Goal: Information Seeking & Learning: Learn about a topic

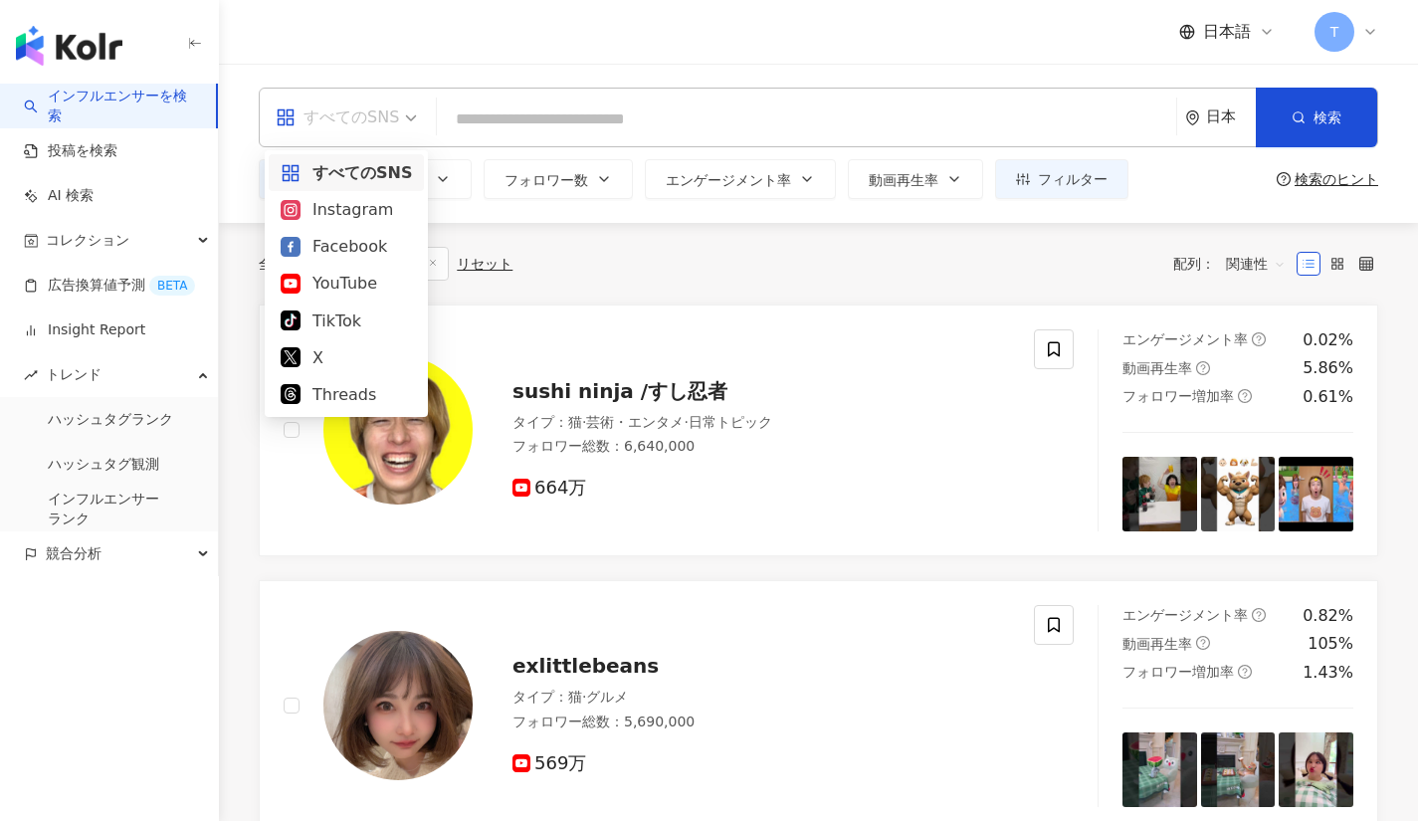
click at [376, 107] on div "すべてのSNS" at bounding box center [337, 117] width 123 height 32
click at [345, 212] on div "Instagram" at bounding box center [346, 209] width 131 height 25
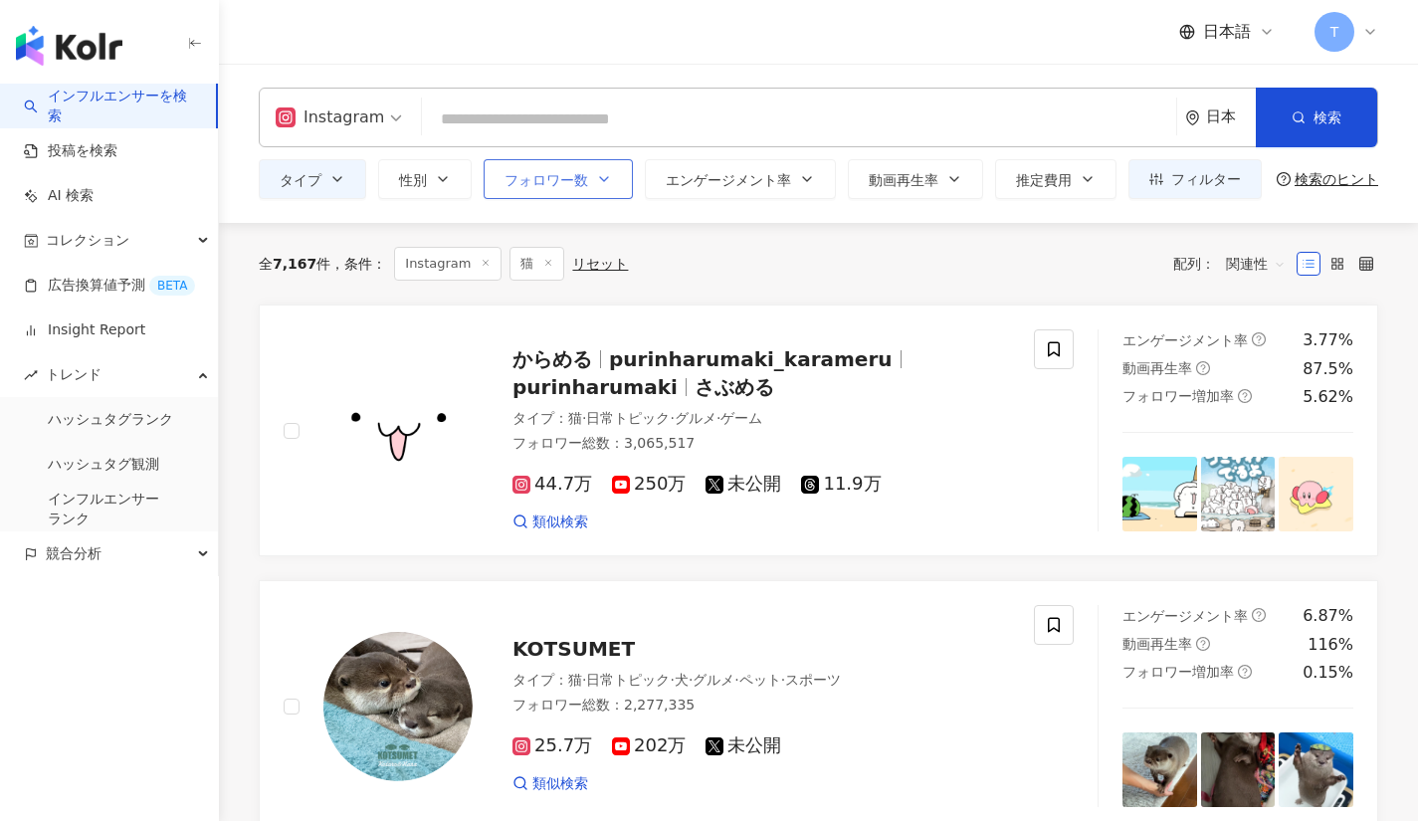
click at [560, 186] on span "フォロワー数" at bounding box center [546, 180] width 84 height 16
type input "*"
type input "*******"
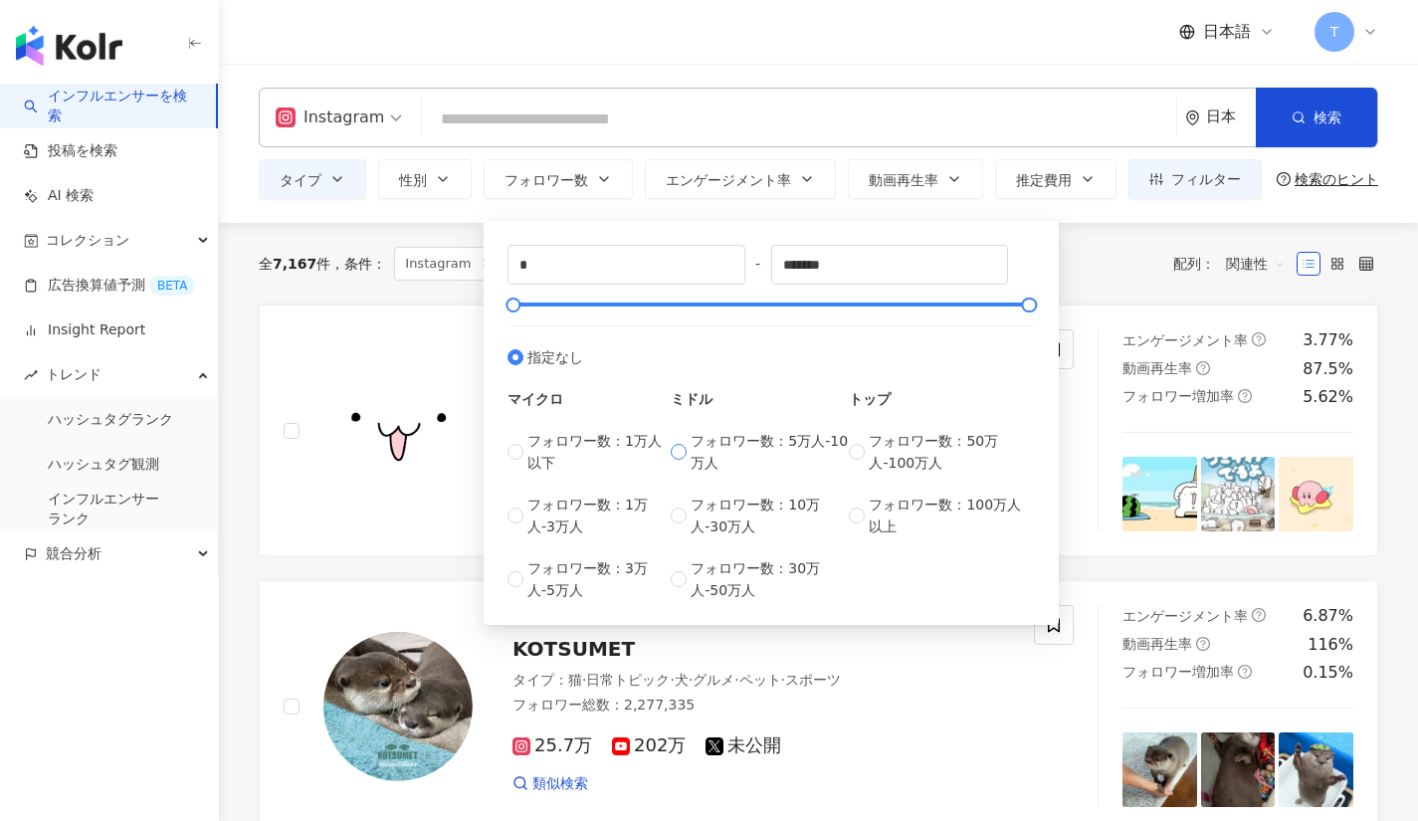
click at [681, 440] on label "フォロワー数：5万人-10万人" at bounding box center [760, 452] width 178 height 44
type input "*****"
type input "*"
type input "****"
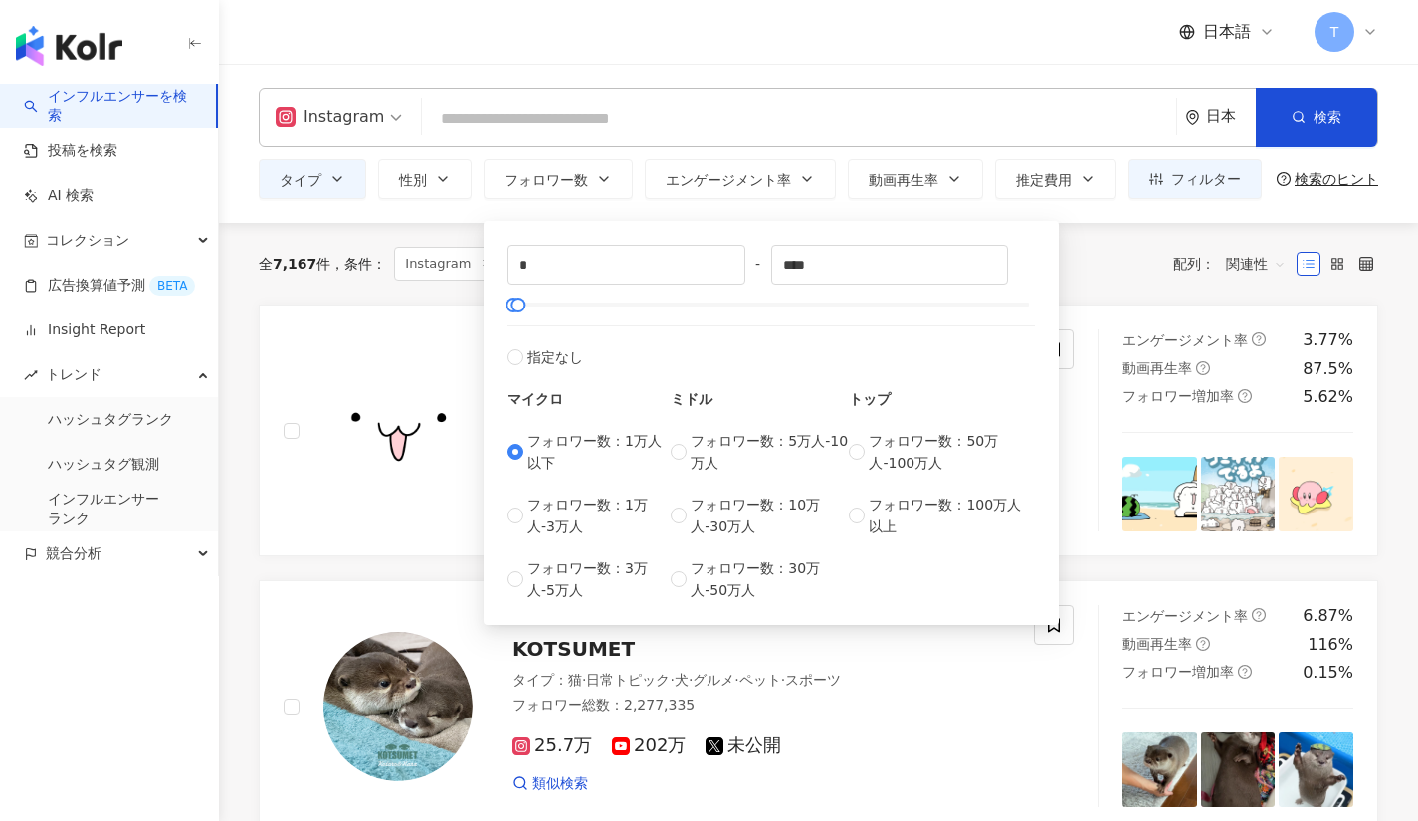
type input "*****"
type input "*"
type input "****"
type input "*****"
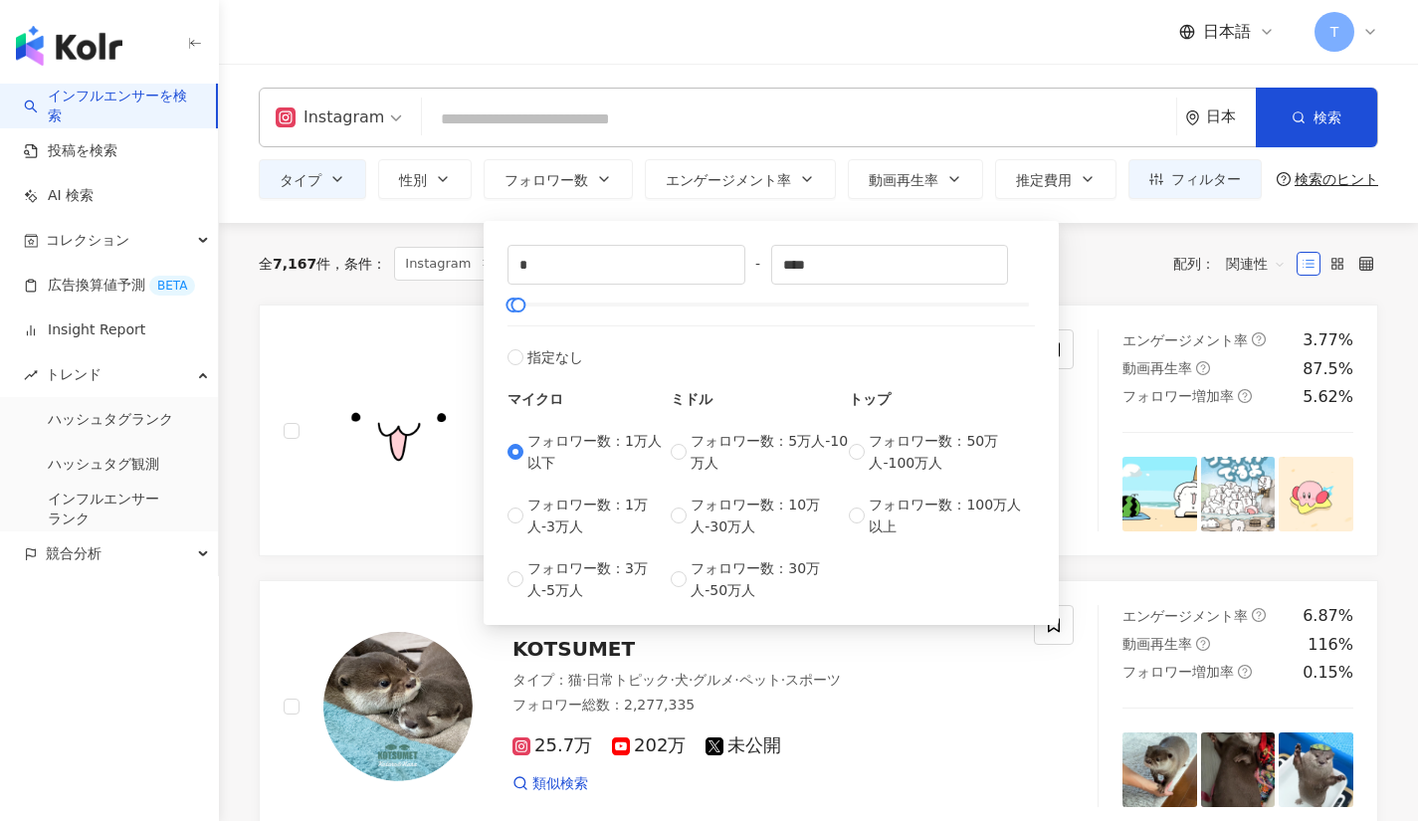
type input "*****"
click at [515, 564] on label "フォロワー数：3万人-5万人" at bounding box center [588, 579] width 163 height 44
type input "*****"
click at [578, 265] on input "*****" at bounding box center [626, 265] width 236 height 38
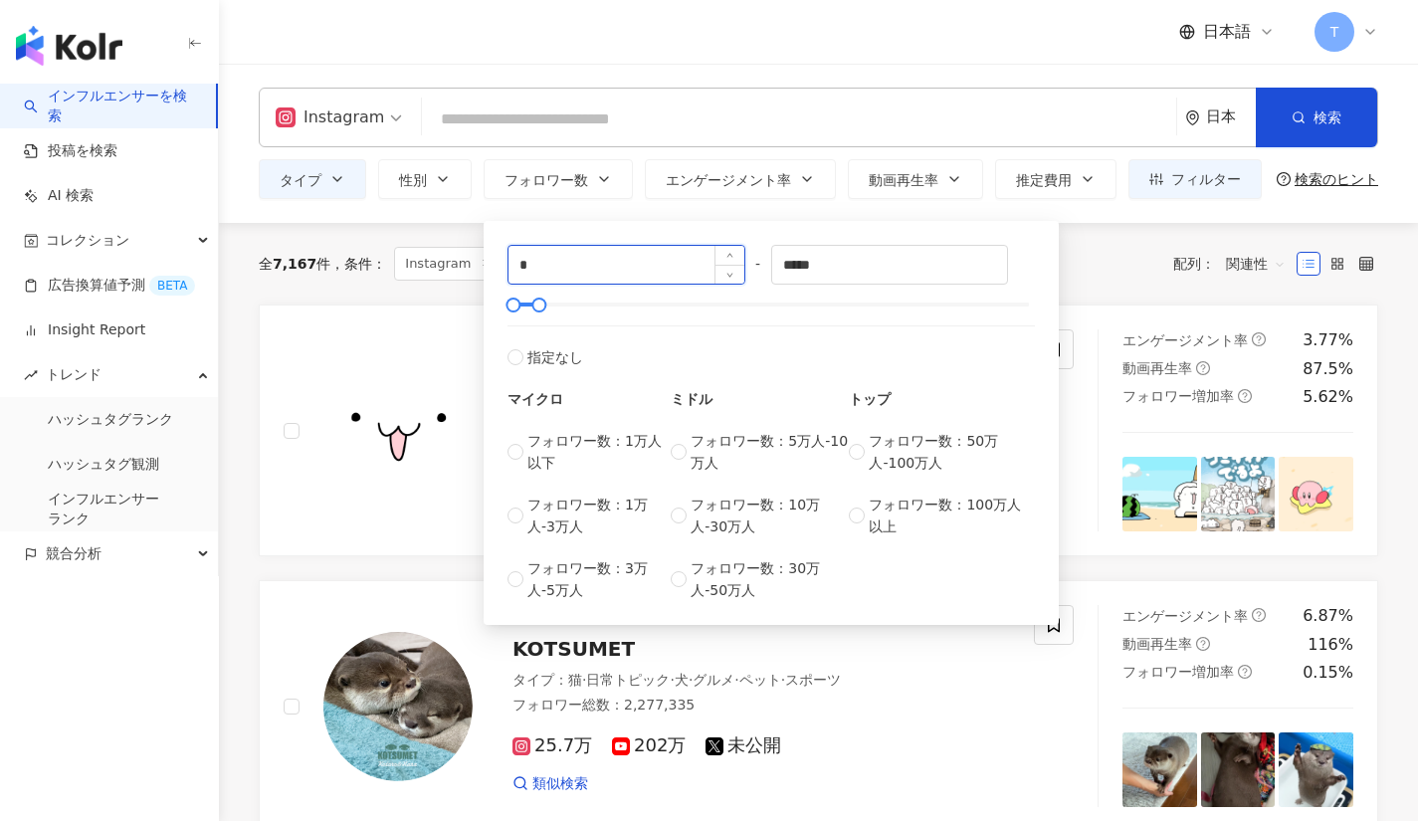
type input "*"
type input "*****"
click at [1045, 246] on div "***** - ***** 指定なし マイクロ フォロワー数：1万人以下 フォロワー数：1万人-3万人 フォロワー数：3万人-5万人 ミドル フォロワー数：5…" at bounding box center [771, 423] width 551 height 380
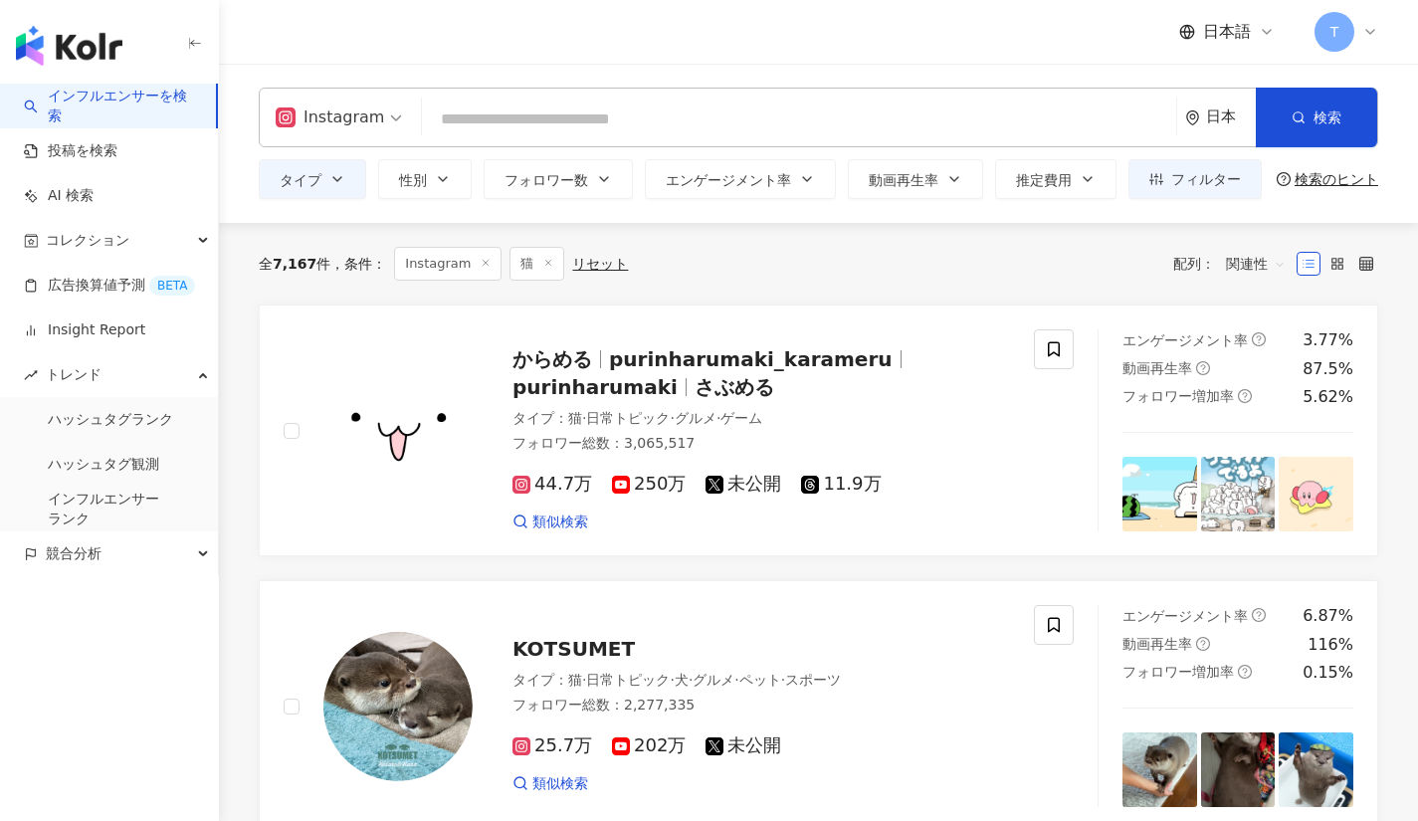
click at [1106, 273] on div "全 7,167 件 条件 ： Instagram 猫 リセット 配列： 関連性" at bounding box center [818, 264] width 1119 height 34
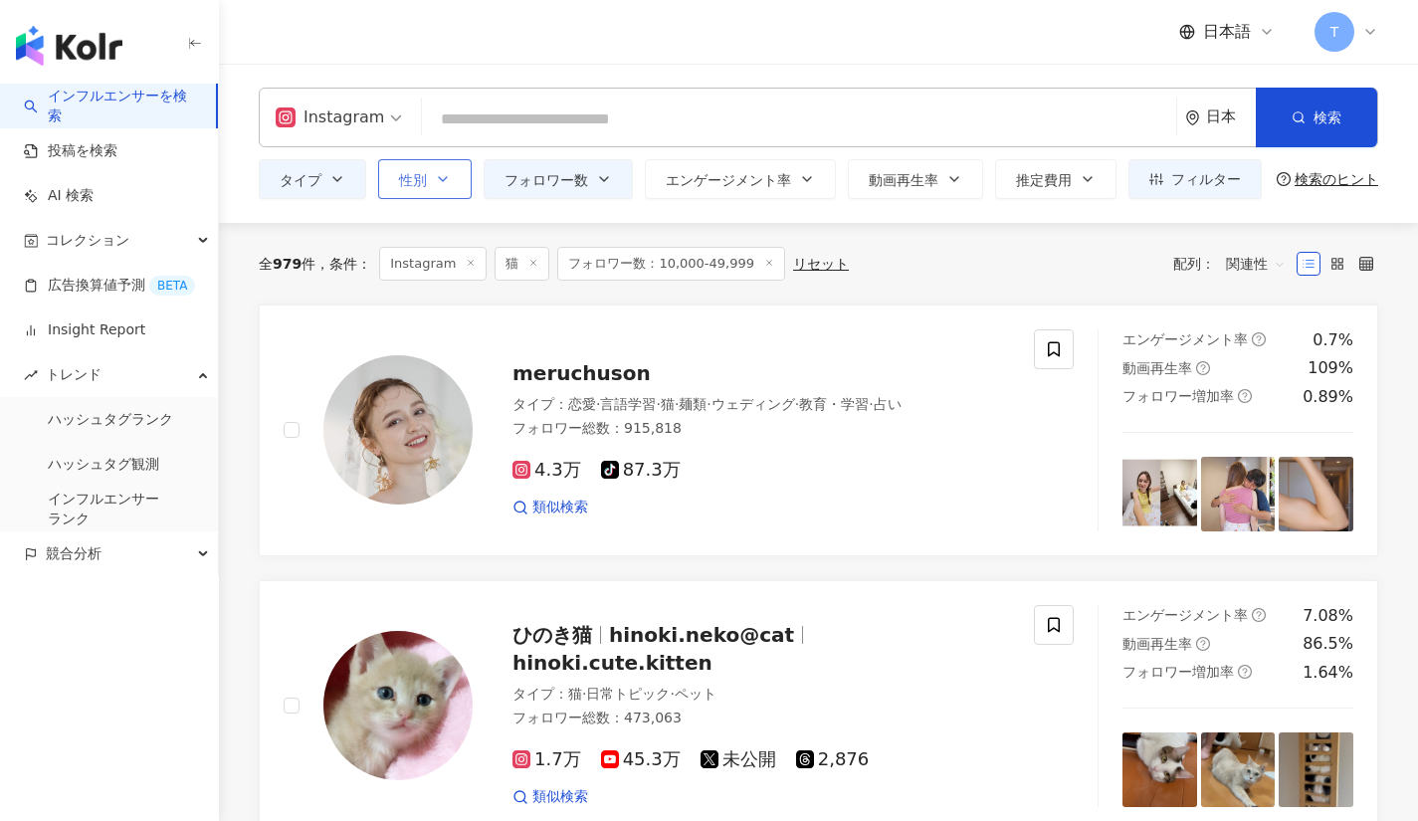
click at [461, 174] on button "性別" at bounding box center [425, 179] width 94 height 40
click at [347, 176] on button "タイプ" at bounding box center [312, 179] width 107 height 40
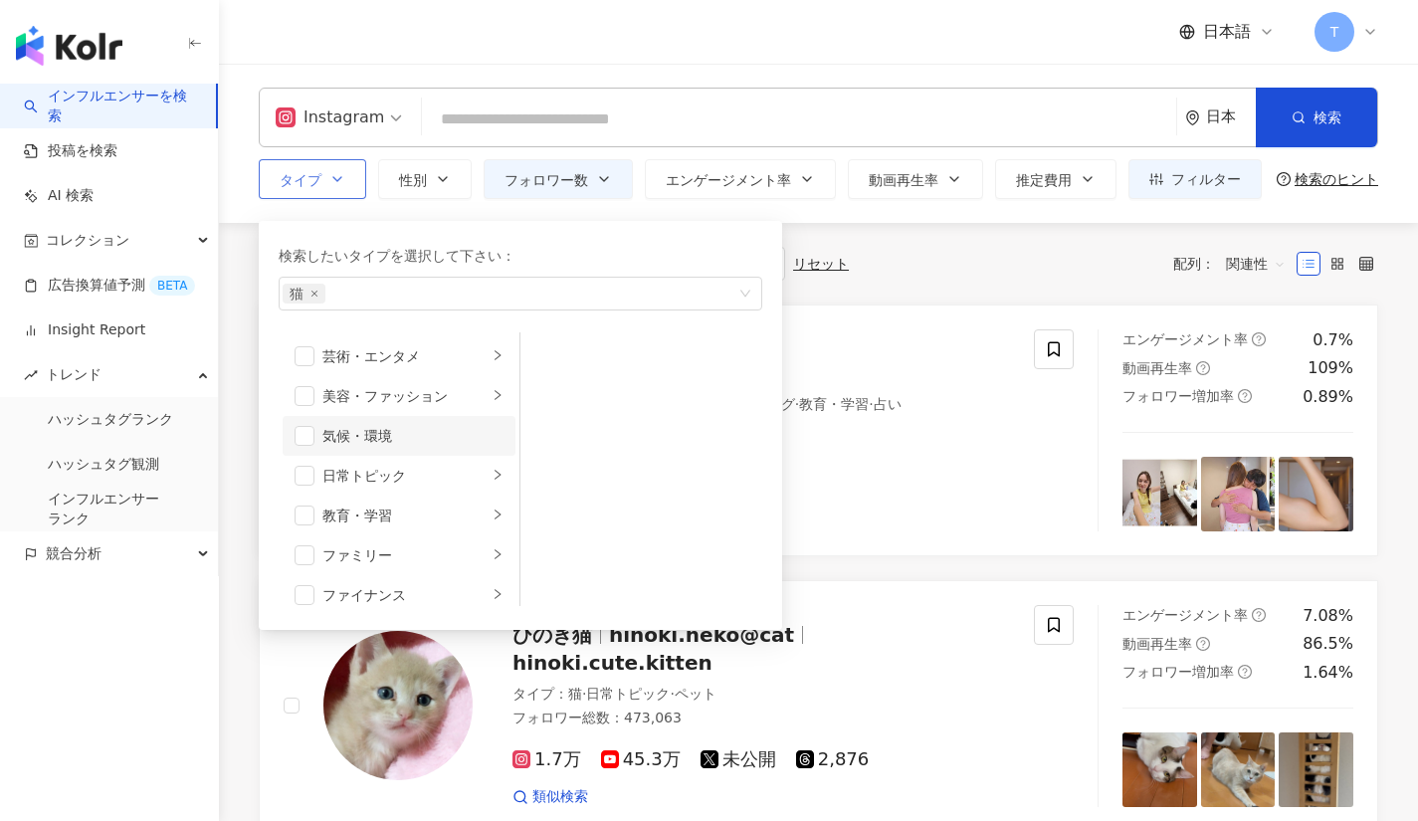
scroll to position [17, 0]
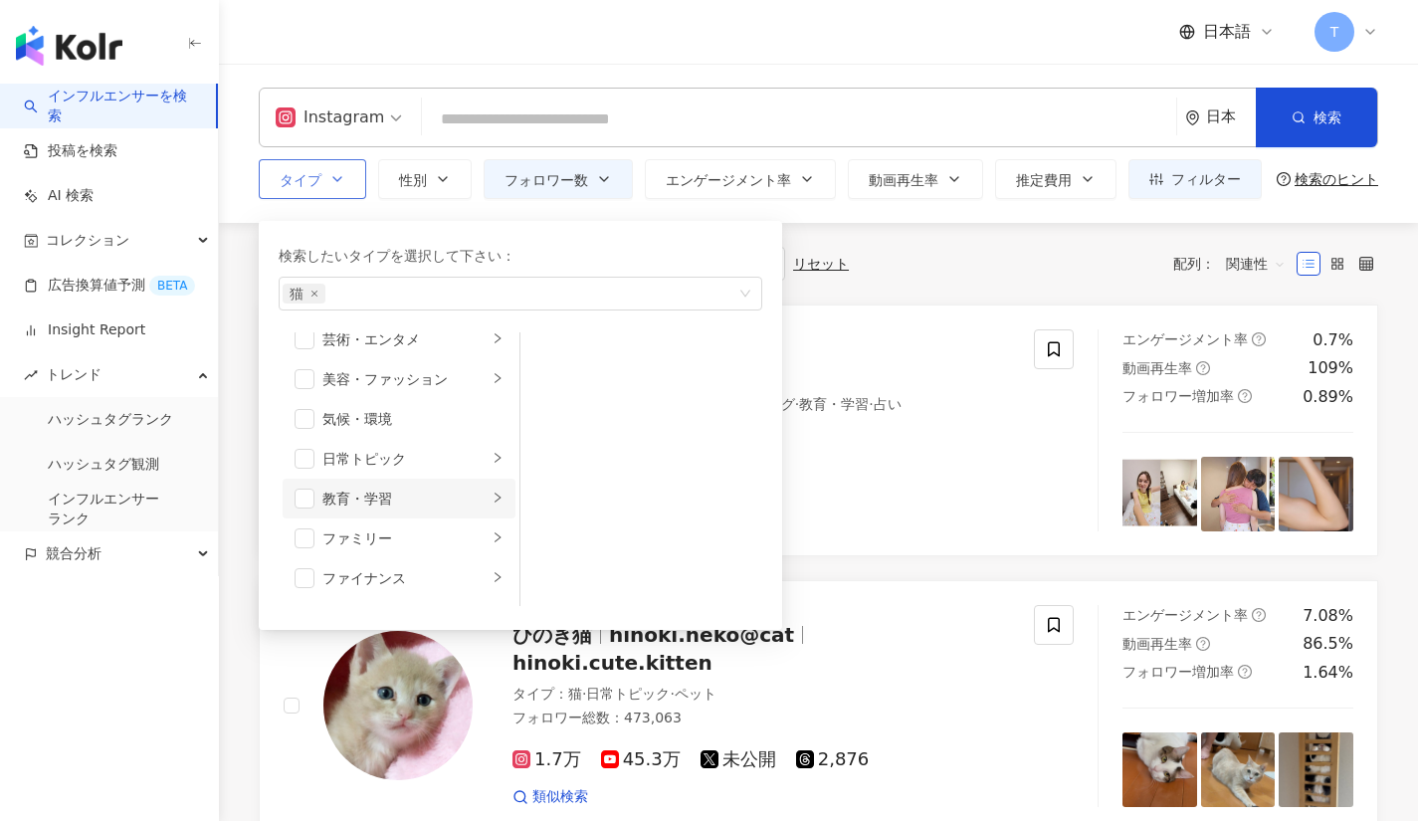
click at [467, 499] on div "教育・学習" at bounding box center [404, 499] width 165 height 22
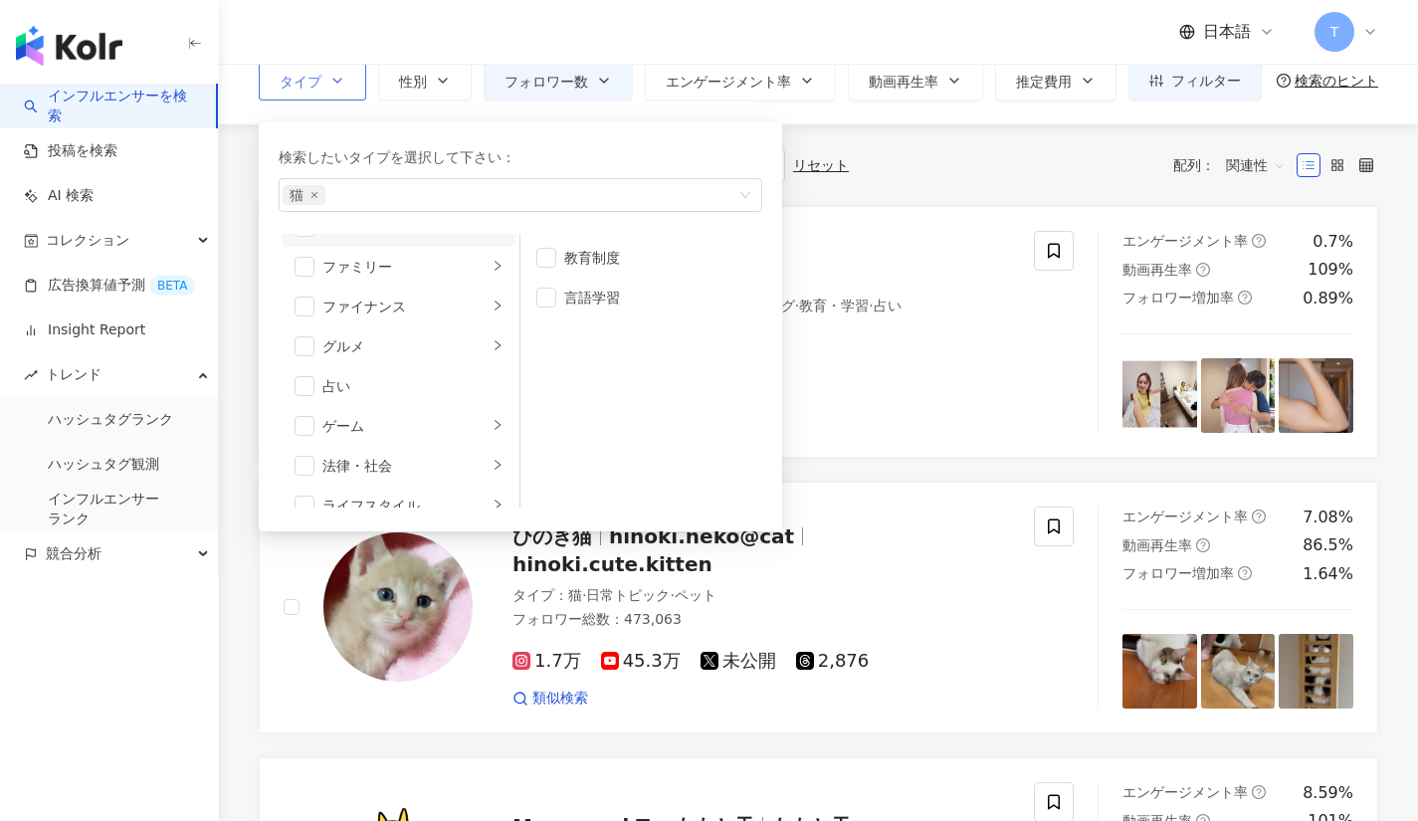
scroll to position [189, 0]
click at [492, 261] on div "button" at bounding box center [498, 268] width 12 height 19
click at [529, 259] on li "子育て" at bounding box center [641, 258] width 234 height 40
click at [551, 293] on span "button" at bounding box center [546, 298] width 20 height 20
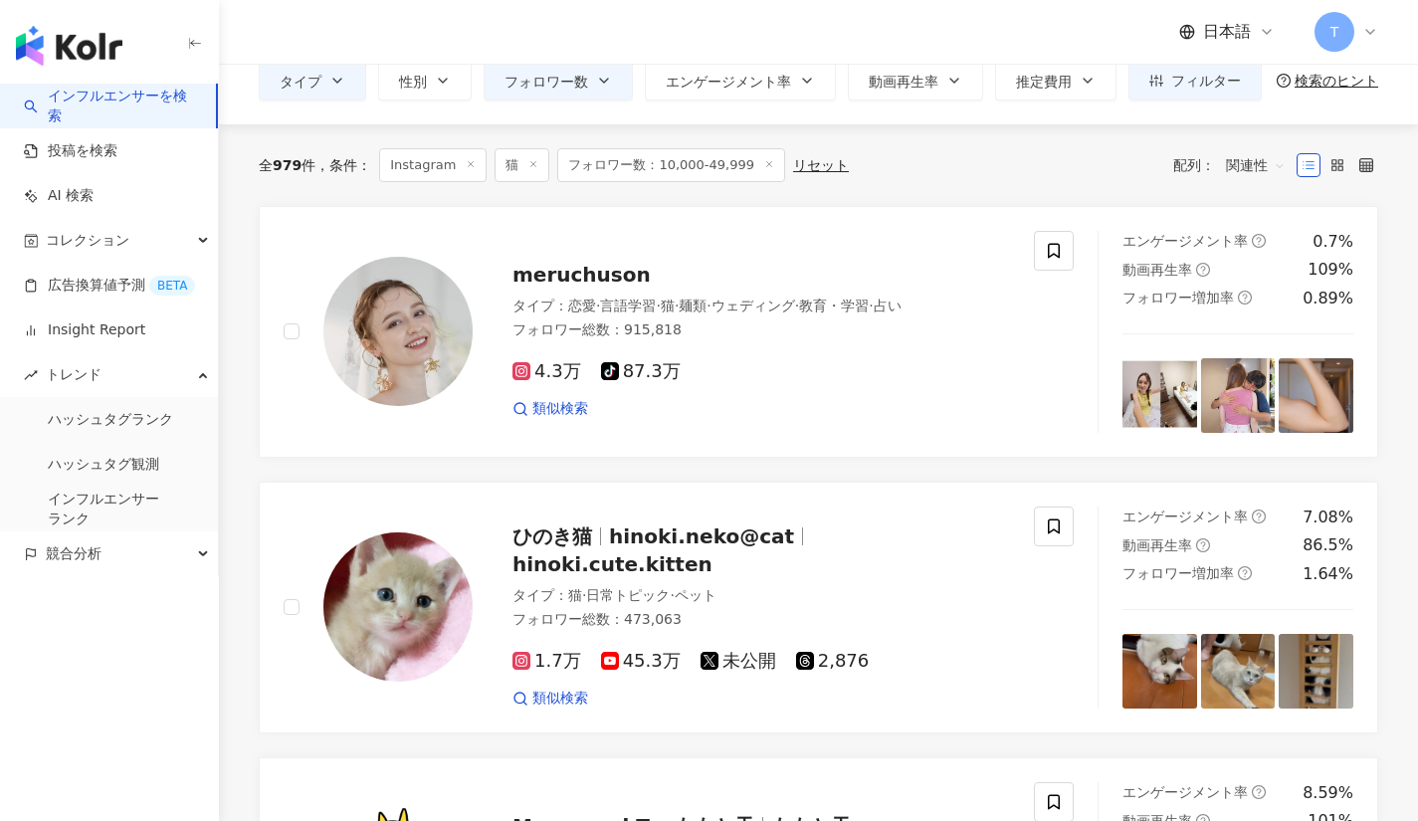
click at [918, 192] on div "全 979 件 条件 ： Instagram 猫 フォロワー数：10,000-49,999 リセット 配列： 関連性" at bounding box center [818, 165] width 1119 height 82
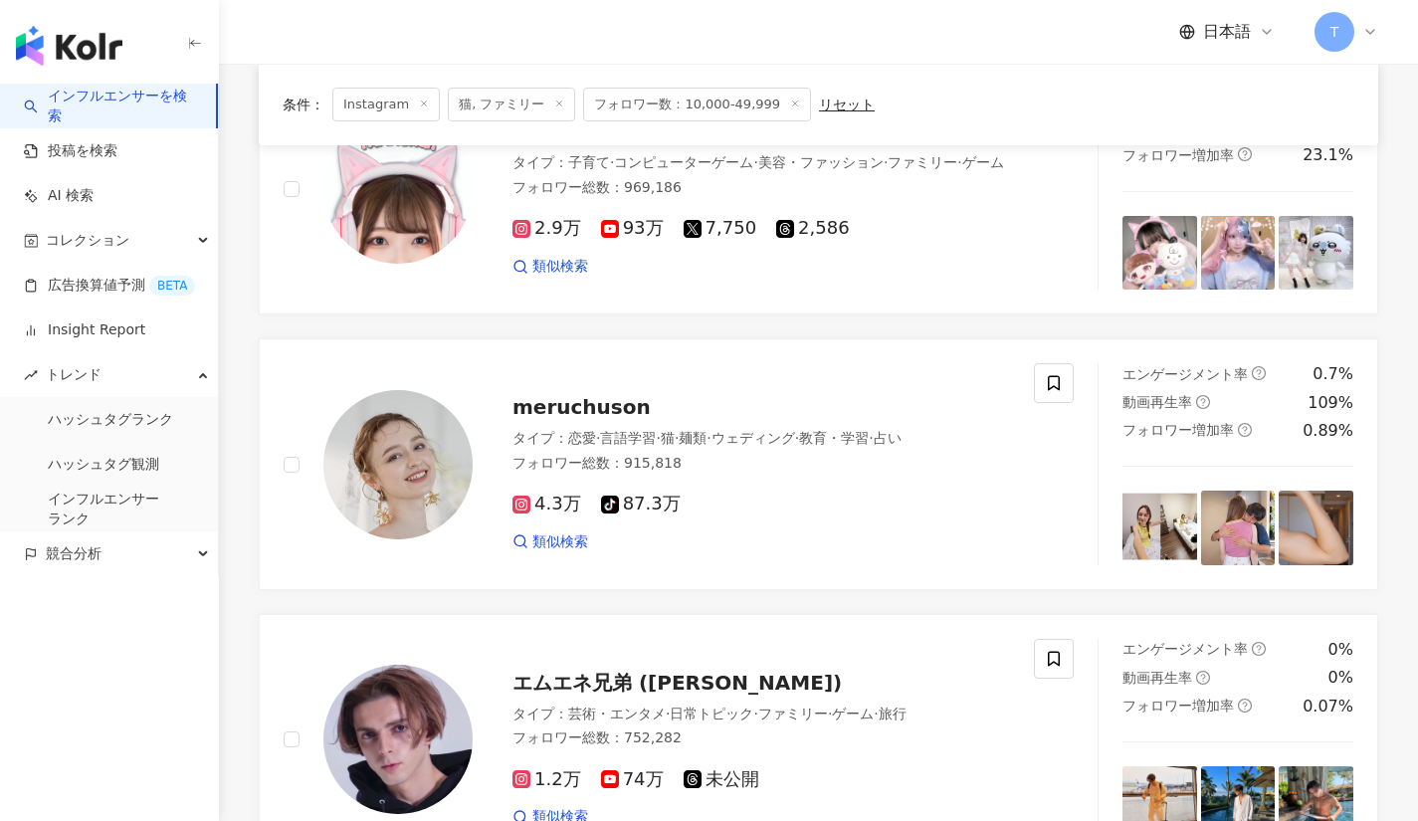
scroll to position [1053, 0]
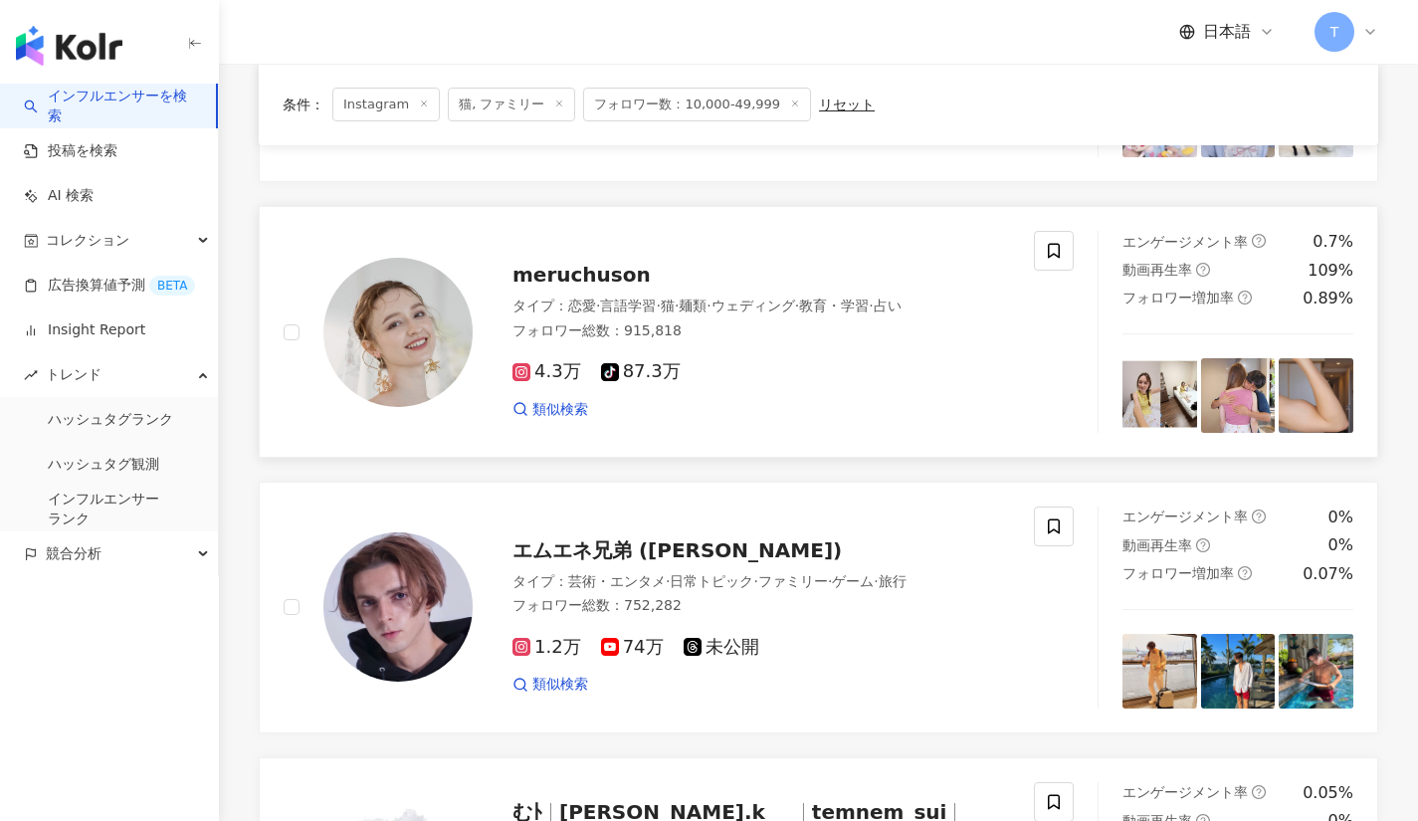
click at [589, 267] on span "meruchuson" at bounding box center [581, 275] width 138 height 24
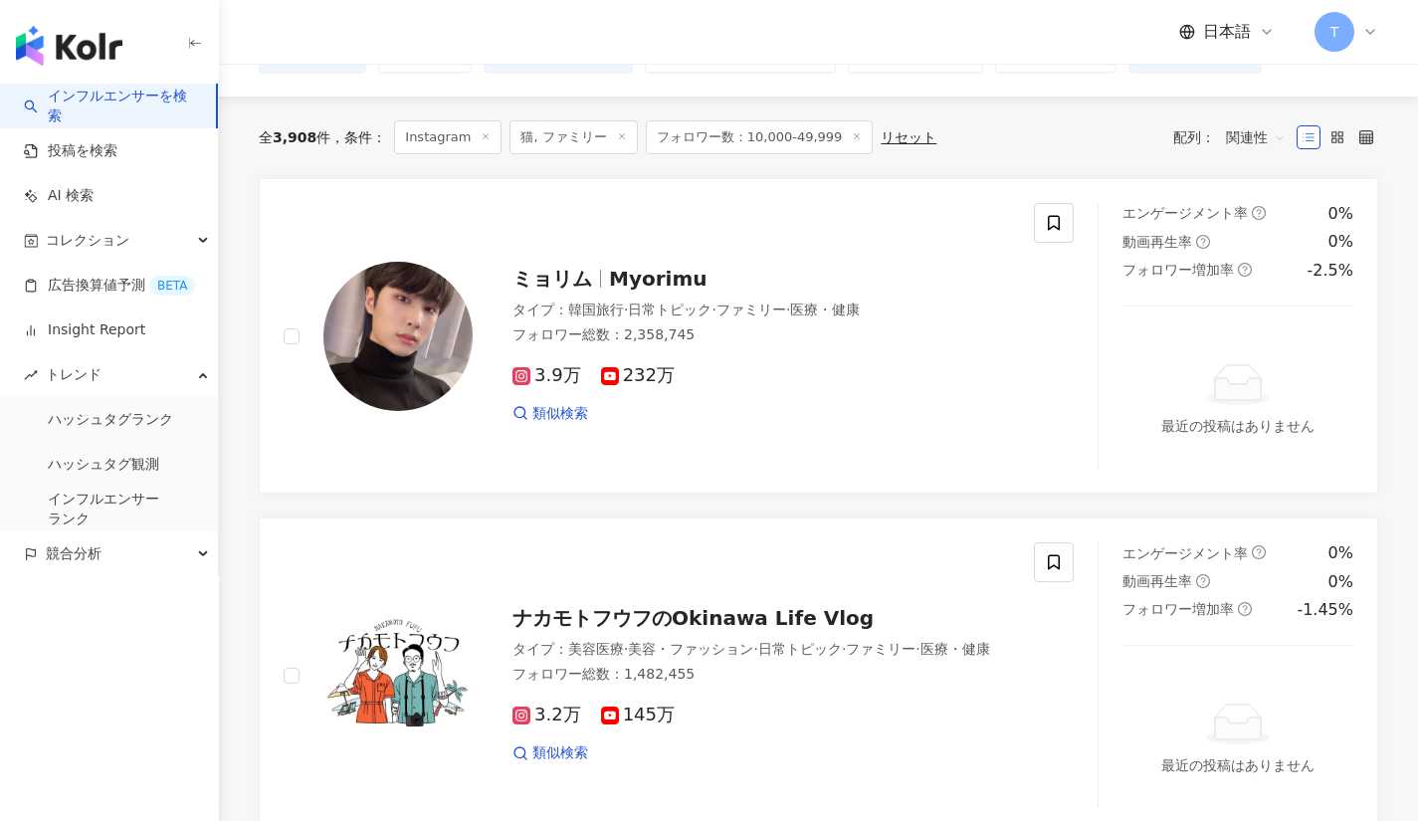
scroll to position [0, 0]
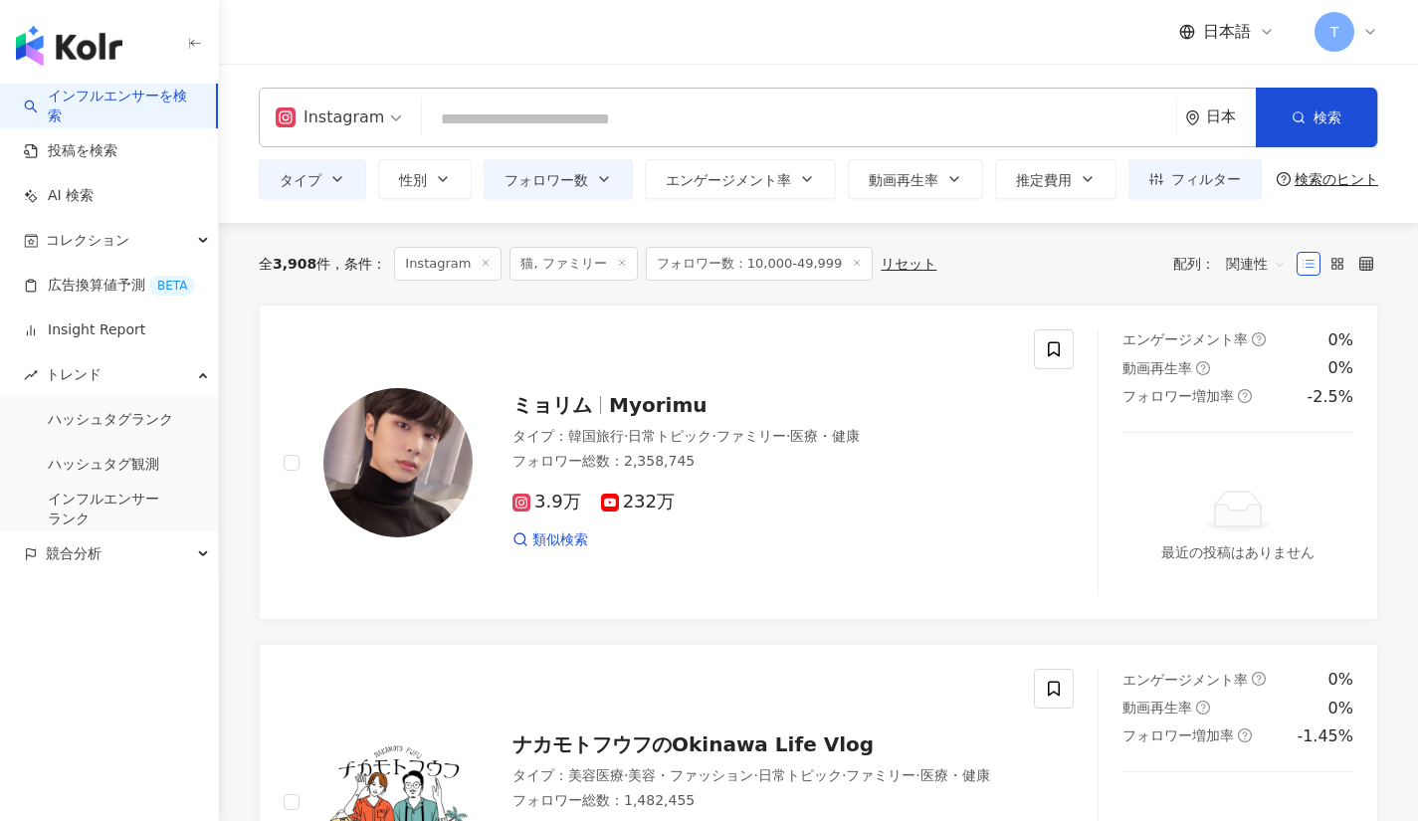
click at [531, 271] on span "猫, ファミリー" at bounding box center [572, 264] width 127 height 34
click at [617, 268] on icon at bounding box center [622, 263] width 10 height 10
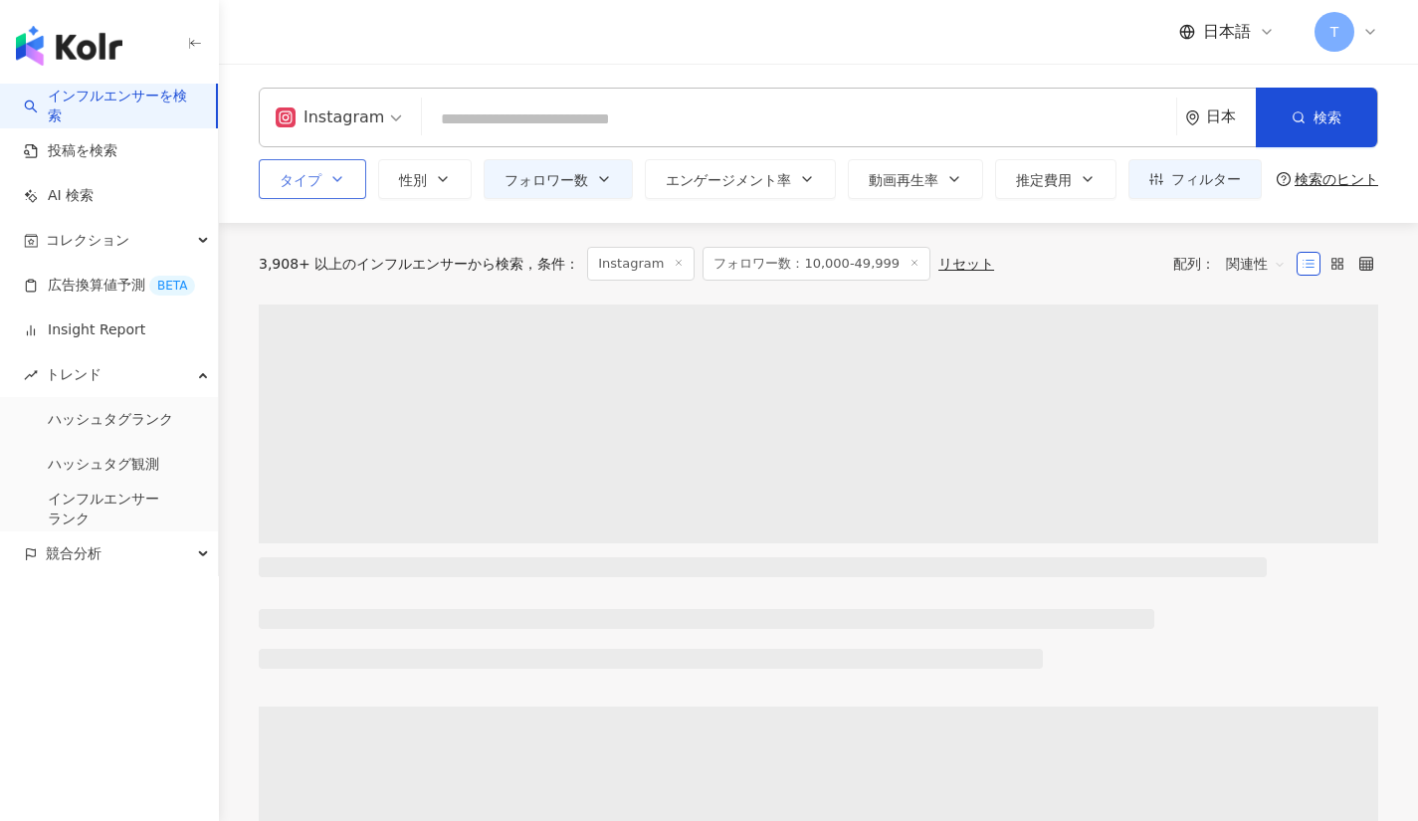
click at [346, 168] on button "タイプ" at bounding box center [312, 179] width 107 height 40
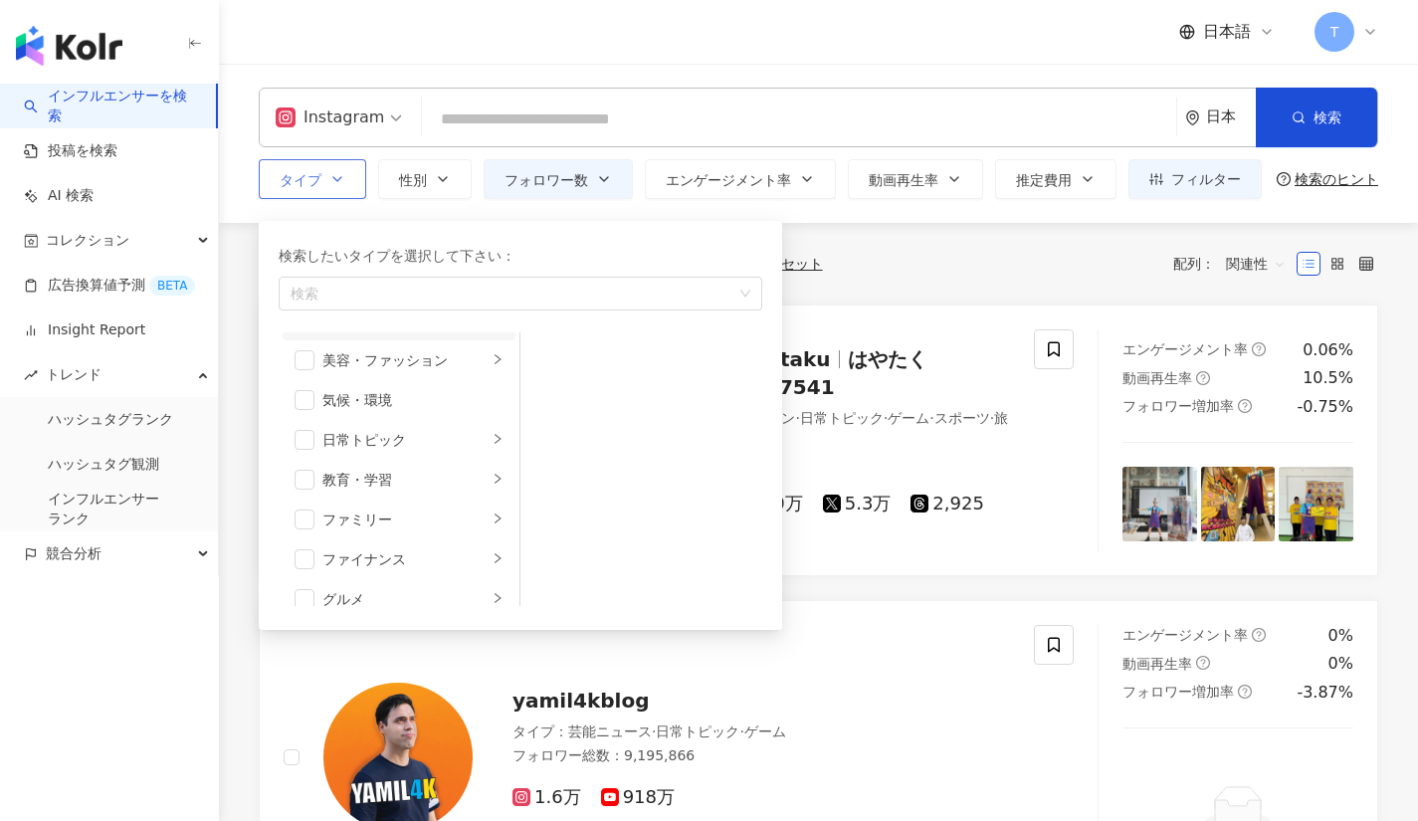
scroll to position [120, 0]
click at [298, 440] on span "button" at bounding box center [305, 435] width 20 height 20
click at [852, 302] on div "全 10,000+ 件 条件 ： Instagram フォロワー数：10,000-49,999 リセット 配列： 関連性" at bounding box center [818, 264] width 1119 height 82
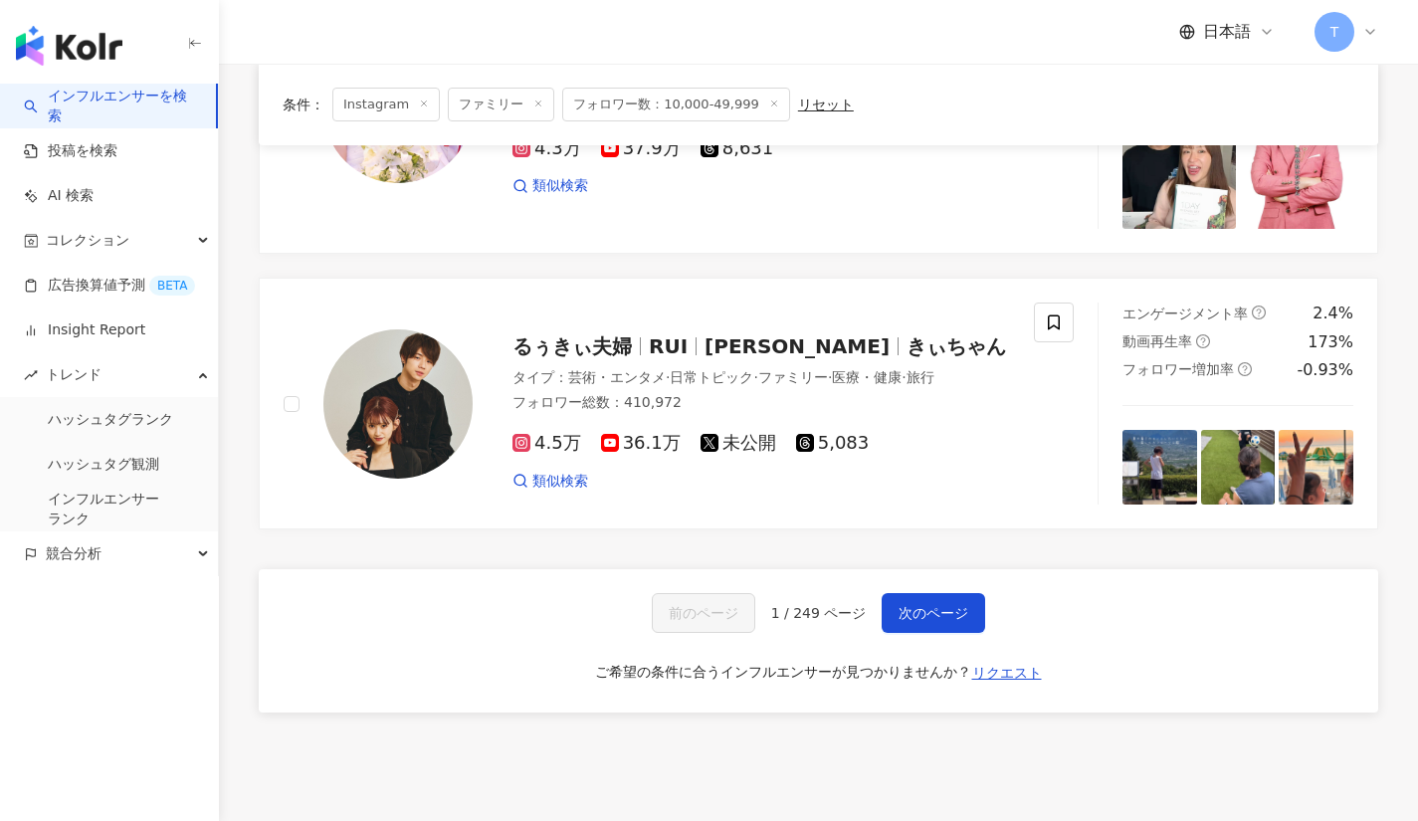
scroll to position [3282, 0]
click at [903, 604] on span "次のページ" at bounding box center [934, 612] width 70 height 16
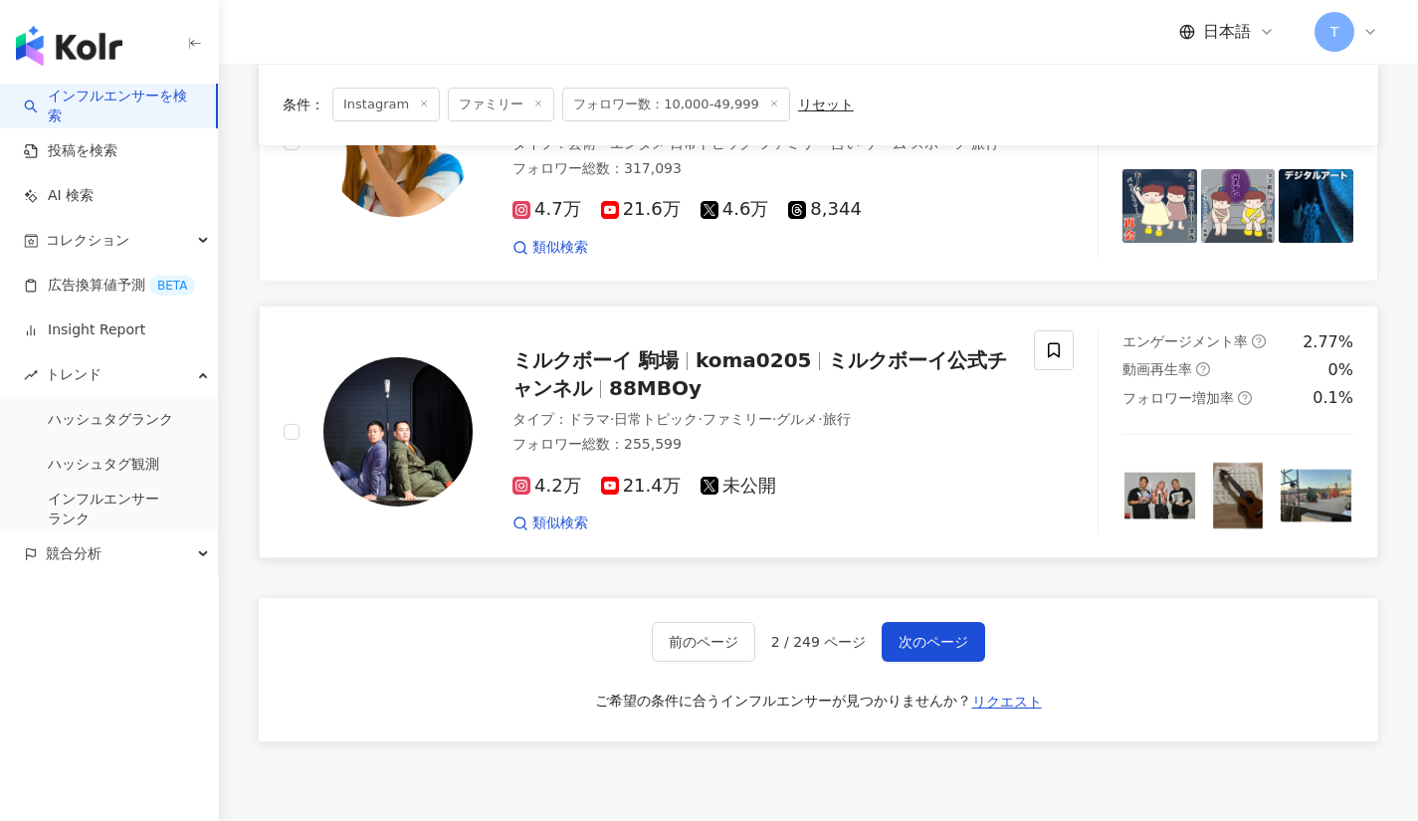
scroll to position [3414, 0]
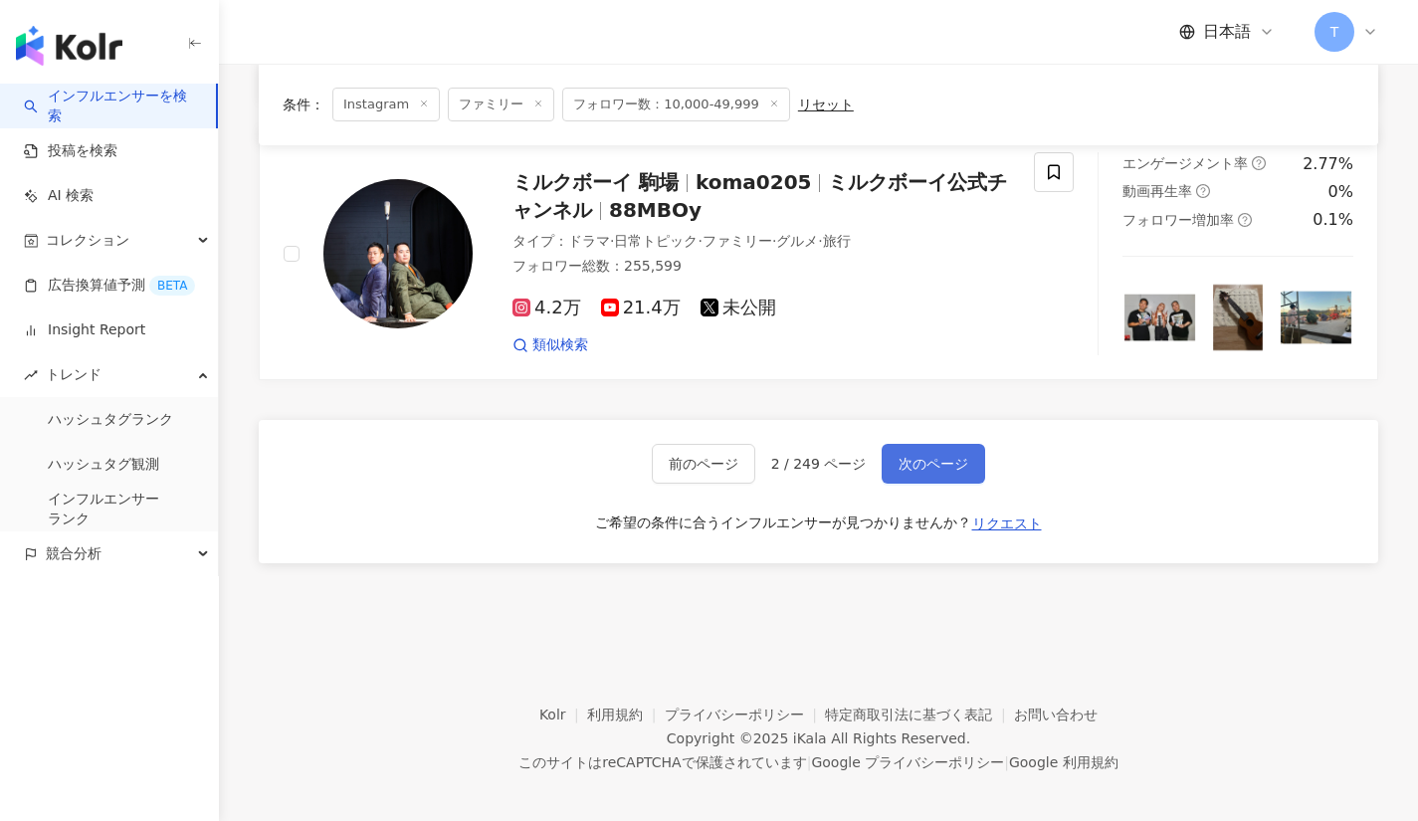
click at [914, 444] on button "次のページ" at bounding box center [933, 464] width 103 height 40
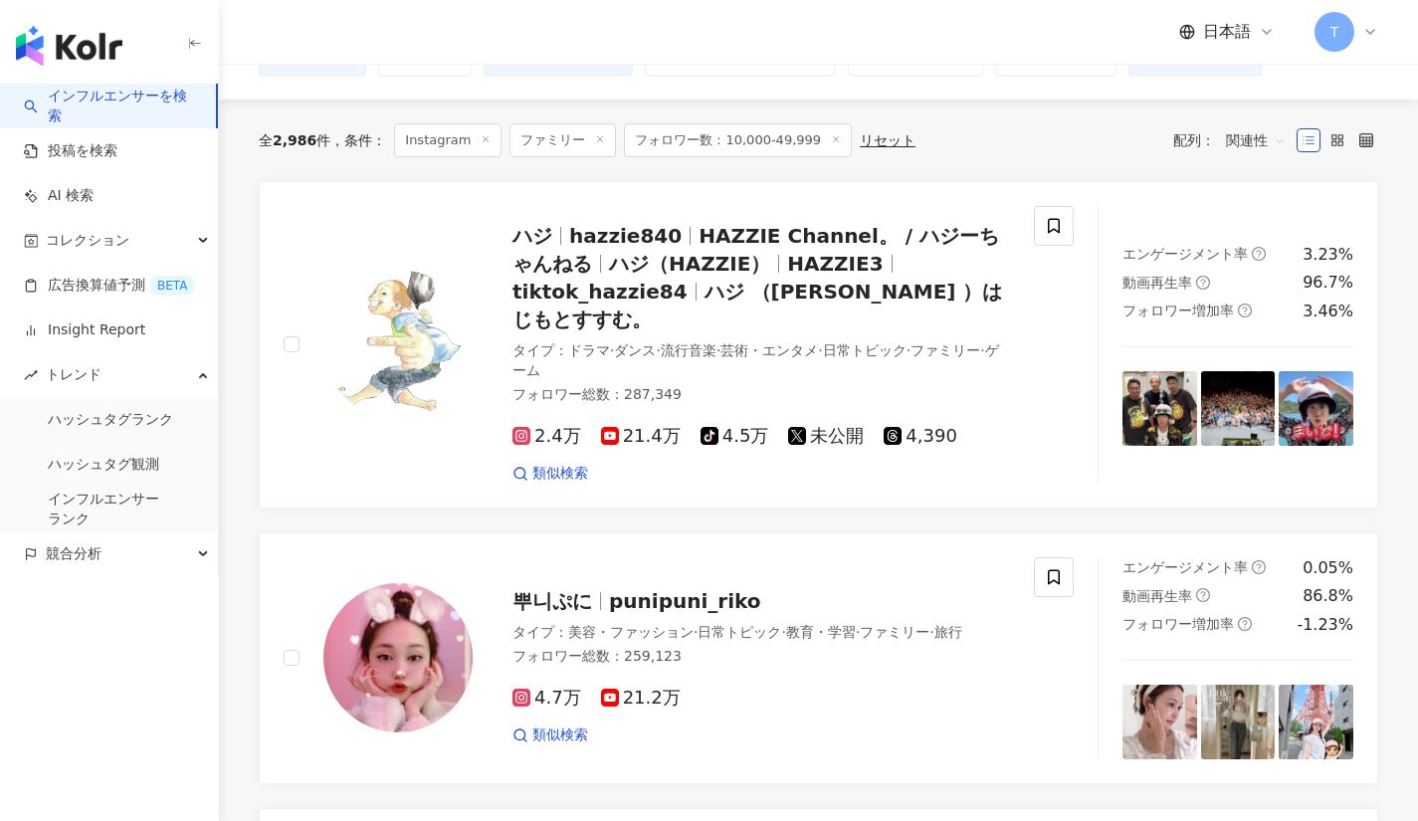
scroll to position [0, 0]
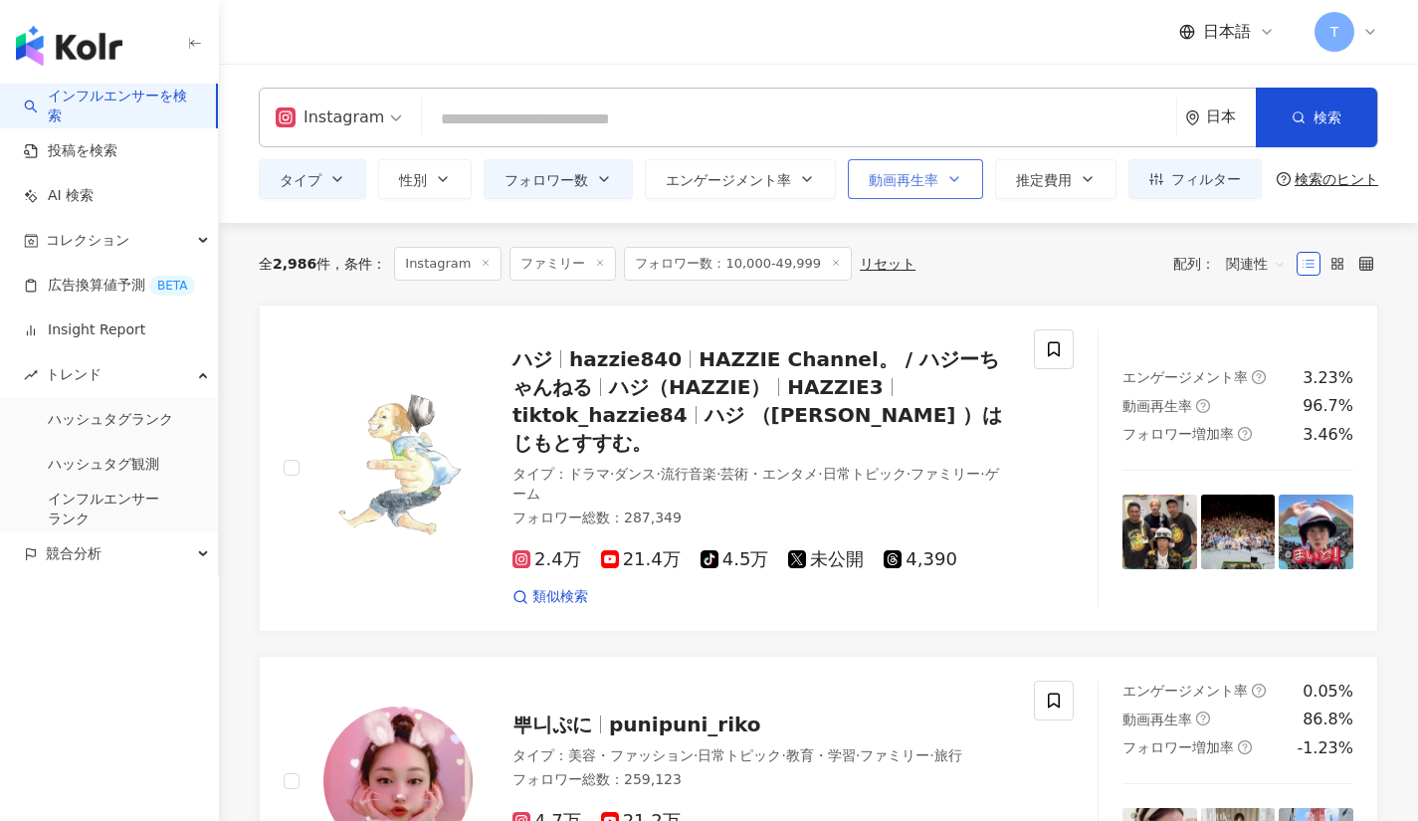
click at [931, 191] on button "動画再生率" at bounding box center [915, 179] width 135 height 40
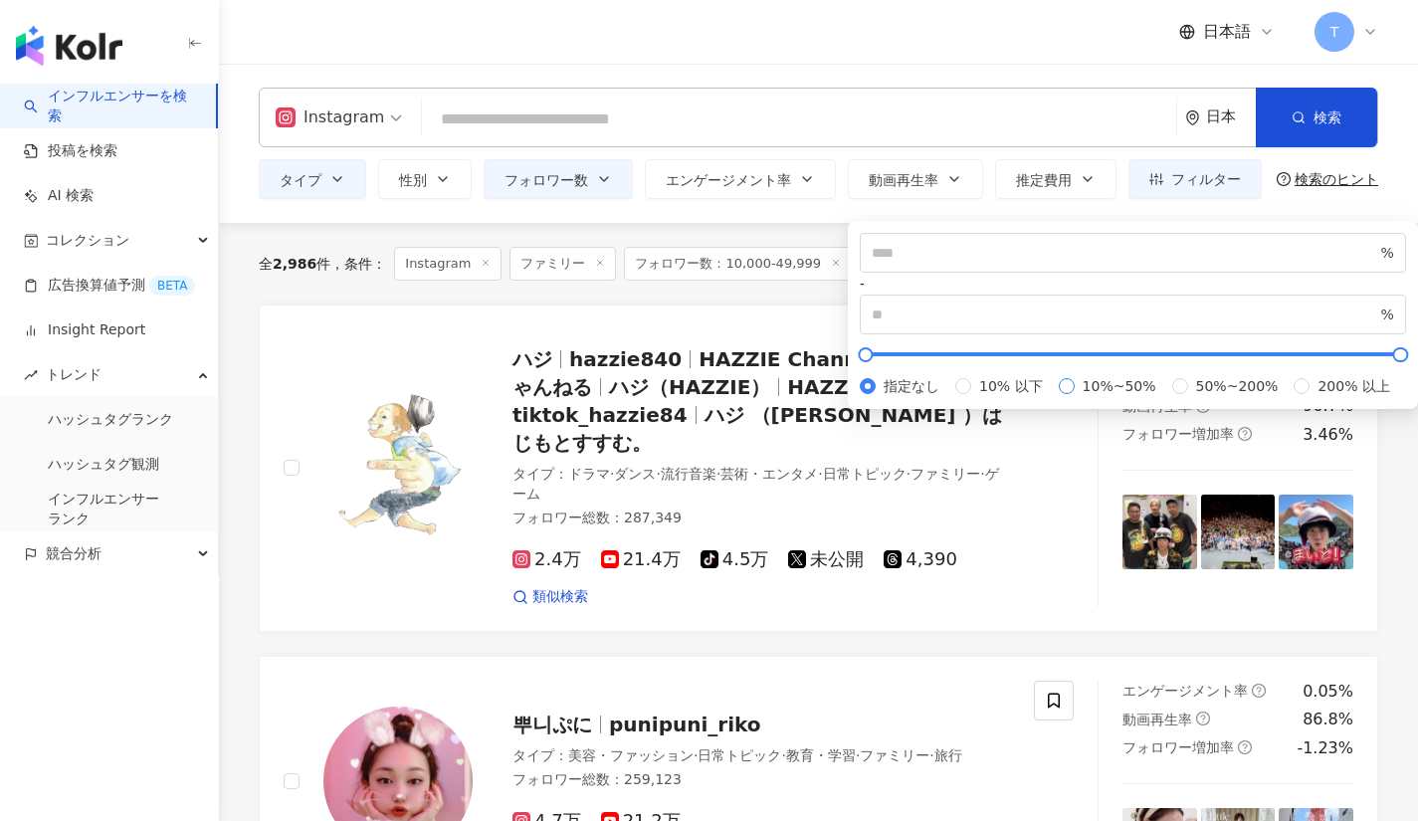
type input "**"
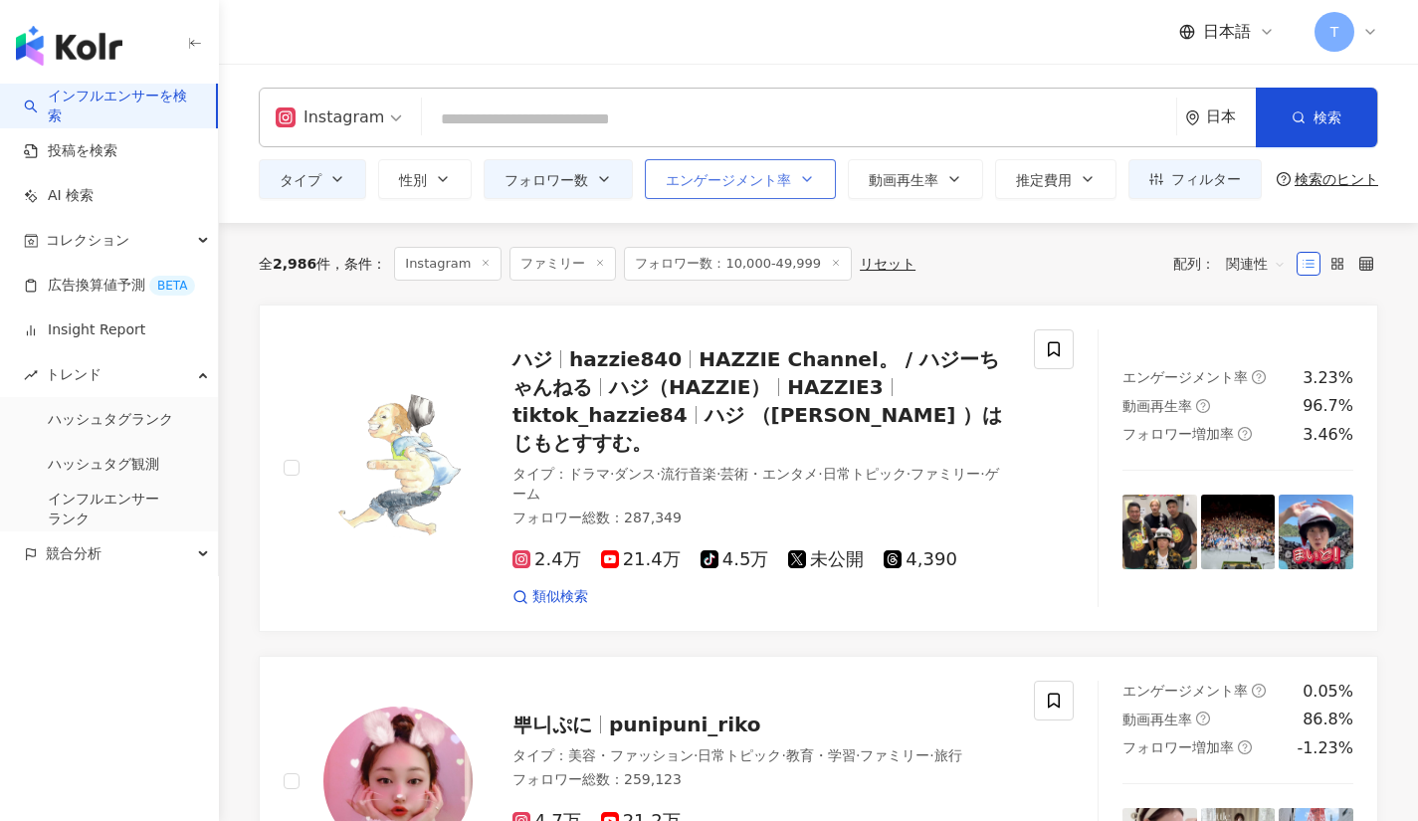
click at [795, 162] on button "エンゲージメント率" at bounding box center [740, 179] width 191 height 40
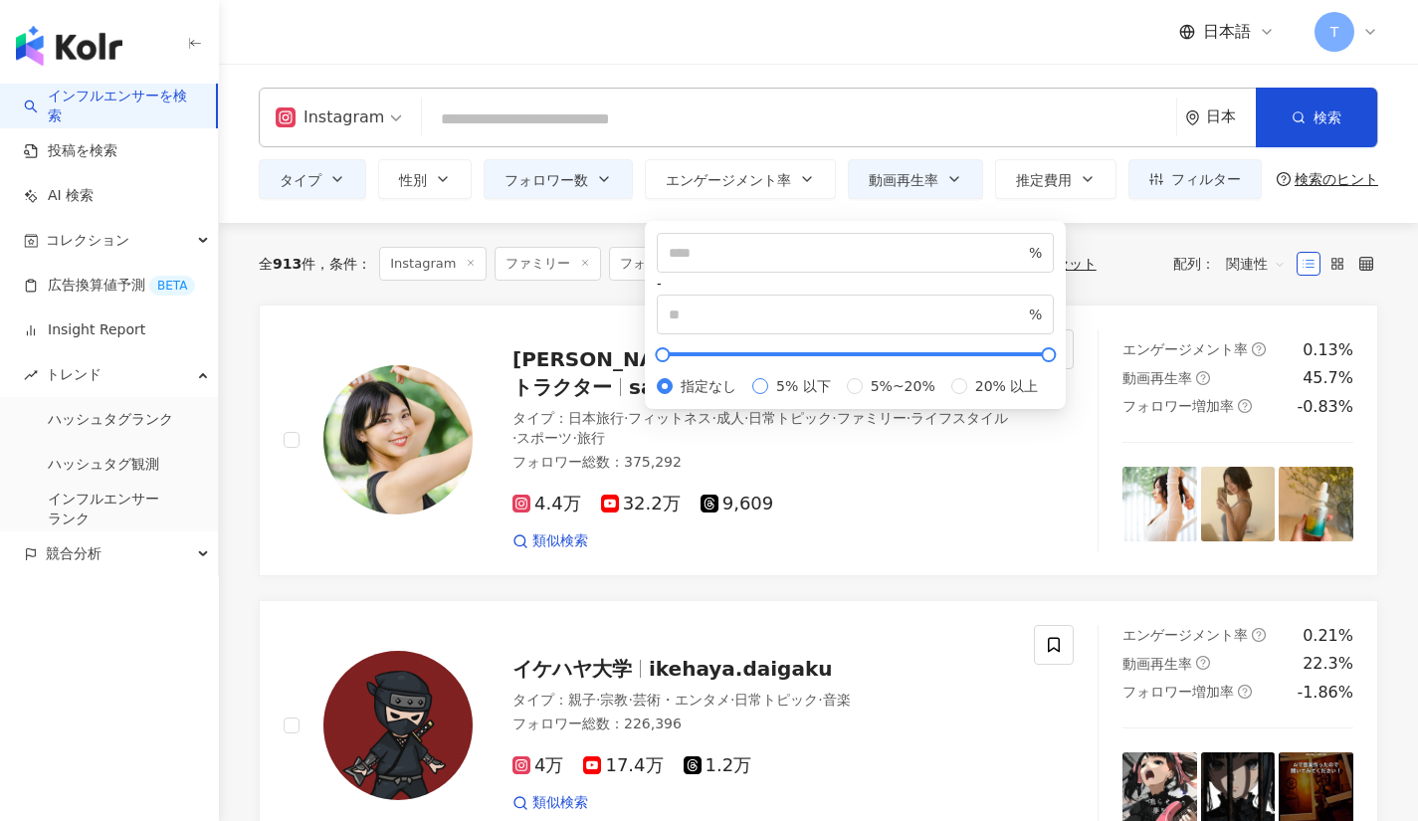
type input "*"
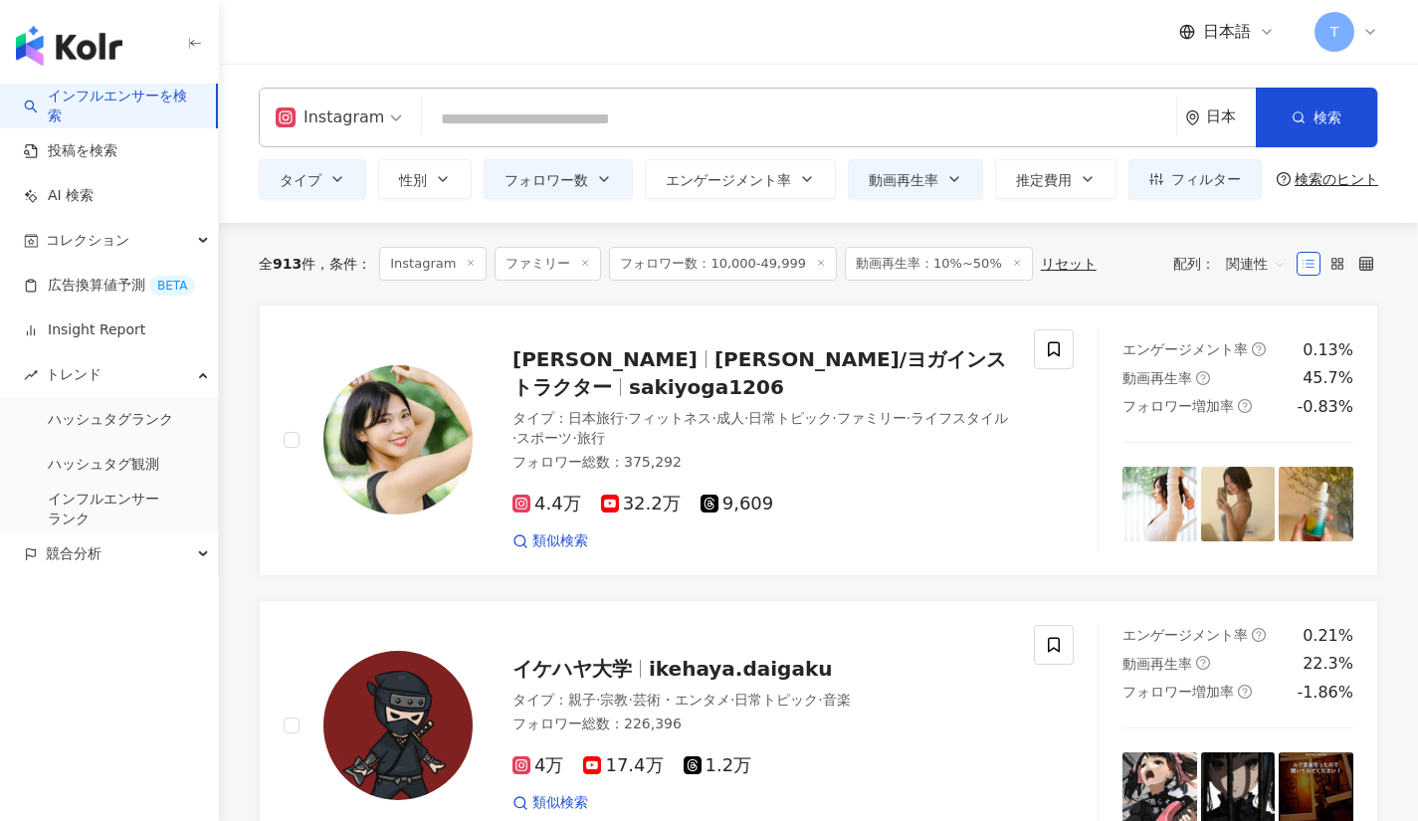
click at [1112, 288] on div "全 913 件 条件 ： Instagram ファミリー フォロワー数：10,000-49,999 動画再生率：10%~50% リセット 配列： 関連性" at bounding box center [818, 264] width 1119 height 82
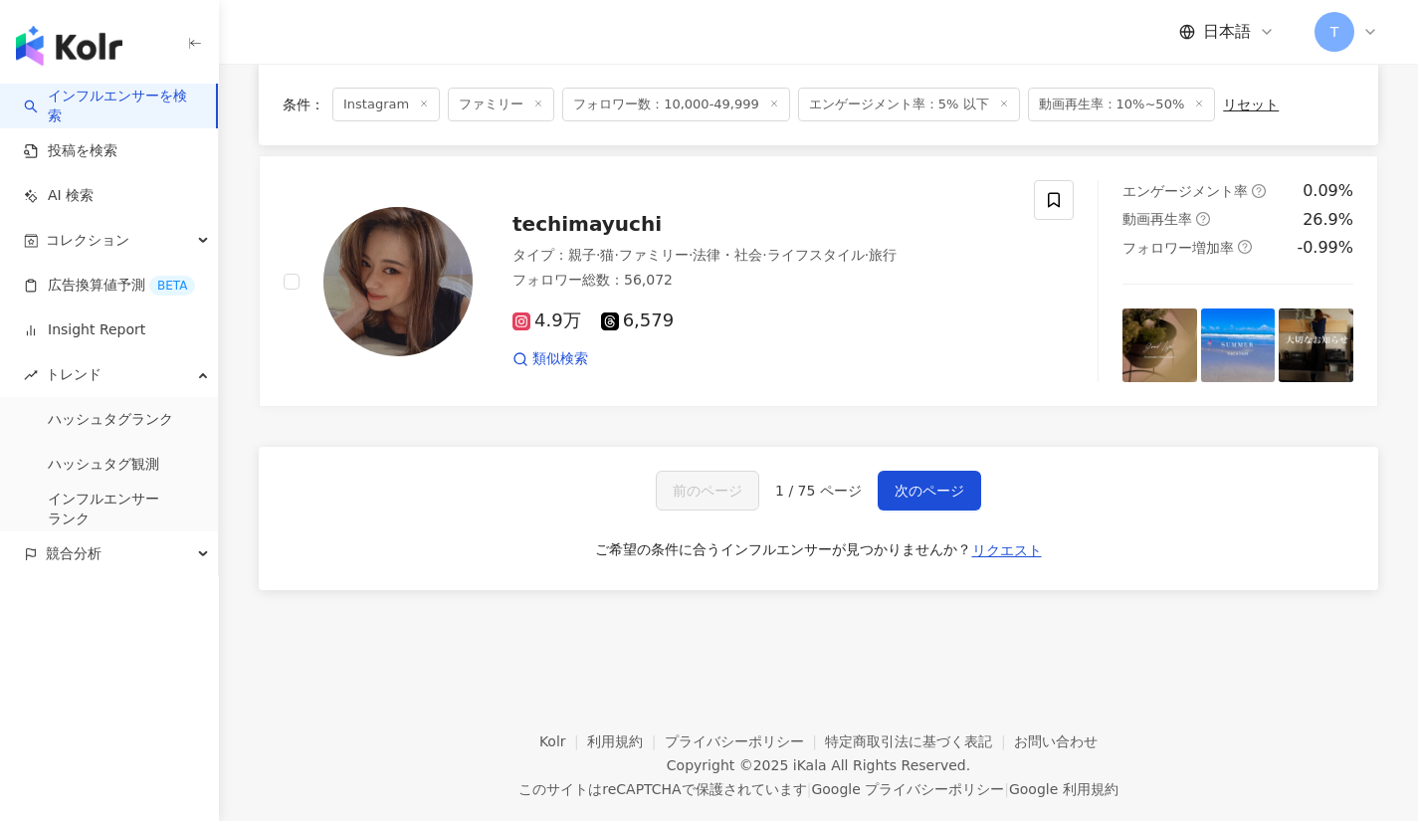
scroll to position [3284, 0]
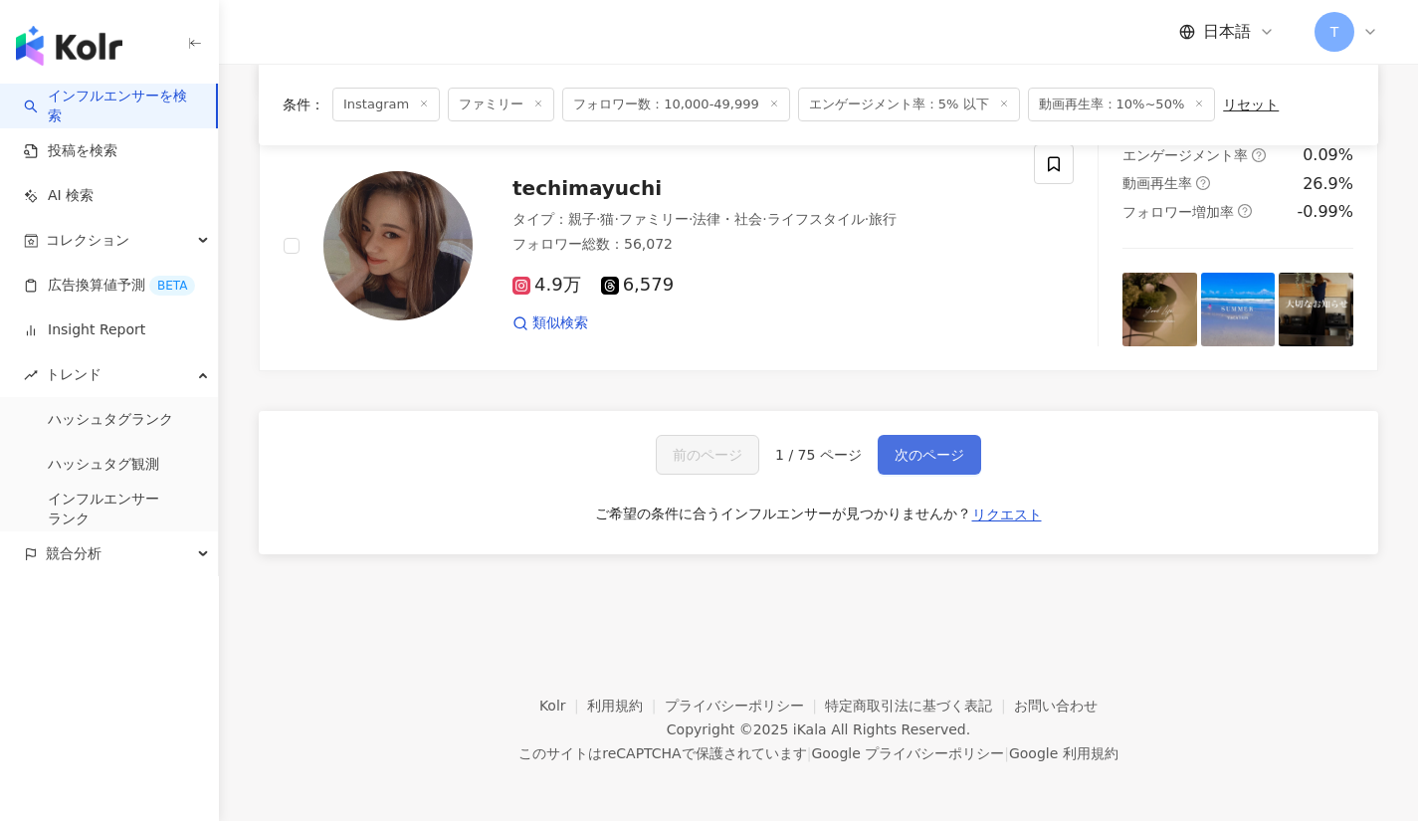
click at [914, 447] on span "次のページ" at bounding box center [930, 455] width 70 height 16
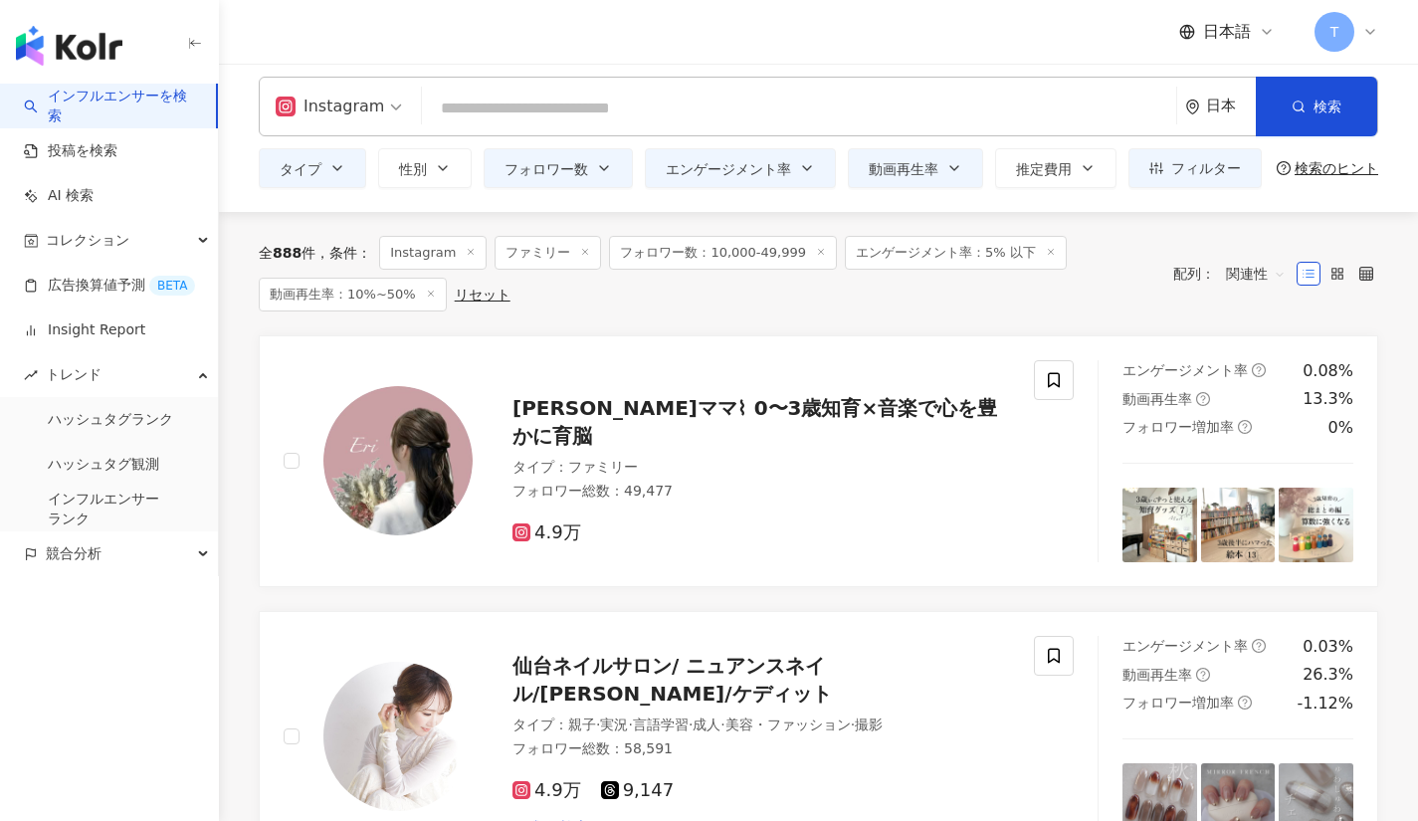
scroll to position [14, 0]
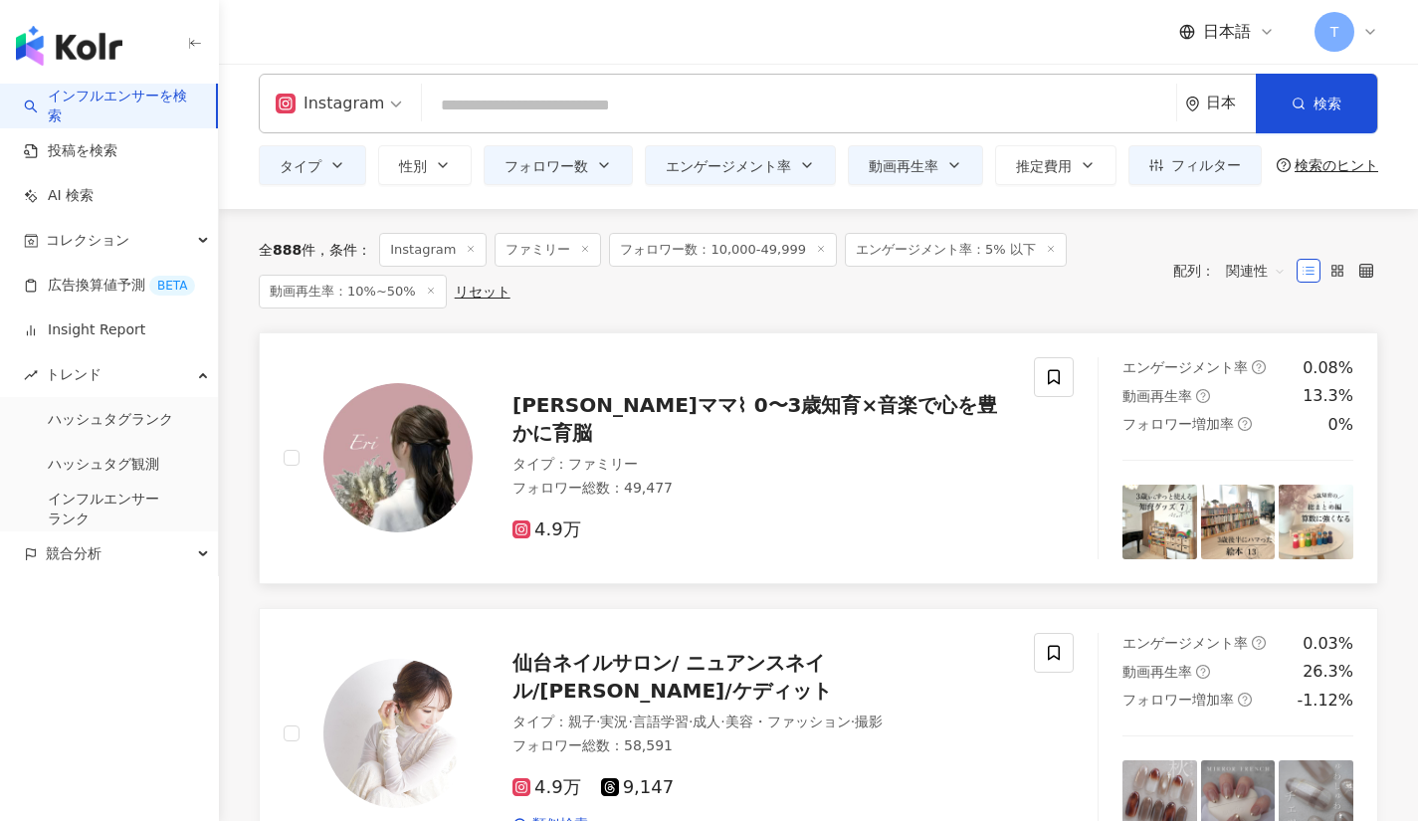
click at [694, 418] on span "えりママ⌇ 0〜3歳知育×音楽で心を豊かに育脳" at bounding box center [754, 419] width 485 height 52
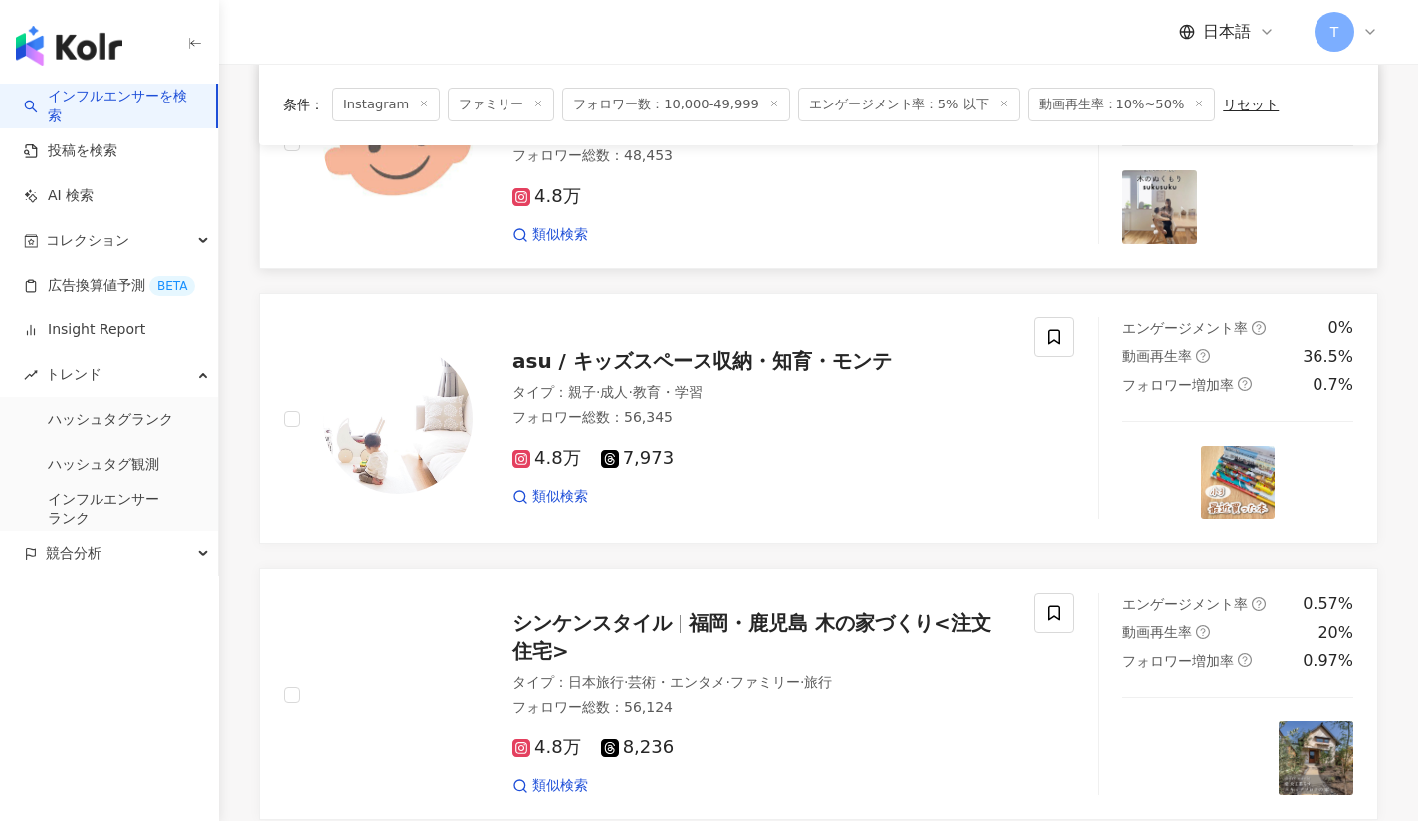
scroll to position [1667, 0]
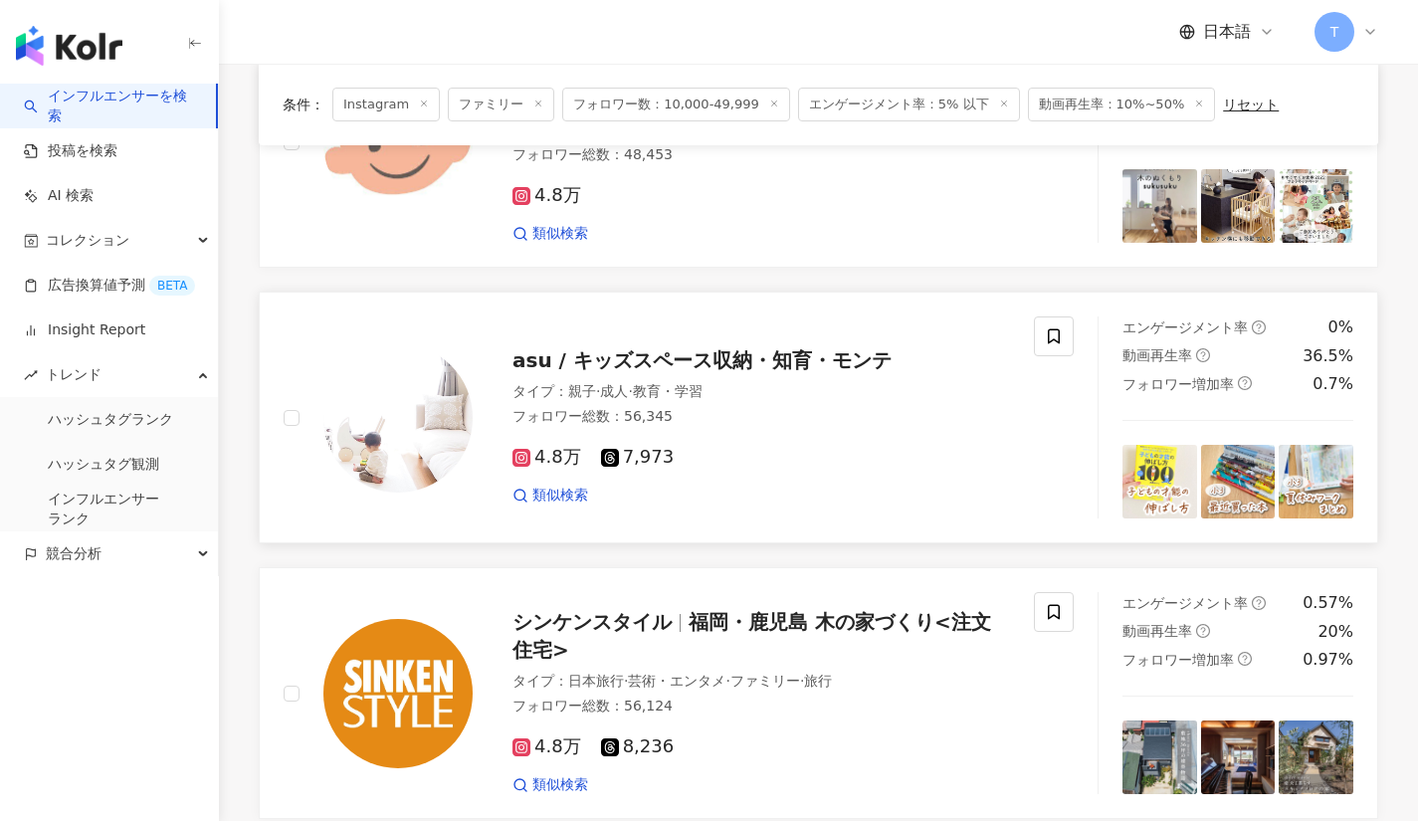
click at [634, 361] on span "asu / キッズスペース収納・知育・モンテ" at bounding box center [701, 360] width 379 height 24
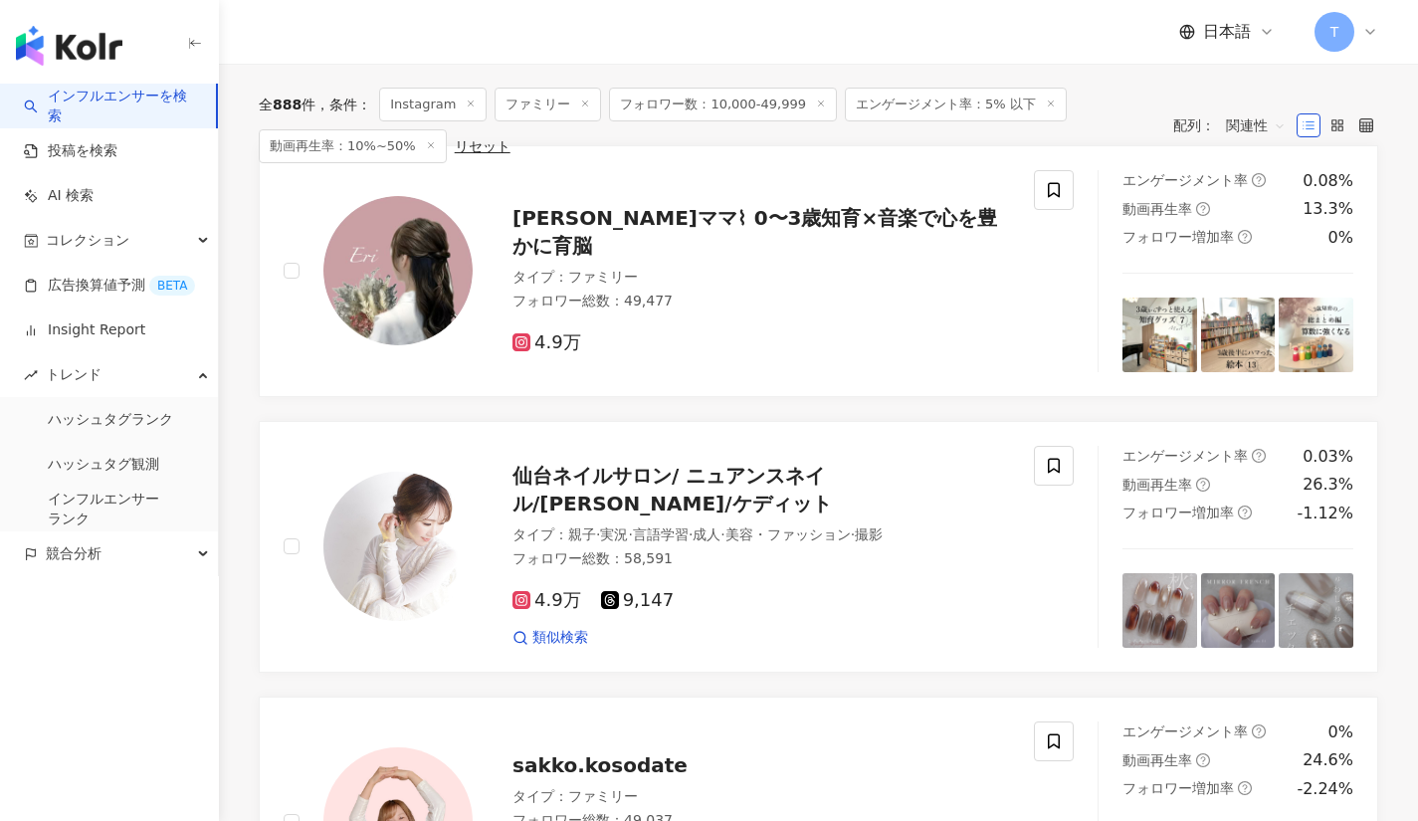
scroll to position [0, 0]
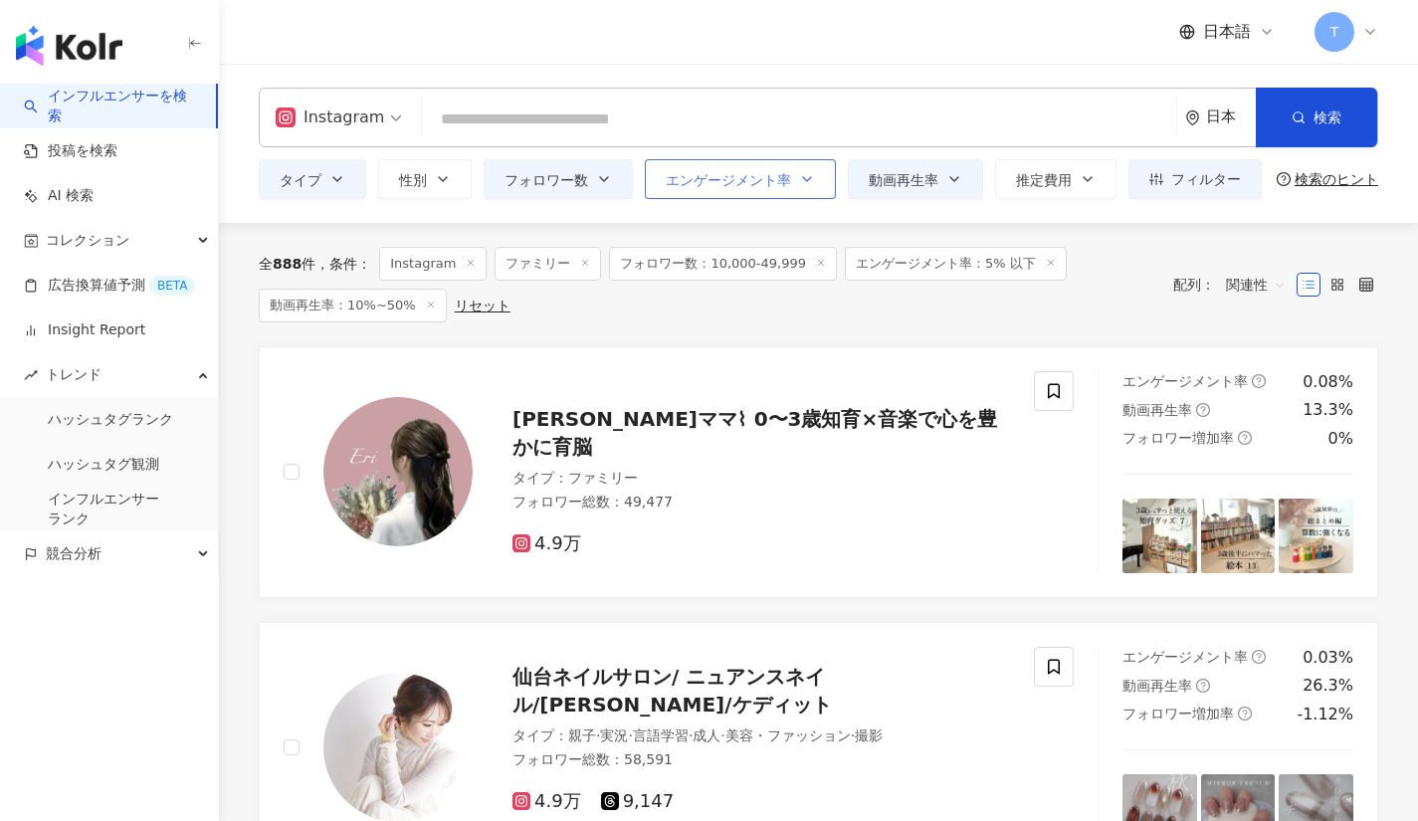
click at [769, 187] on span "エンゲージメント率" at bounding box center [728, 180] width 125 height 16
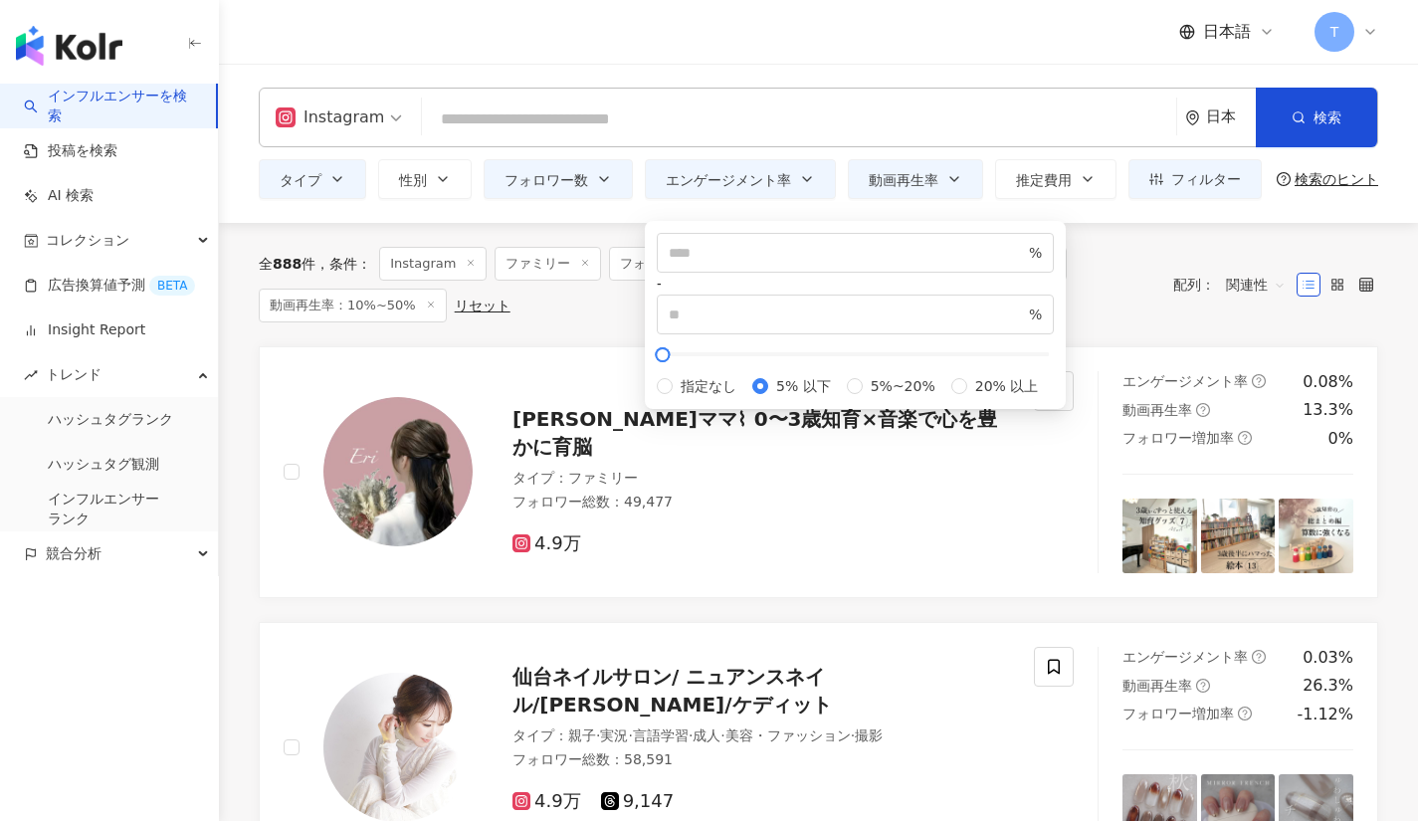
click at [730, 397] on div "指定なし 5% 以下 5%~20% 20% 以上" at bounding box center [855, 386] width 397 height 22
click at [863, 397] on span "5%~20%" at bounding box center [903, 386] width 81 height 22
type input "*"
type input "**"
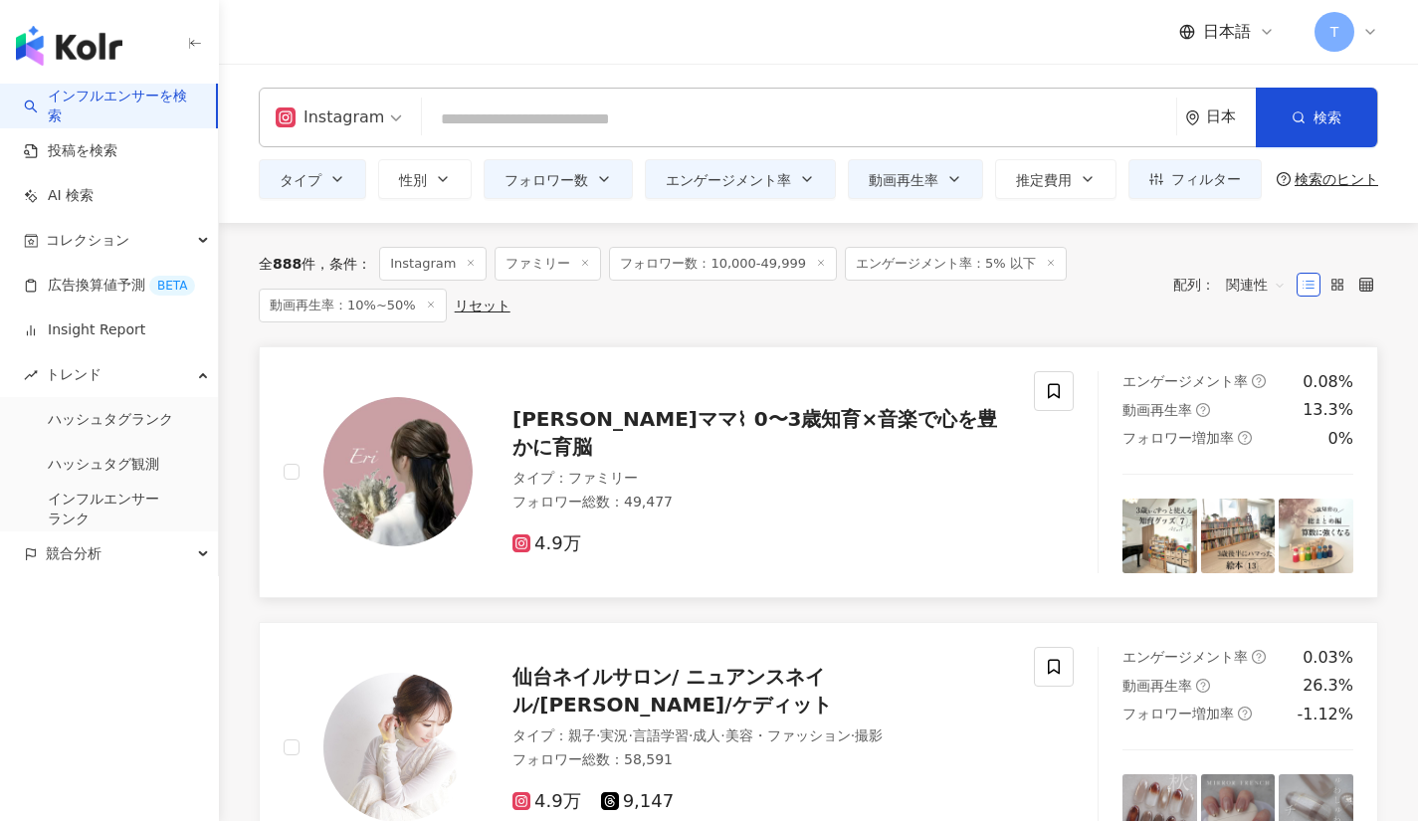
click at [847, 580] on link "えりママ⌇ 0〜3歳知育×音楽で心を豊かに育脳 タイプ ： ファミリー フォロワー総数 ： 49,477 4.9万 エンゲージメント率 0.08% 動画再生率…" at bounding box center [818, 472] width 1119 height 252
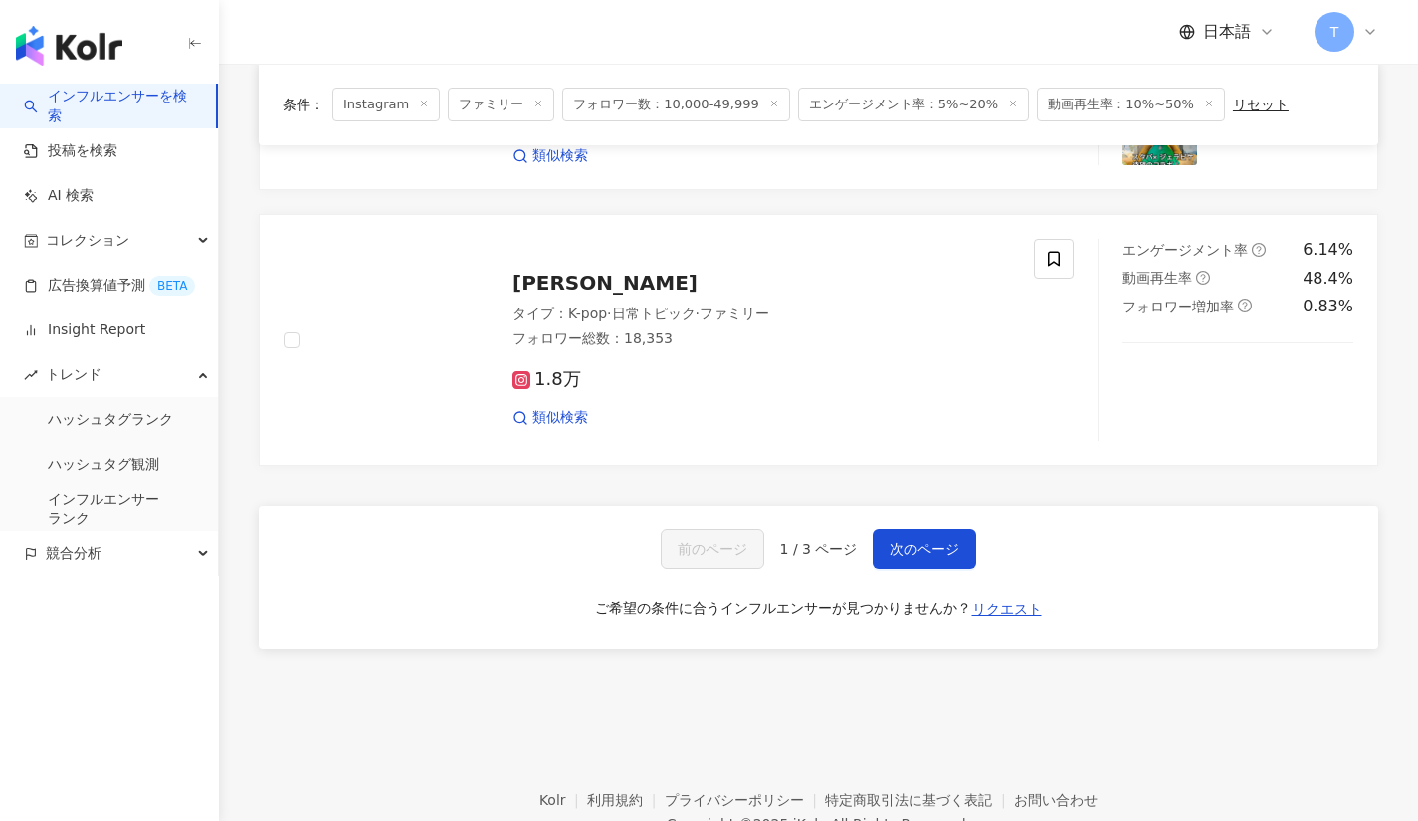
scroll to position [2942, 0]
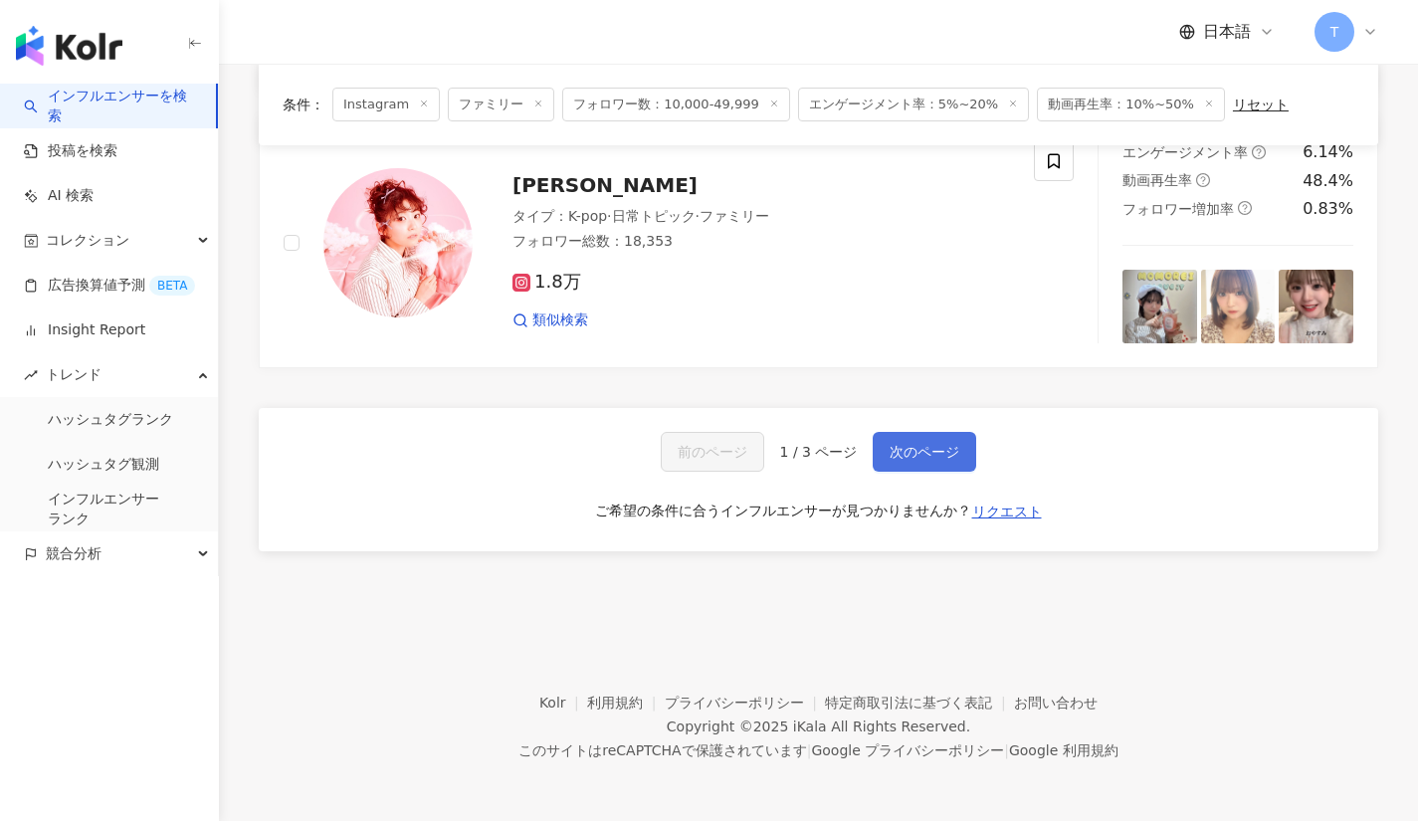
click at [895, 463] on button "次のページ" at bounding box center [924, 452] width 103 height 40
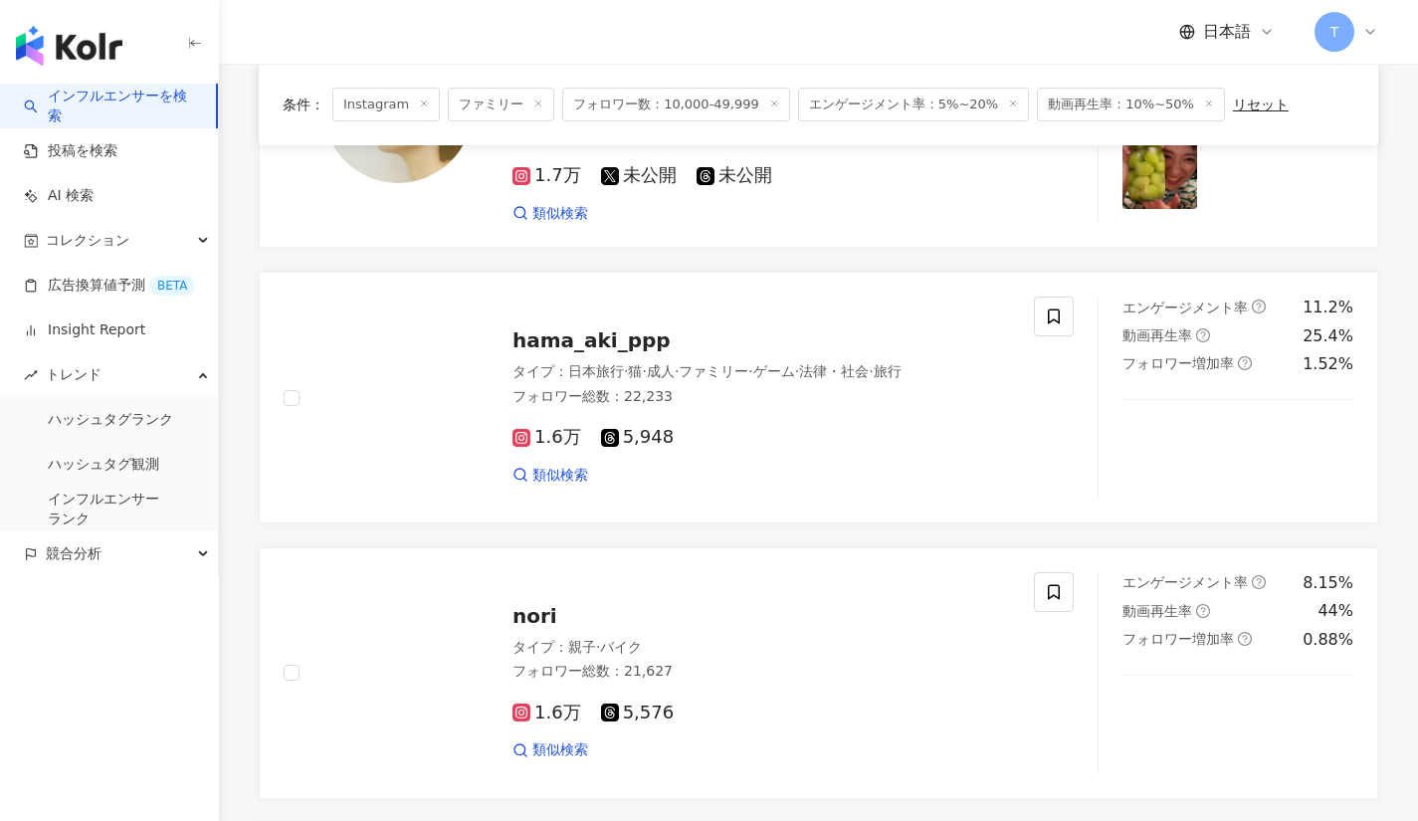
scroll to position [0, 0]
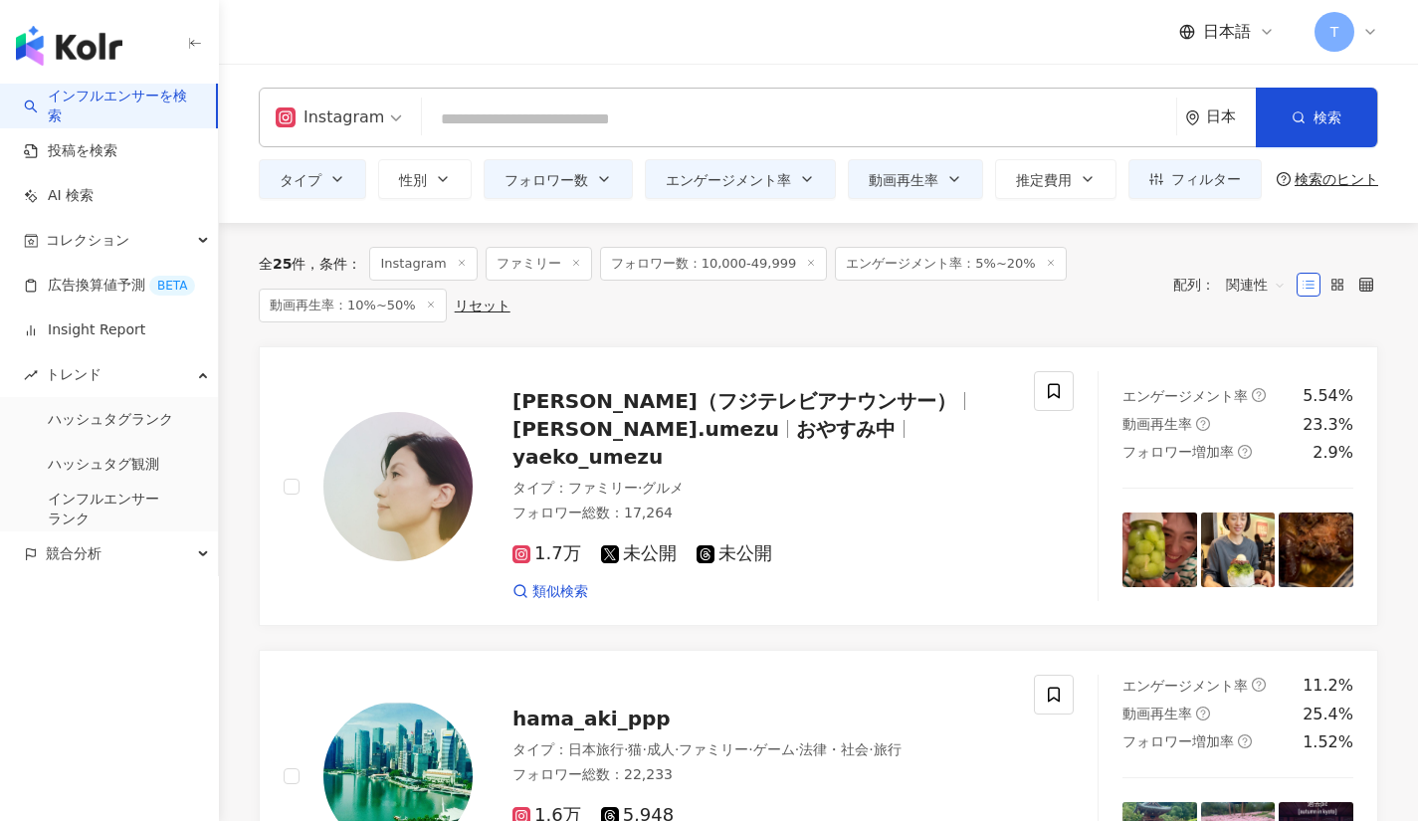
click at [1046, 263] on icon at bounding box center [1051, 263] width 10 height 10
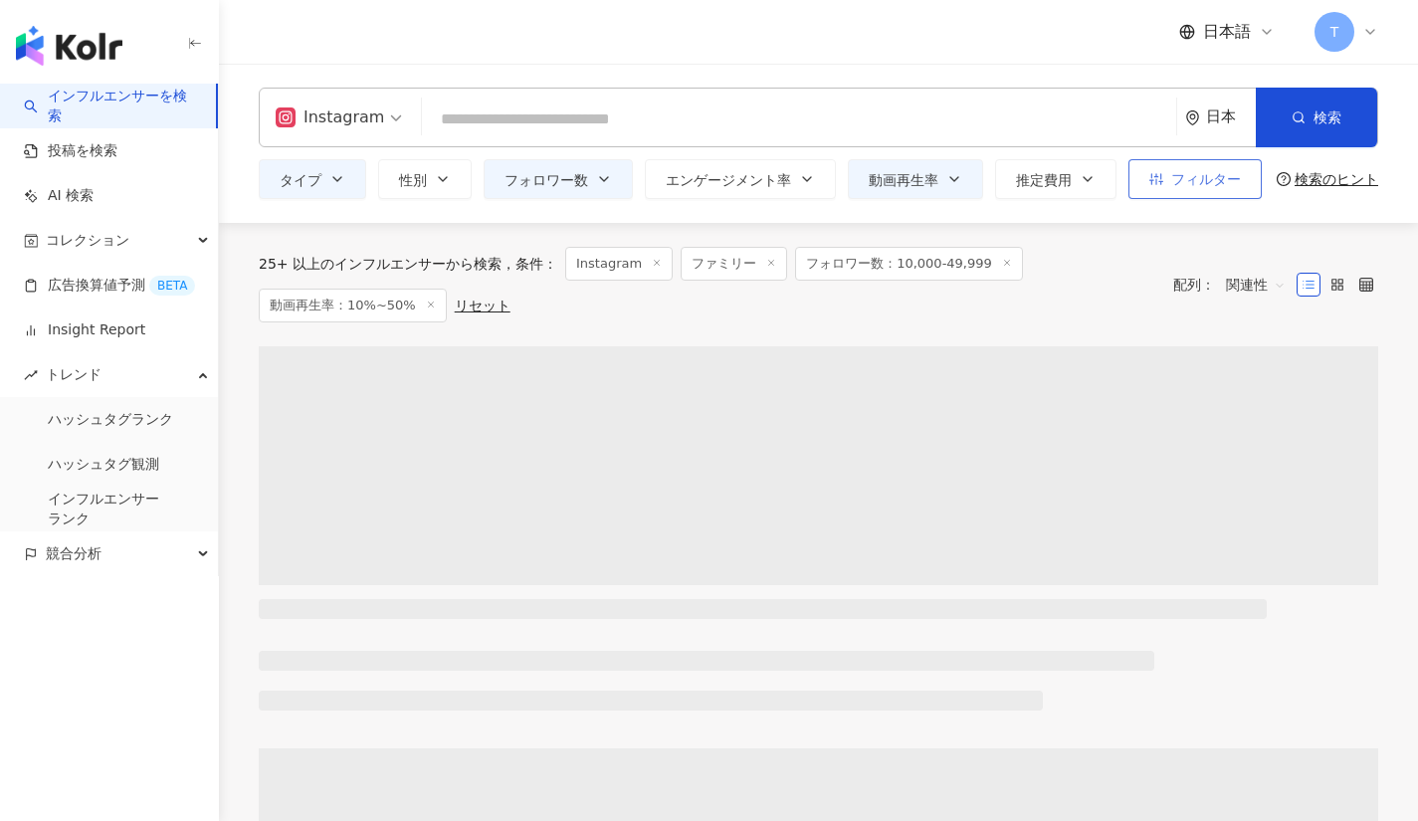
click at [1143, 171] on button "フィルター" at bounding box center [1194, 179] width 133 height 40
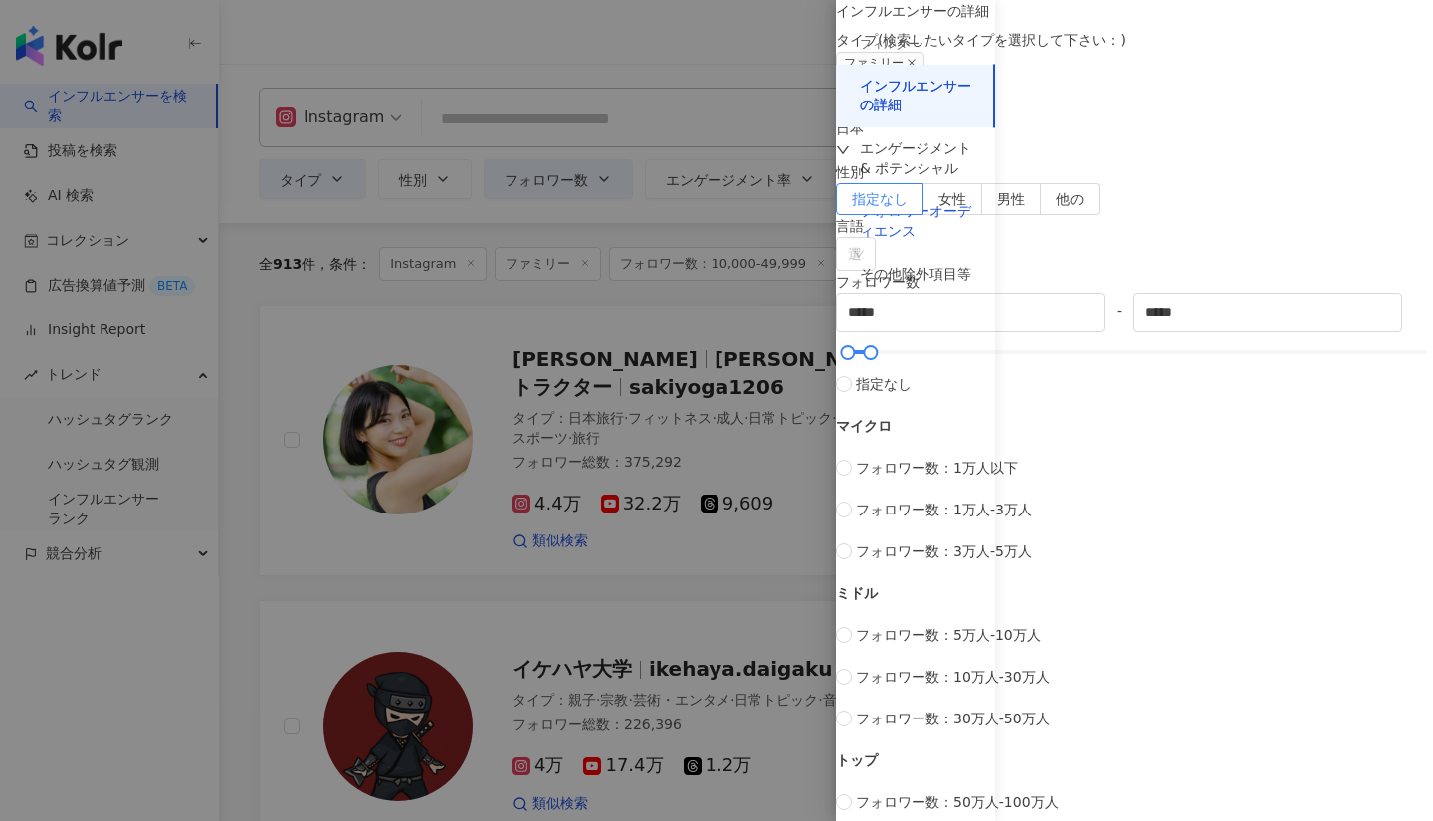
click at [886, 238] on div "フォロワーオーディエンス" at bounding box center [915, 221] width 111 height 39
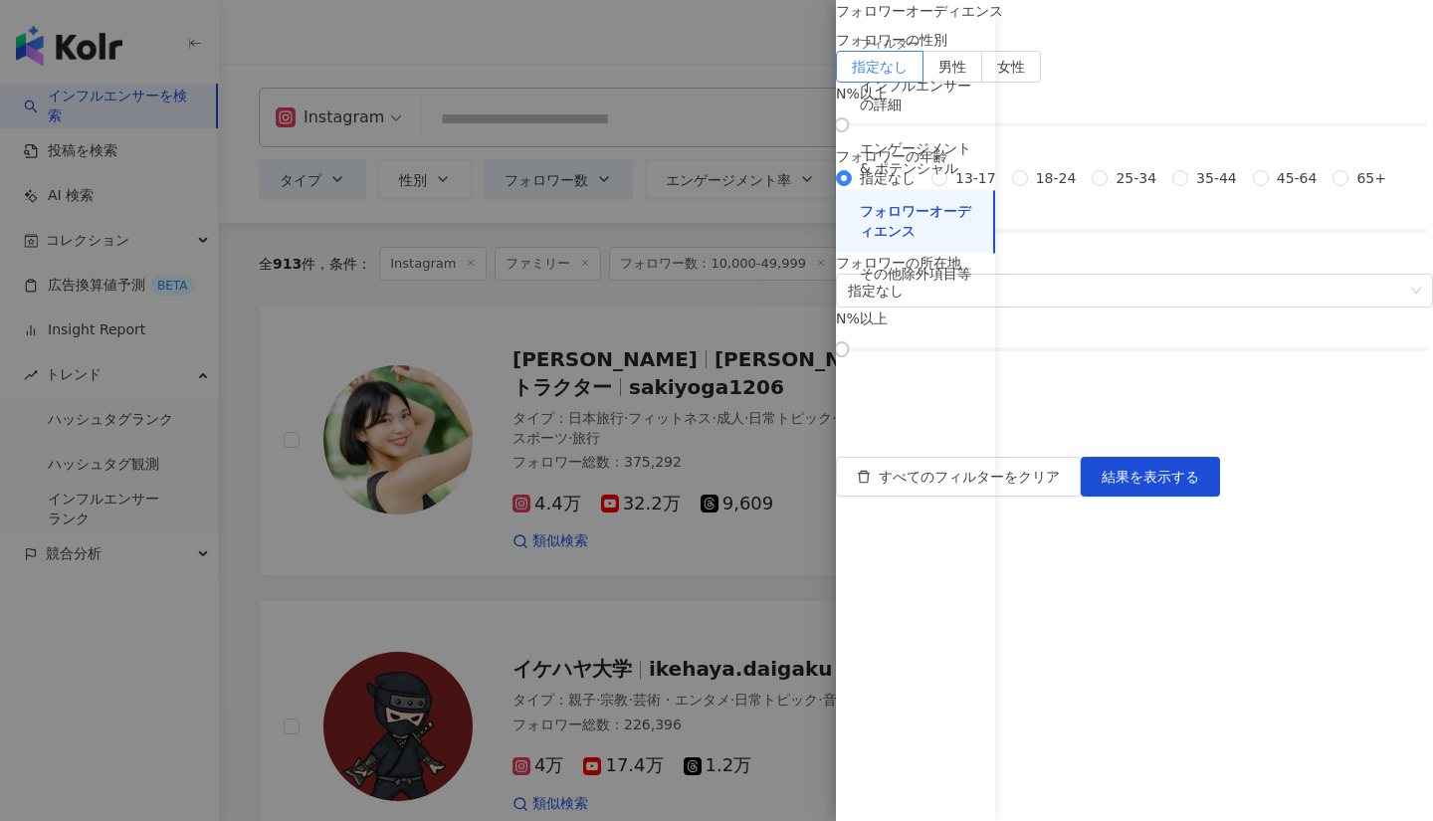
click at [751, 334] on div at bounding box center [716, 410] width 1433 height 821
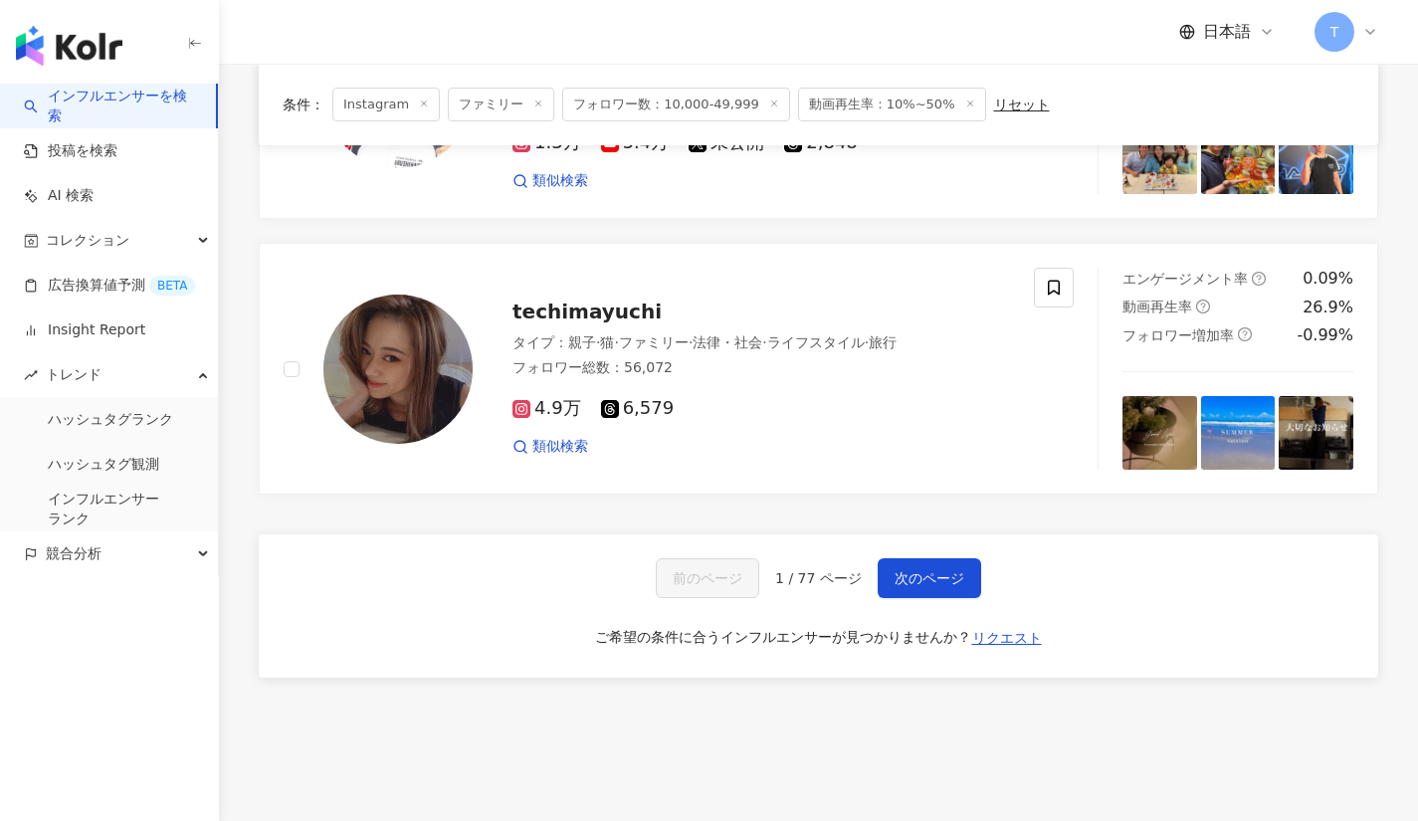
scroll to position [3284, 0]
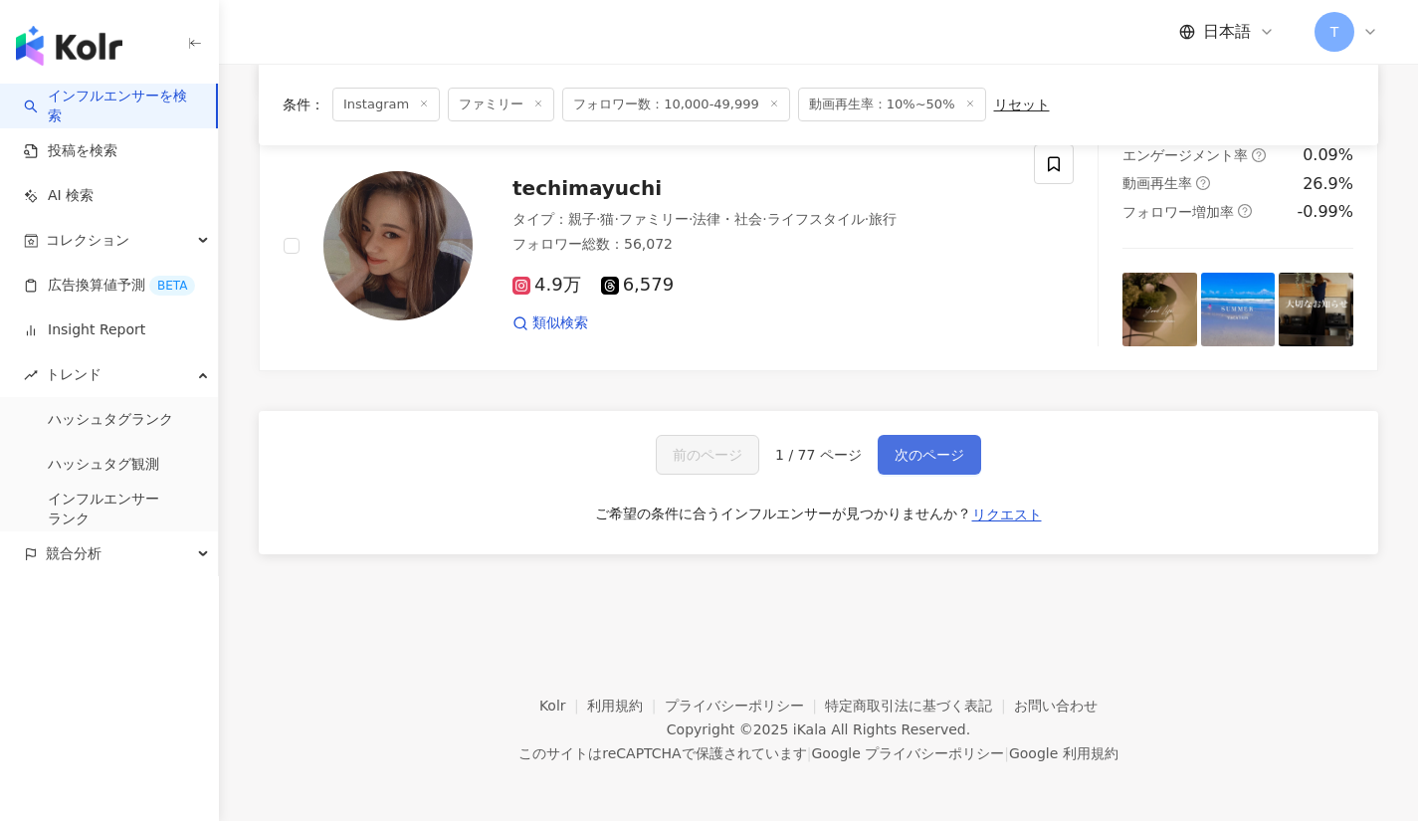
click at [911, 447] on span "次のページ" at bounding box center [930, 455] width 70 height 16
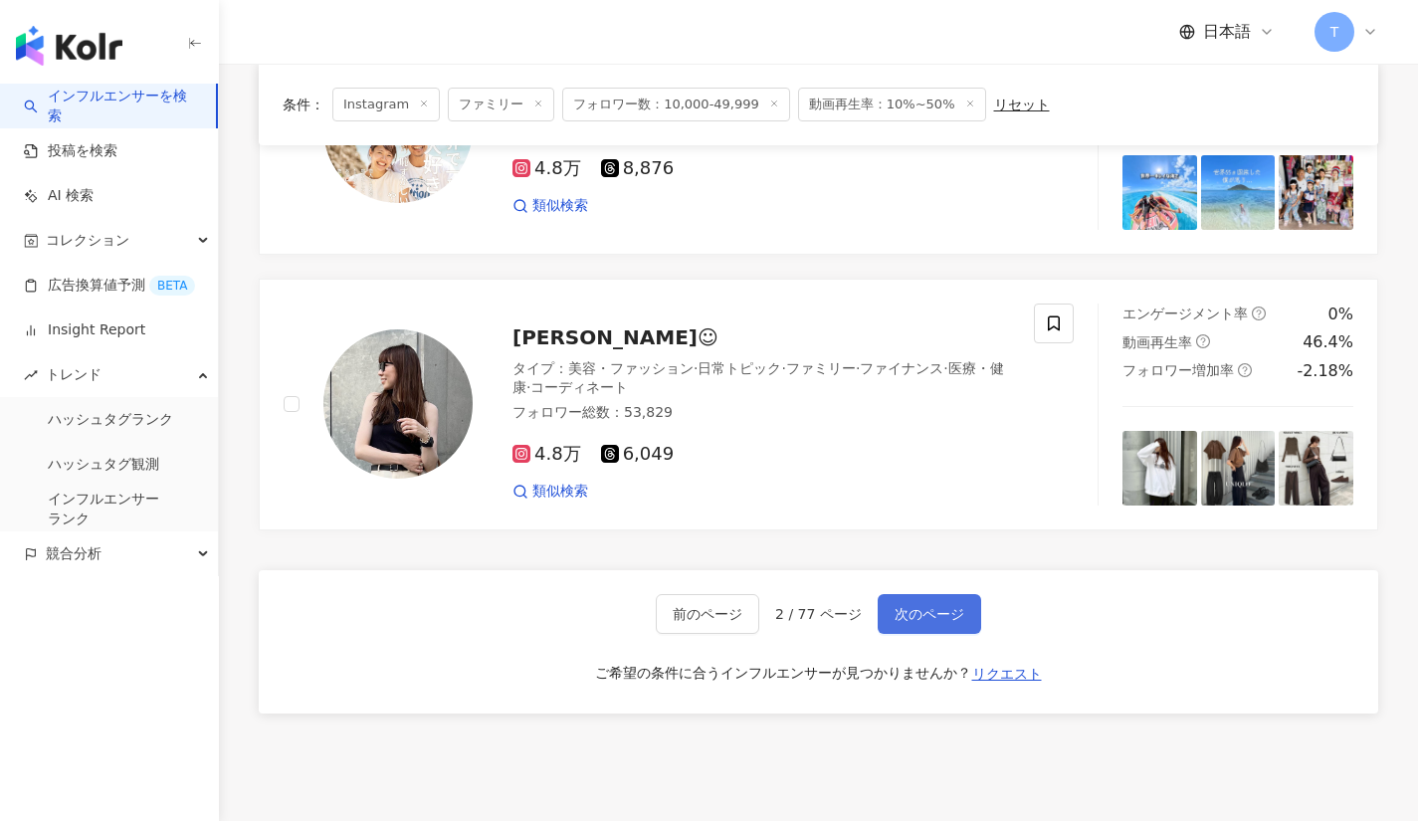
scroll to position [3087, 0]
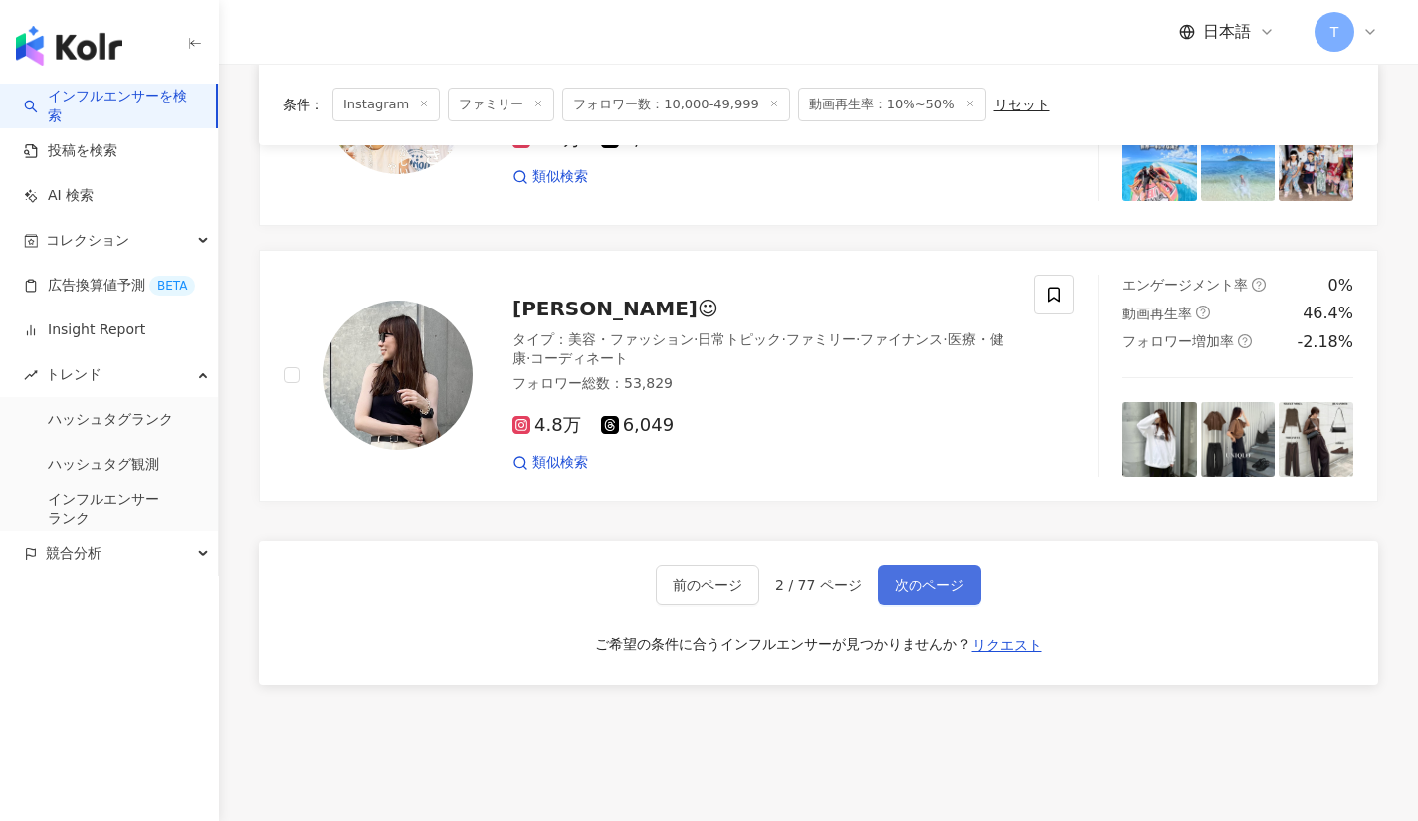
click at [905, 581] on span "次のページ" at bounding box center [930, 585] width 70 height 16
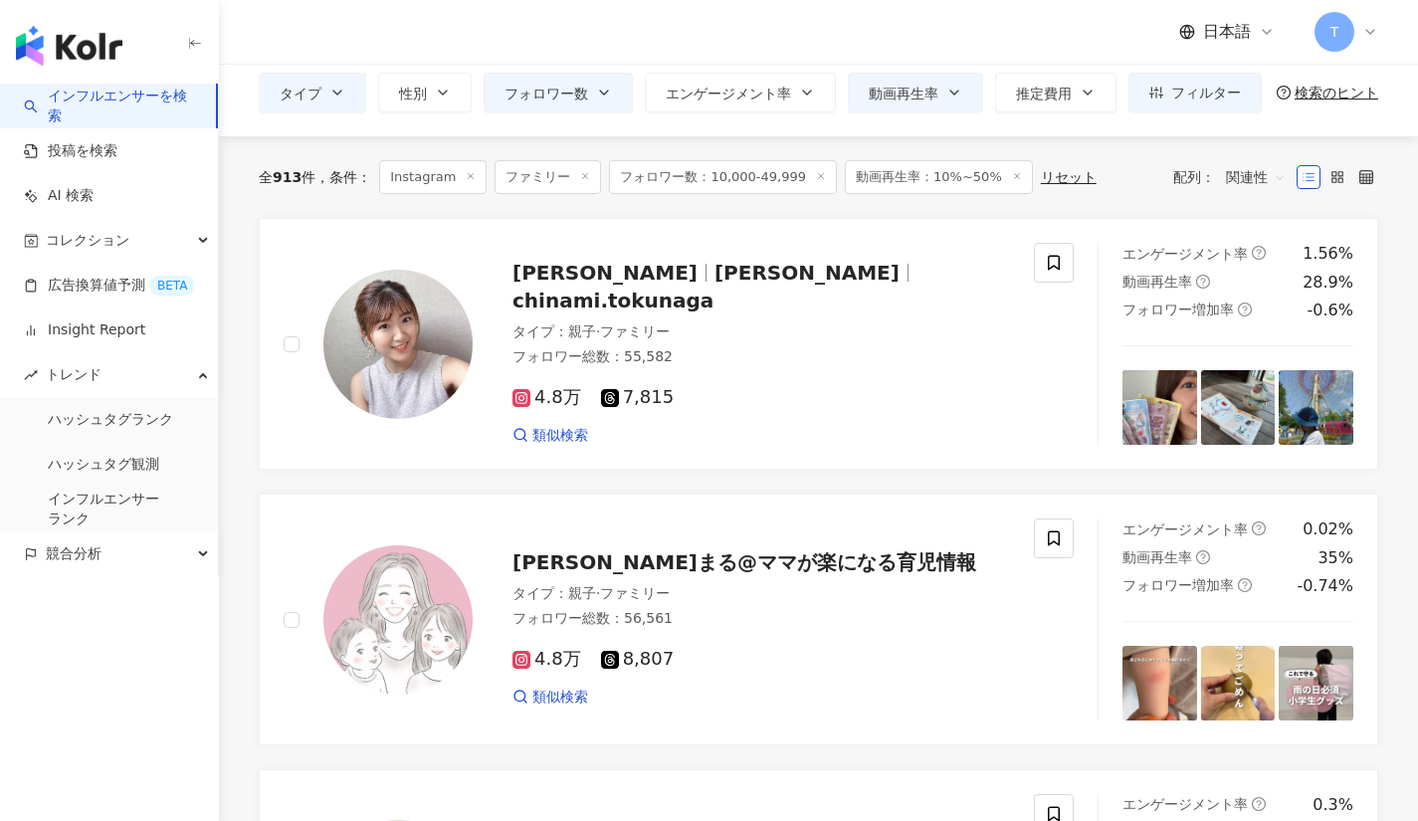
scroll to position [88, 0]
click at [753, 559] on span "ななまる@ママが楽になる育児情報" at bounding box center [744, 561] width 464 height 24
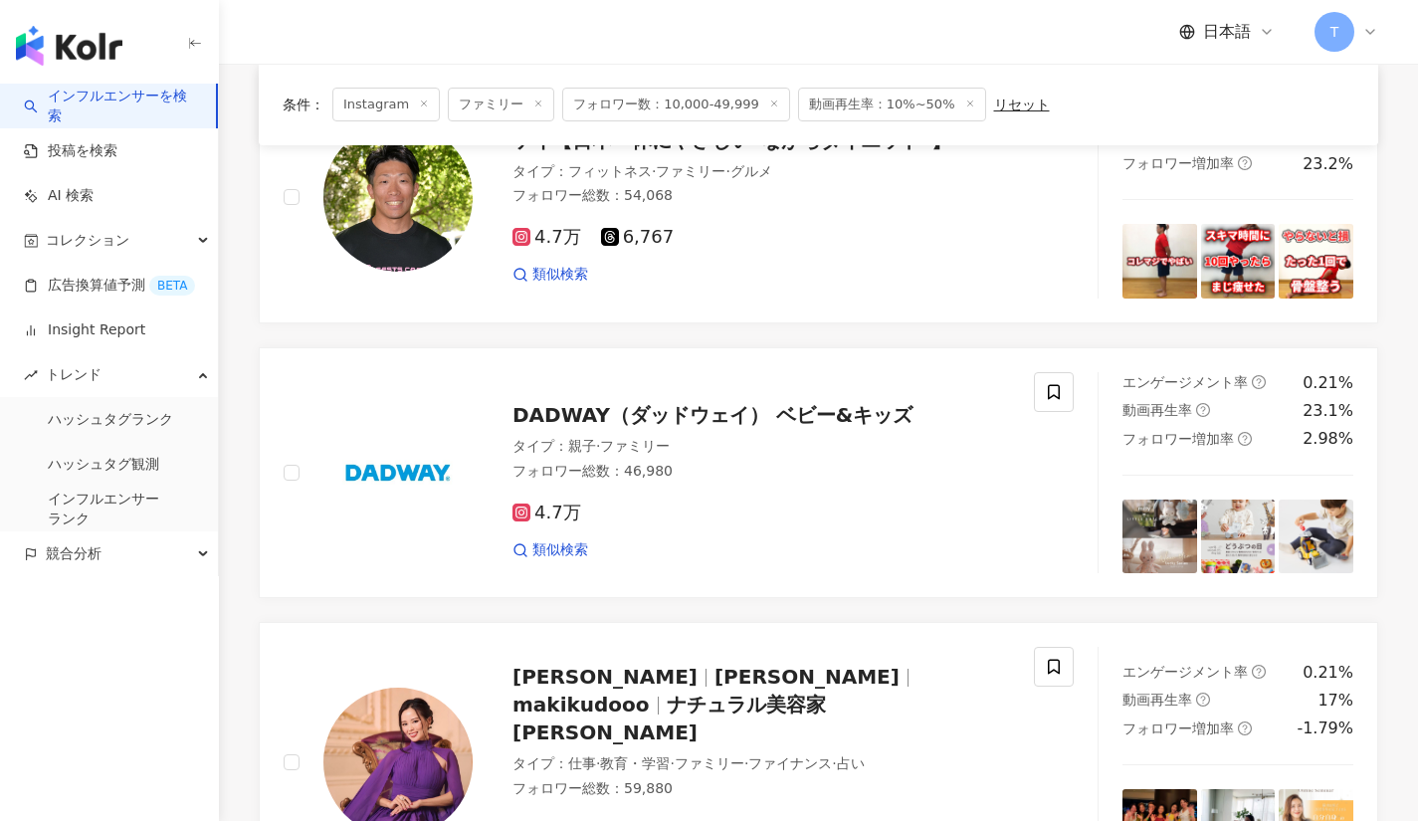
scroll to position [1069, 0]
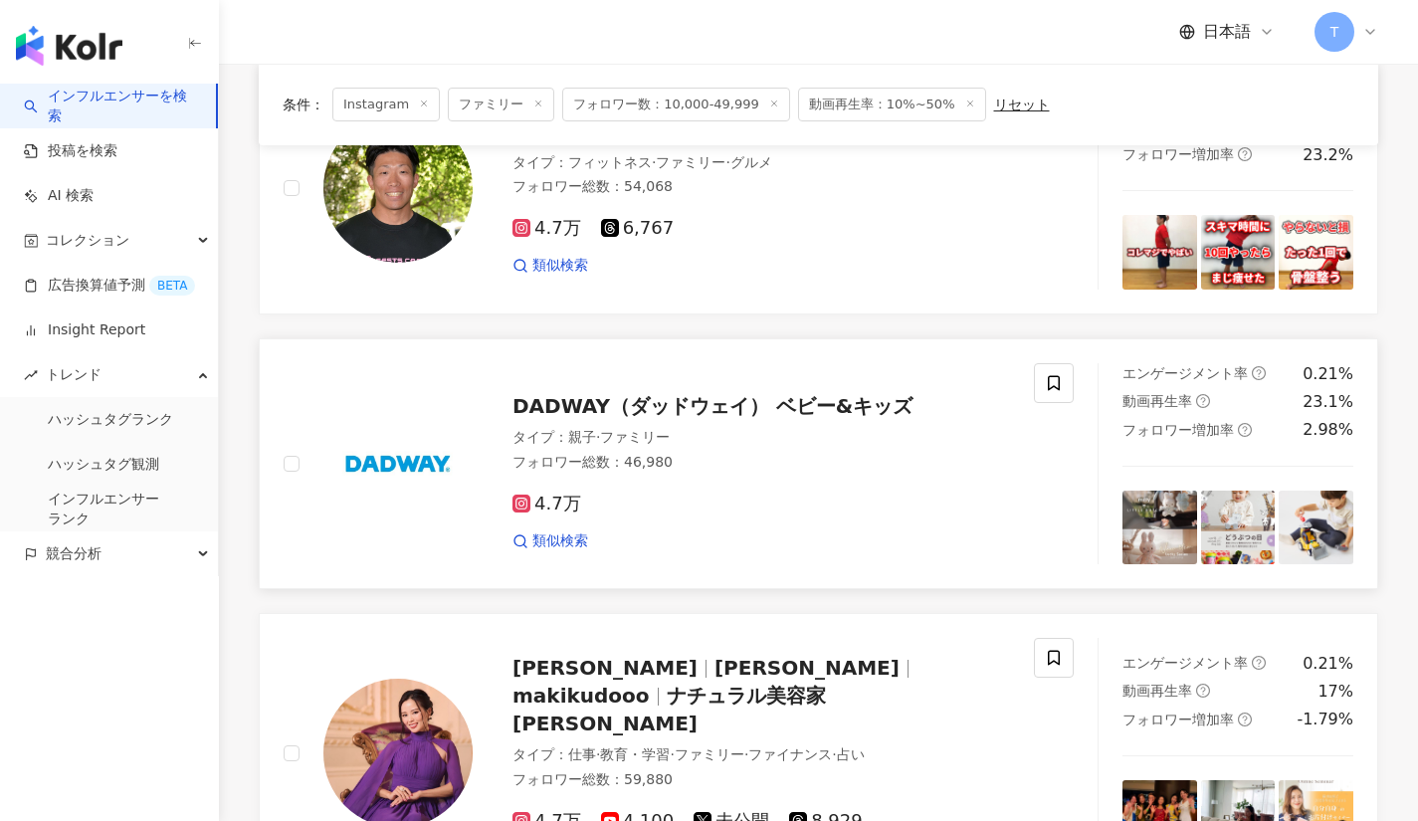
click at [595, 502] on div "4.7万" at bounding box center [761, 505] width 498 height 22
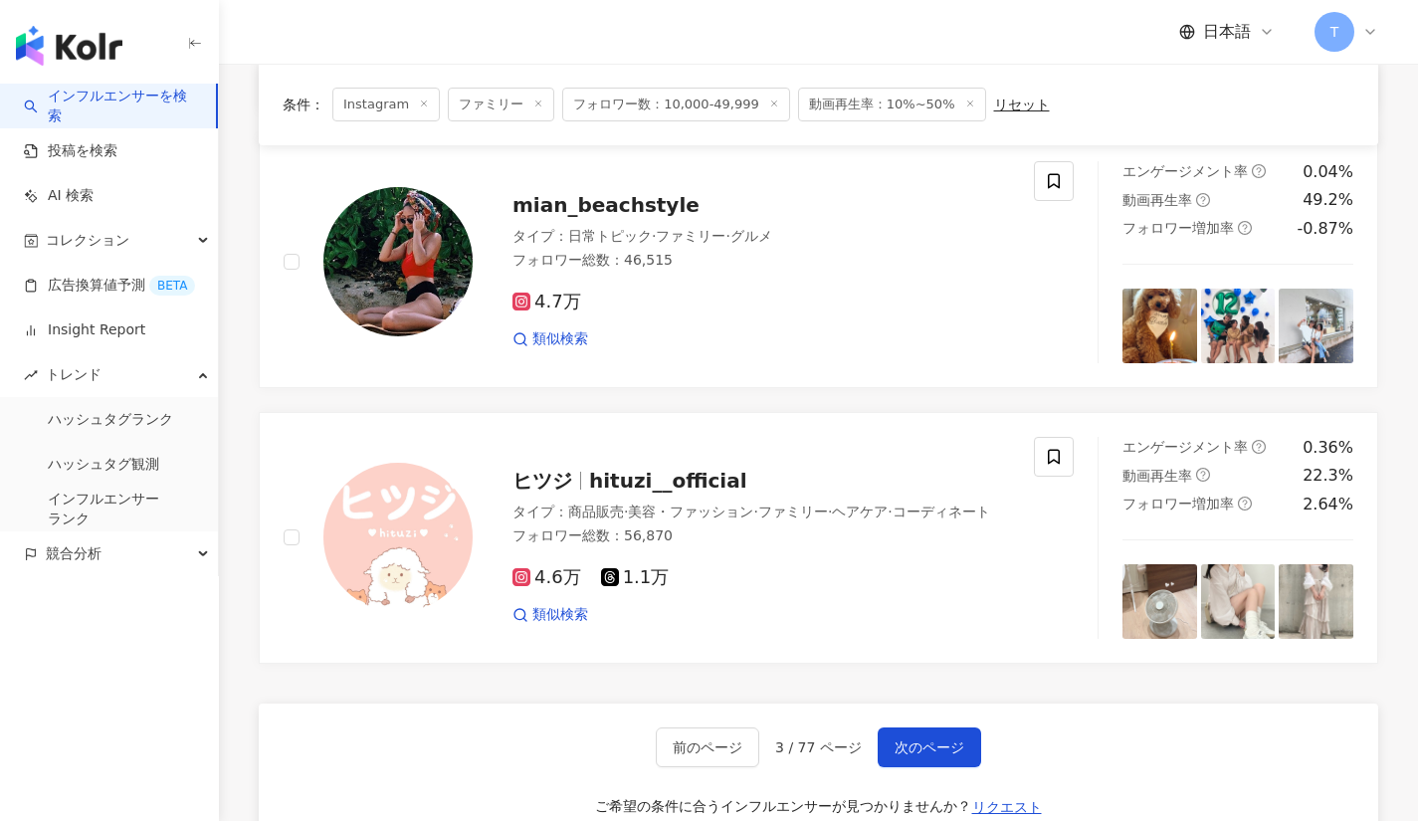
scroll to position [2942, 0]
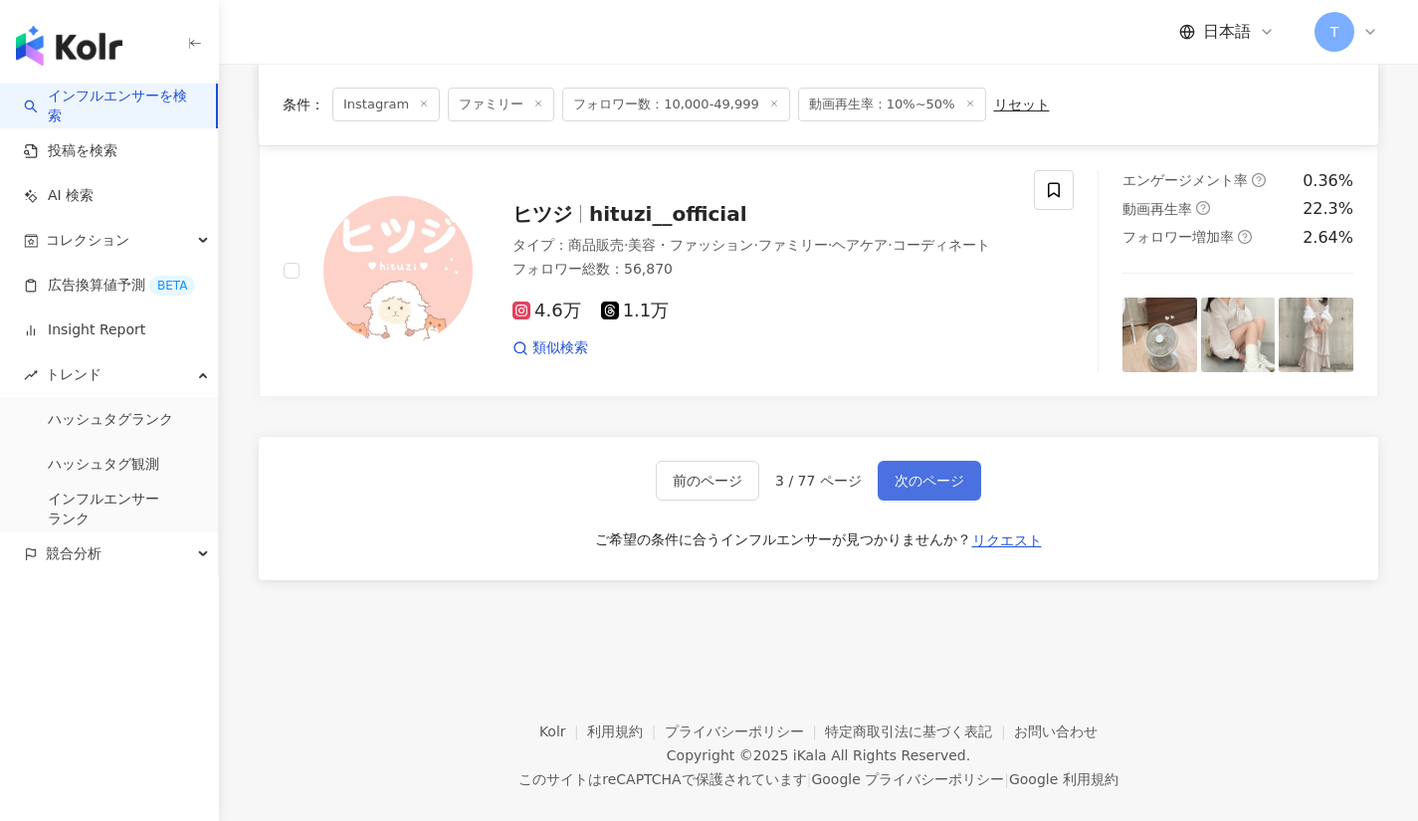
click at [924, 473] on span "次のページ" at bounding box center [930, 481] width 70 height 16
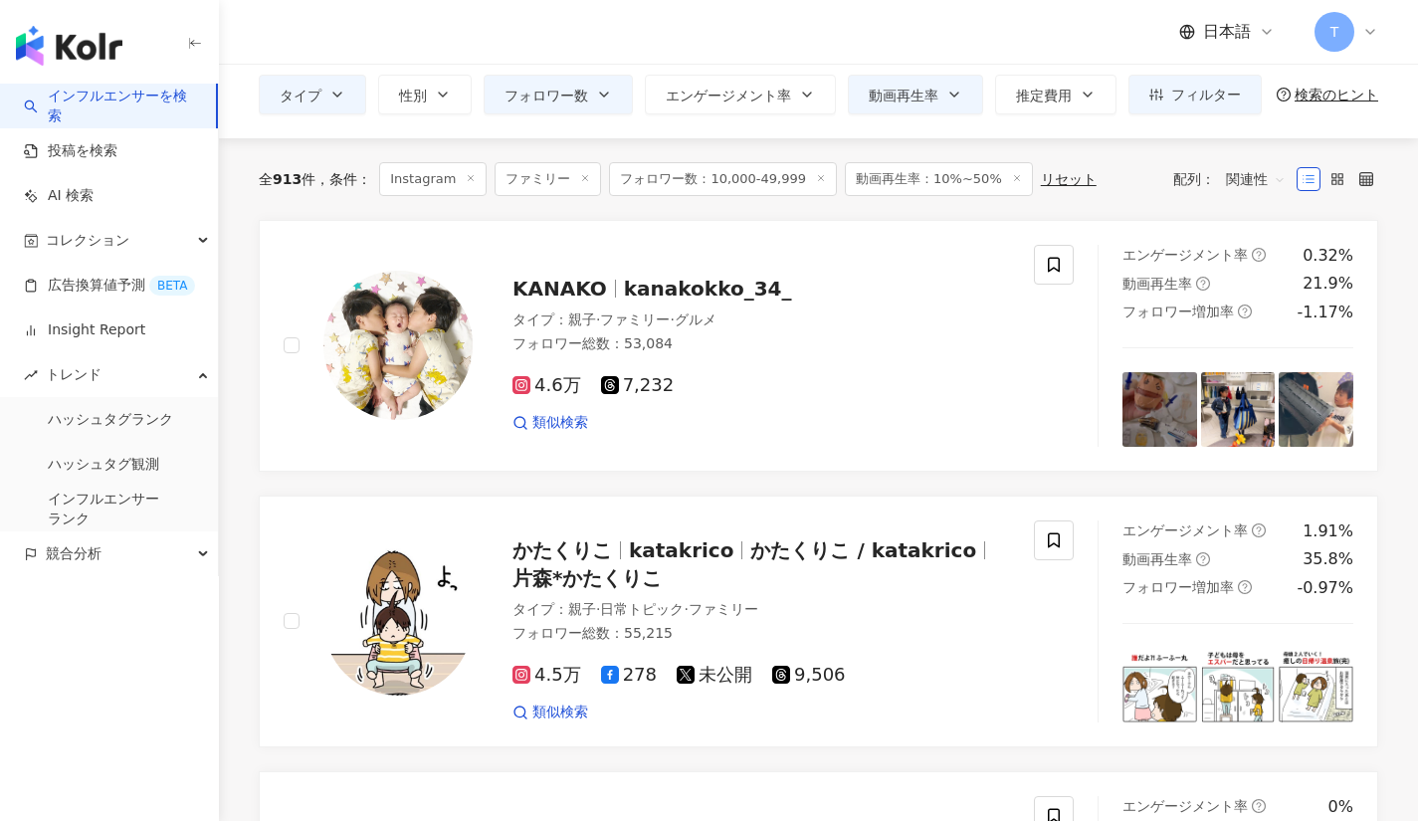
scroll to position [86, 0]
click at [678, 283] on span "kanakokko_34_" at bounding box center [708, 288] width 168 height 24
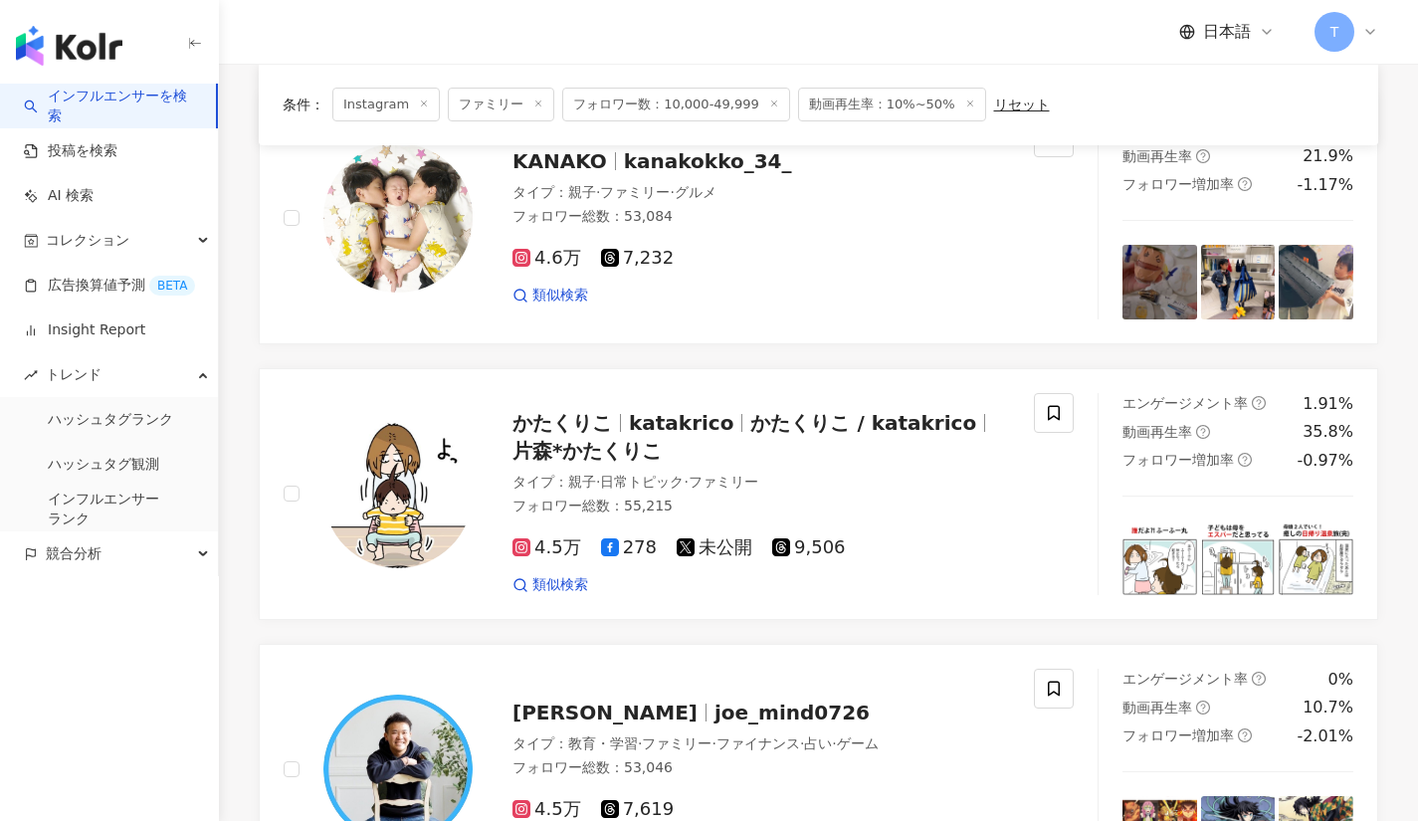
scroll to position [0, 0]
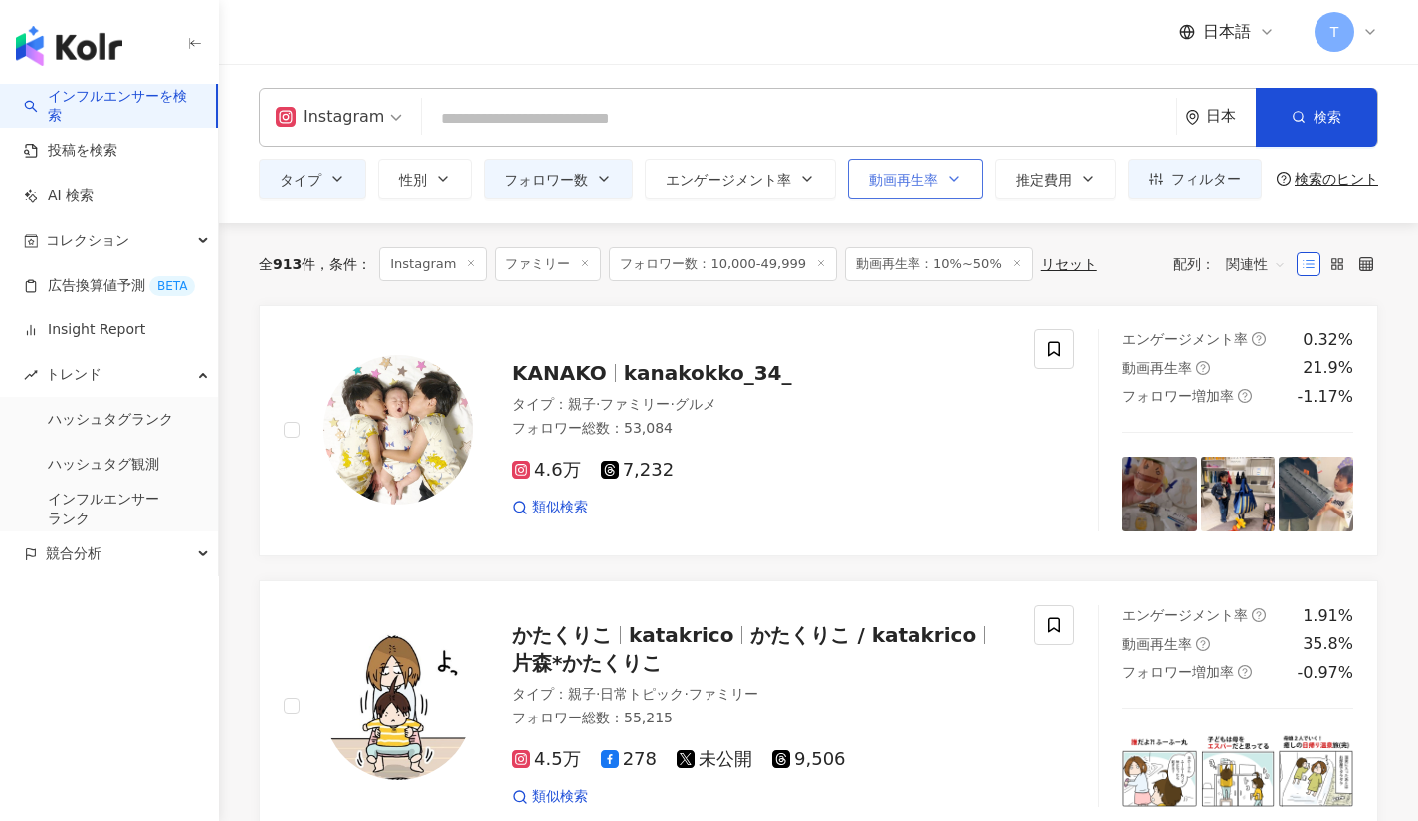
click at [917, 179] on span "動画再生率" at bounding box center [904, 180] width 70 height 16
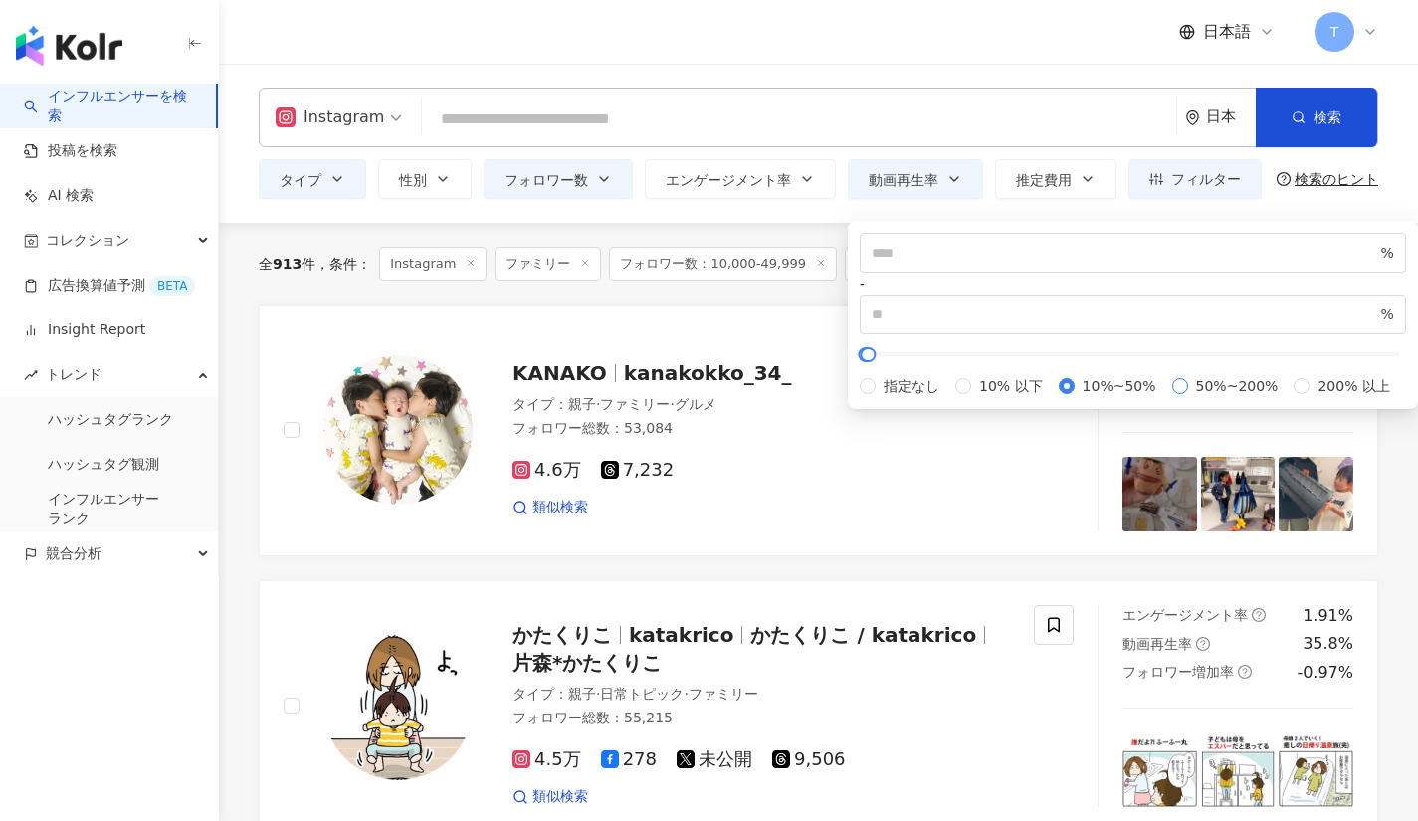
type input "**"
type input "***"
click at [887, 595] on link "かたくりこ katakrico かたくりこ / katakrico 片森*かたくりこ タイプ ： 親子 · 日常トピック · ファミリー フォロワー総数 ： …" at bounding box center [818, 706] width 1119 height 252
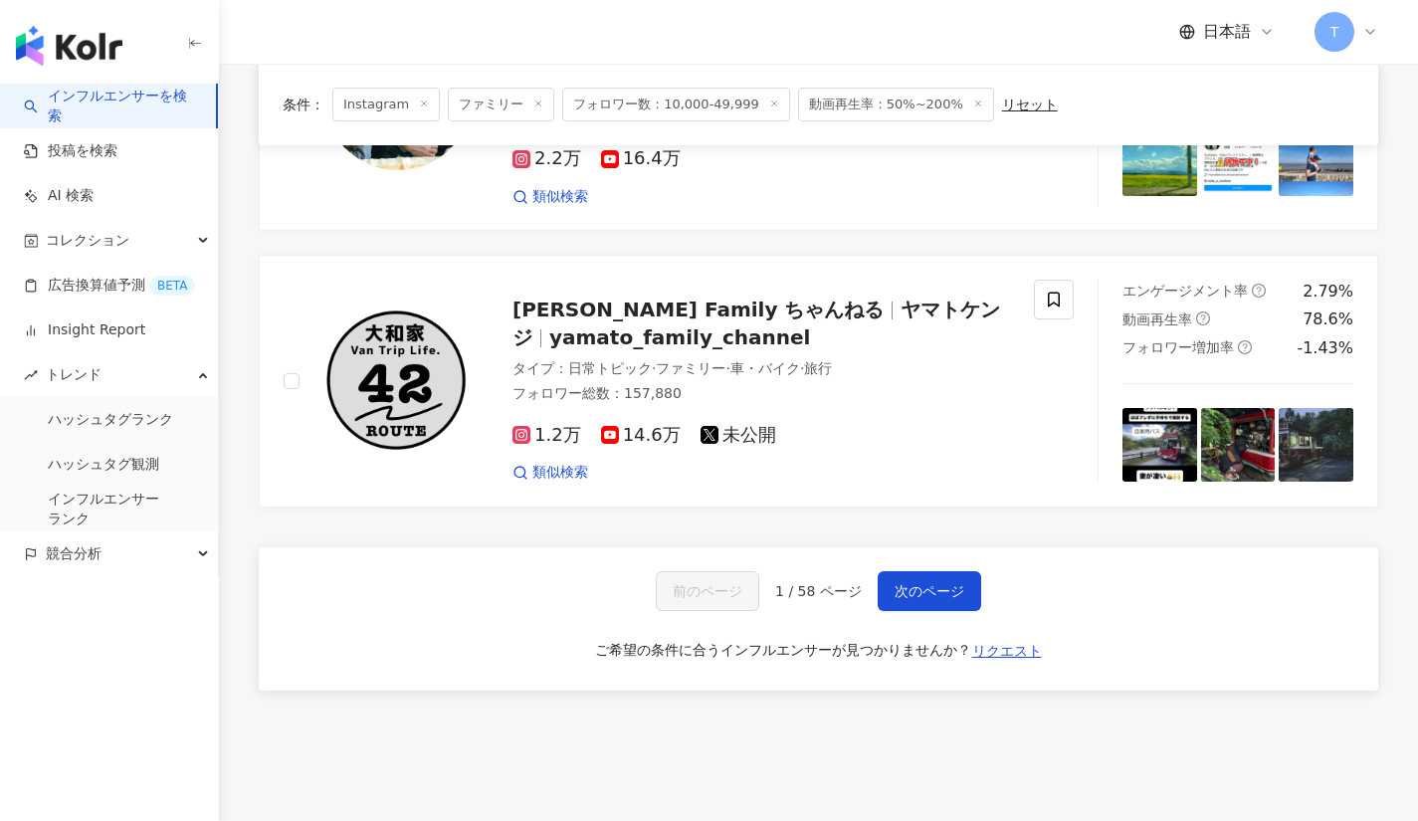
scroll to position [3261, 0]
click at [939, 570] on button "次のページ" at bounding box center [929, 590] width 103 height 40
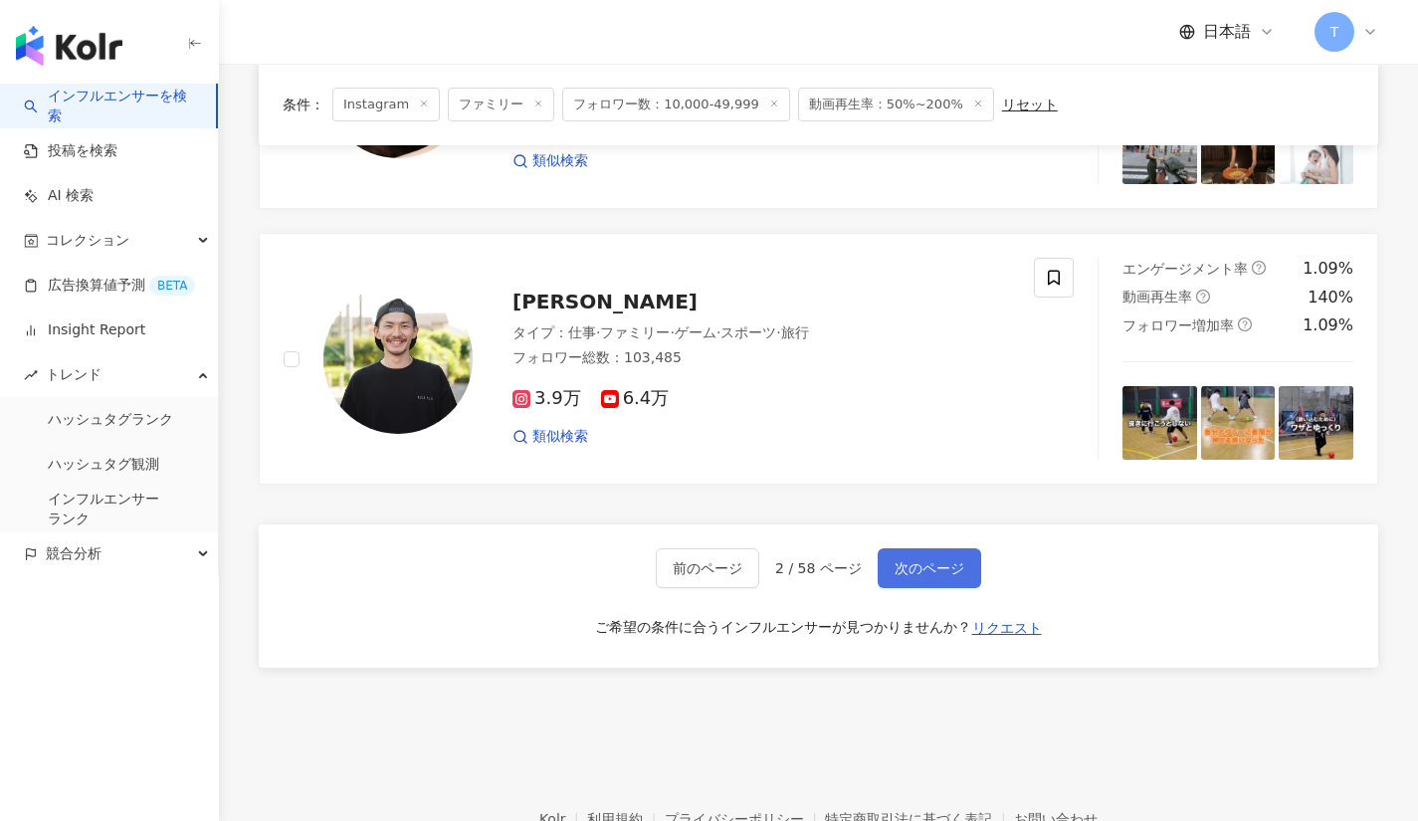
scroll to position [3274, 0]
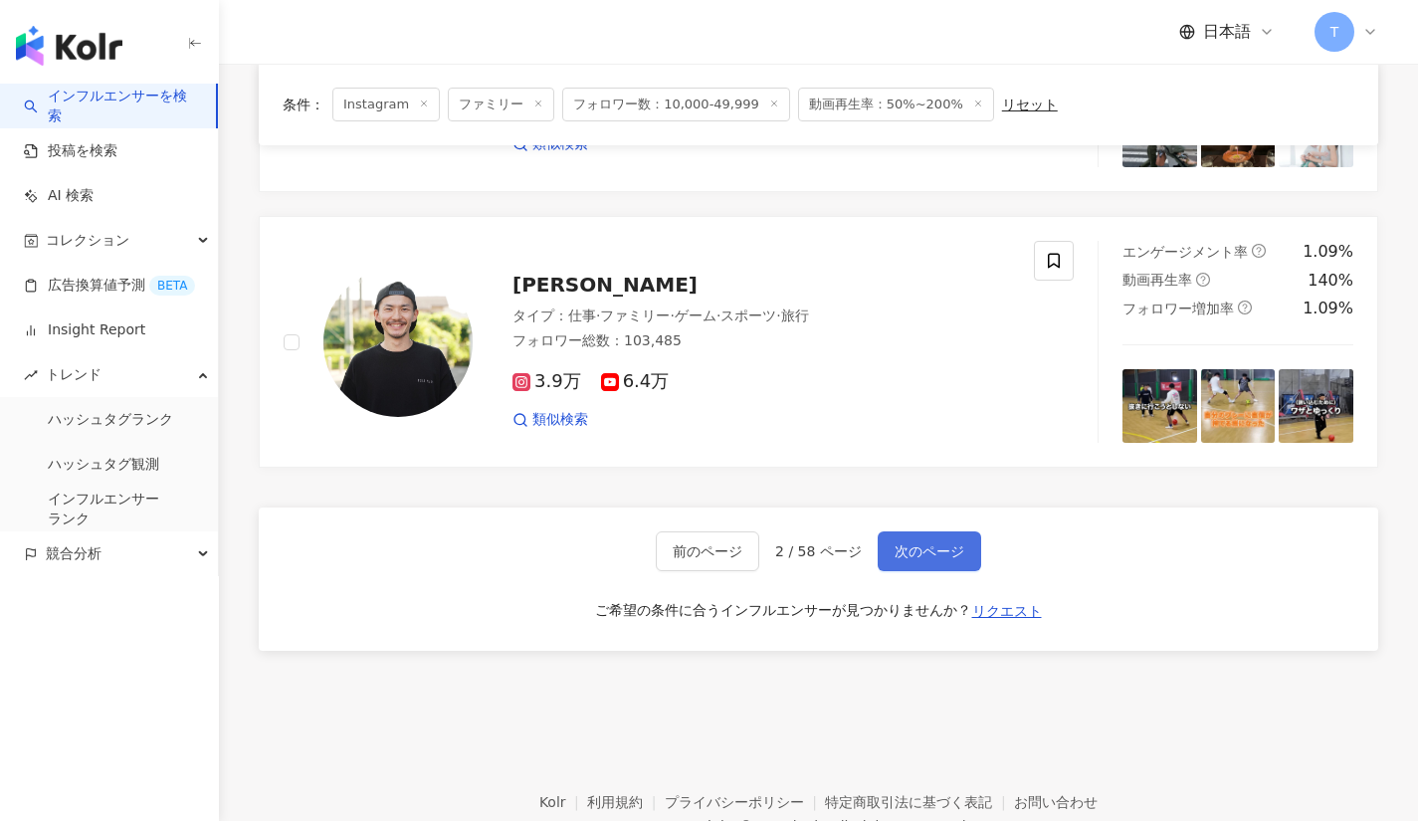
click at [922, 531] on button "次のページ" at bounding box center [929, 551] width 103 height 40
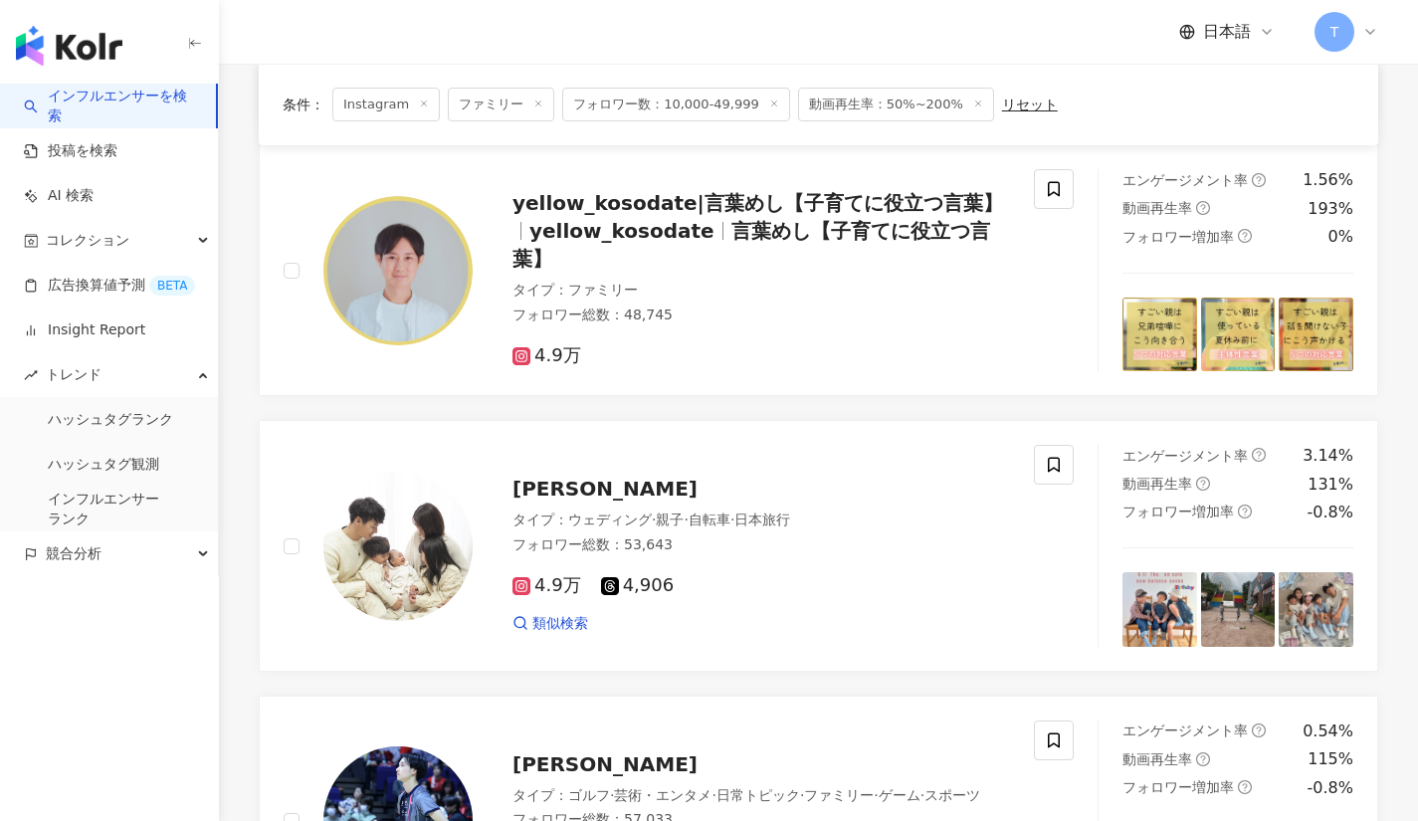
scroll to position [2088, 0]
click at [527, 489] on span "Yuri" at bounding box center [604, 490] width 185 height 24
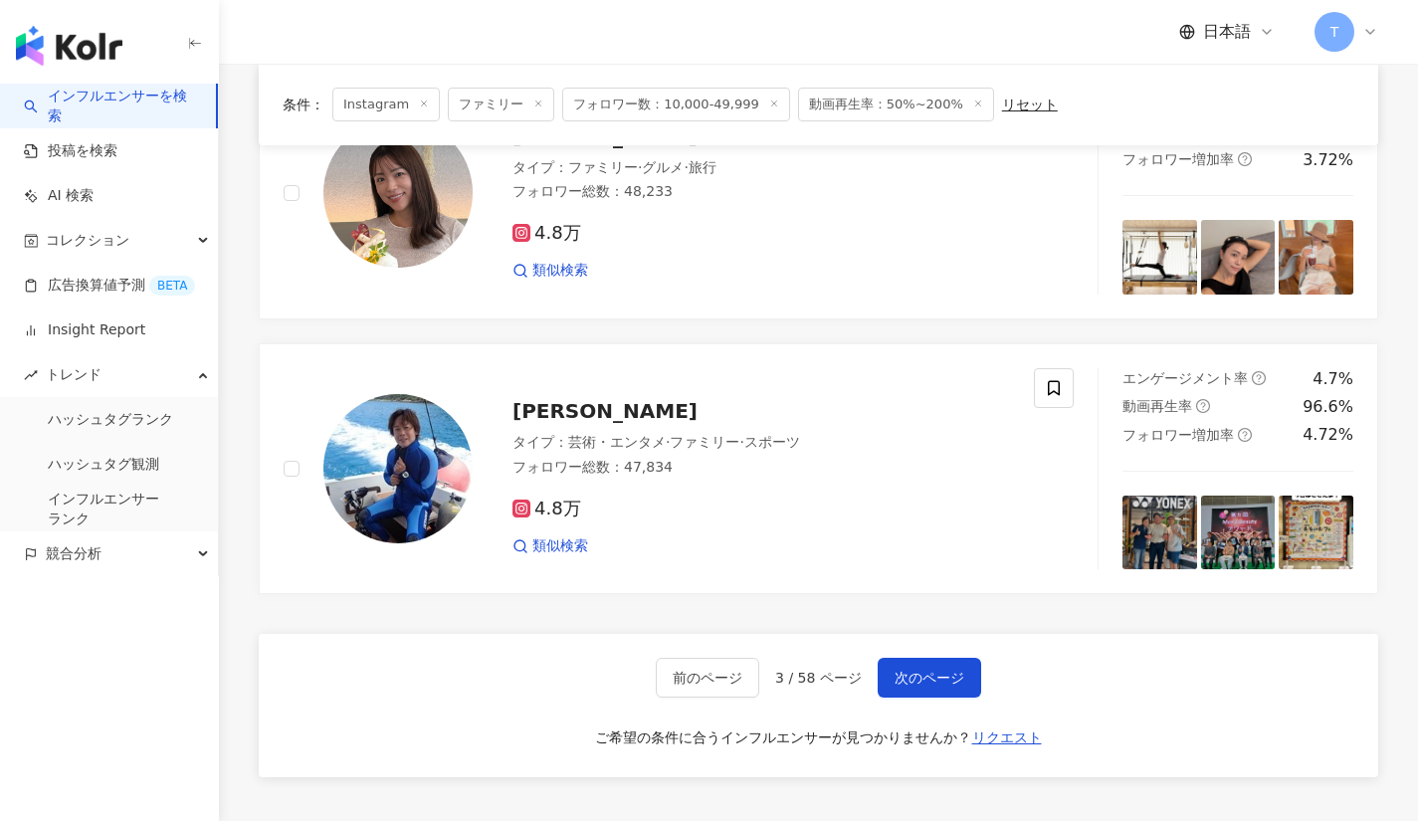
scroll to position [2993, 0]
click at [943, 664] on button "次のページ" at bounding box center [929, 677] width 103 height 40
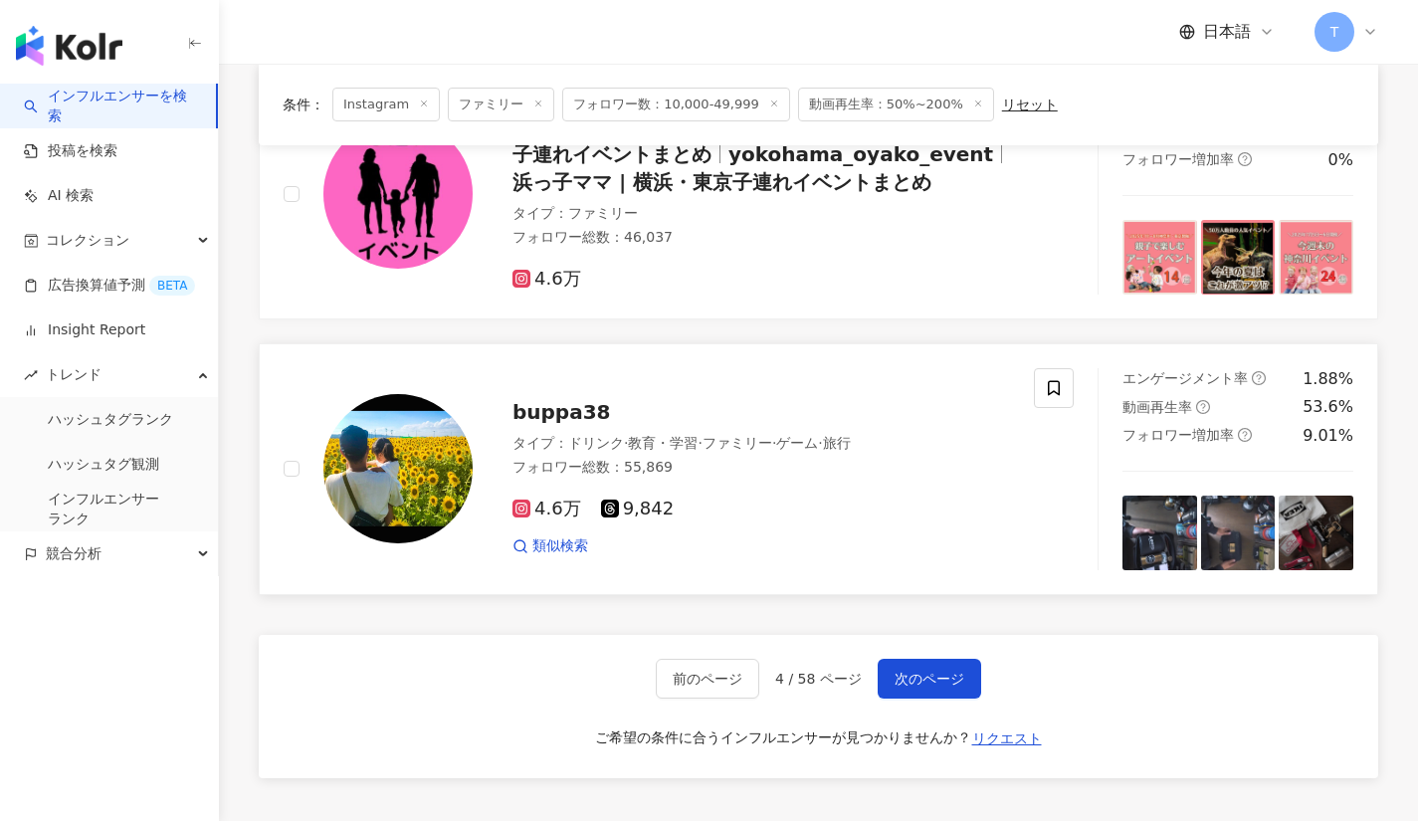
scroll to position [2717, 0]
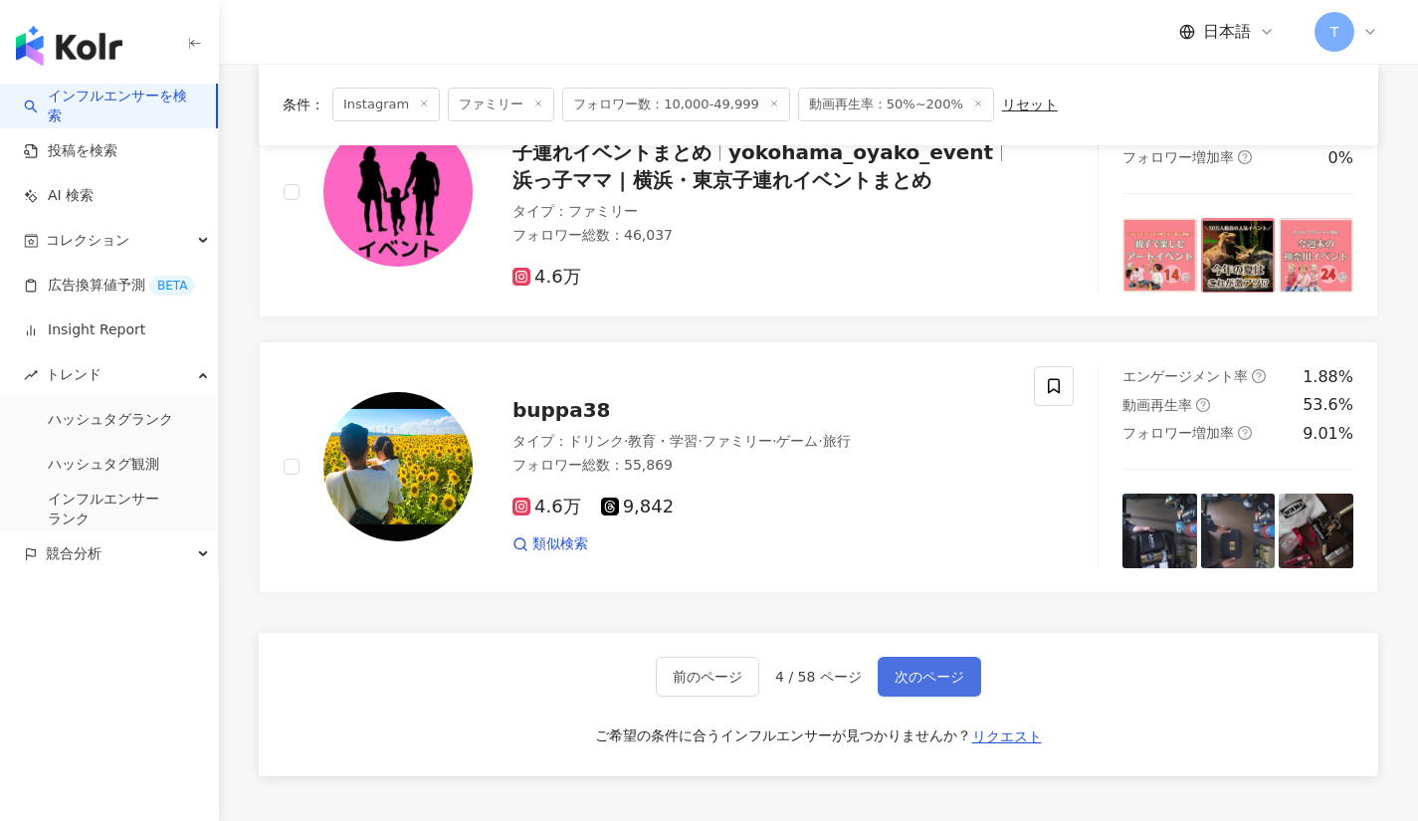
click at [915, 665] on button "次のページ" at bounding box center [929, 677] width 103 height 40
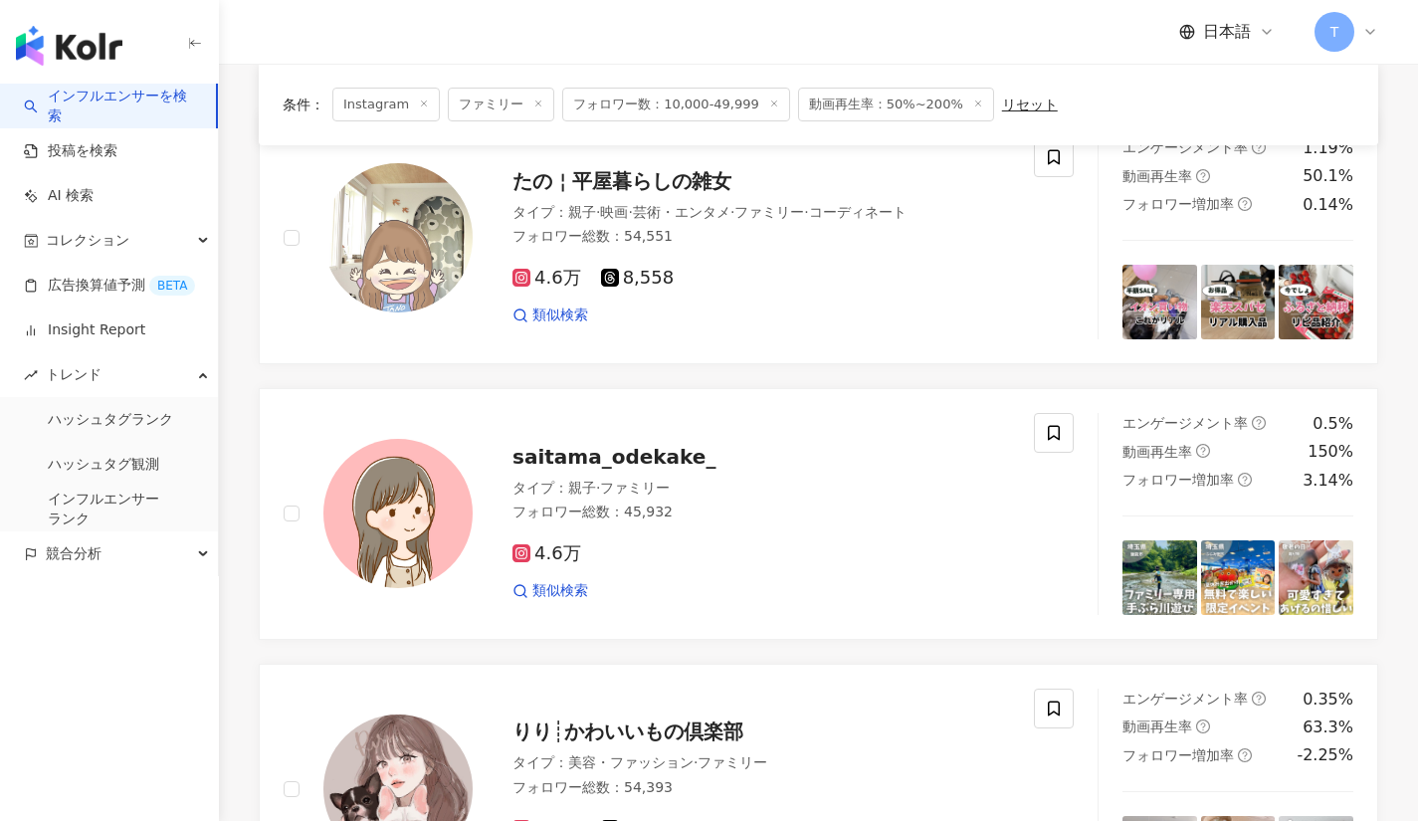
scroll to position [194, 0]
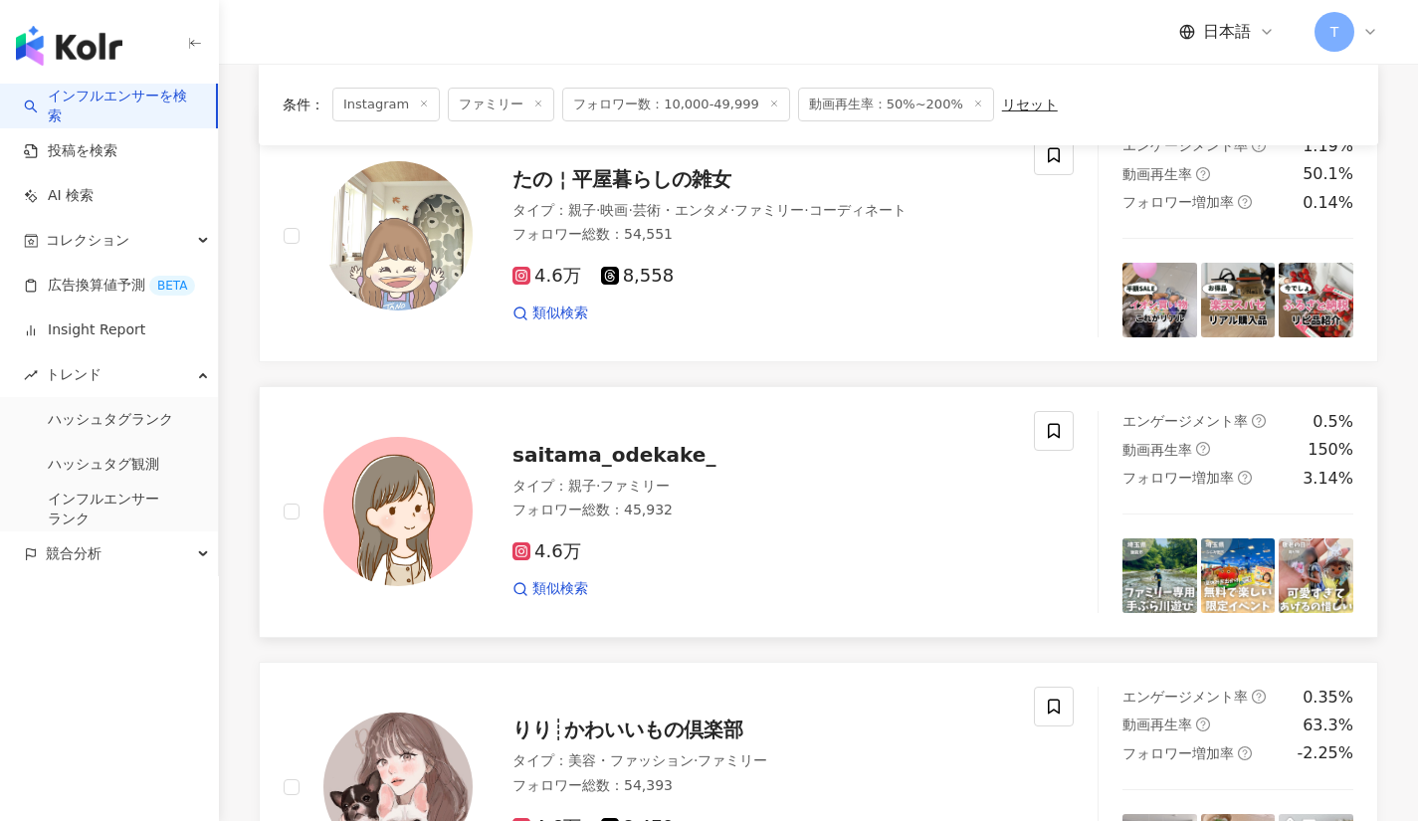
click at [528, 463] on span "saitama_odekake_" at bounding box center [613, 455] width 203 height 24
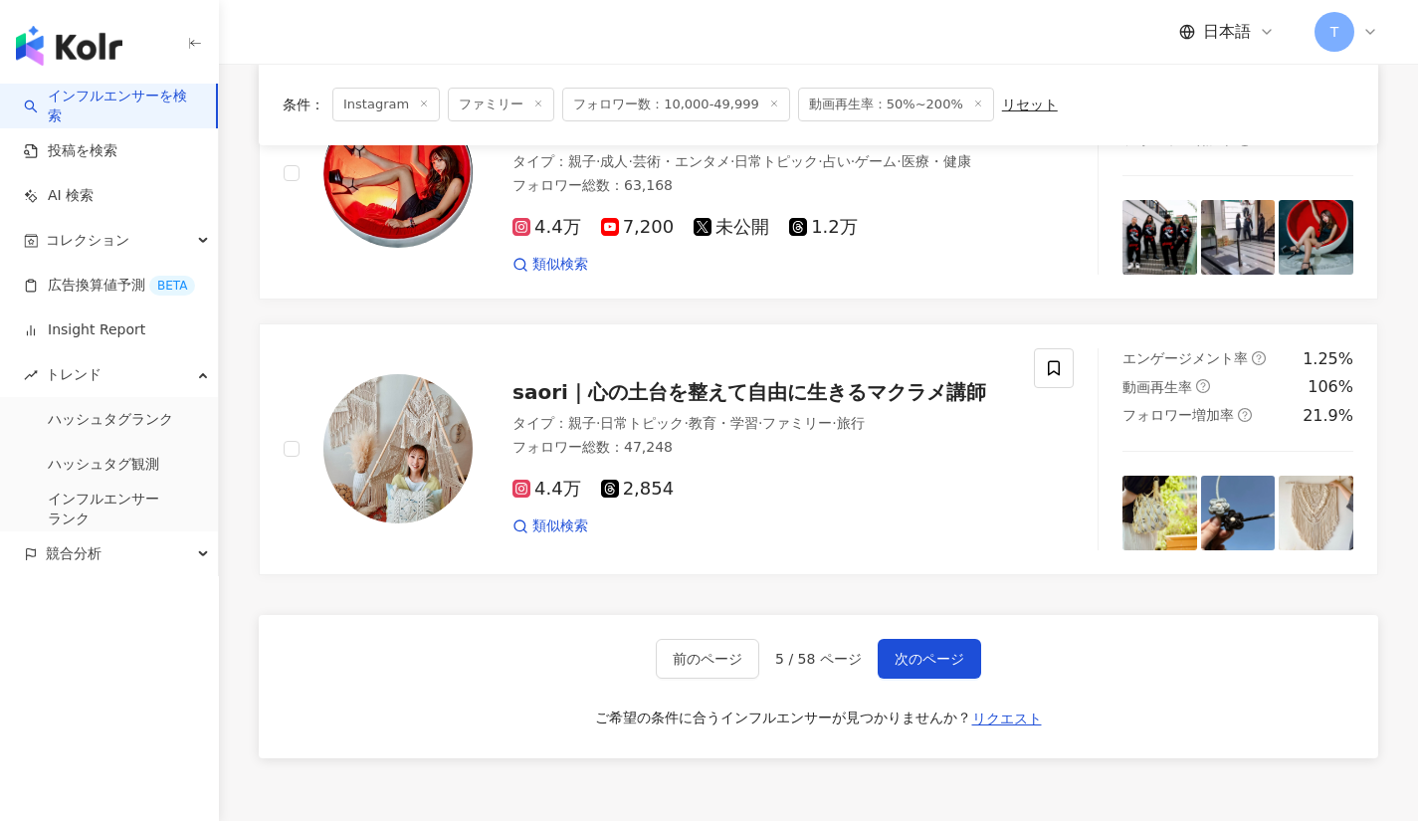
scroll to position [2740, 0]
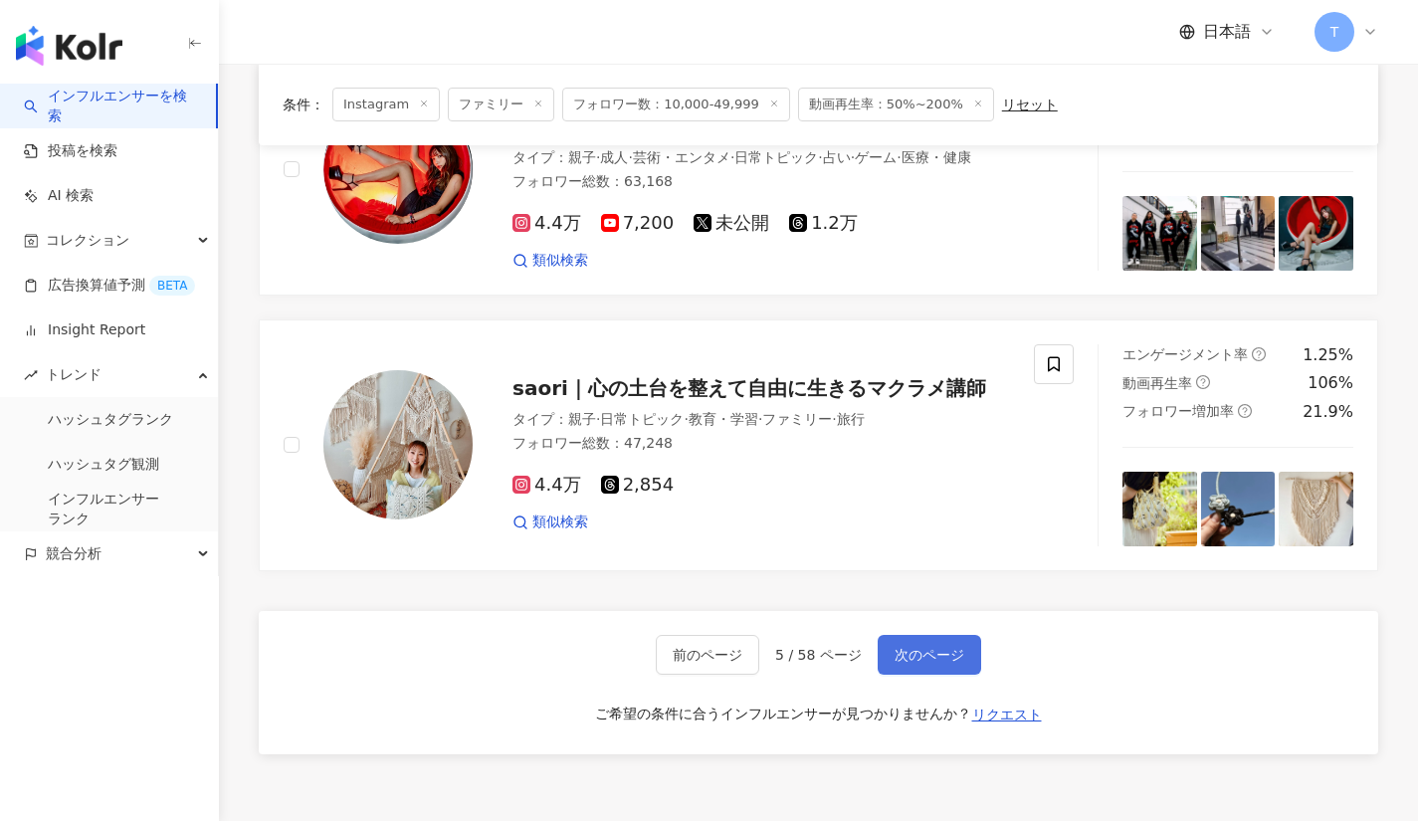
click at [891, 645] on button "次のページ" at bounding box center [929, 655] width 103 height 40
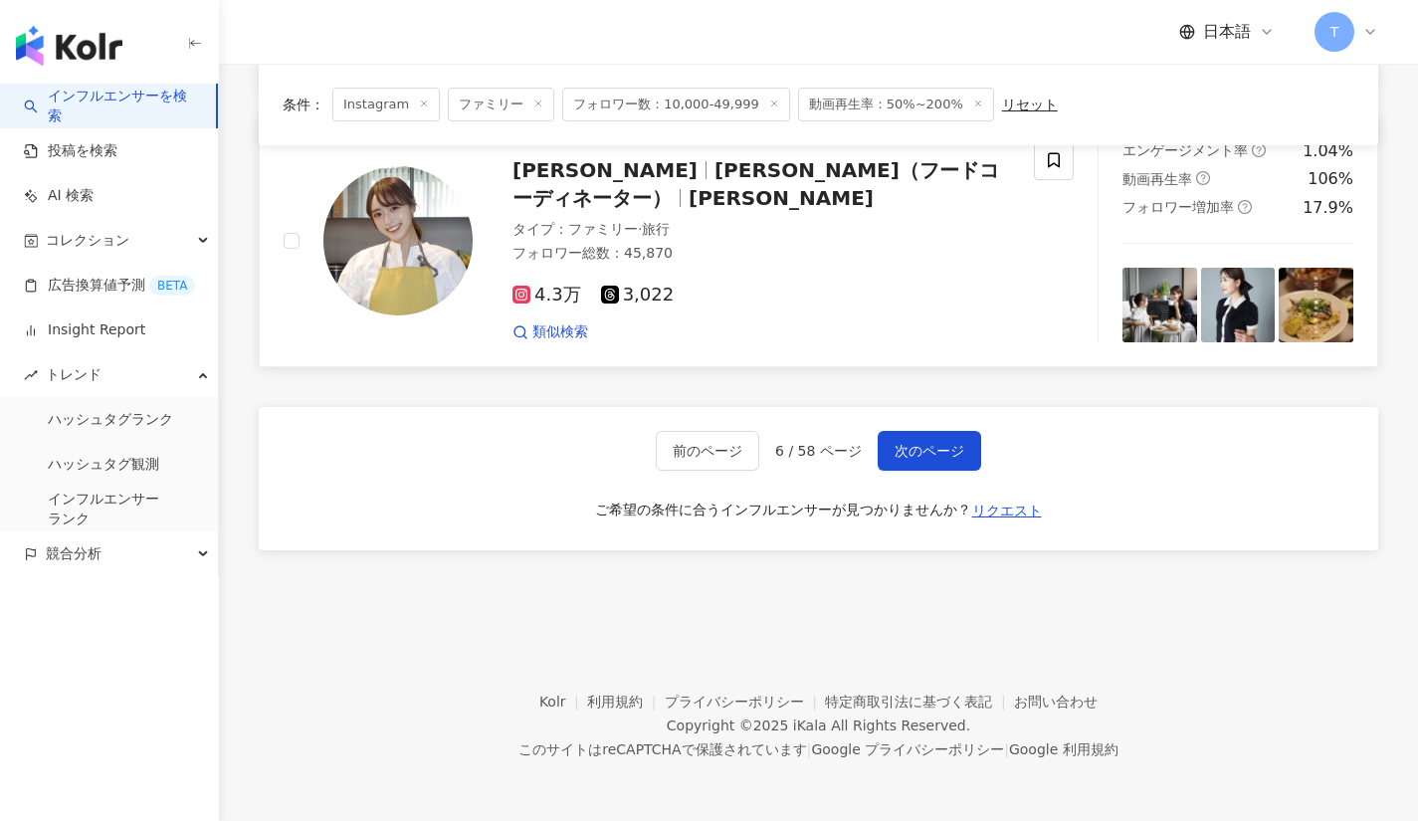
scroll to position [3237, 0]
click at [925, 438] on button "次のページ" at bounding box center [929, 451] width 103 height 40
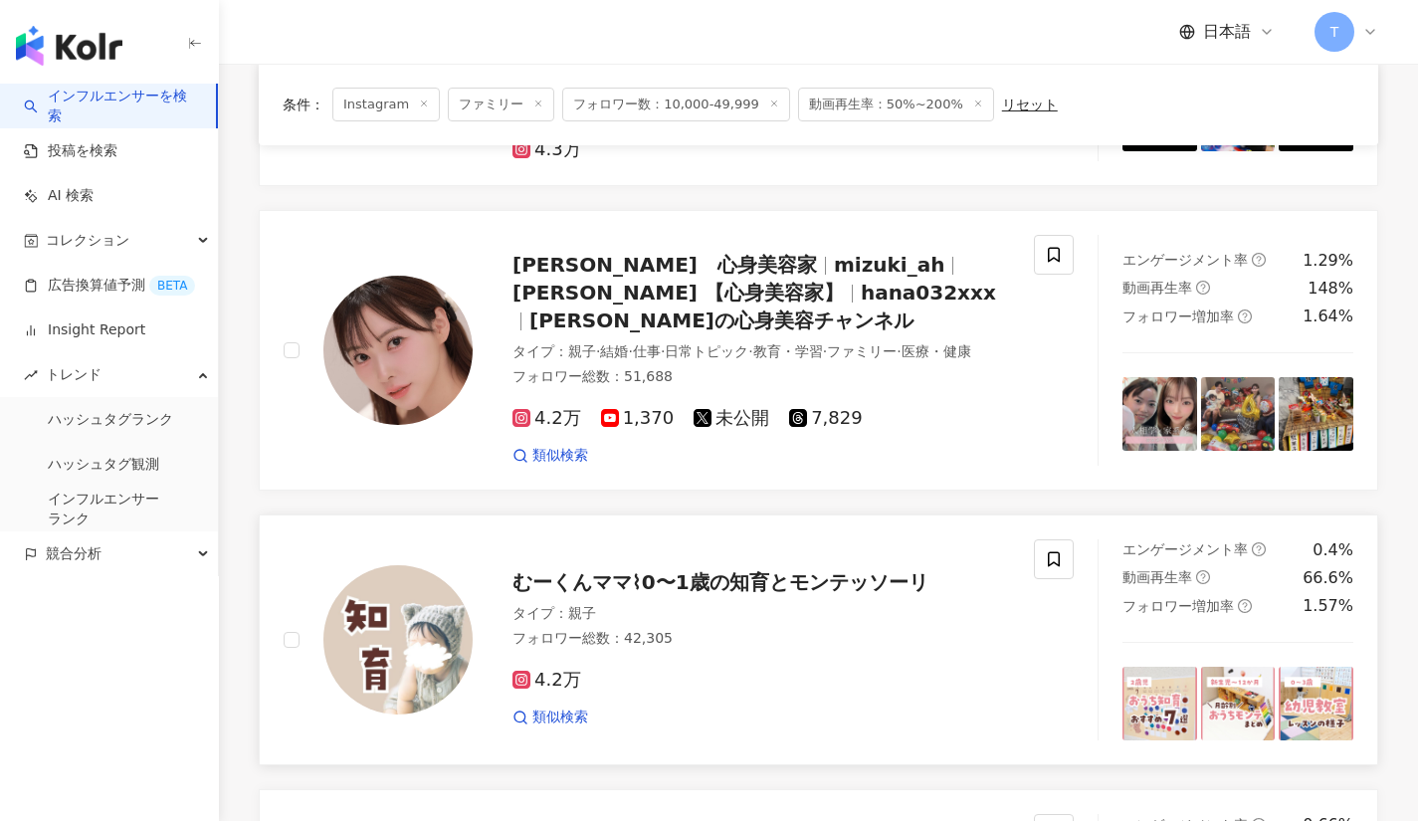
scroll to position [663, 0]
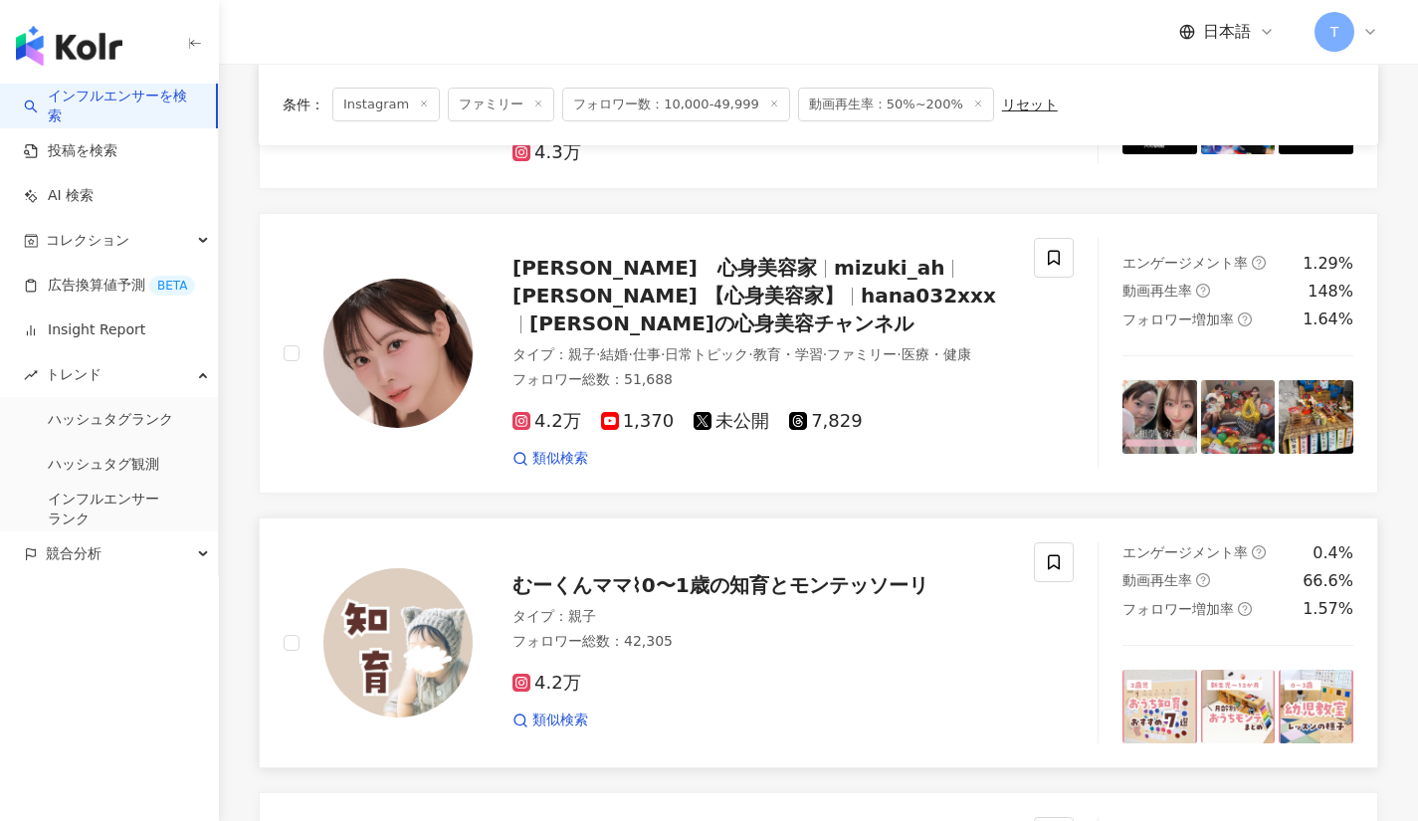
click at [830, 555] on div "むーくんママ⌇0〜1歳の知育とモンテッソーリ タイプ ： 親子 フォロワー総数 ： 42,305 4.2万 類似検索" at bounding box center [741, 642] width 537 height 174
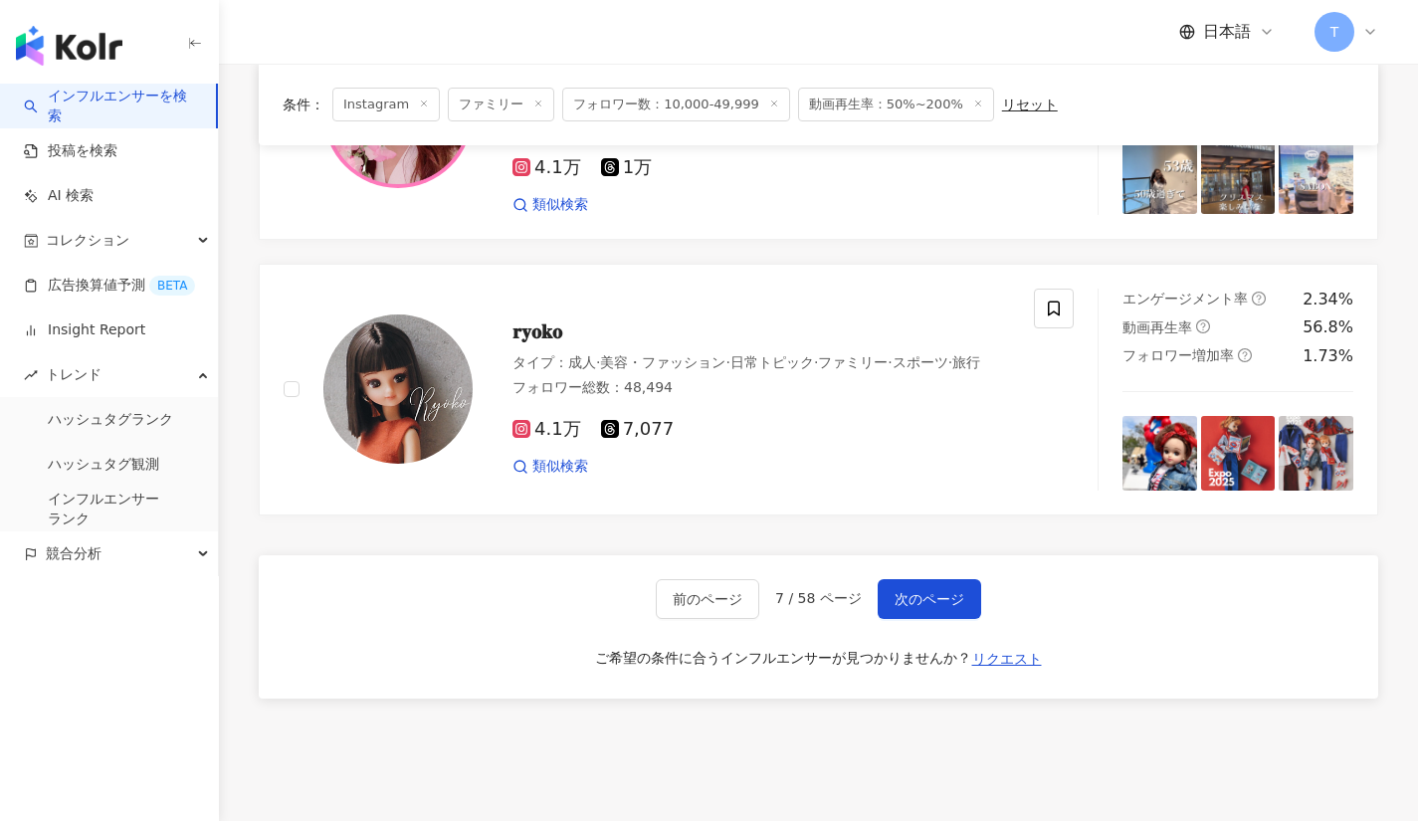
scroll to position [3150, 0]
click at [919, 590] on span "次のページ" at bounding box center [930, 598] width 70 height 16
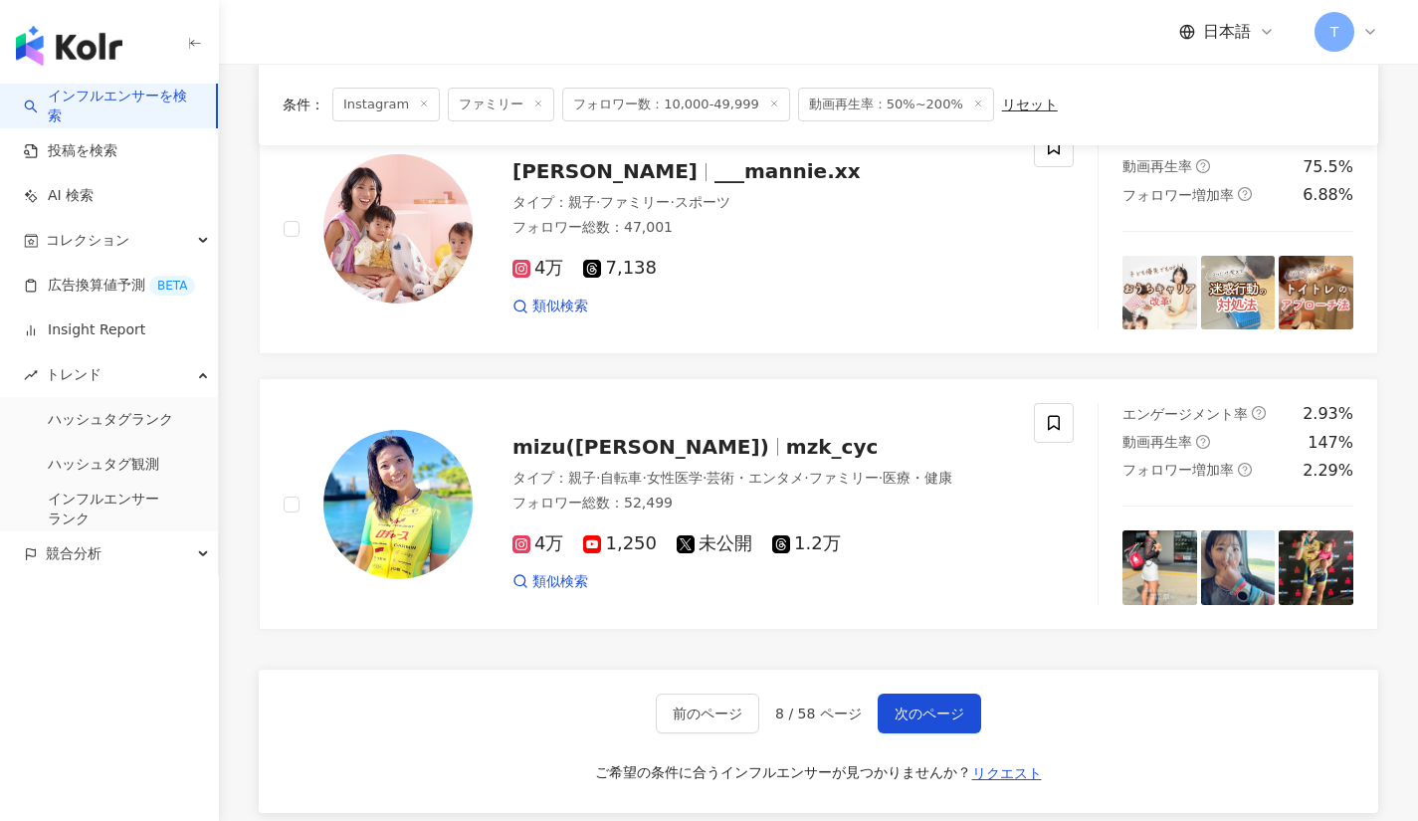
scroll to position [2730, 0]
click at [927, 704] on span "次のページ" at bounding box center [930, 712] width 70 height 16
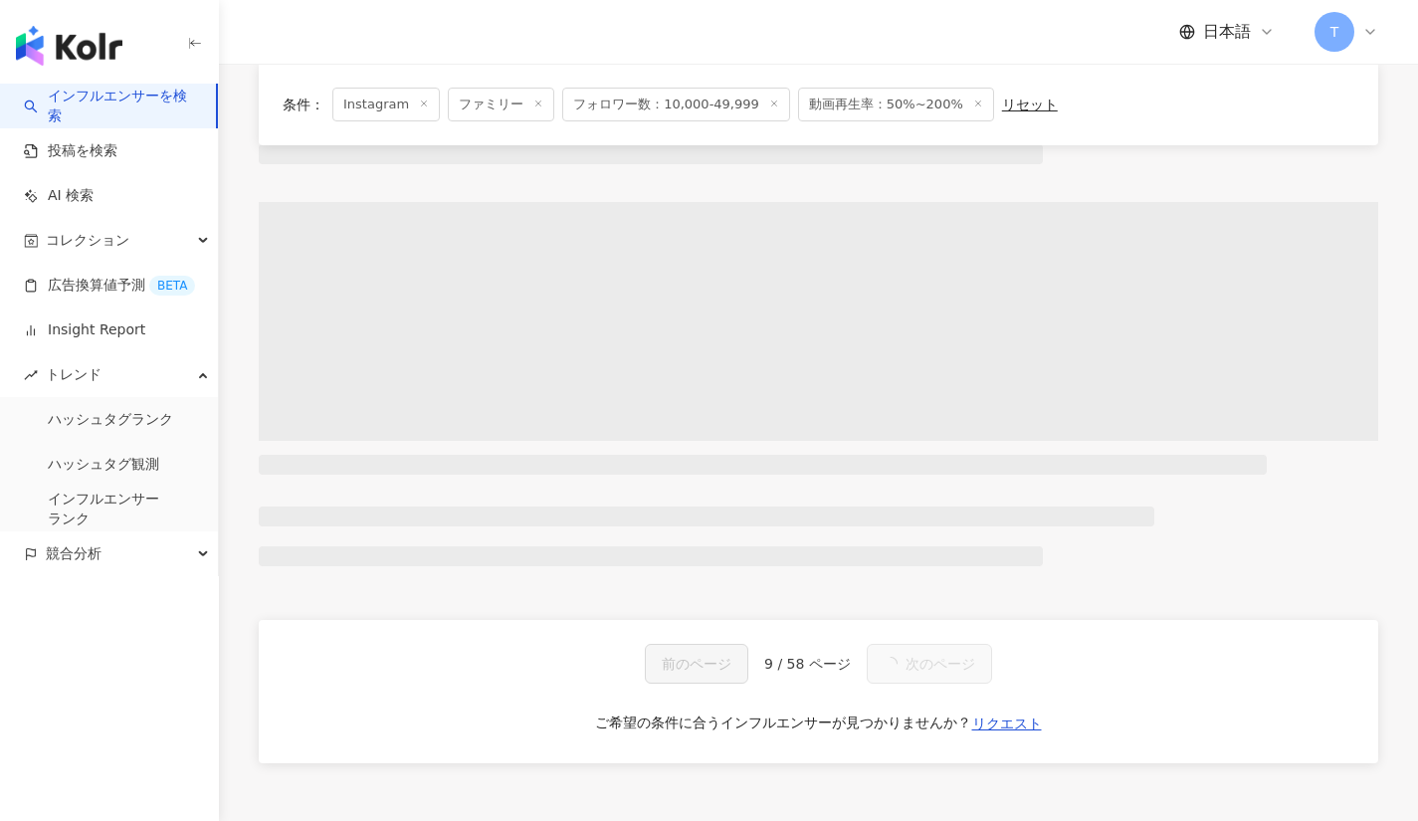
scroll to position [2483, 0]
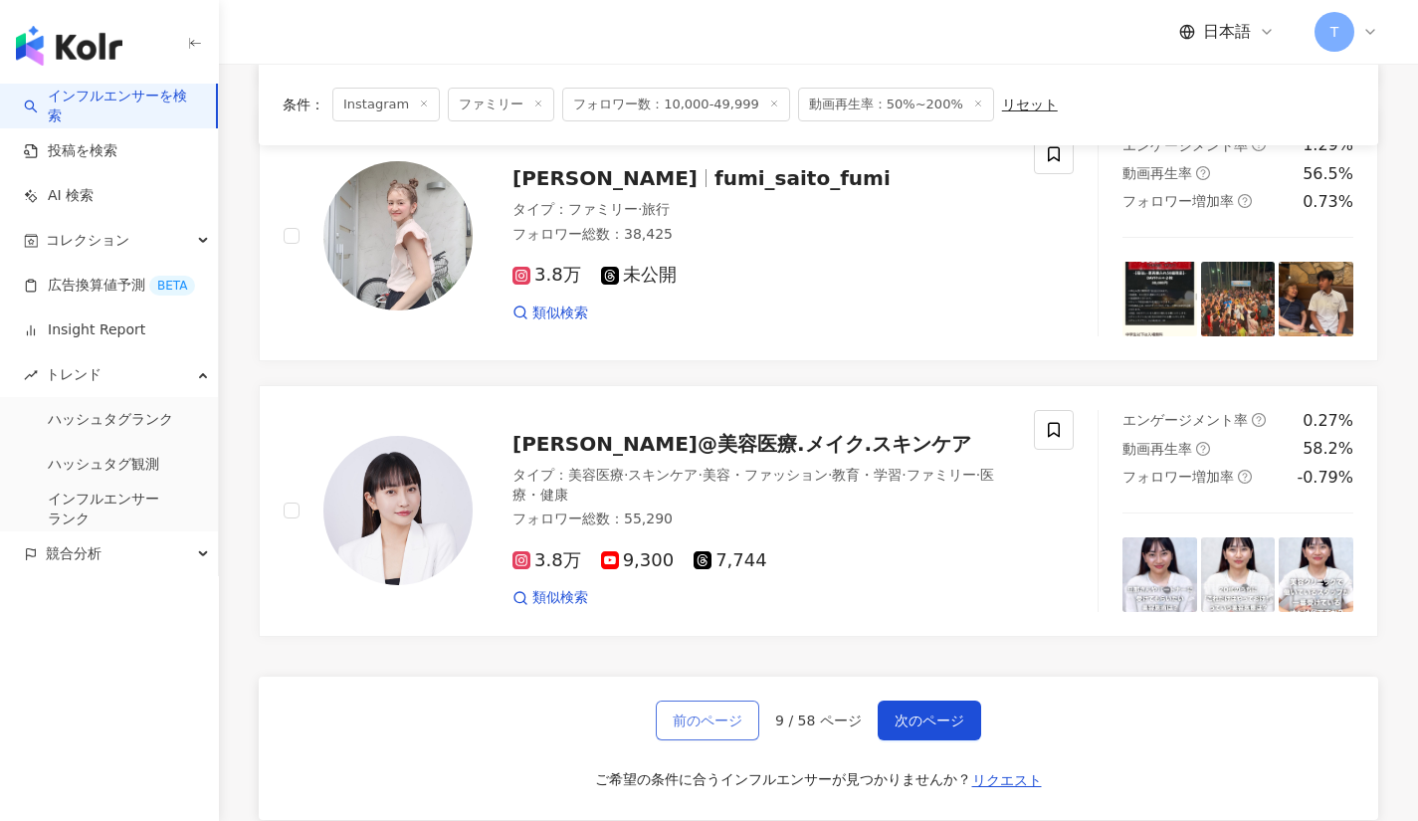
click at [731, 712] on span "前のページ" at bounding box center [708, 720] width 70 height 16
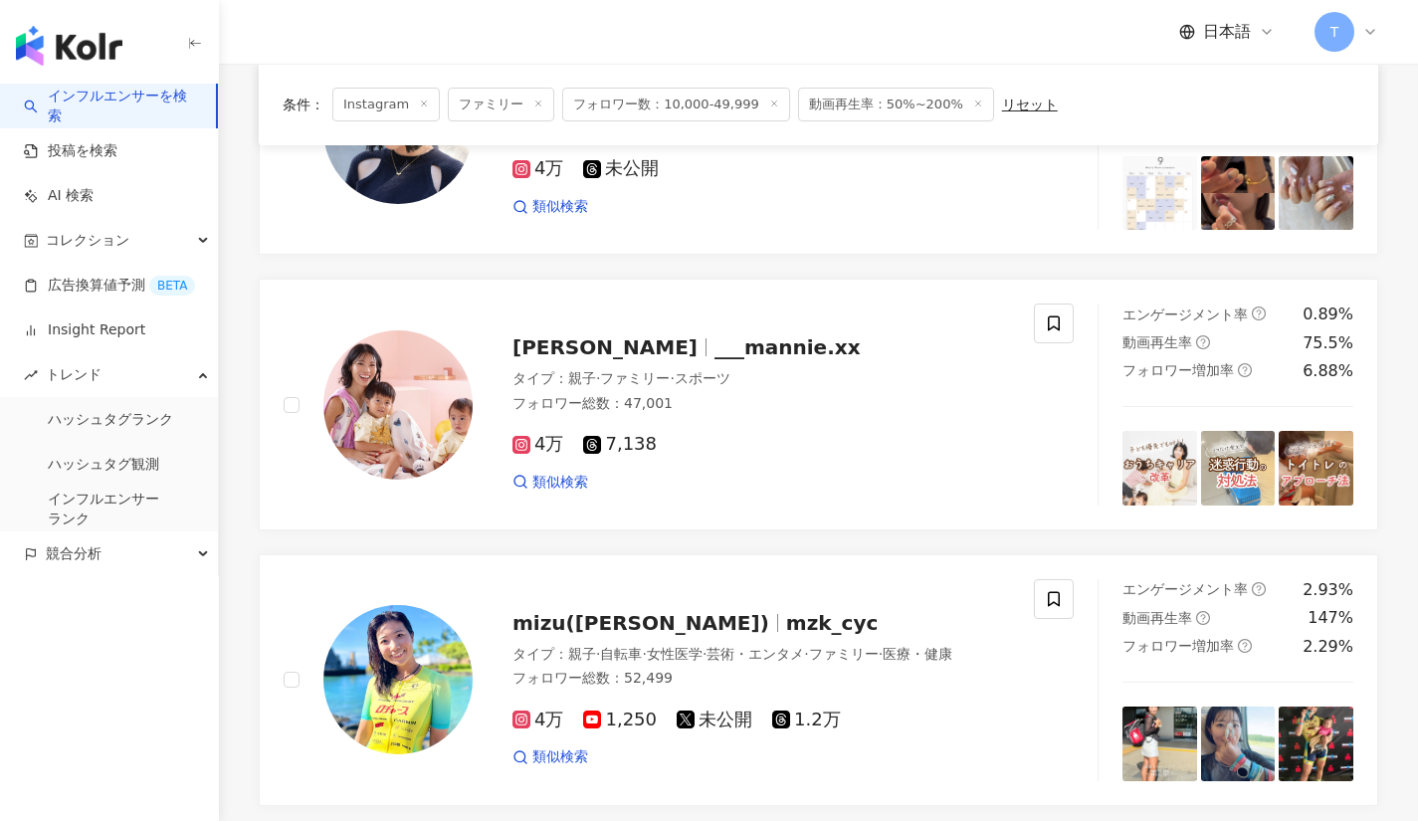
scroll to position [2819, 0]
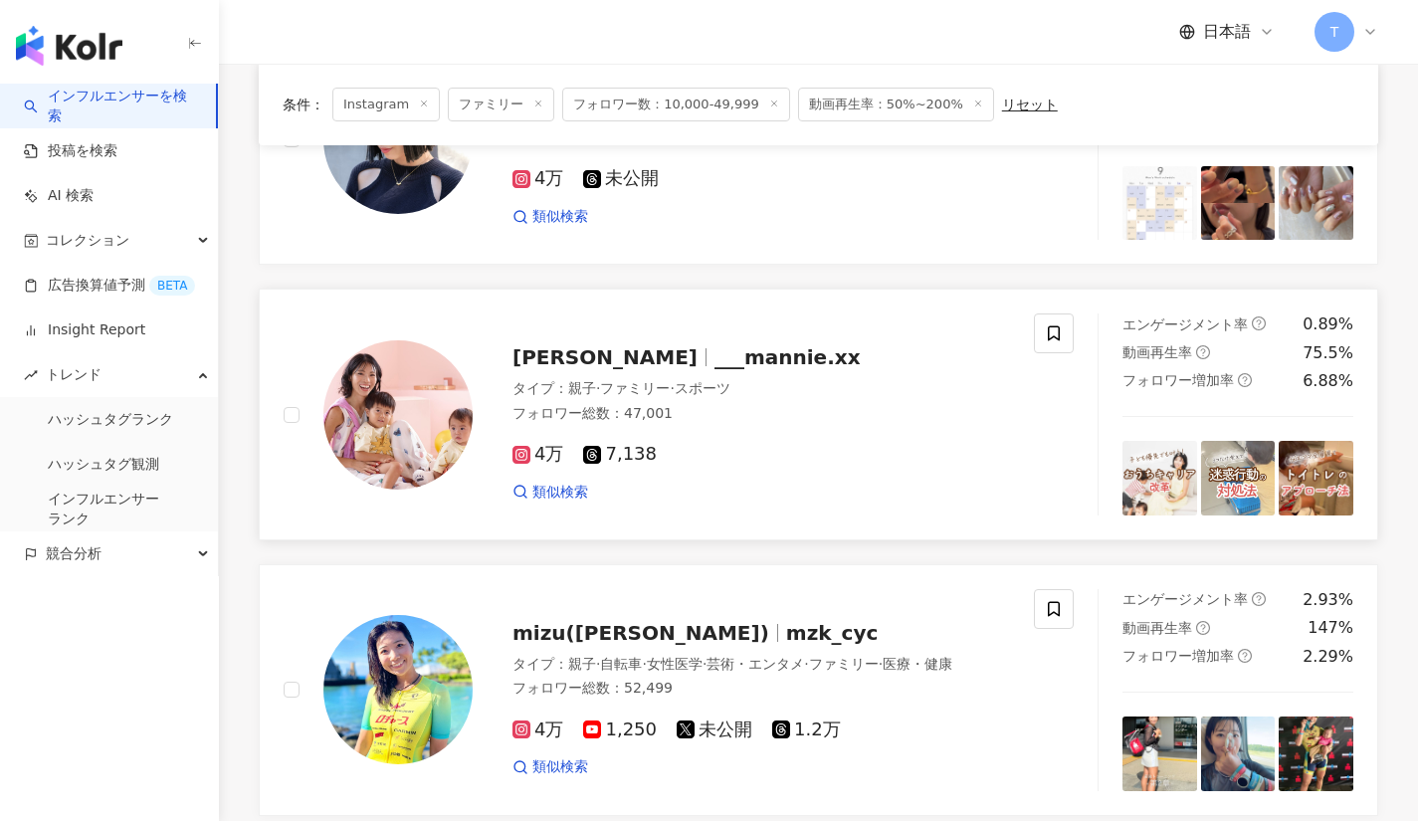
click at [714, 345] on span "___mannie.xx" at bounding box center [787, 357] width 146 height 24
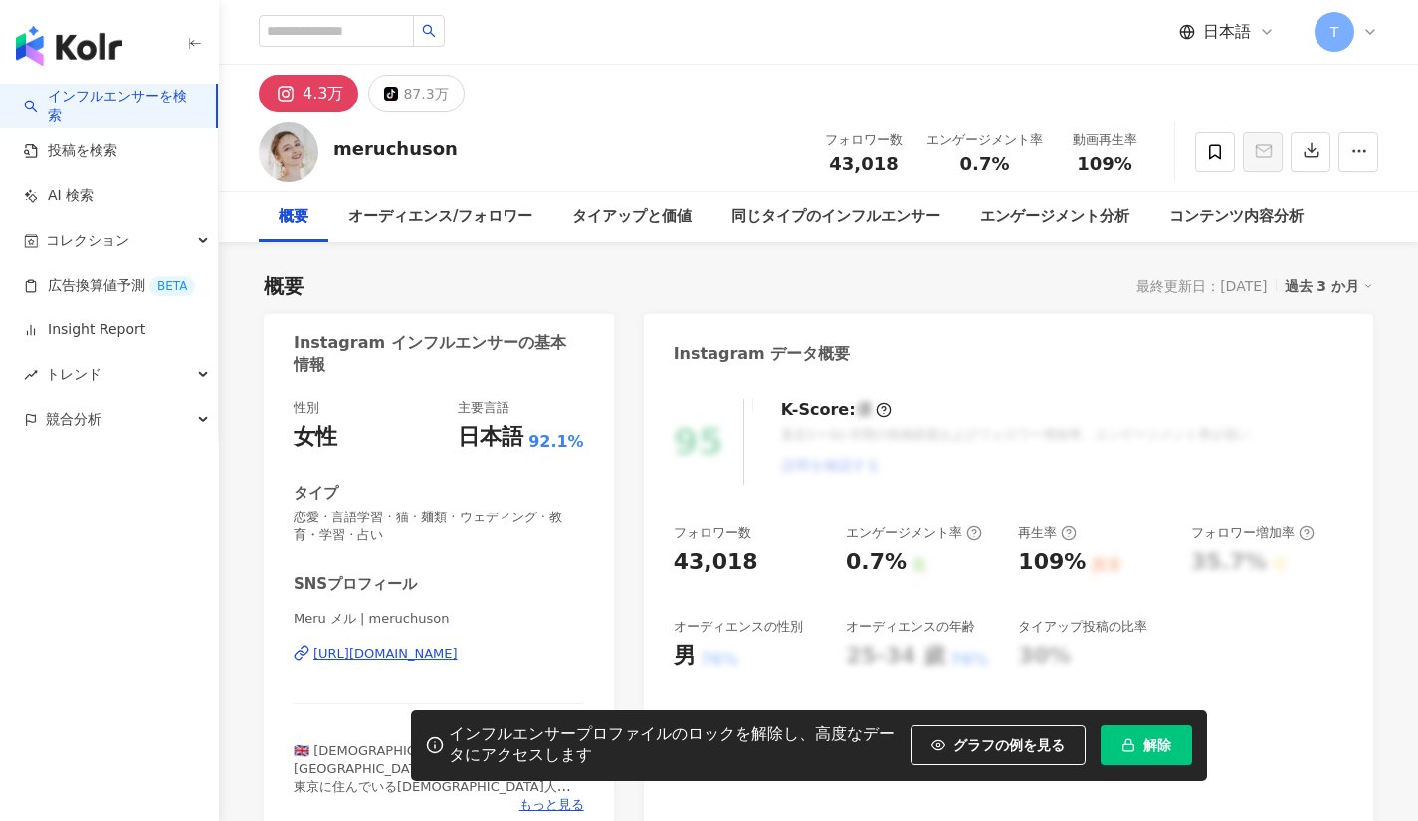
click at [442, 643] on div "Meru メル | meruchuson https://www.instagram.com/meruchuson/" at bounding box center [439, 668] width 291 height 116
click at [449, 653] on div "https://www.instagram.com/meruchuson/" at bounding box center [385, 654] width 144 height 18
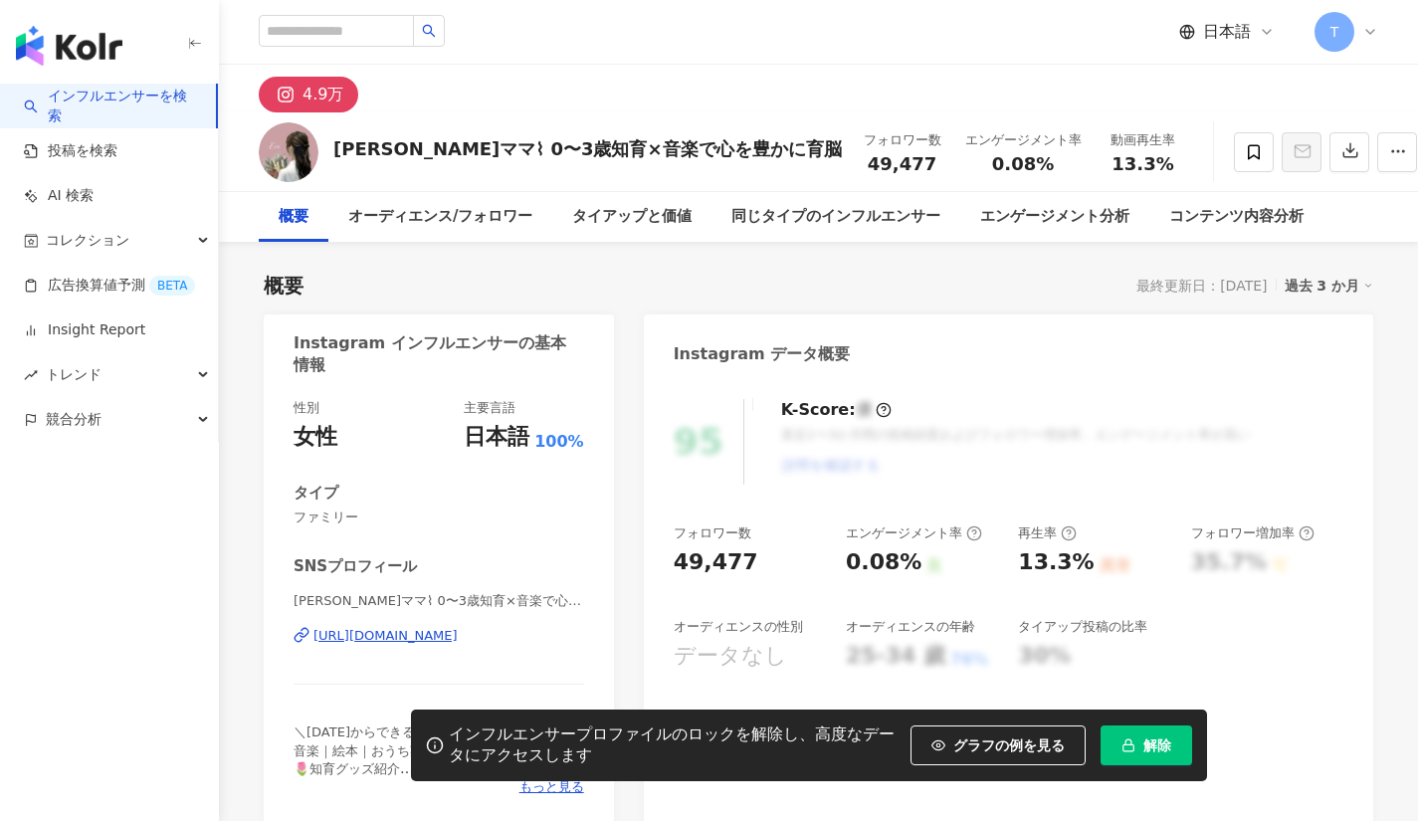
click at [458, 637] on div "[URL][DOMAIN_NAME]" at bounding box center [385, 636] width 144 height 18
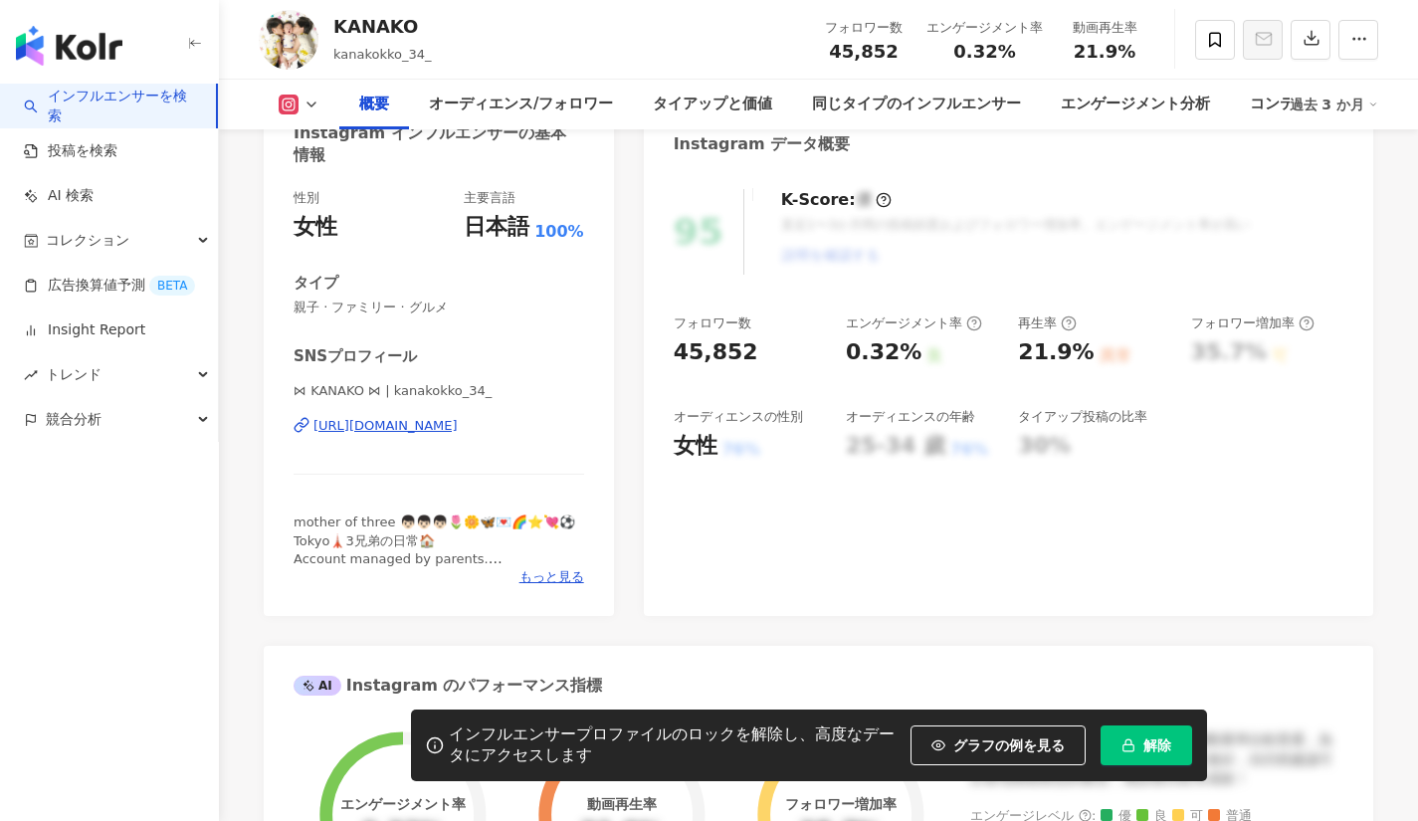
scroll to position [258, 0]
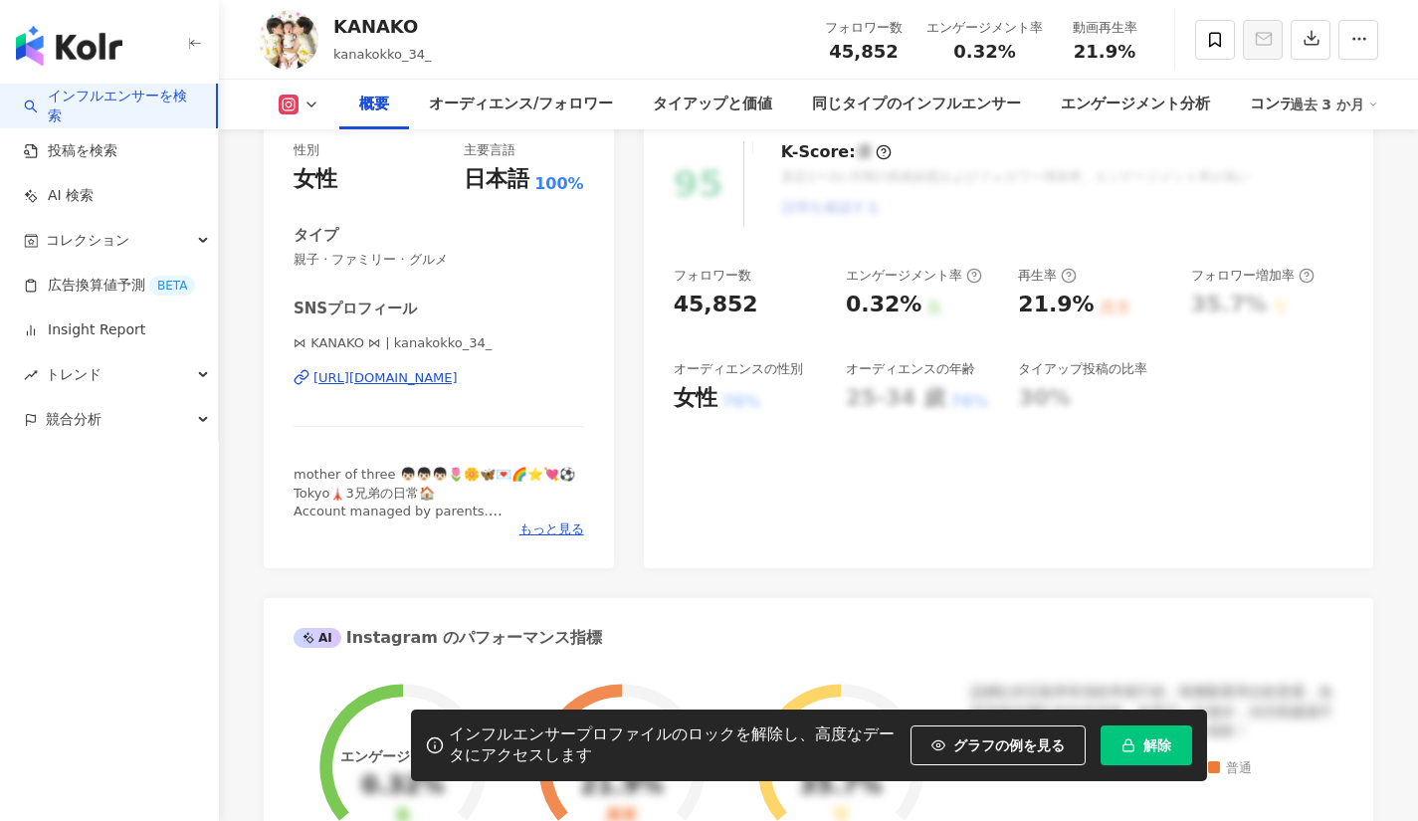
click at [458, 369] on div "https://www.instagram.com/kanakokko_34_/" at bounding box center [385, 378] width 144 height 18
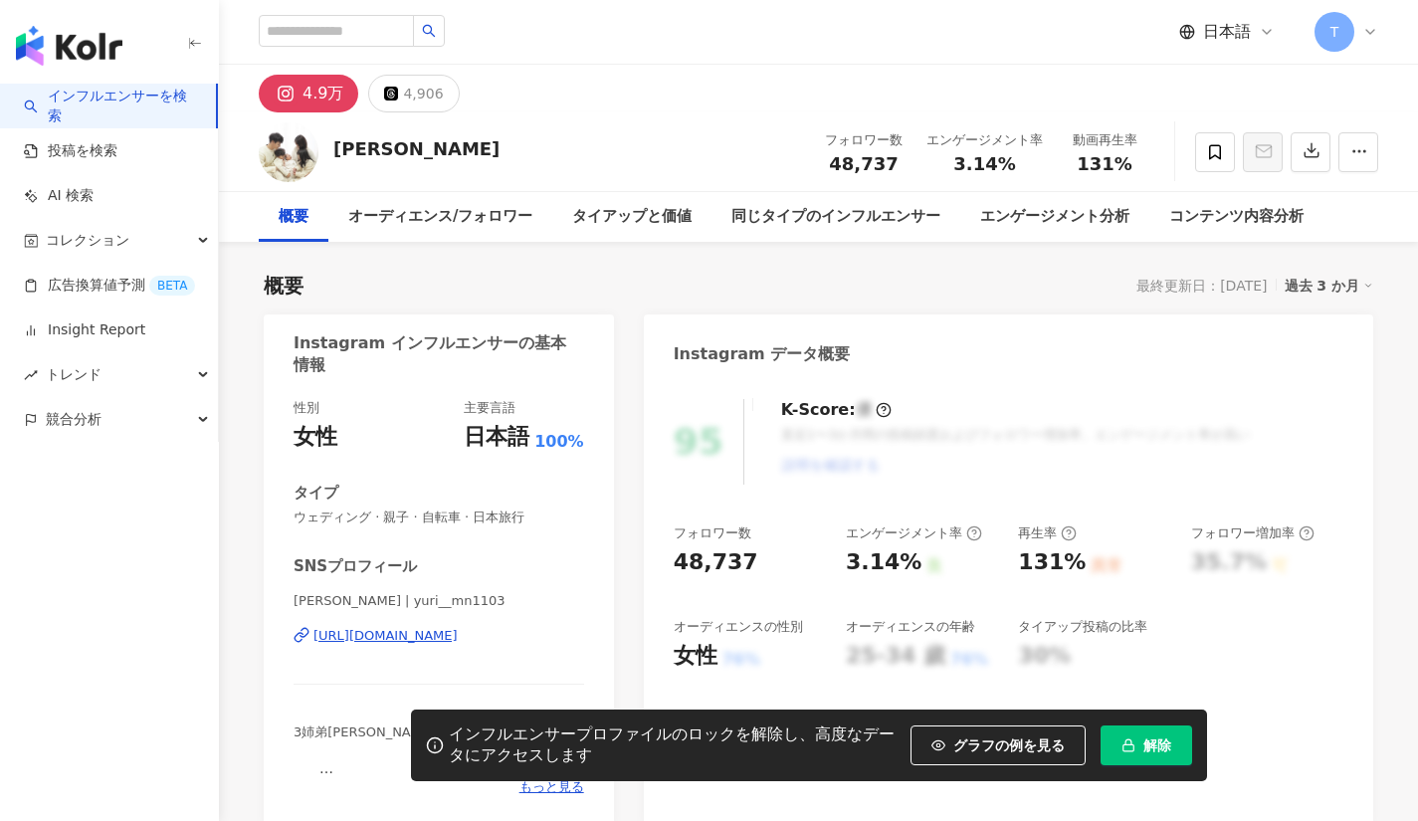
click at [1155, 740] on span "解除" at bounding box center [1157, 745] width 28 height 16
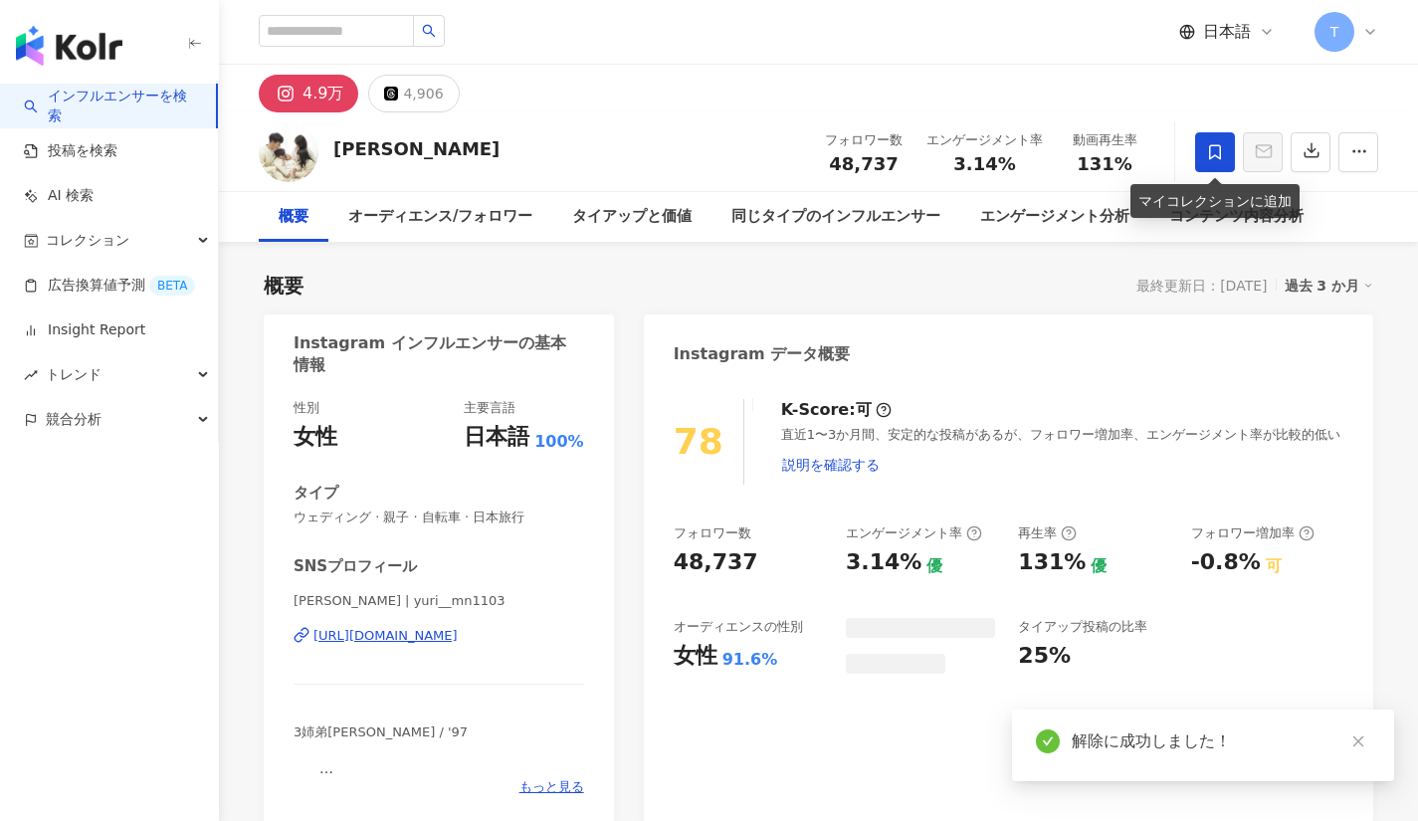
click at [1215, 160] on icon at bounding box center [1215, 152] width 18 height 18
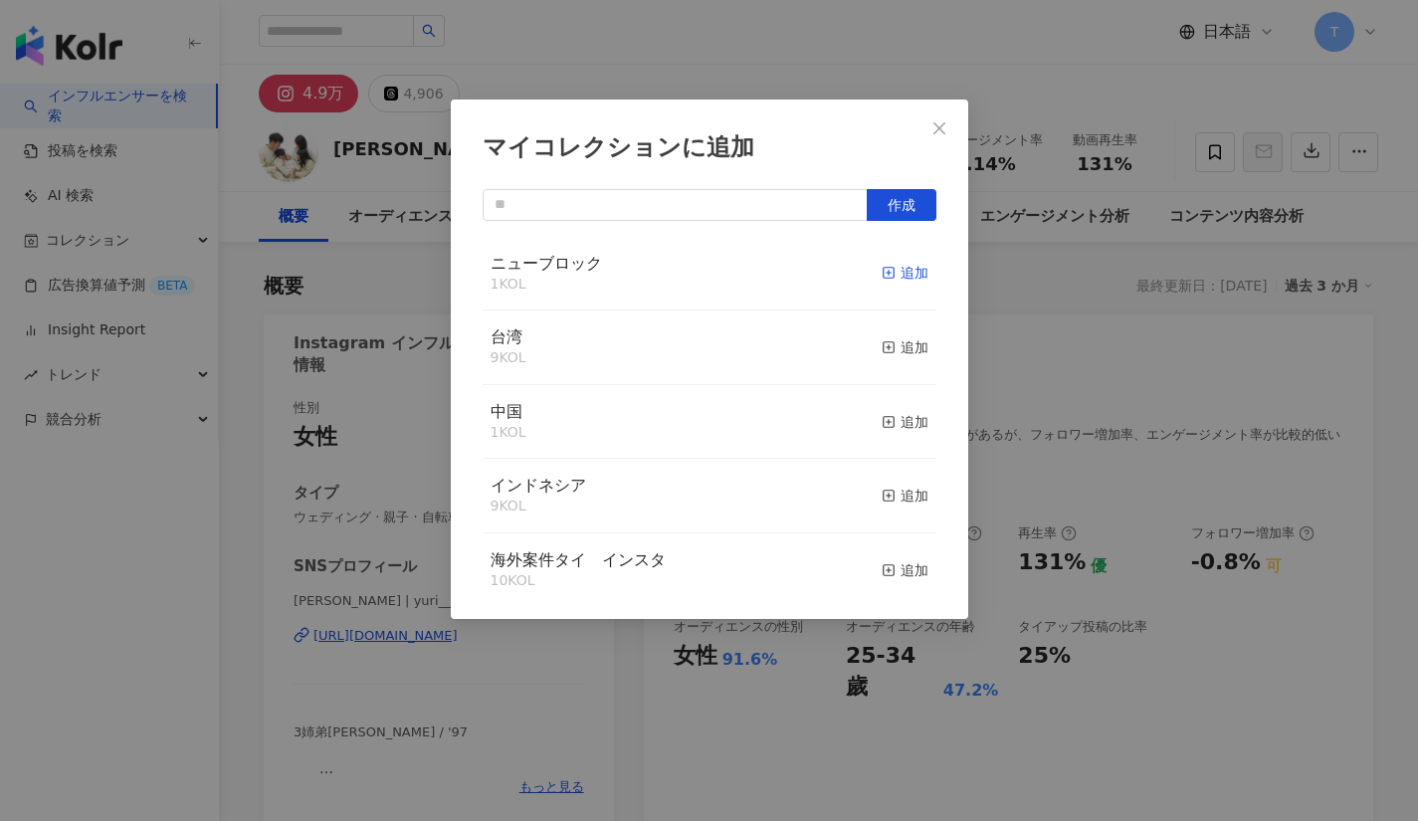
click at [887, 279] on div "追加" at bounding box center [905, 273] width 47 height 22
click at [940, 124] on icon "close" at bounding box center [939, 128] width 16 height 16
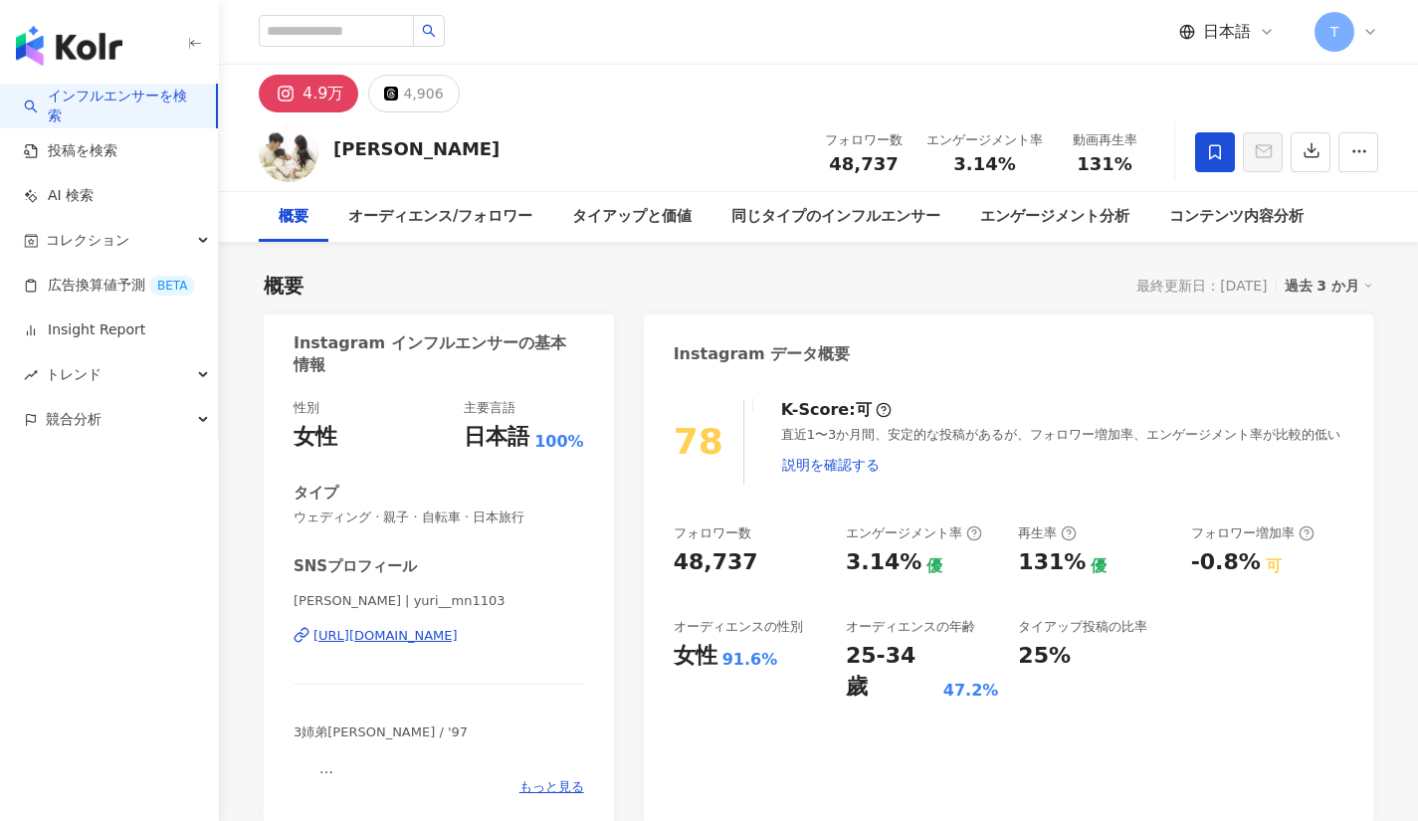
click at [922, 131] on div "マイコレクションに追加 作成 ニューブロック 2 KOL 追加済み 台湾 9 KOL 追加 中国 1 KOL 追加 インドネシア 9 KOL 追加 海外案件タ…" at bounding box center [709, 410] width 1418 height 821
click at [424, 638] on div "https://www.instagram.com/yuri__mn1103/" at bounding box center [385, 636] width 144 height 18
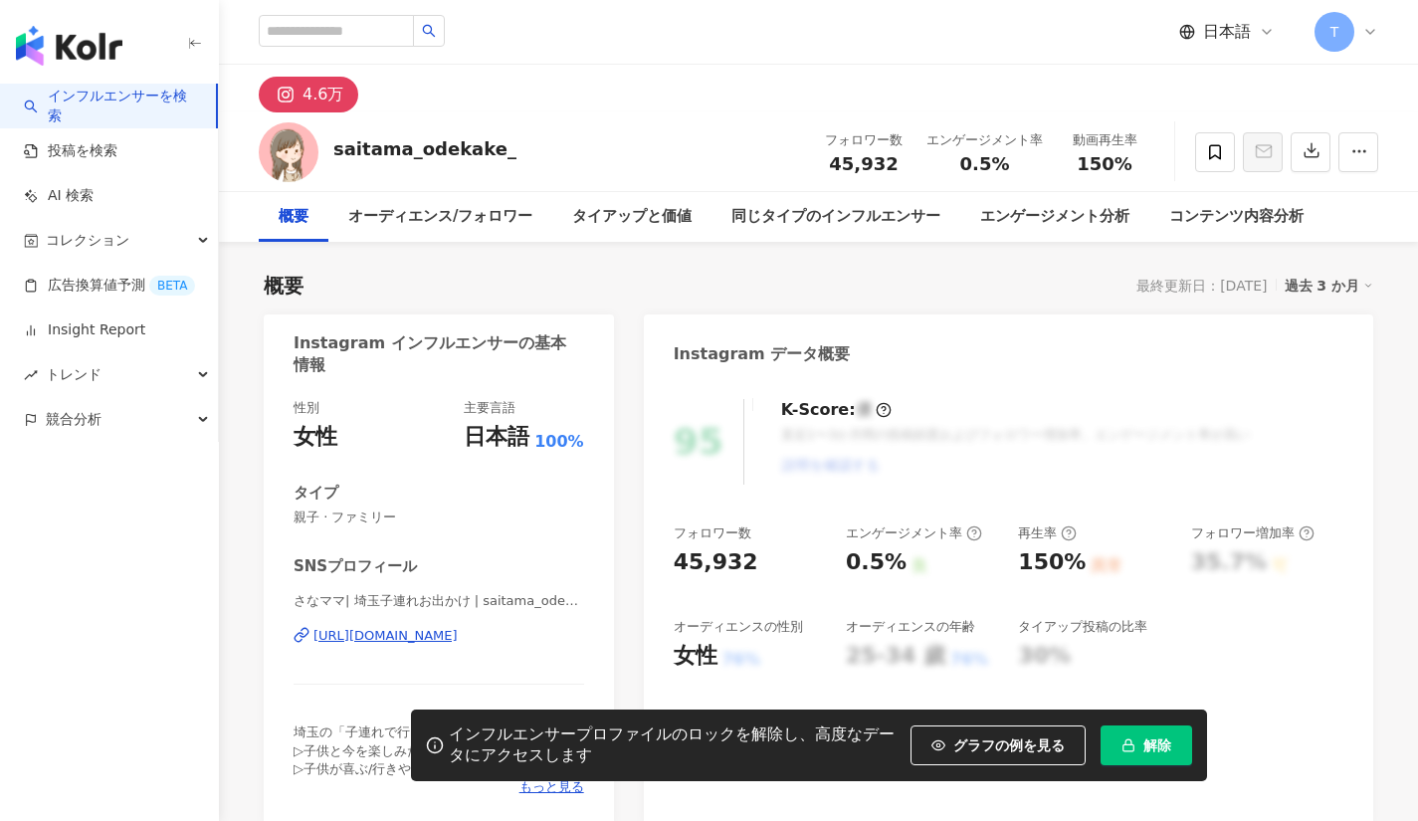
scroll to position [56, 0]
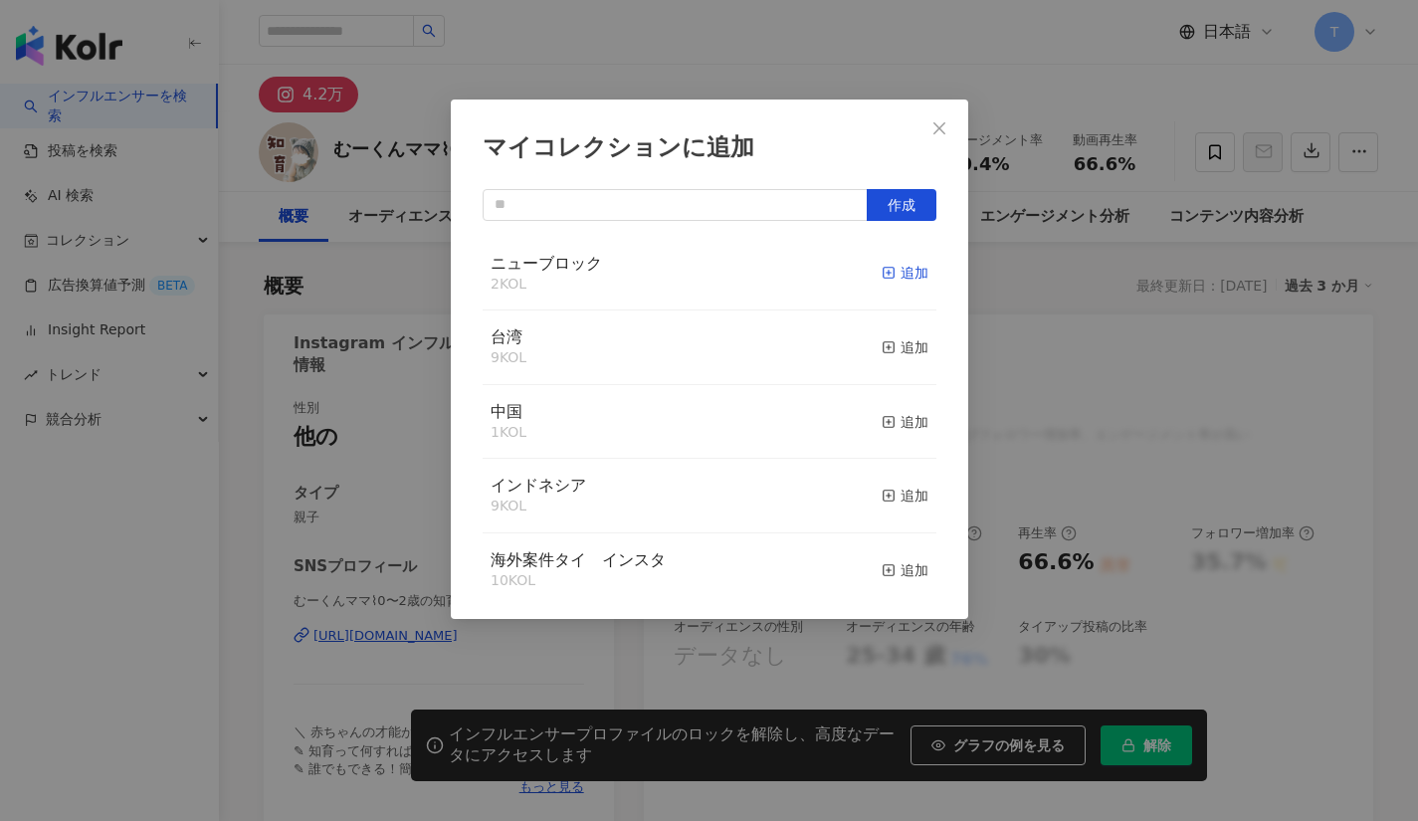
click at [882, 270] on icon "button" at bounding box center [889, 273] width 14 height 14
click at [934, 120] on icon "close" at bounding box center [939, 128] width 16 height 16
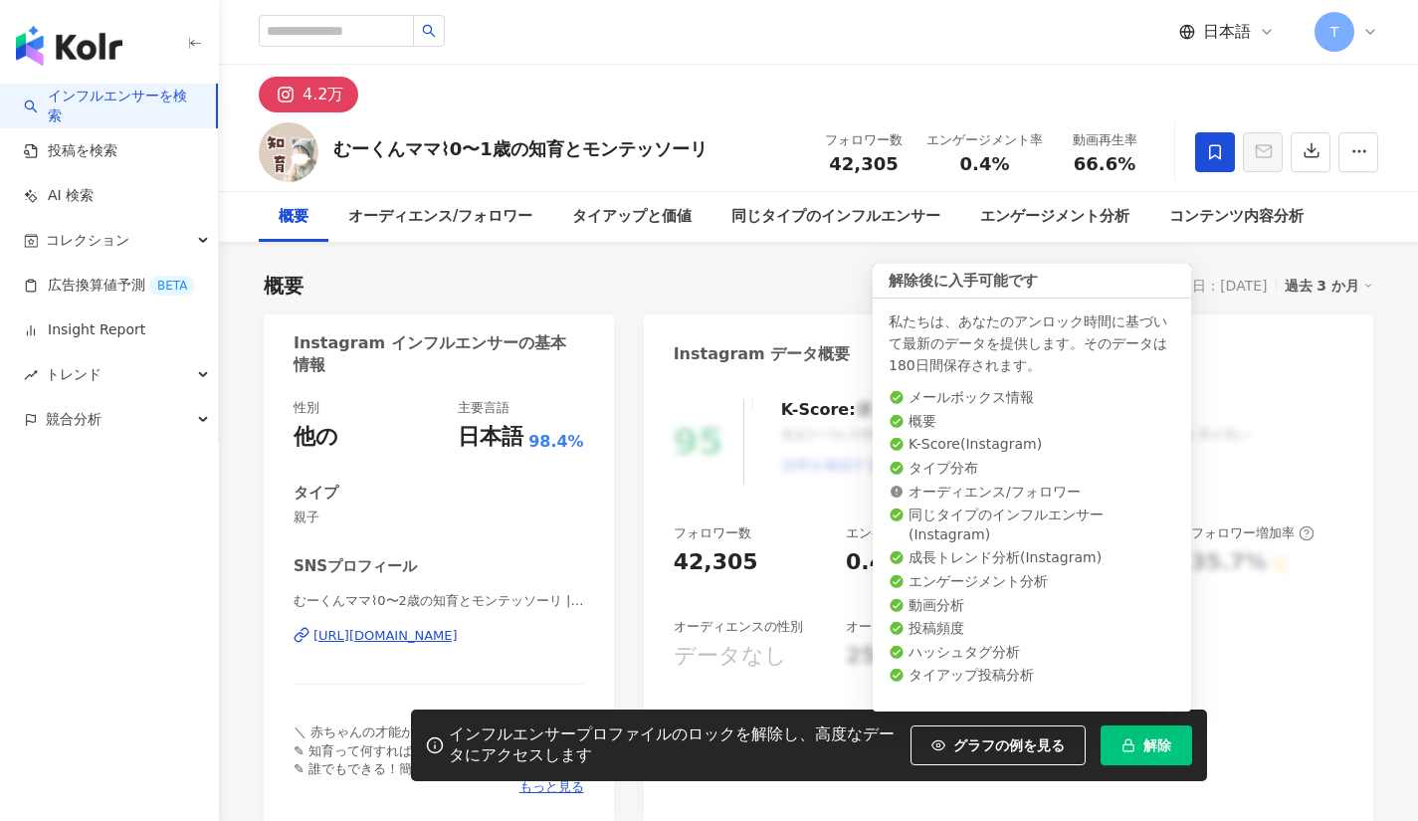
click at [1155, 758] on button "解除" at bounding box center [1147, 745] width 92 height 40
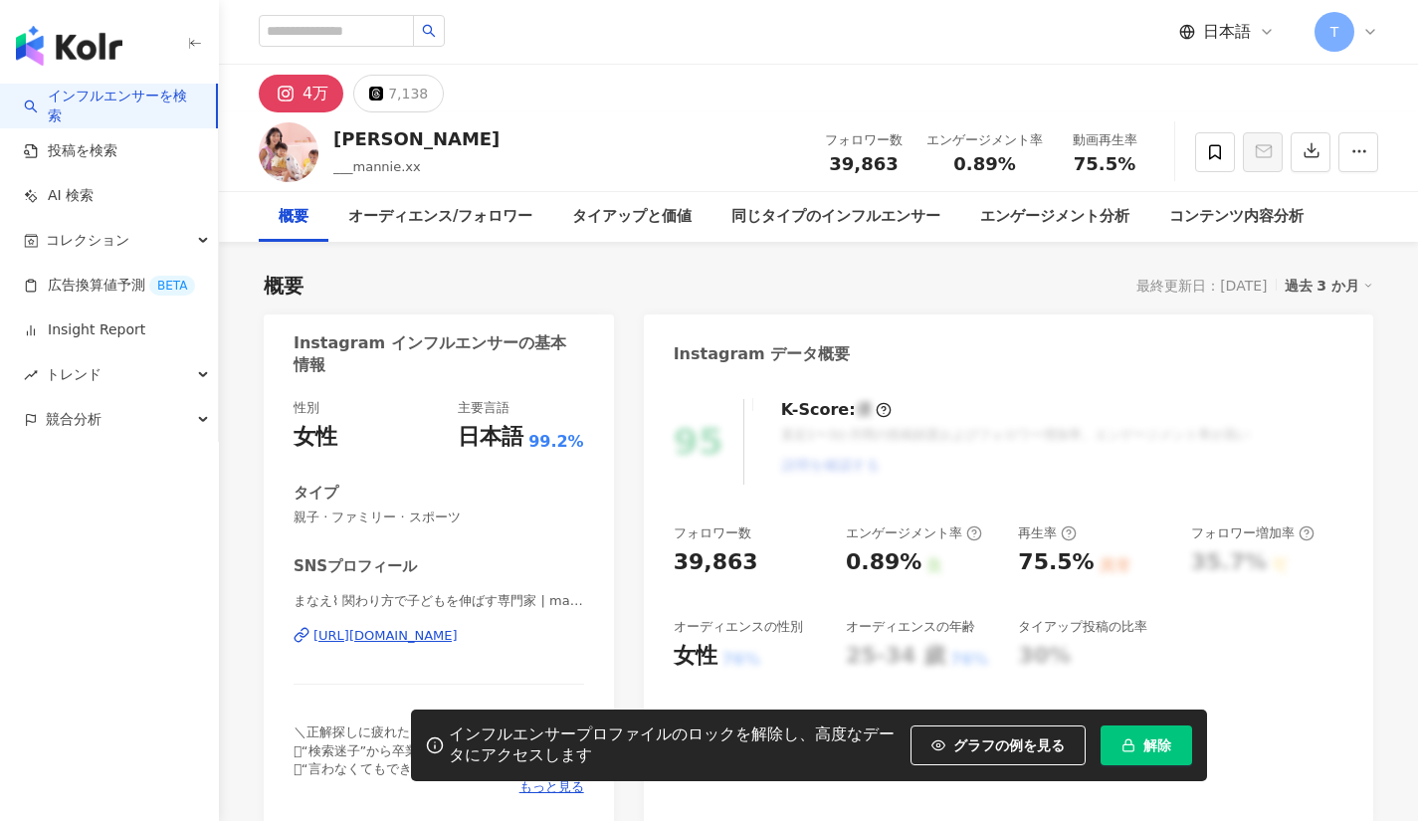
click at [368, 627] on div "[URL][DOMAIN_NAME]" at bounding box center [385, 636] width 144 height 18
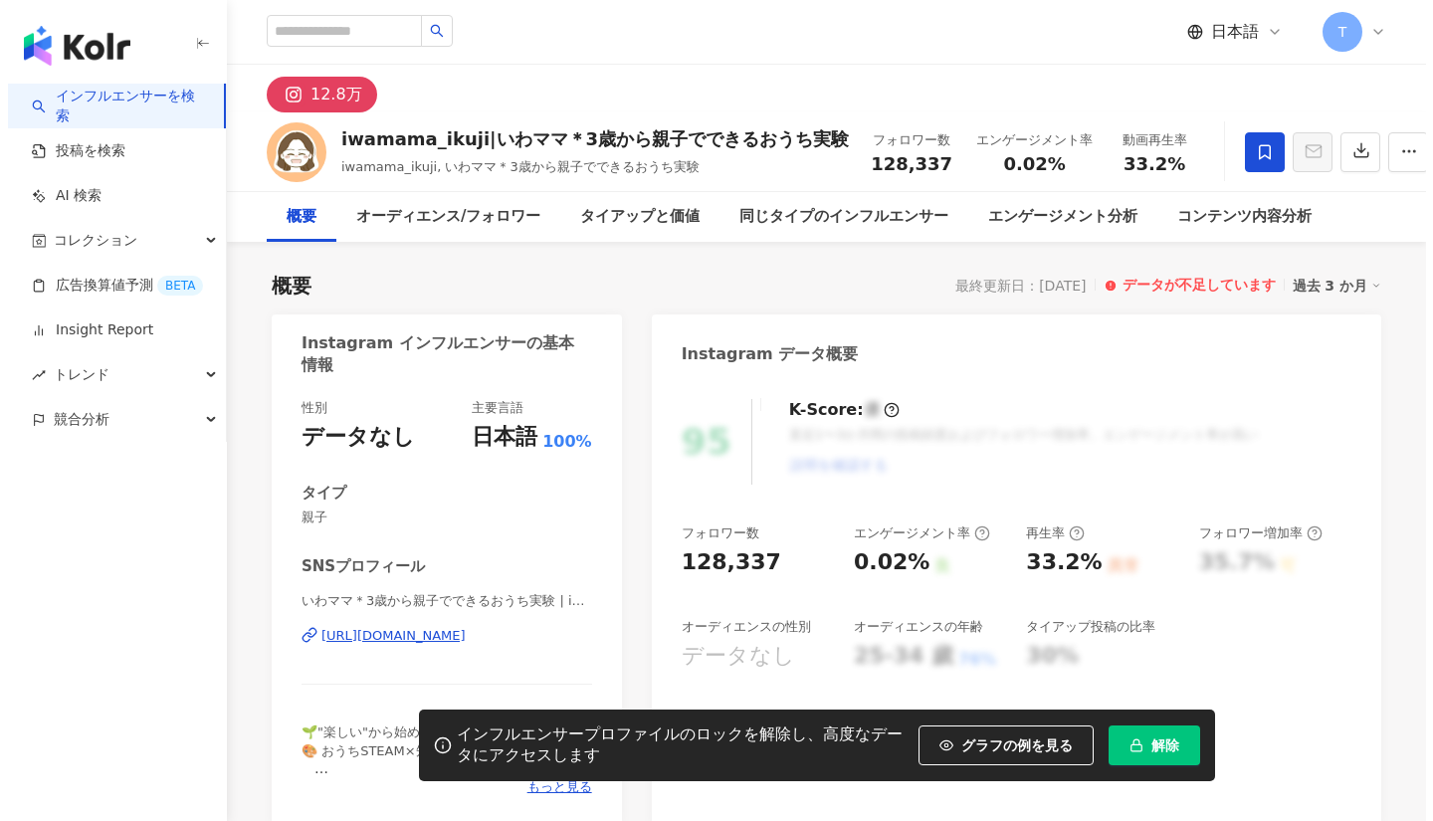
scroll to position [122, 0]
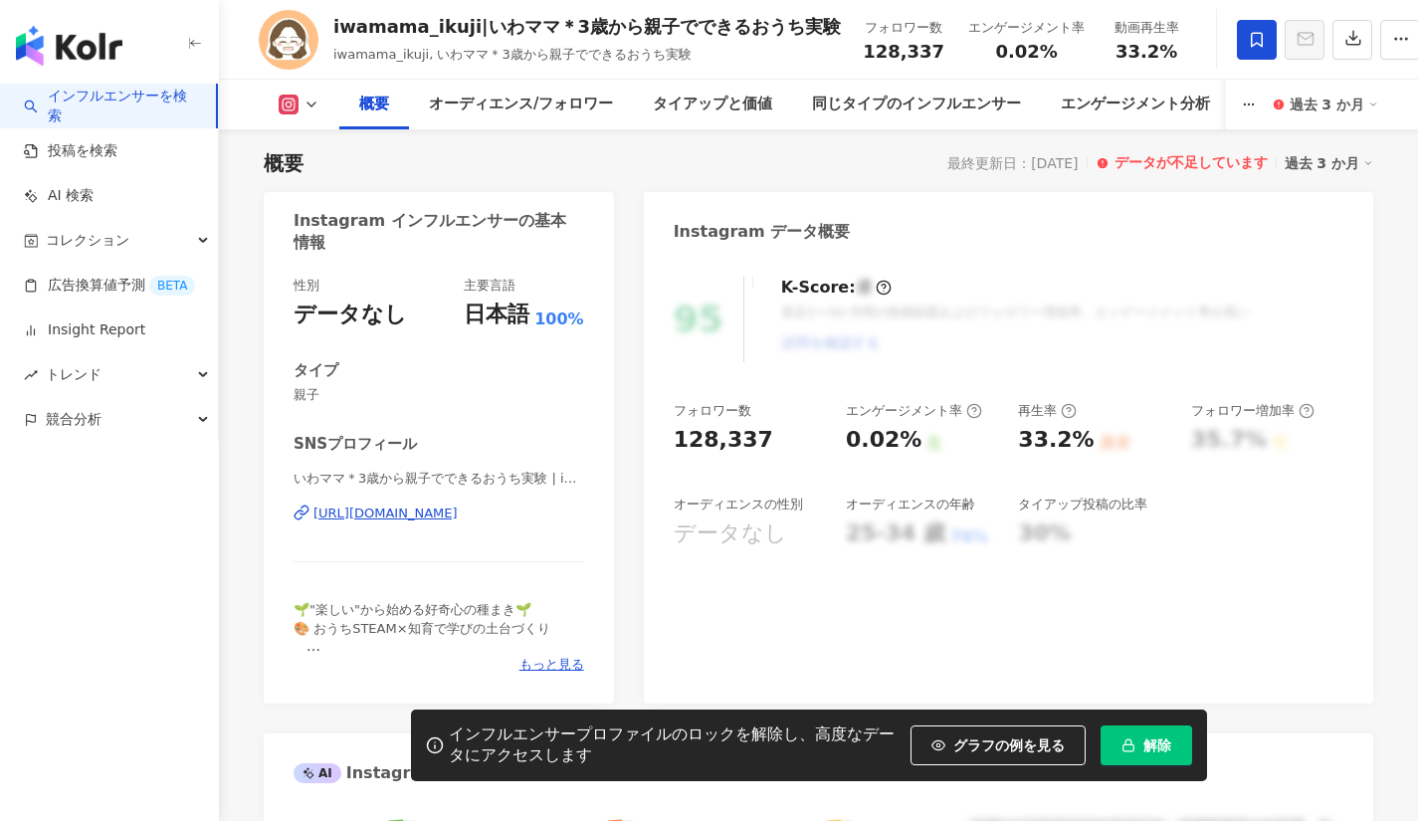
click at [1156, 747] on span "解除" at bounding box center [1157, 745] width 28 height 16
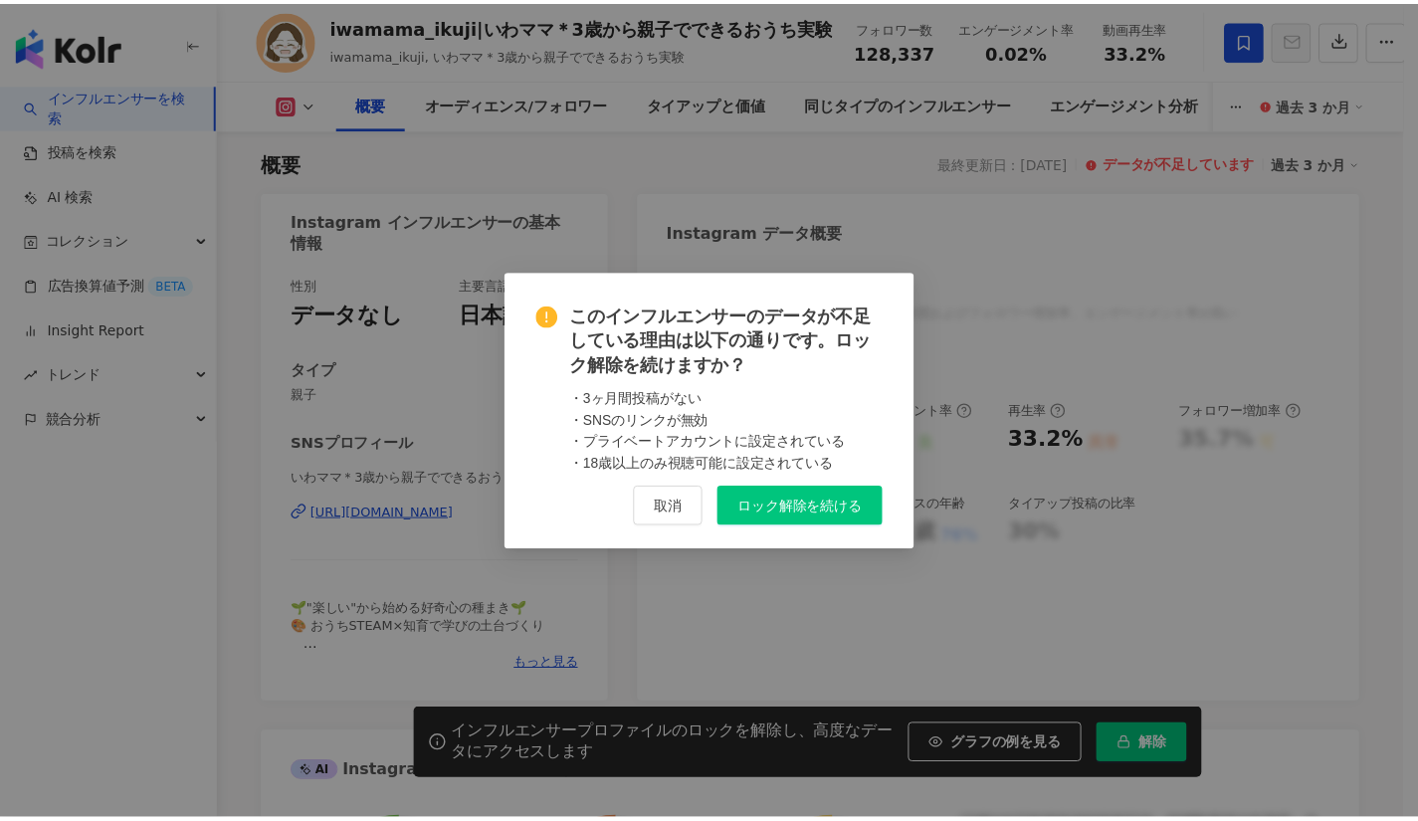
scroll to position [0, 0]
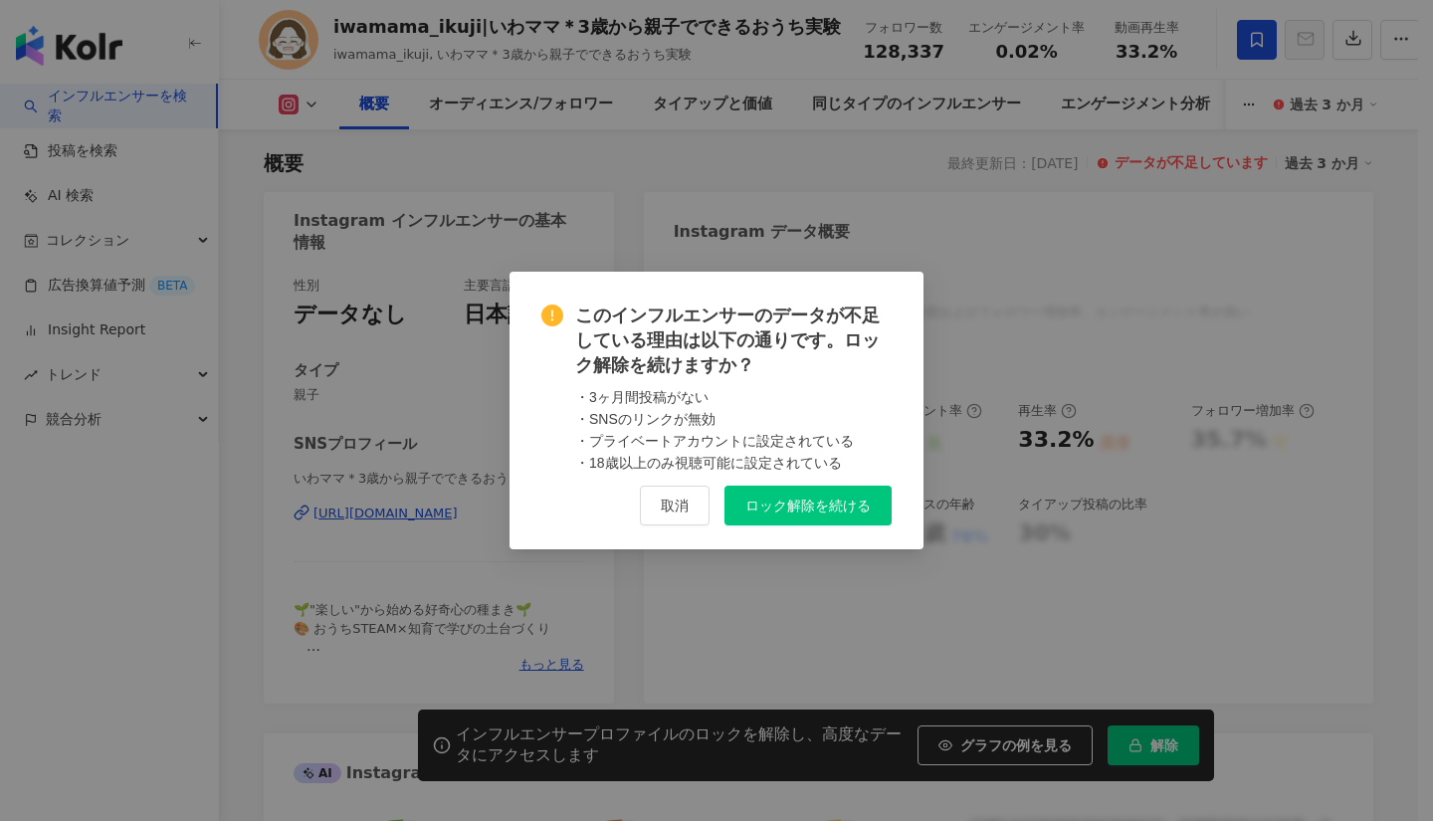
click at [760, 507] on span "ロック解除を続ける" at bounding box center [807, 506] width 125 height 16
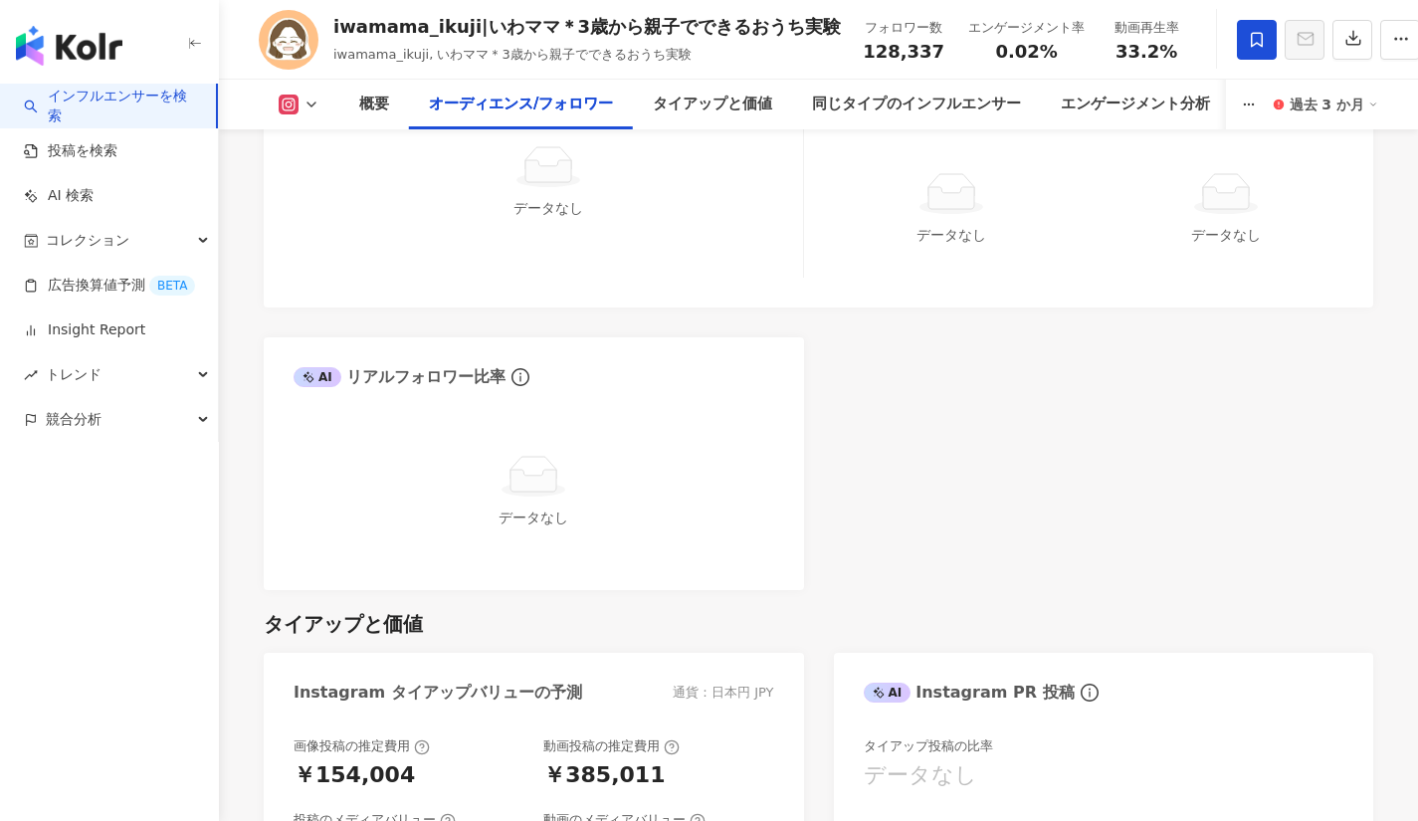
scroll to position [2033, 0]
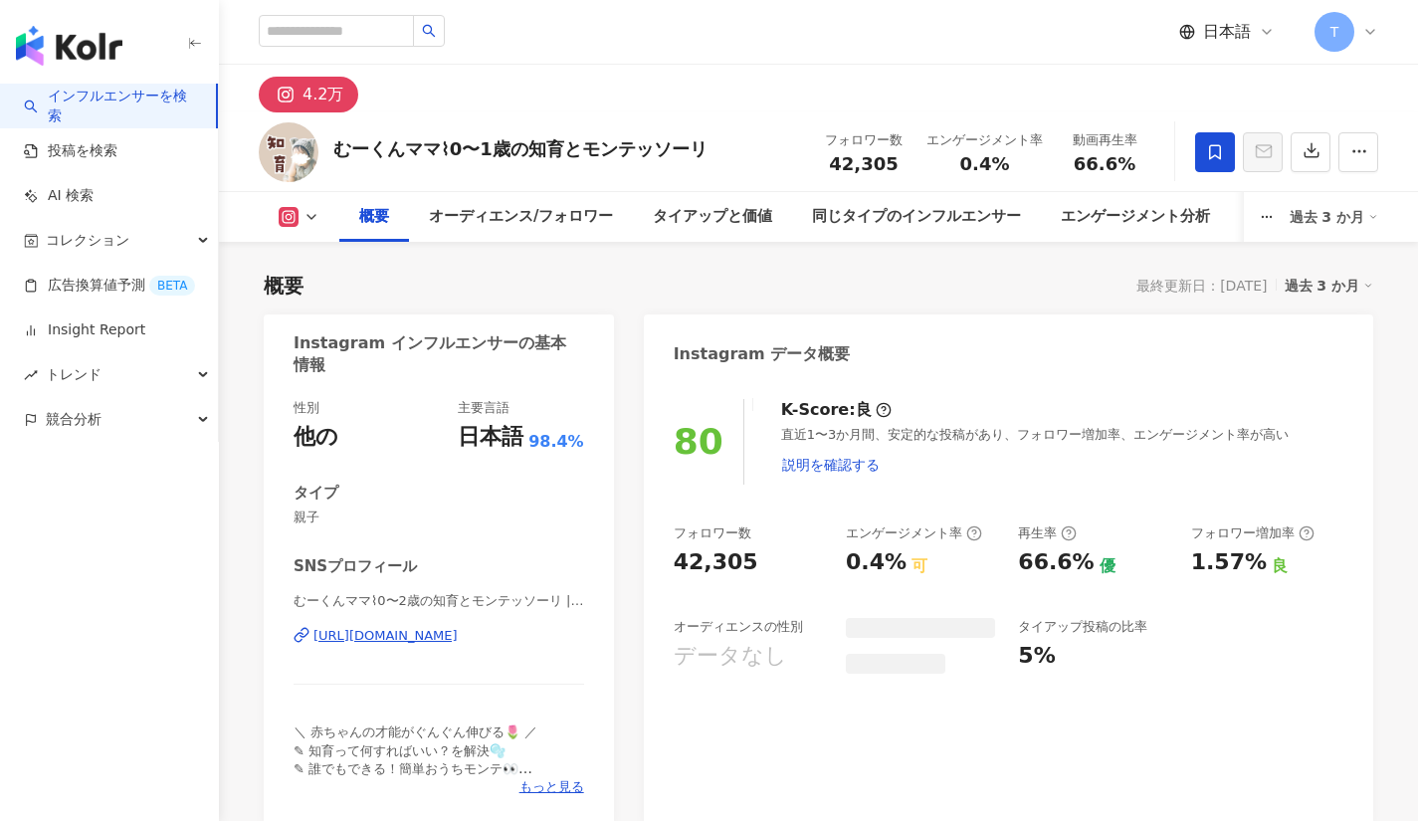
scroll to position [122, 0]
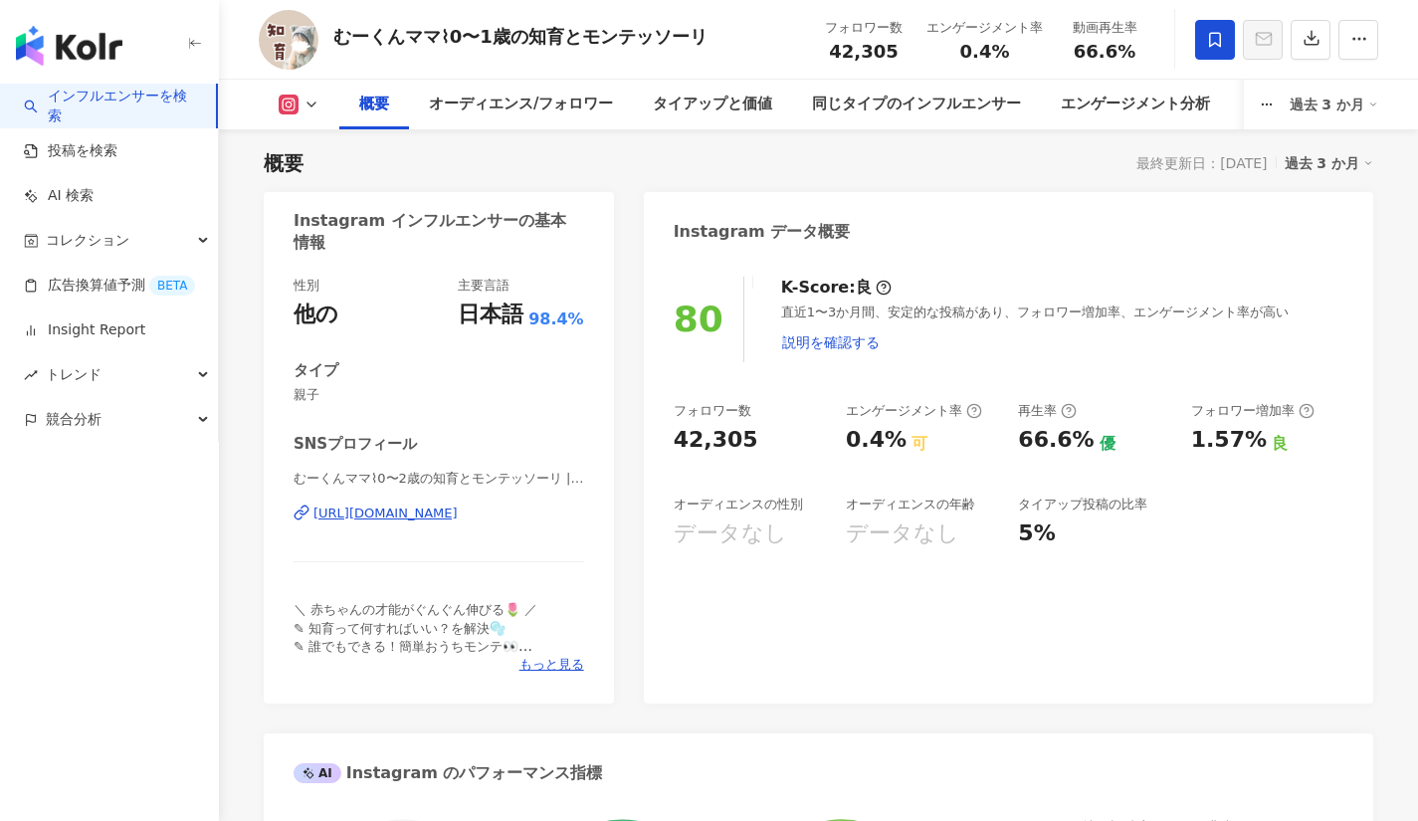
click at [1213, 35] on icon at bounding box center [1215, 40] width 18 height 18
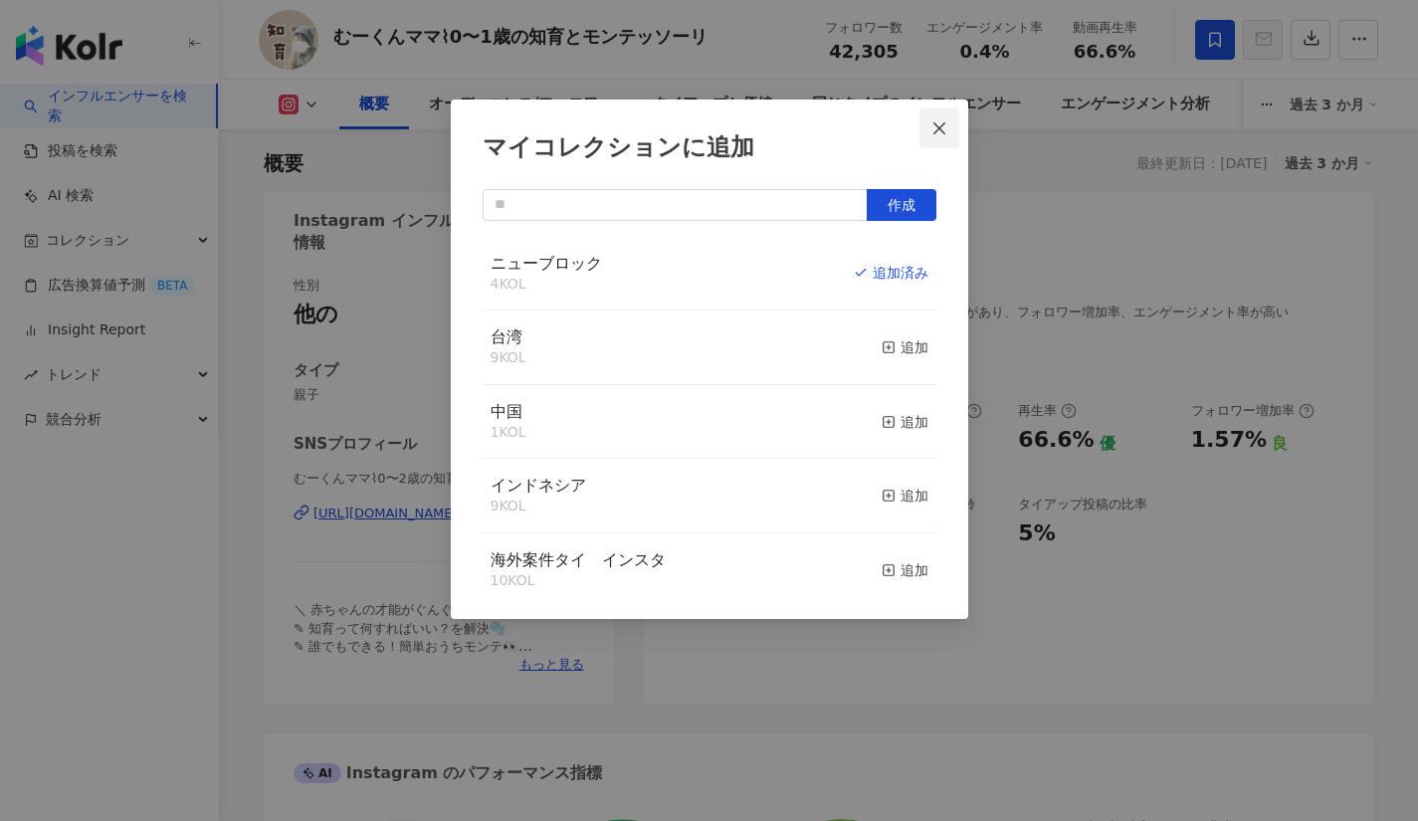
click at [943, 125] on icon "close" at bounding box center [939, 128] width 16 height 16
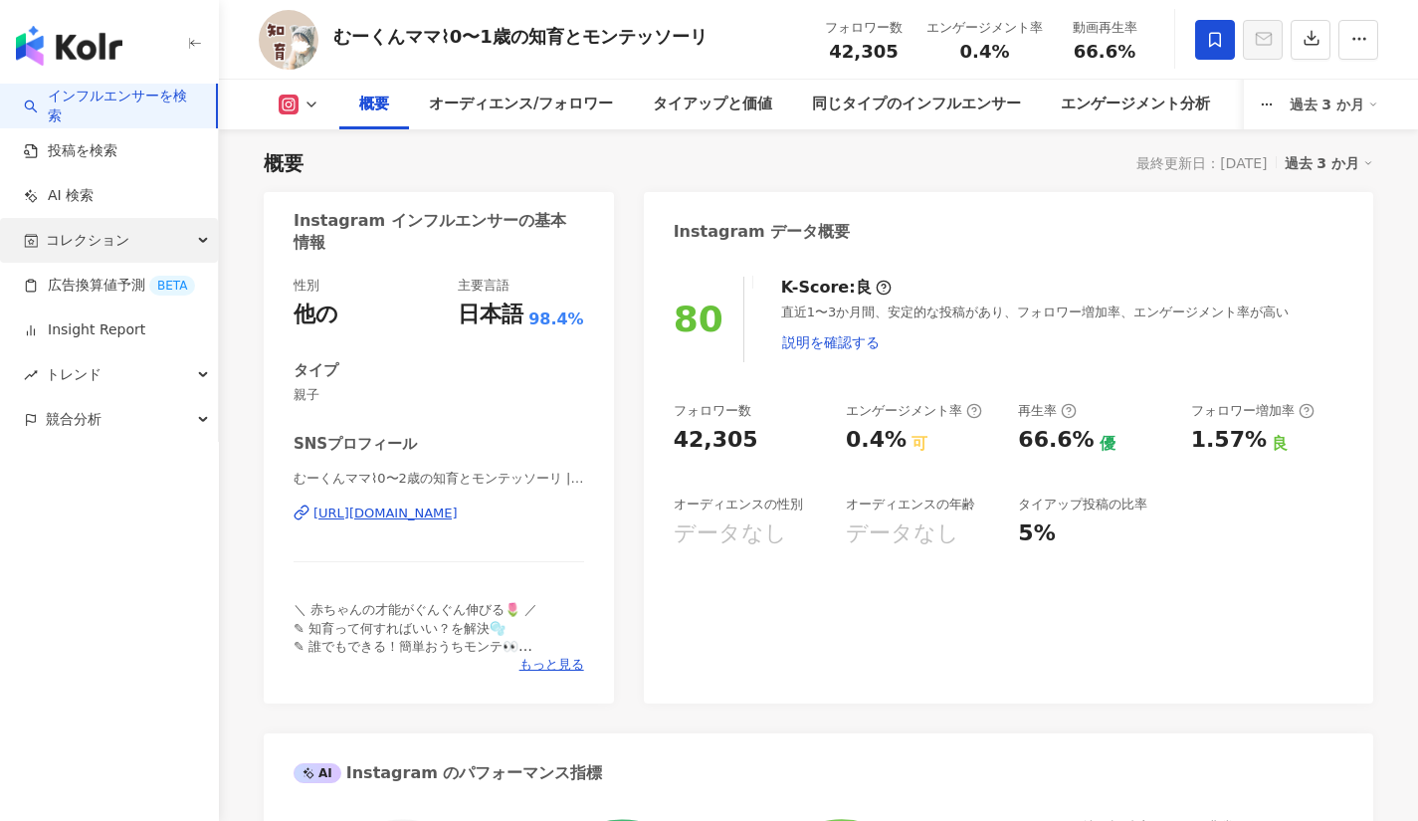
click at [105, 246] on span "コレクション" at bounding box center [88, 240] width 84 height 45
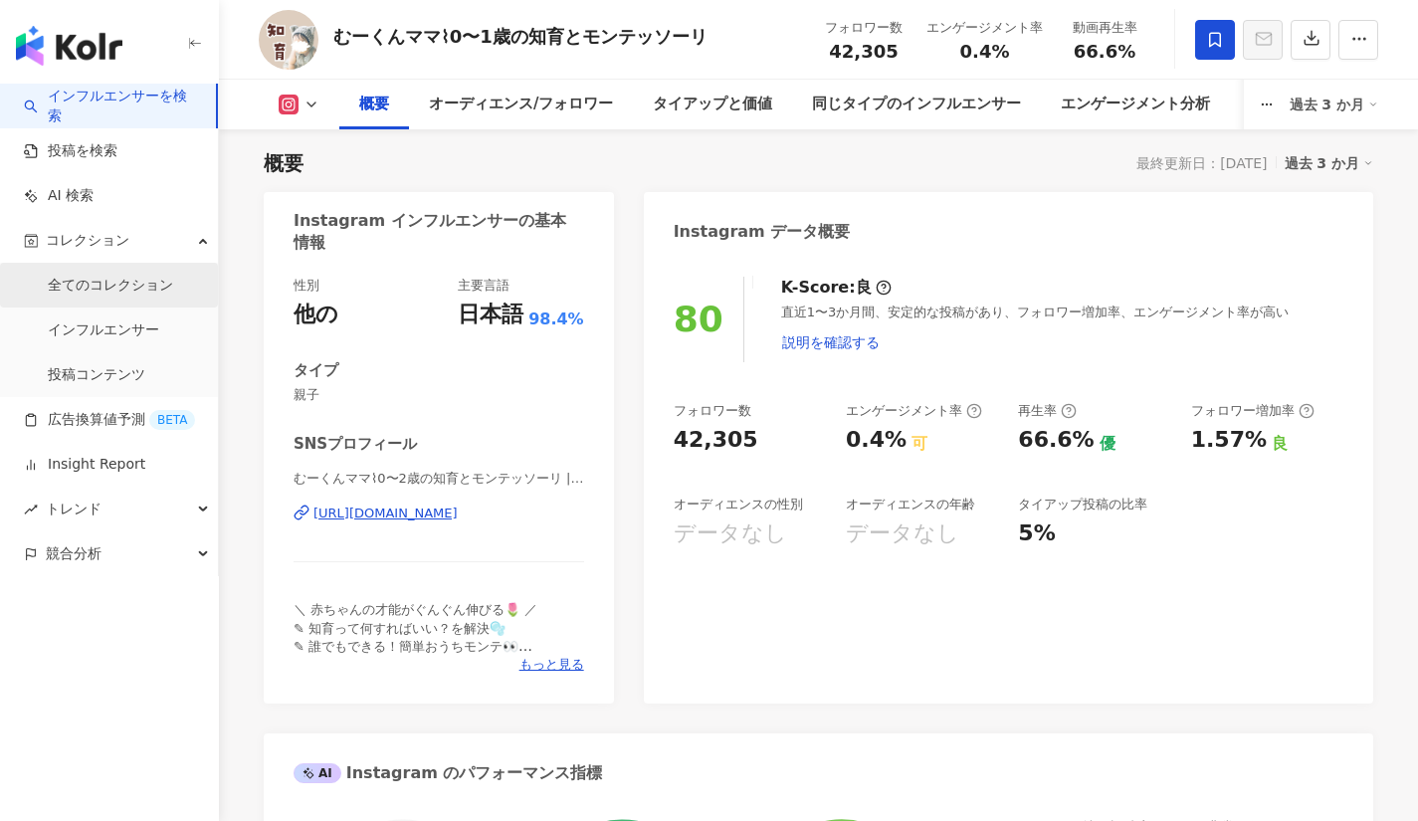
click at [125, 296] on link "全てのコレクション" at bounding box center [110, 286] width 125 height 20
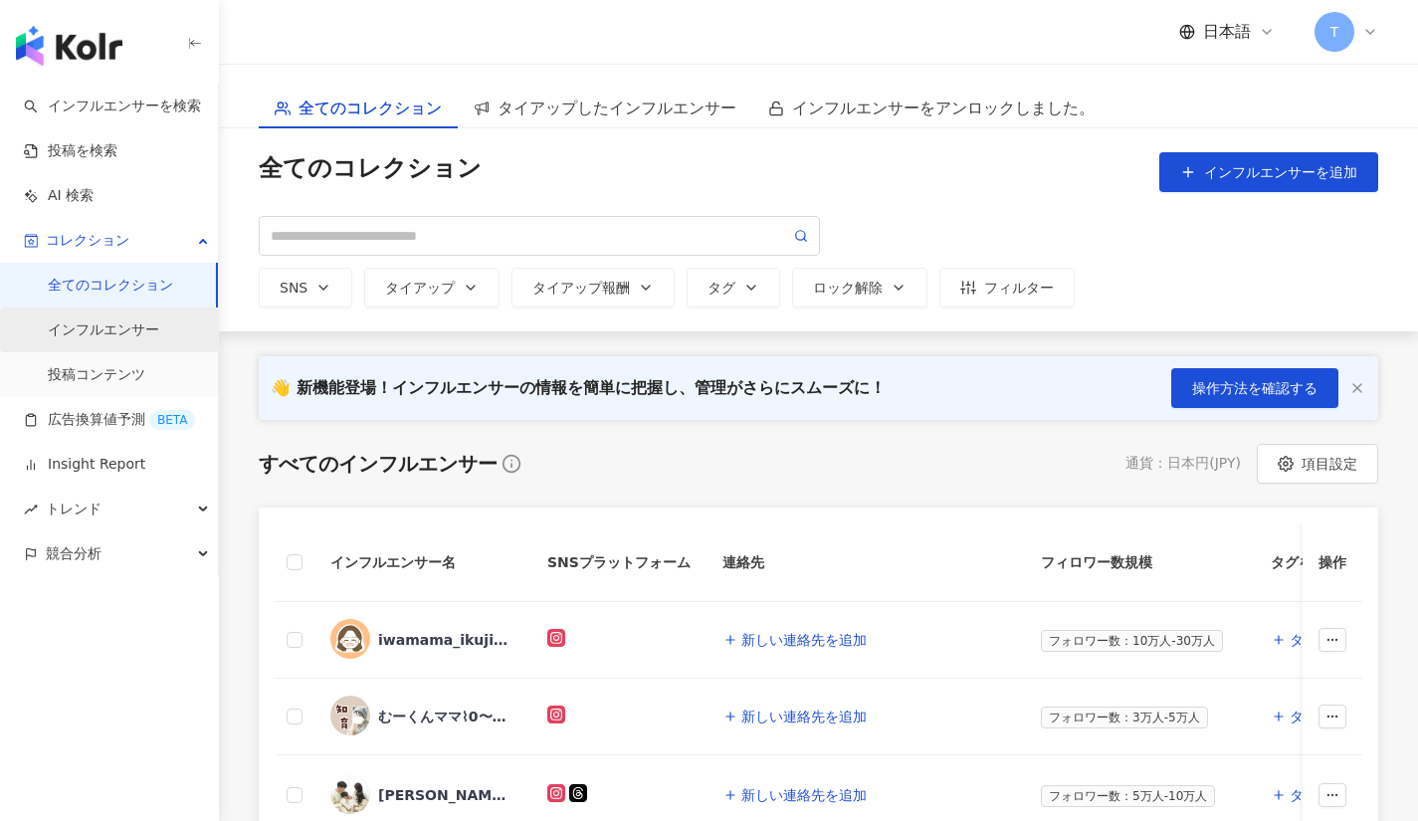
click at [124, 328] on link "インフルエンサー" at bounding box center [103, 330] width 111 height 20
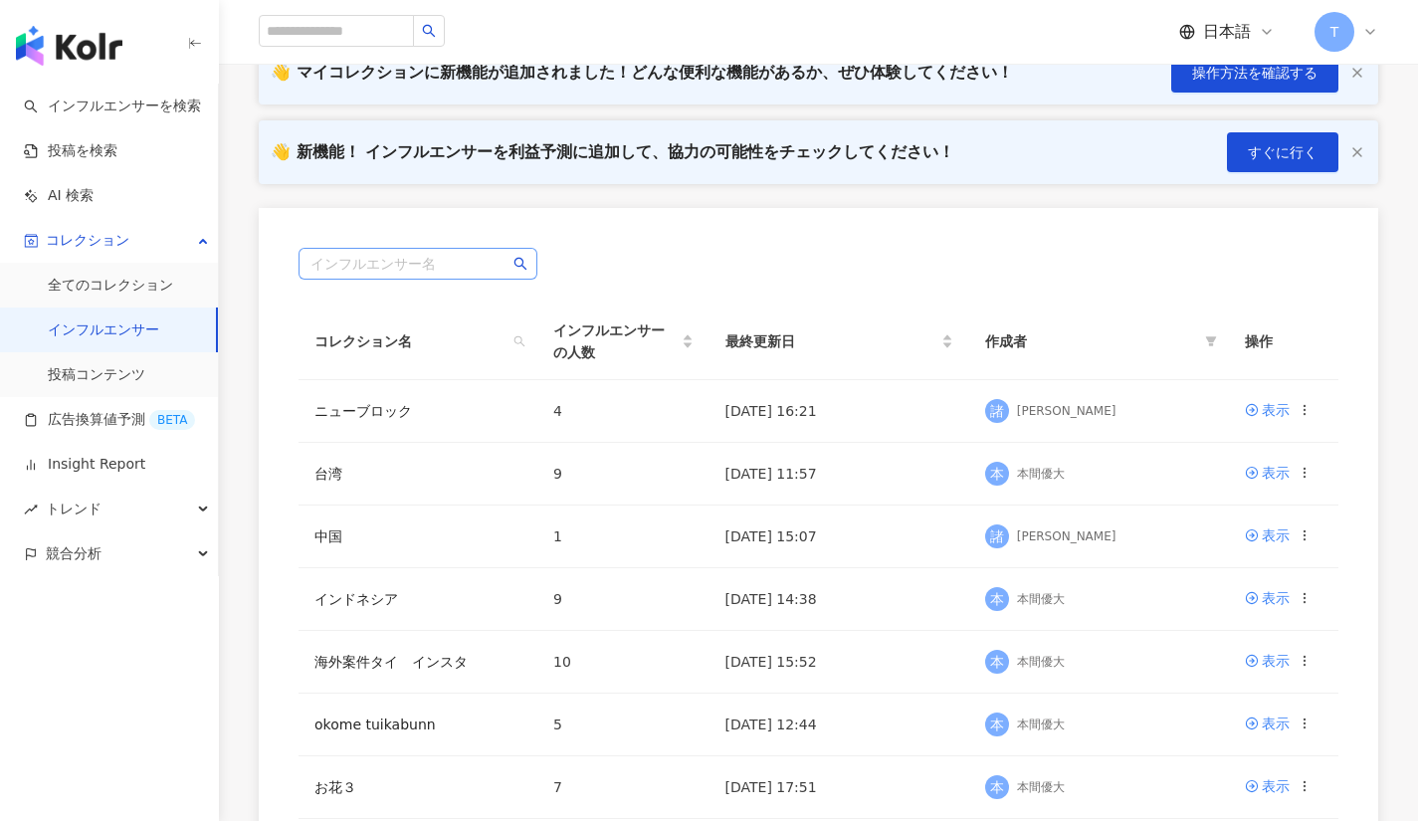
scroll to position [170, 0]
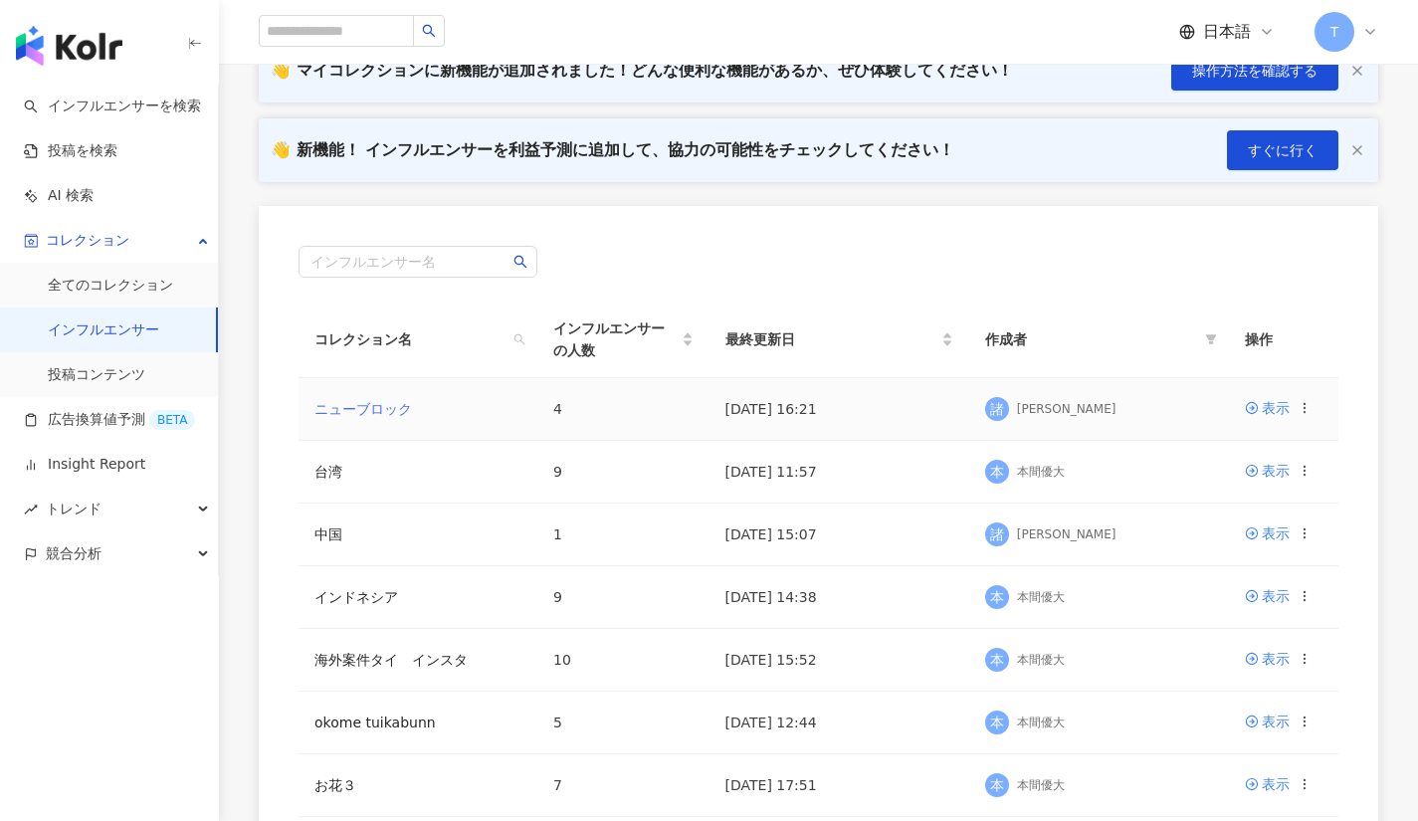
click at [410, 409] on link "ニューブロック" at bounding box center [363, 409] width 98 height 16
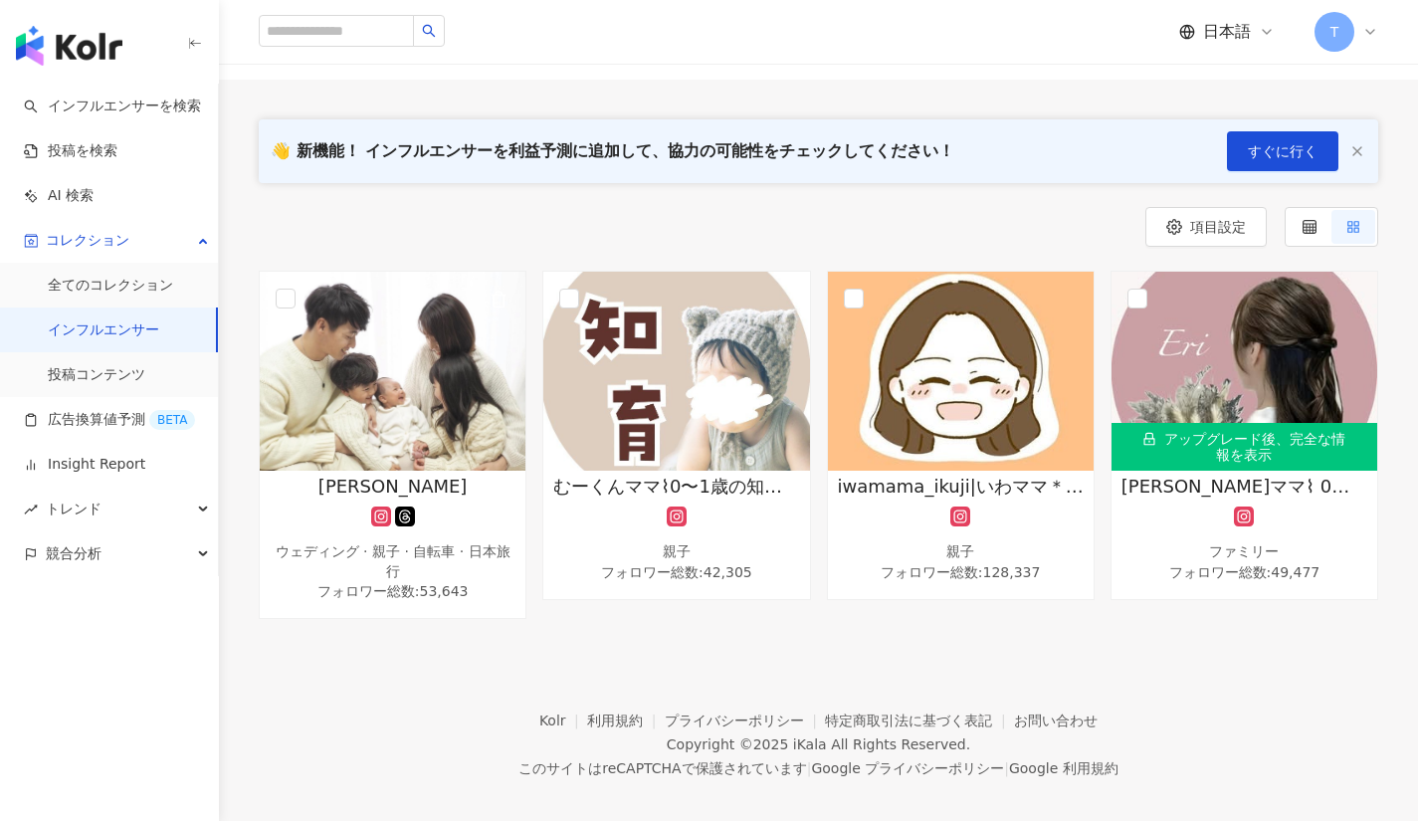
scroll to position [166, 0]
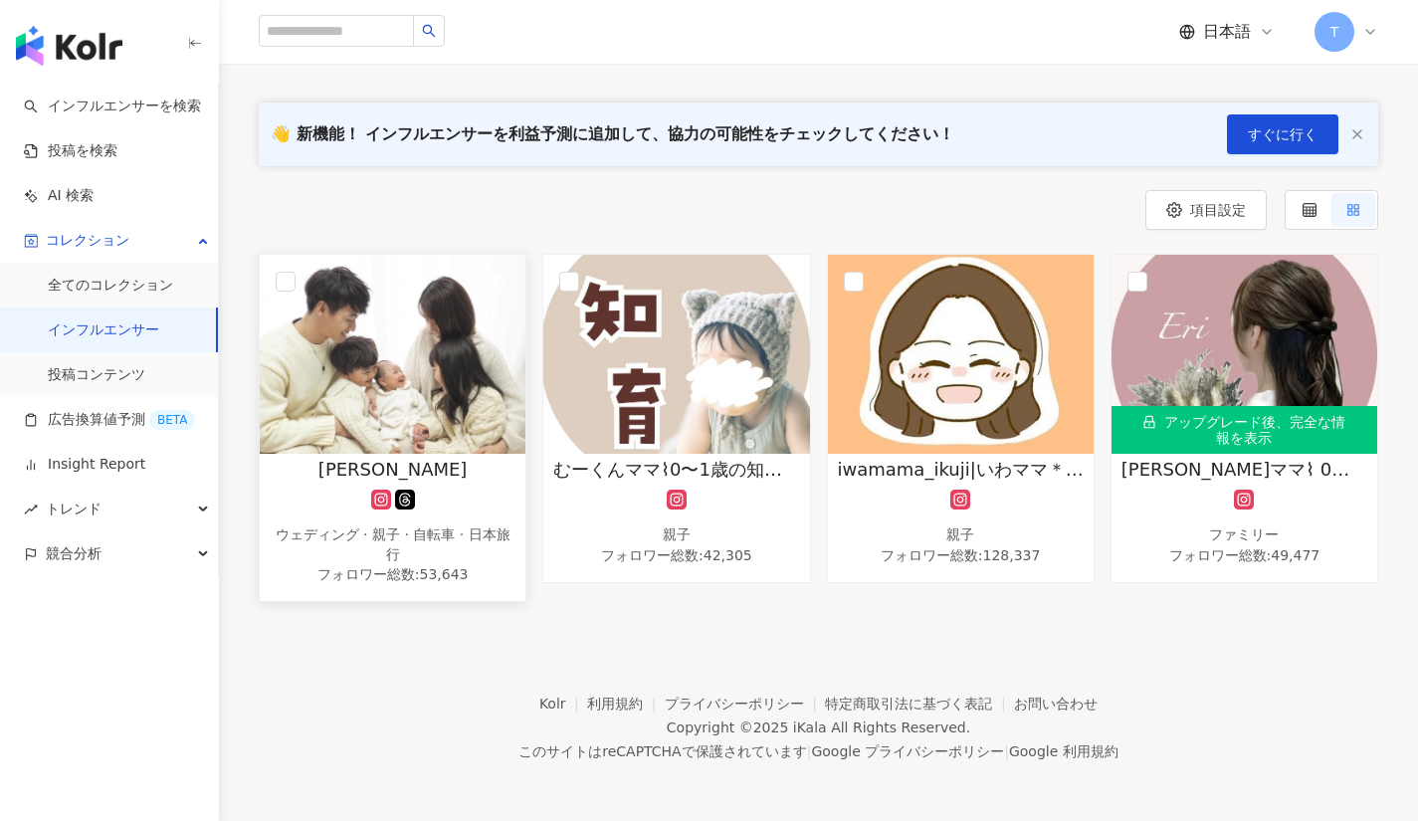
click at [302, 270] on img at bounding box center [393, 354] width 266 height 199
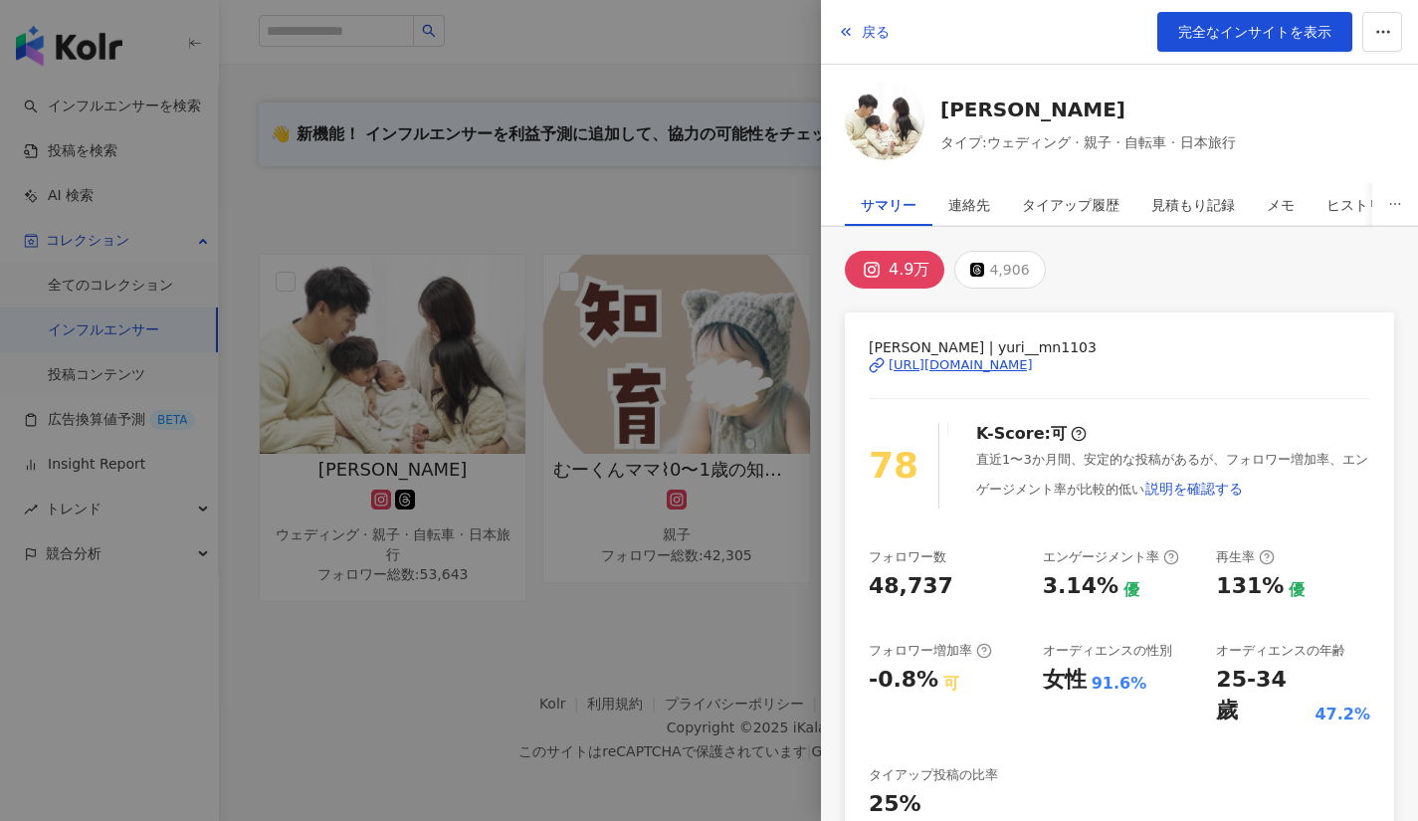
click at [278, 280] on div at bounding box center [709, 410] width 1418 height 821
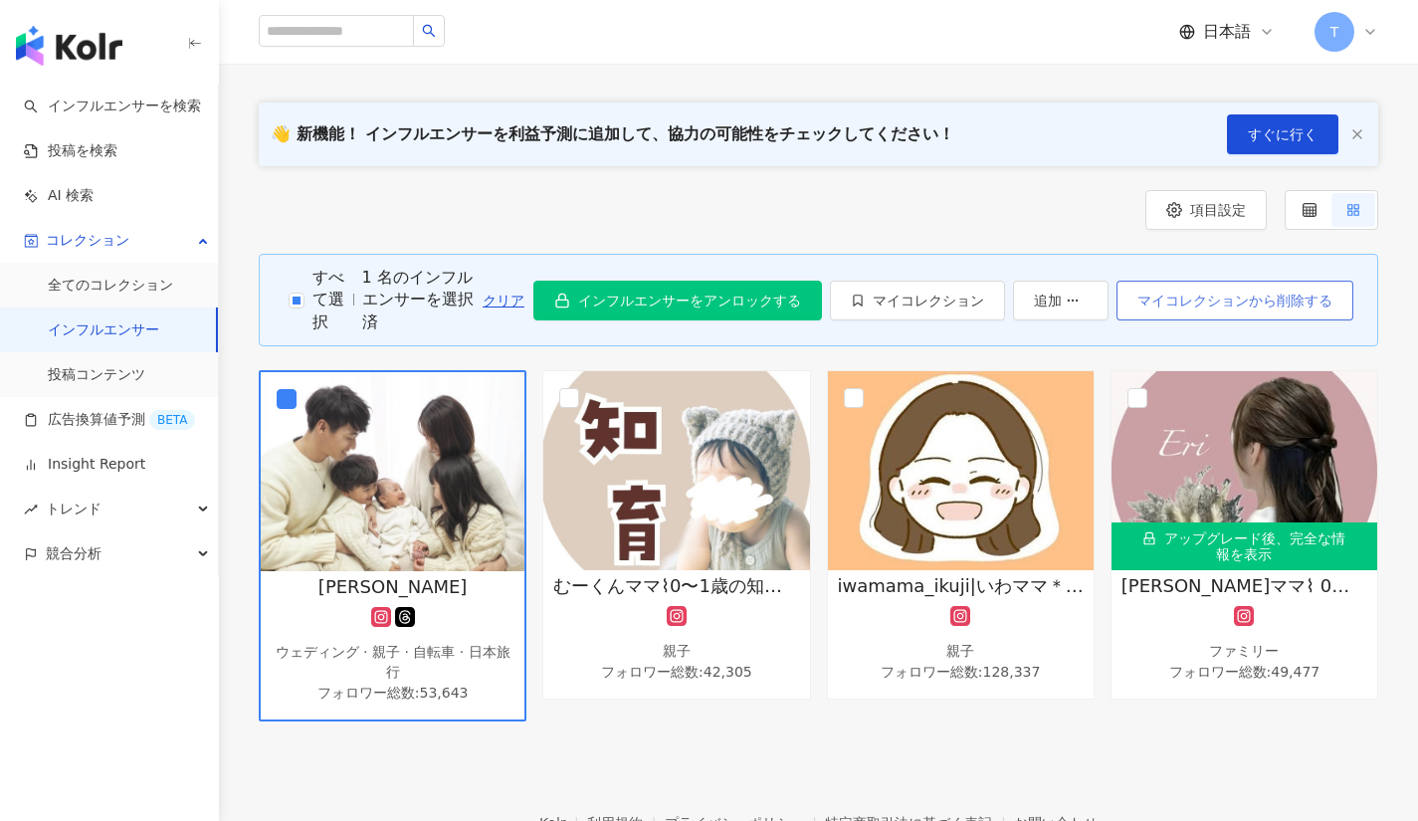
click at [1179, 293] on span "マイコレクションから削除する" at bounding box center [1234, 301] width 195 height 16
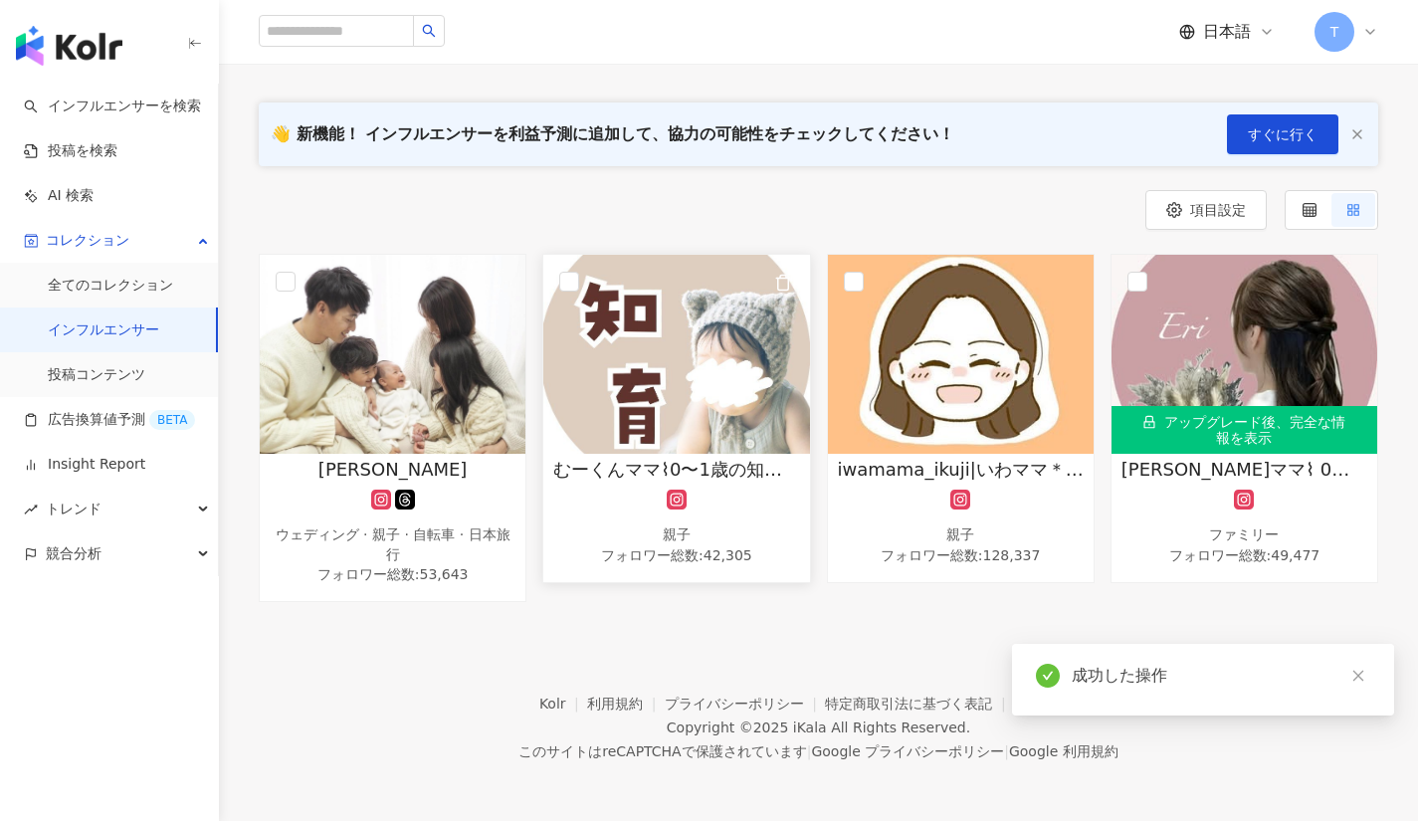
scroll to position [147, 0]
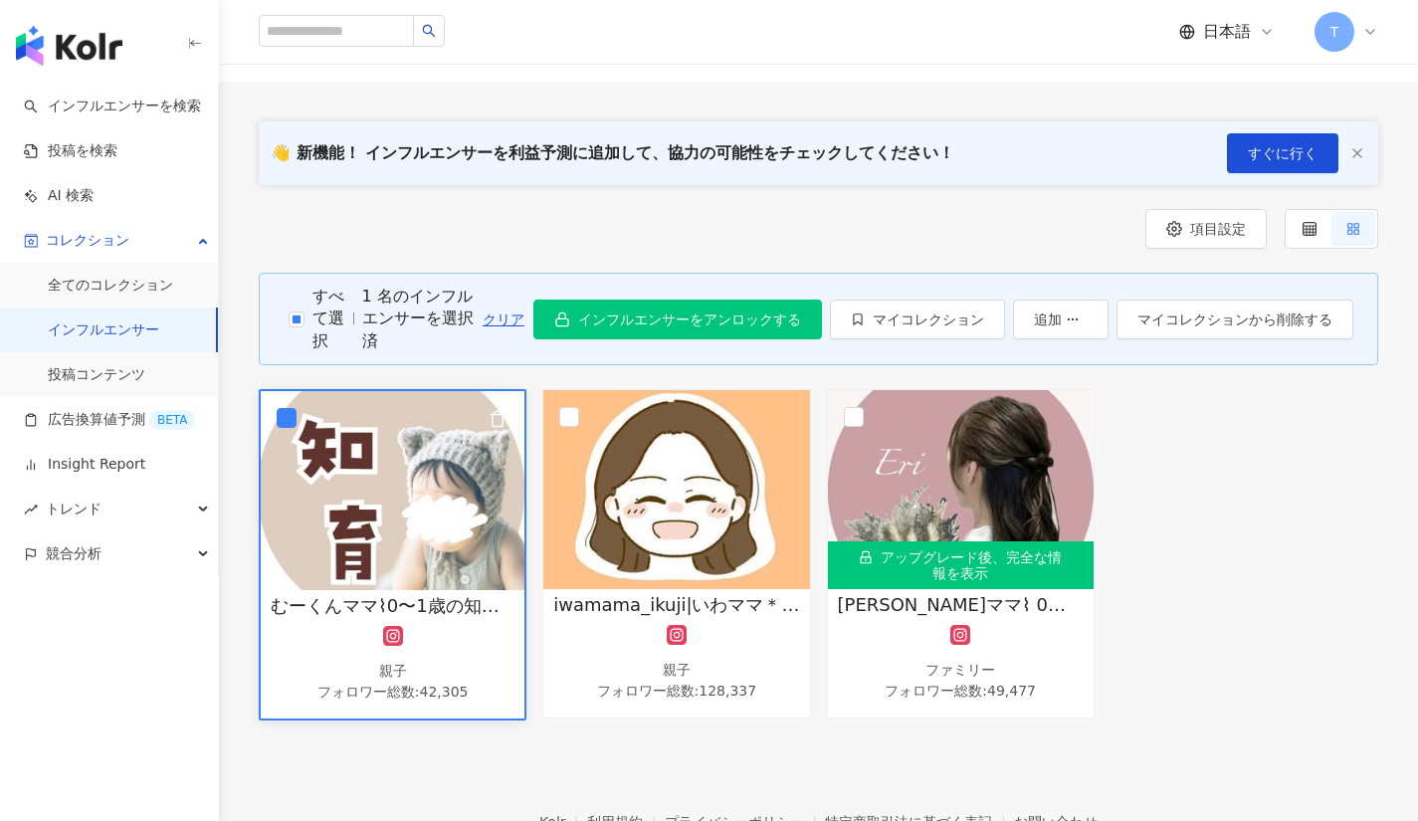
click at [412, 466] on img at bounding box center [393, 490] width 264 height 199
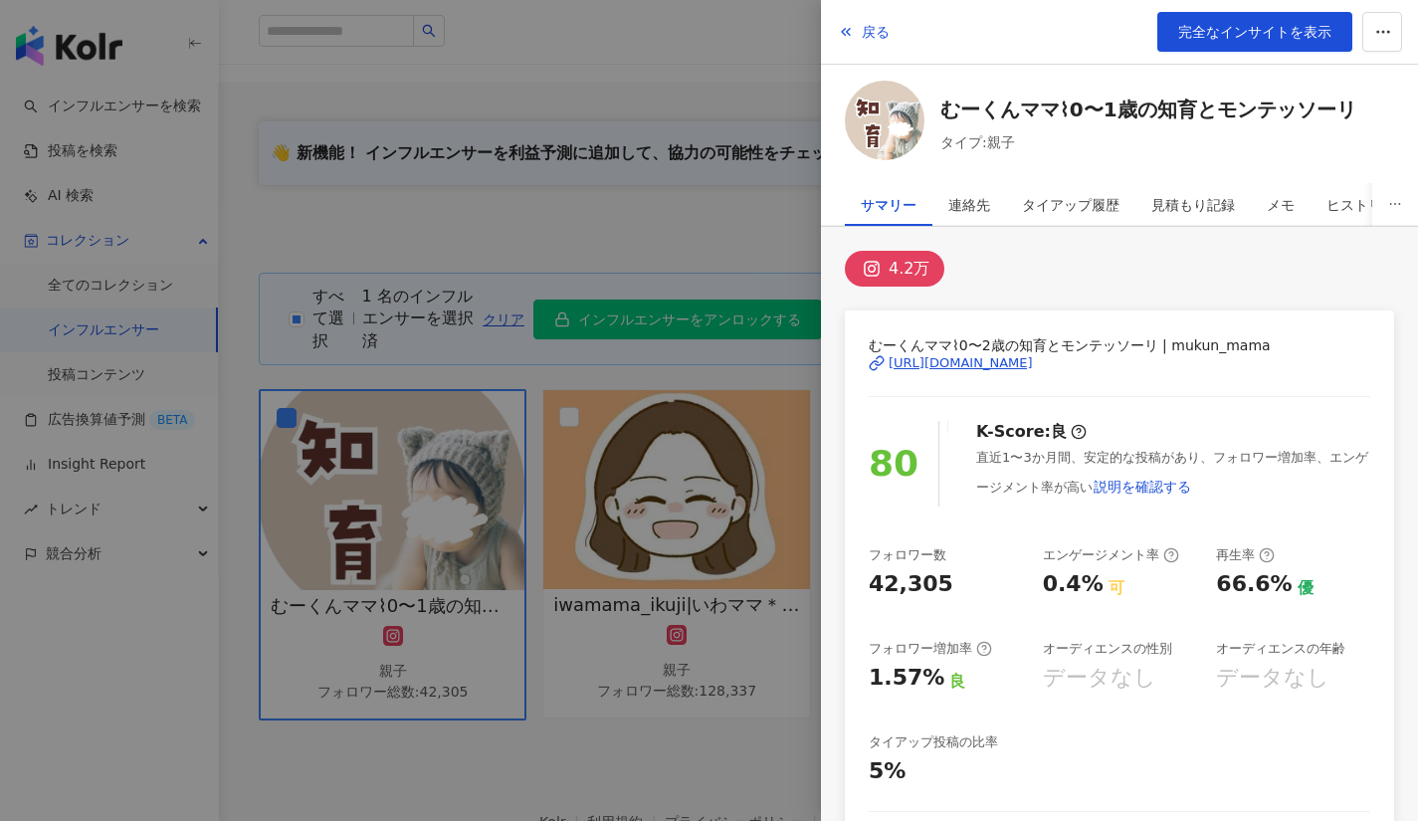
click at [597, 561] on div at bounding box center [709, 410] width 1418 height 821
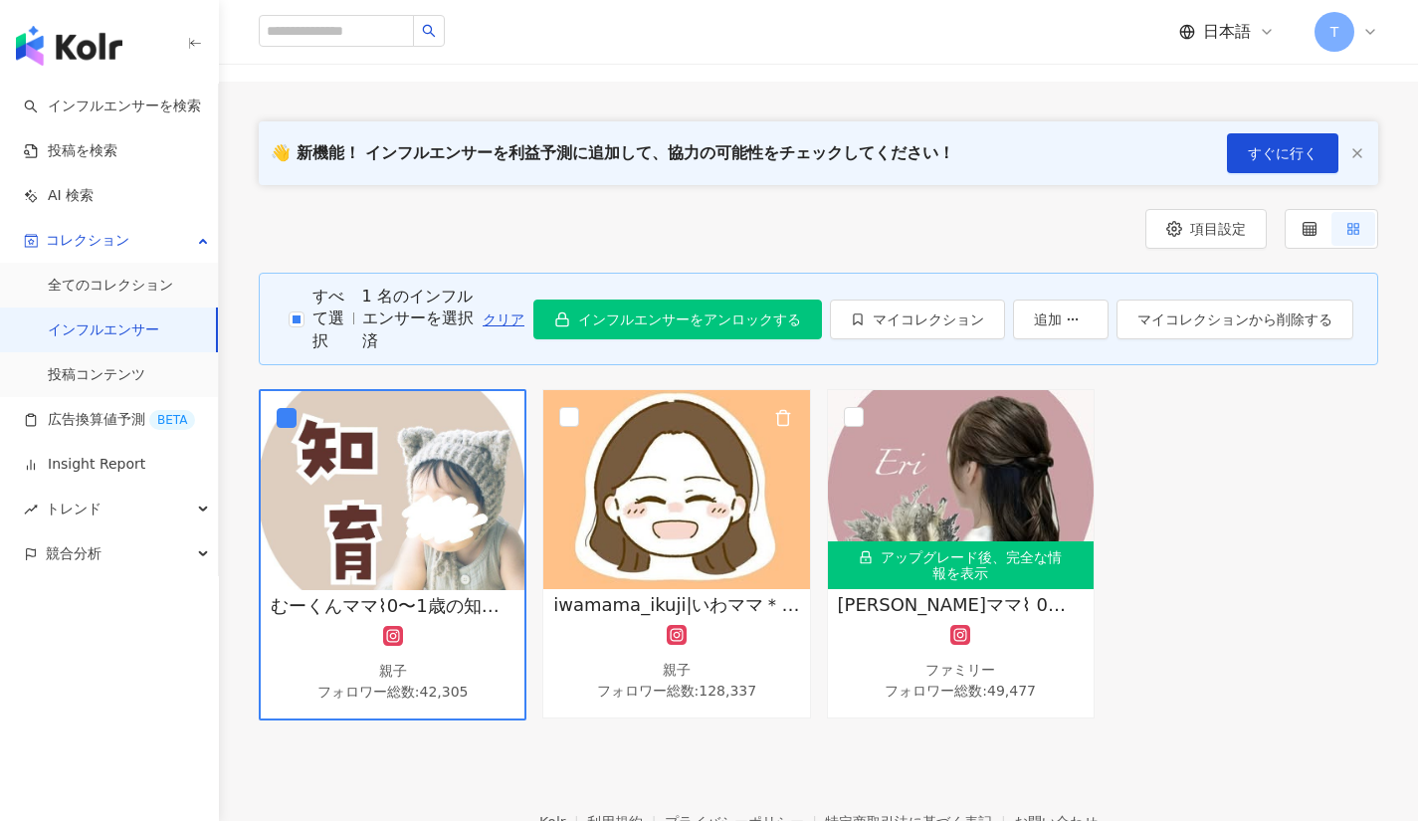
click at [597, 561] on img at bounding box center [676, 489] width 266 height 199
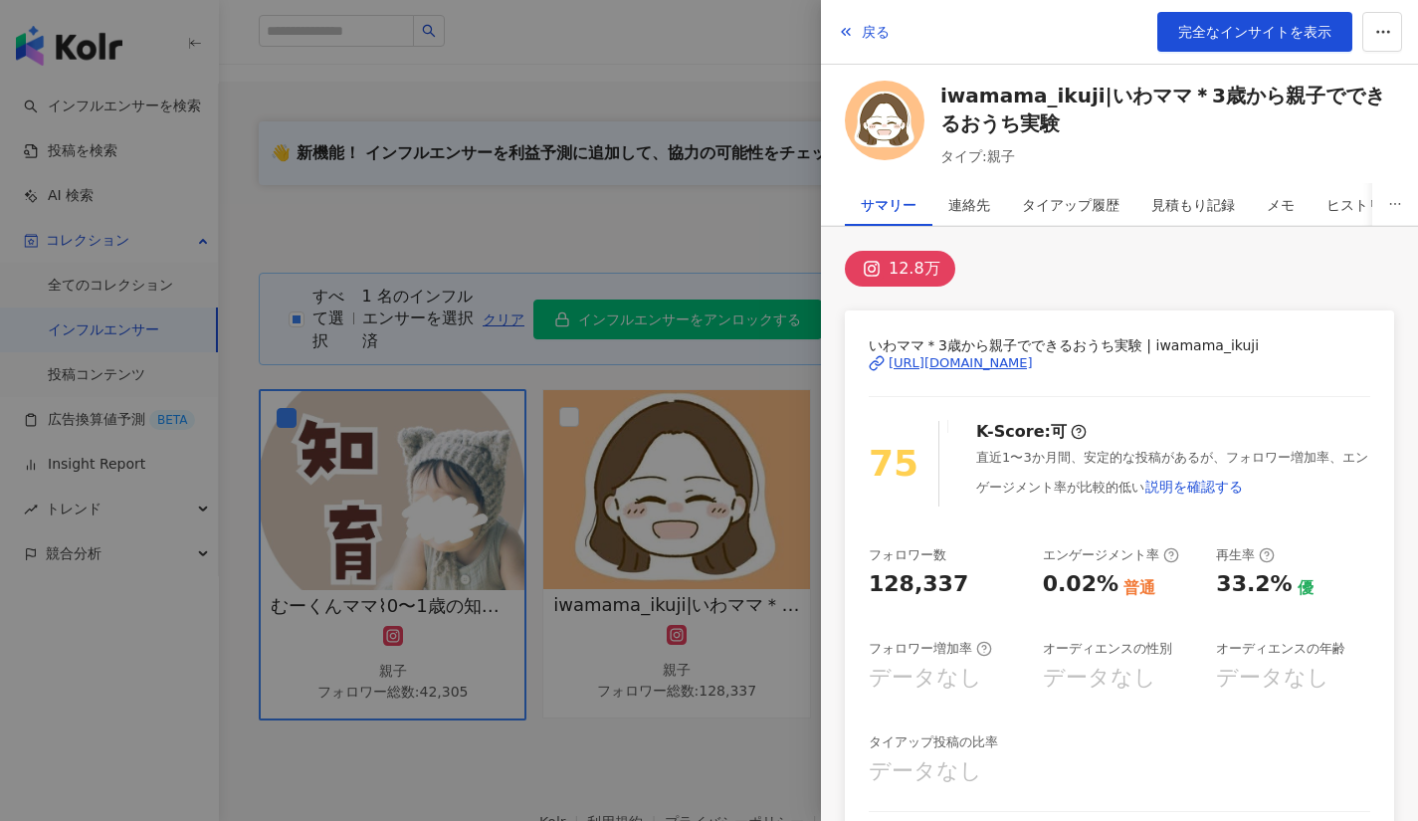
click at [605, 778] on div at bounding box center [709, 410] width 1418 height 821
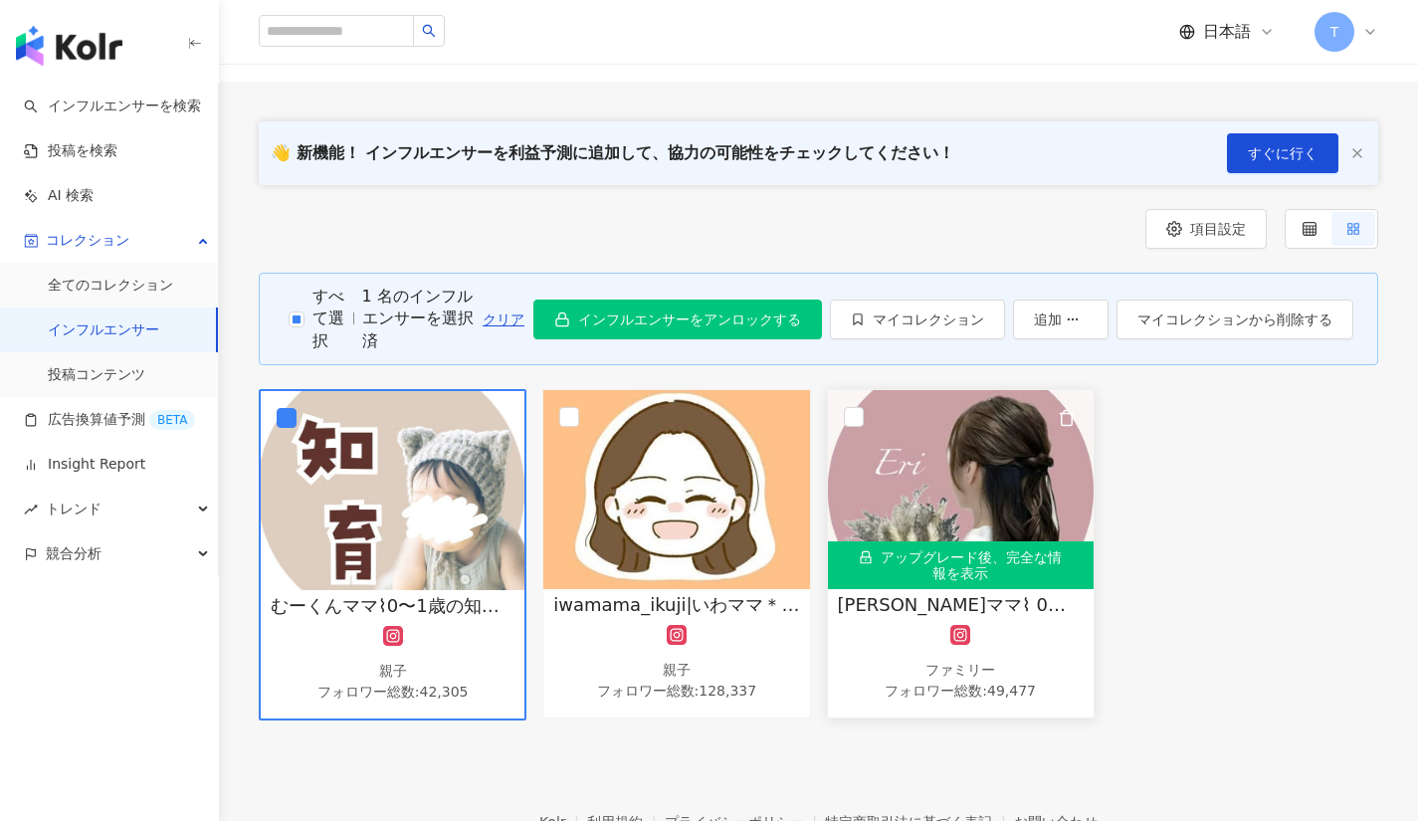
click at [937, 558] on div "アップグレード後、完全な情報を表示" at bounding box center [961, 565] width 266 height 48
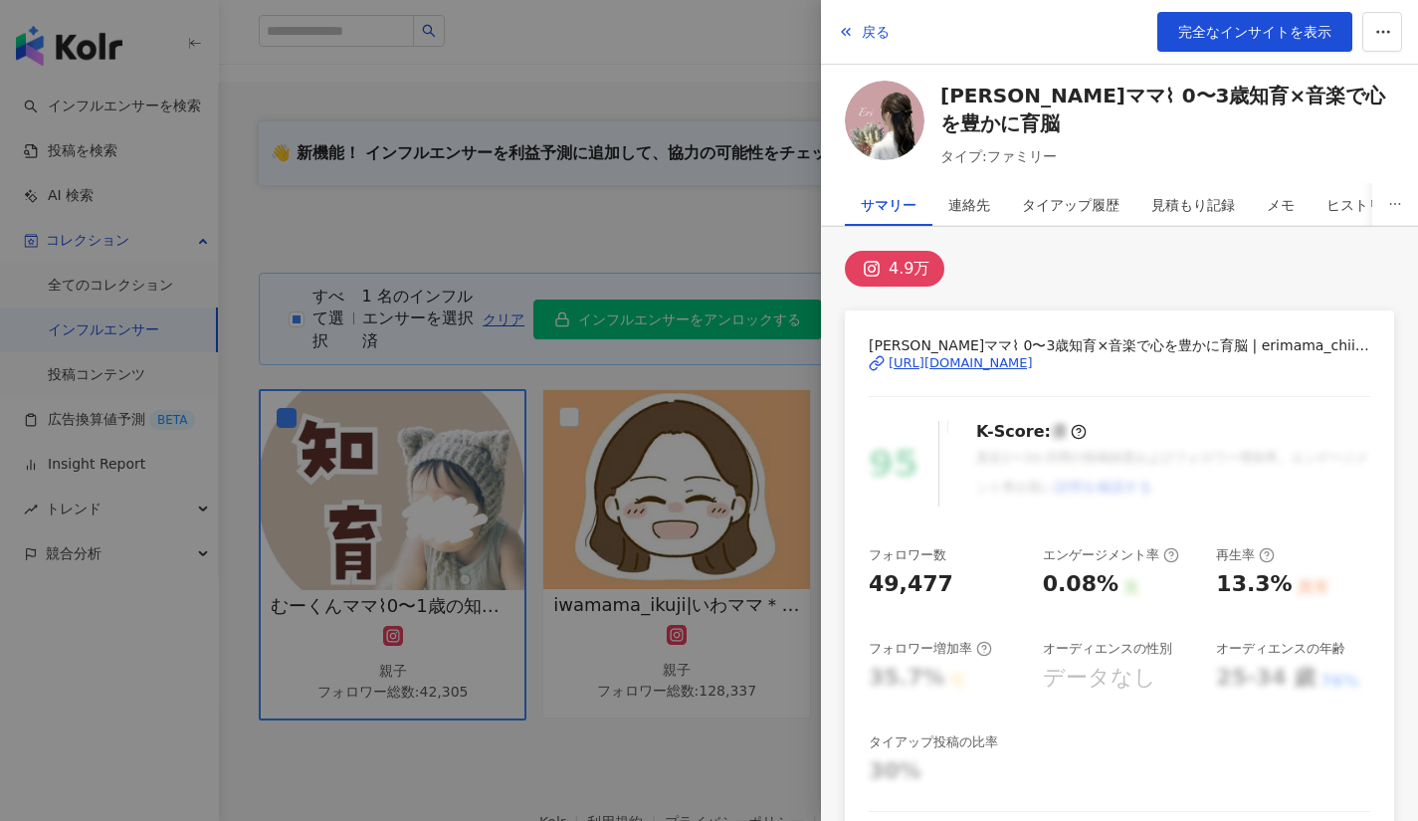
click at [668, 736] on div at bounding box center [709, 410] width 1418 height 821
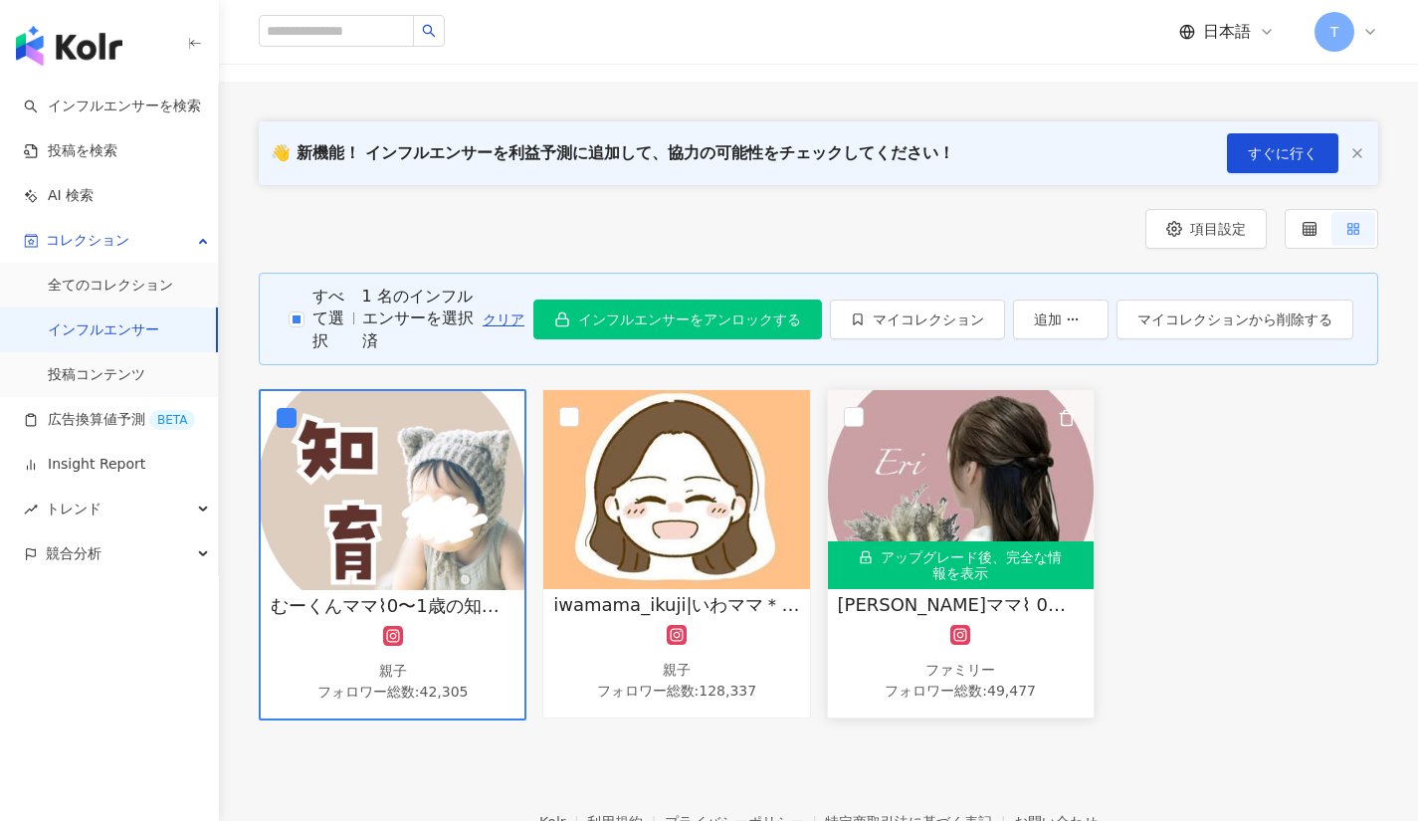
click at [912, 519] on img at bounding box center [961, 489] width 266 height 199
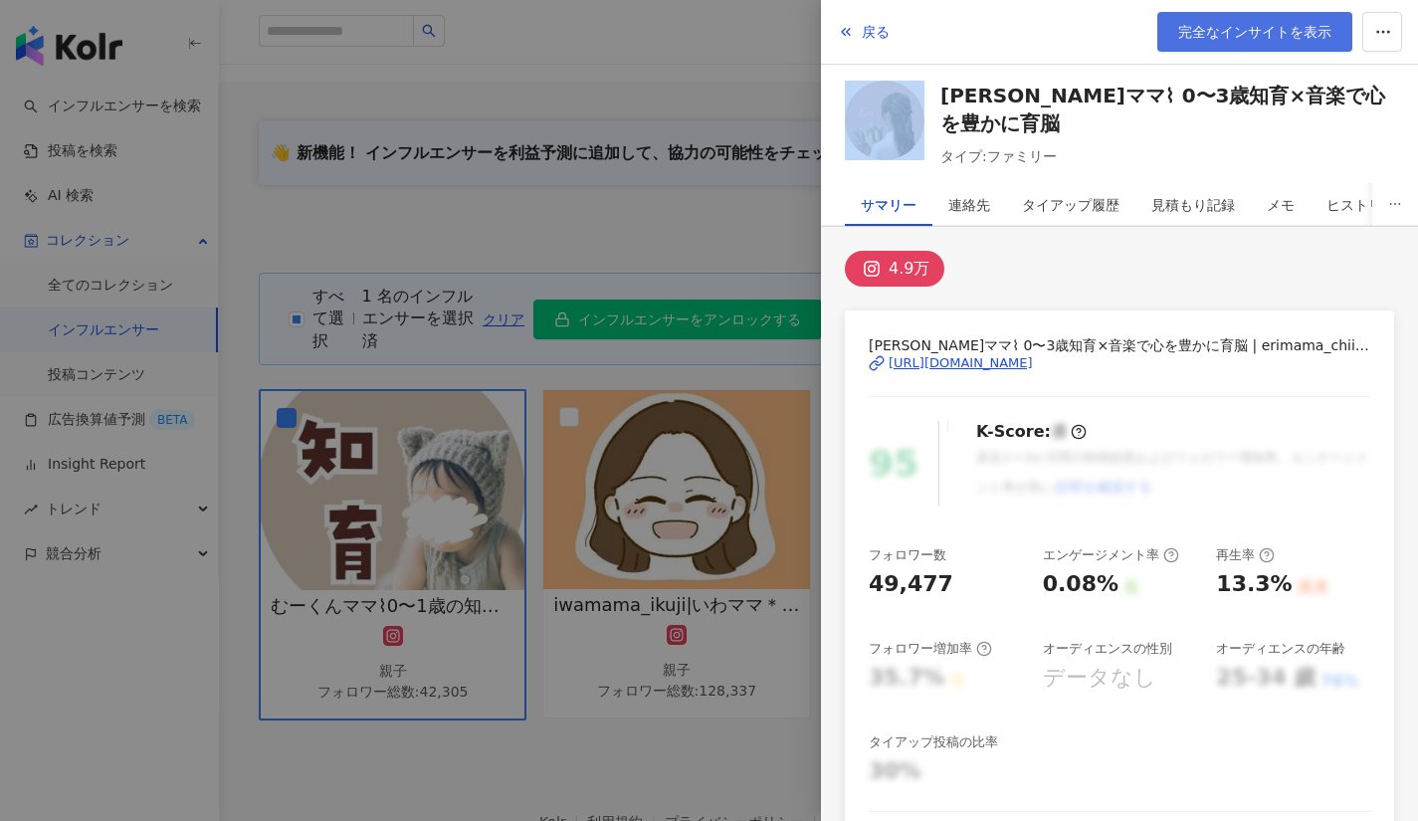
click at [1217, 39] on span "完全なインサイトを表示" at bounding box center [1254, 32] width 153 height 16
click at [611, 501] on div at bounding box center [709, 410] width 1418 height 821
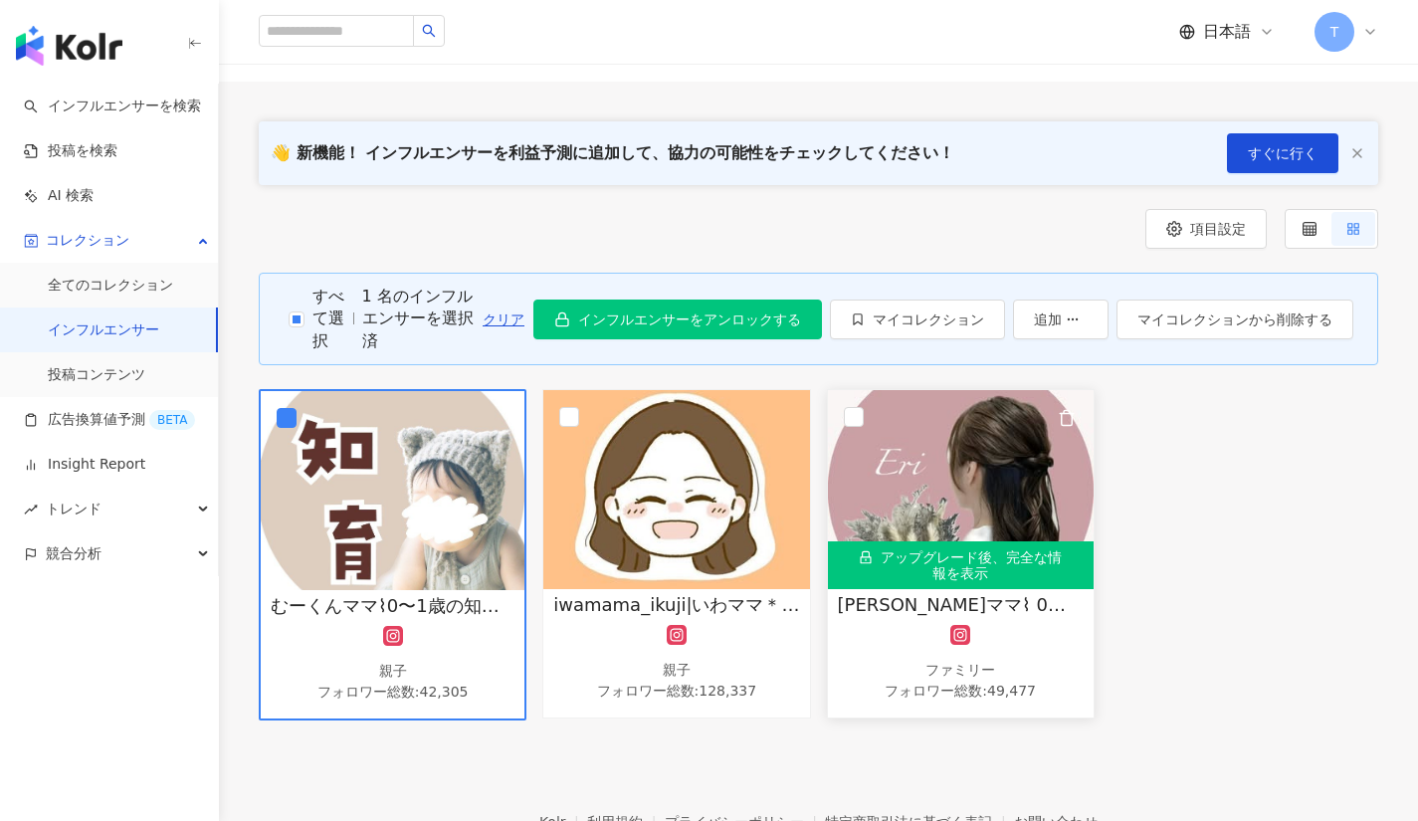
click at [979, 517] on img at bounding box center [961, 489] width 266 height 199
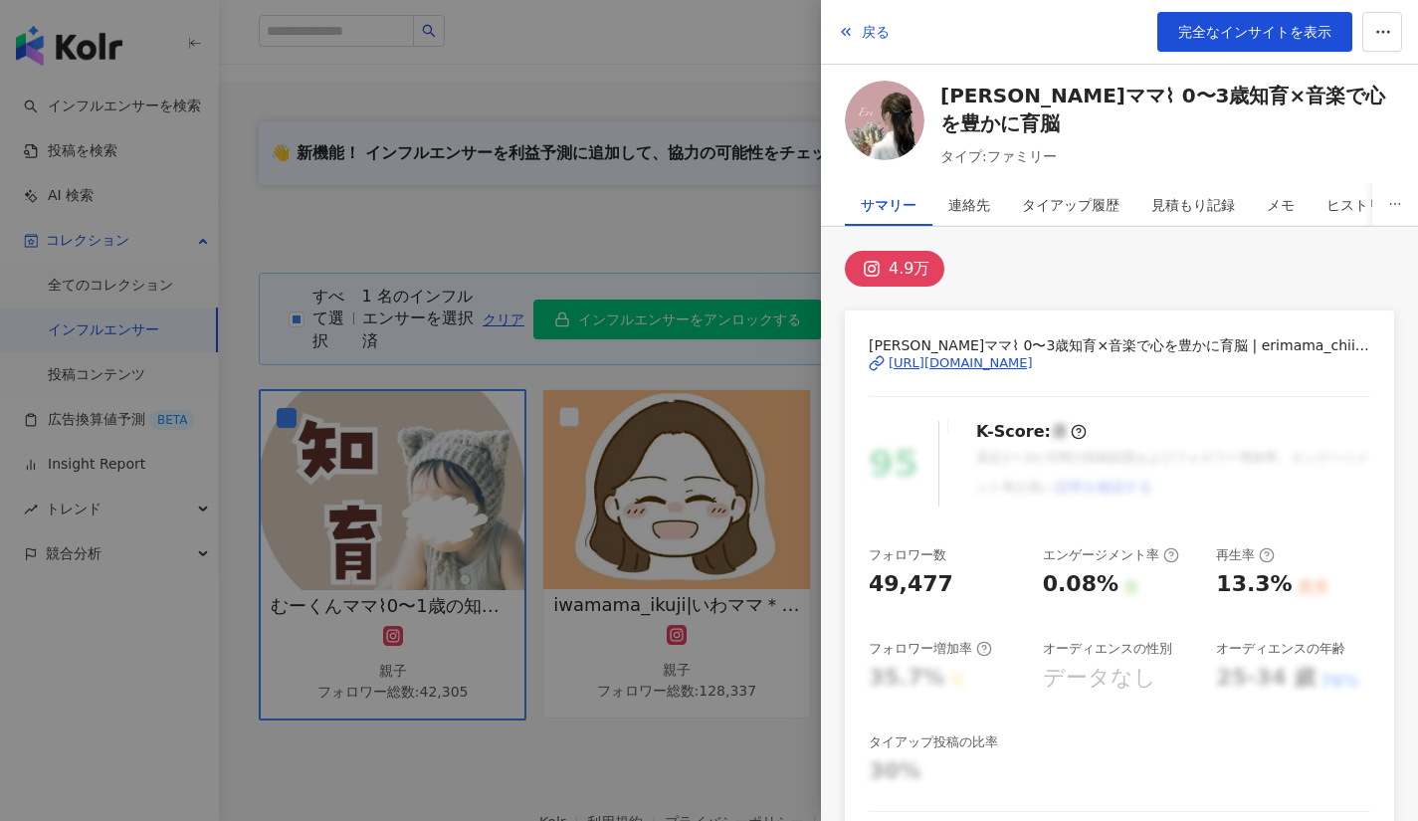
click at [761, 537] on div at bounding box center [709, 410] width 1418 height 821
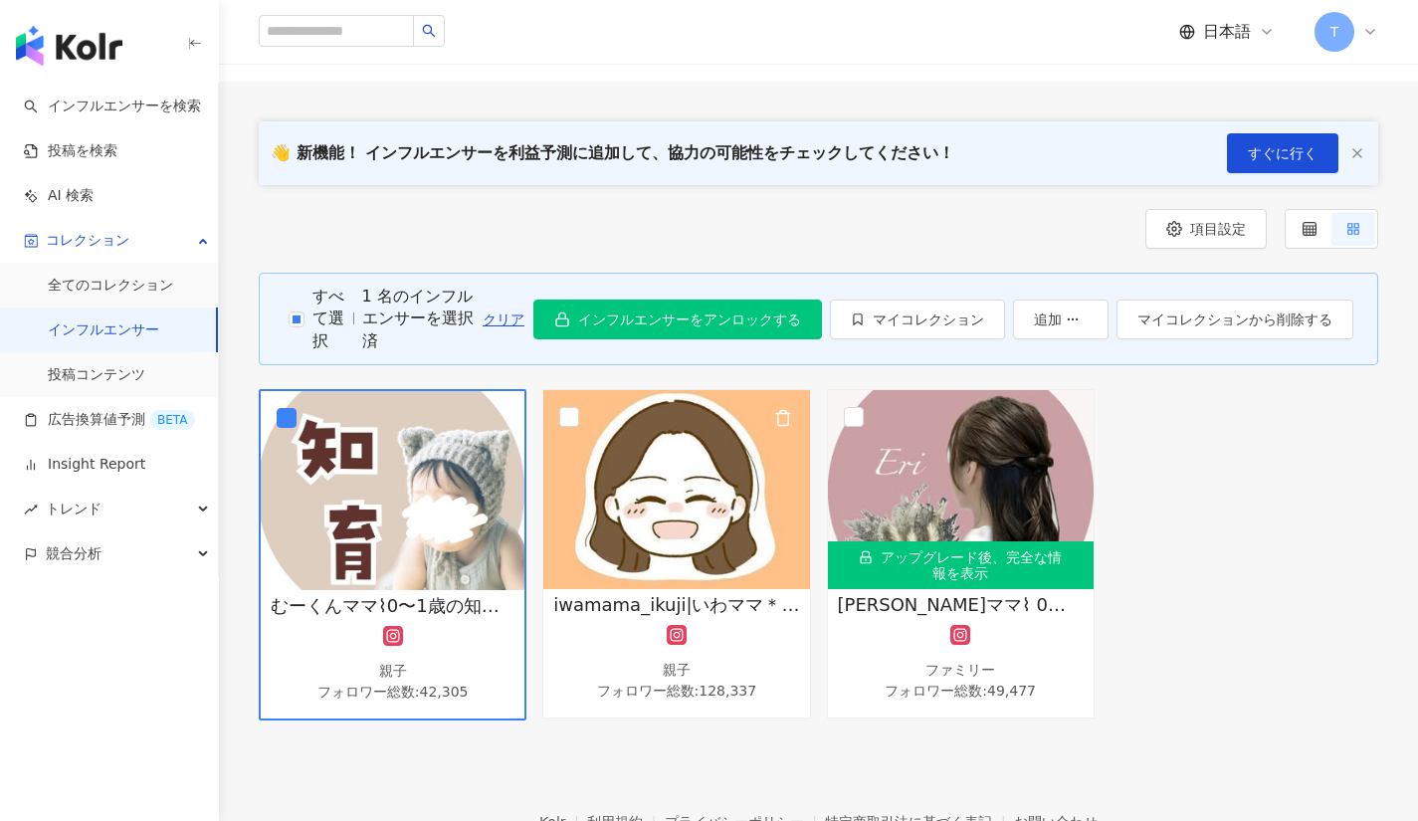
click at [761, 537] on img at bounding box center [676, 489] width 266 height 199
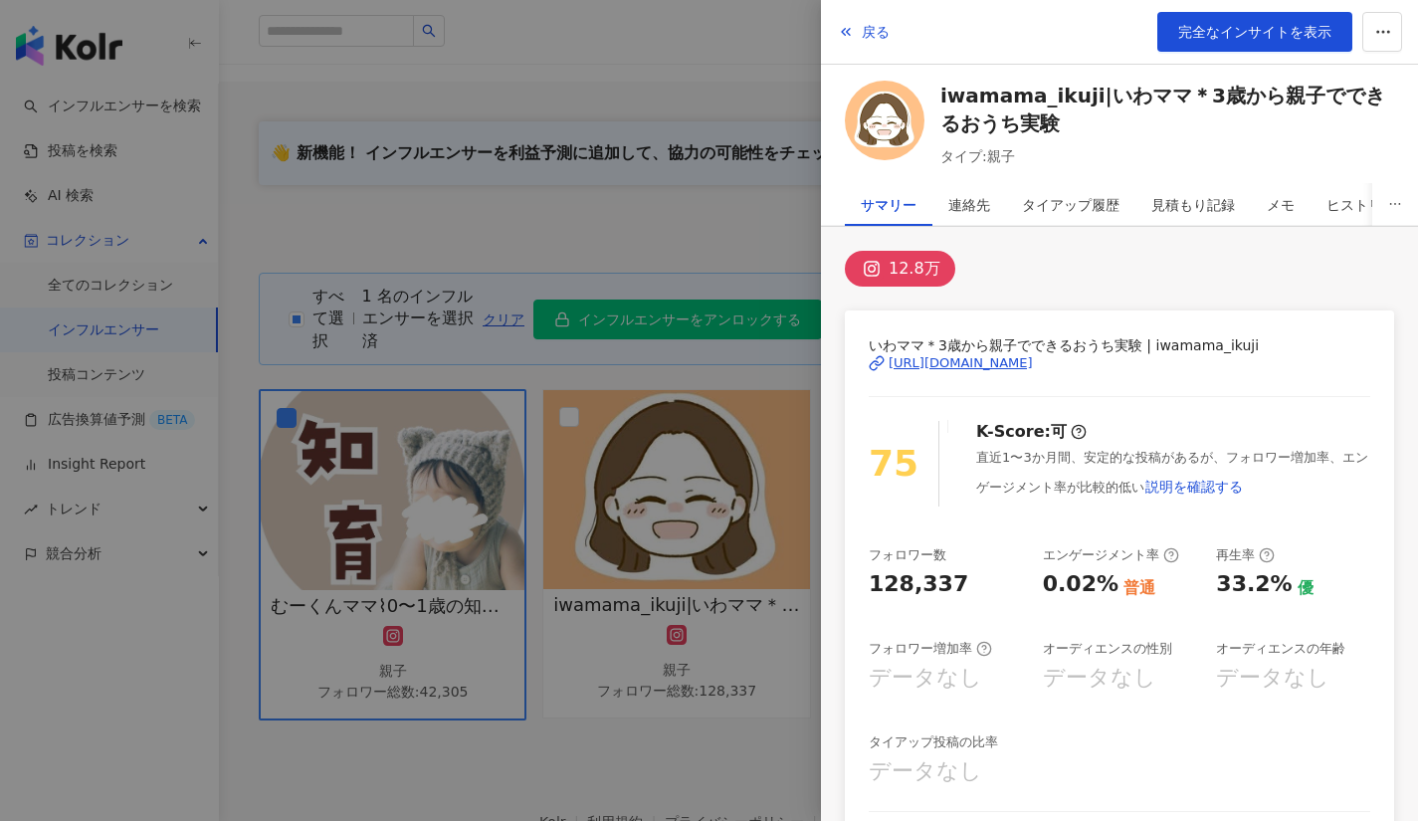
click at [487, 571] on div at bounding box center [709, 410] width 1418 height 821
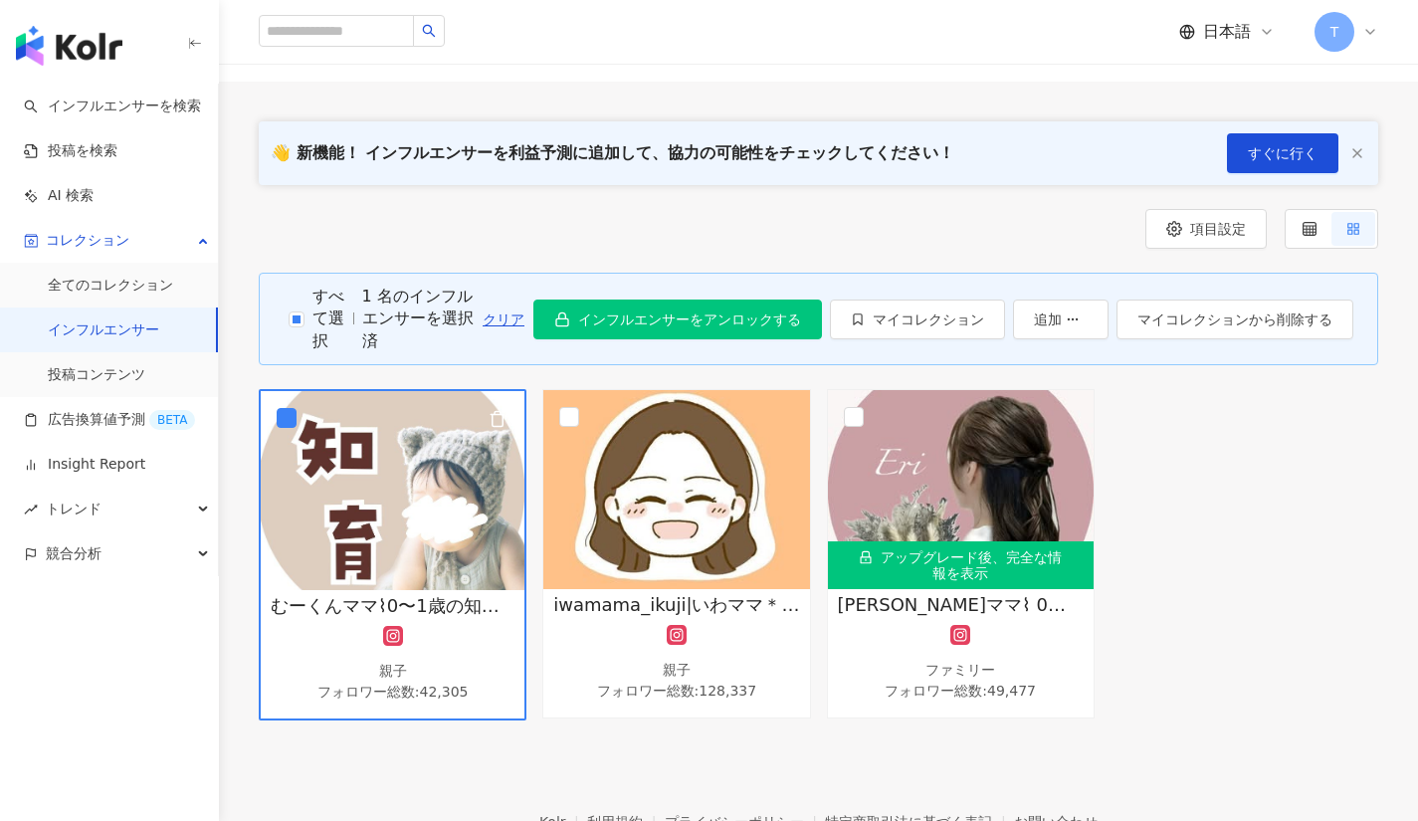
click at [487, 571] on img at bounding box center [393, 490] width 264 height 199
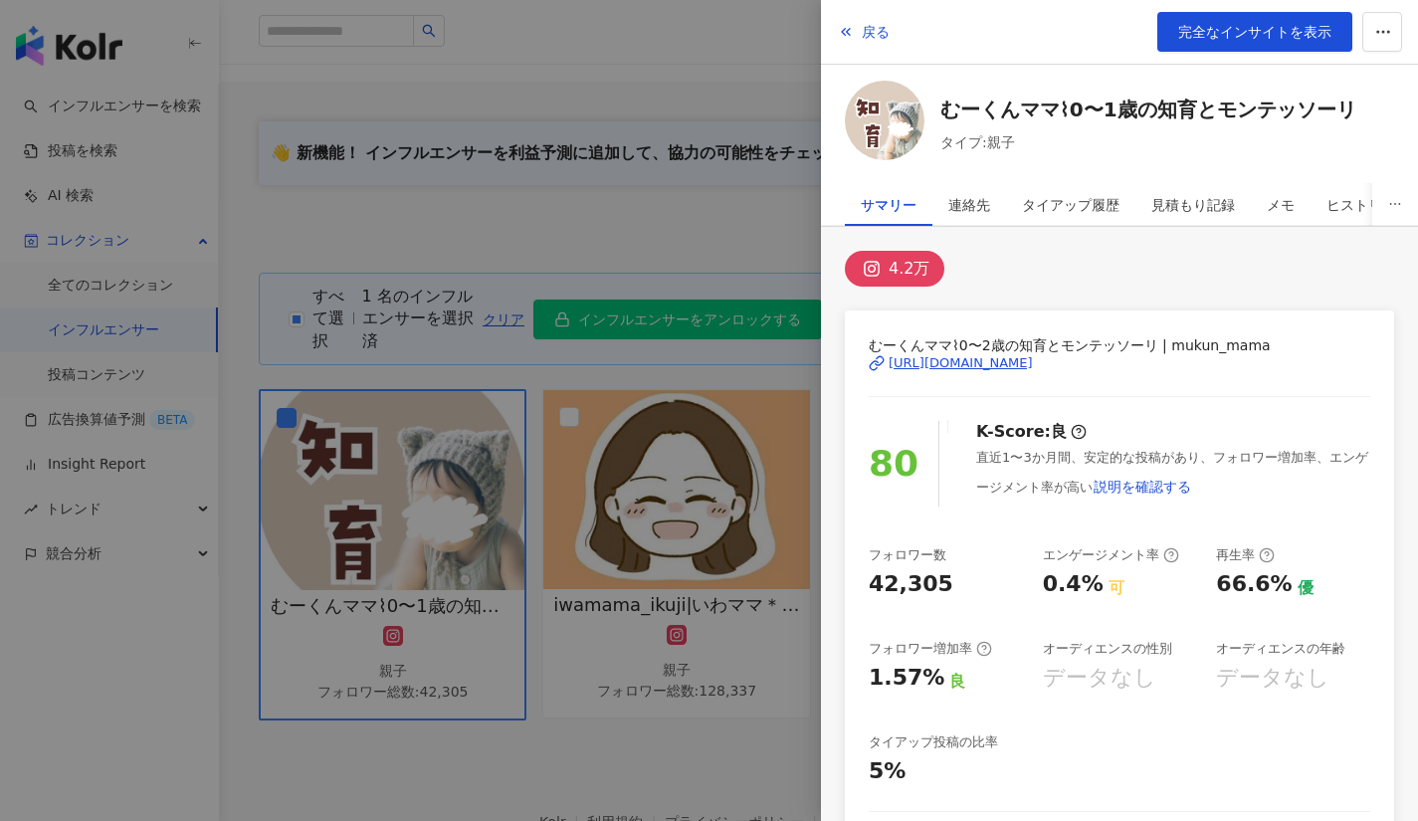
click at [636, 541] on div at bounding box center [709, 410] width 1418 height 821
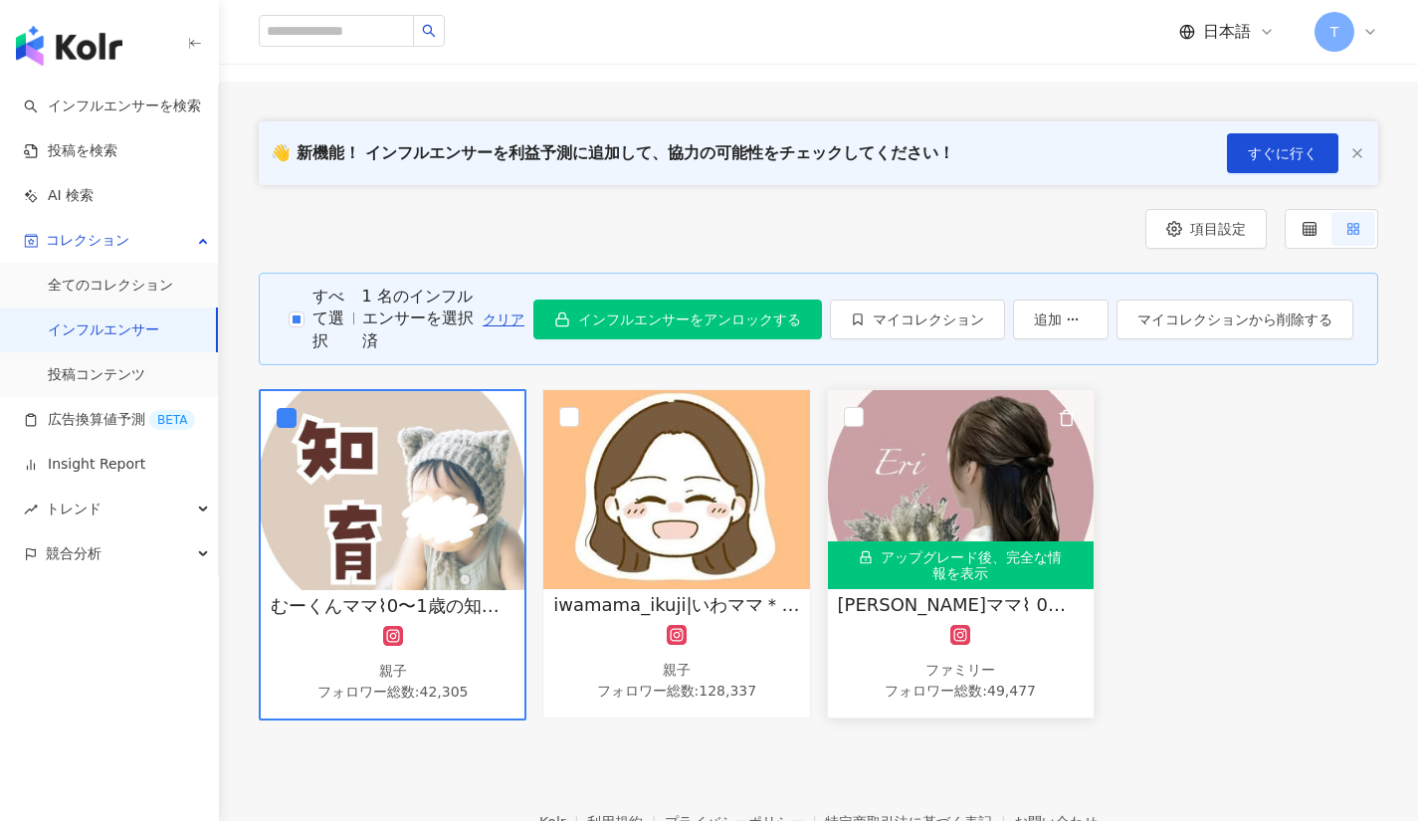
click at [859, 557] on icon "lock" at bounding box center [866, 557] width 14 height 14
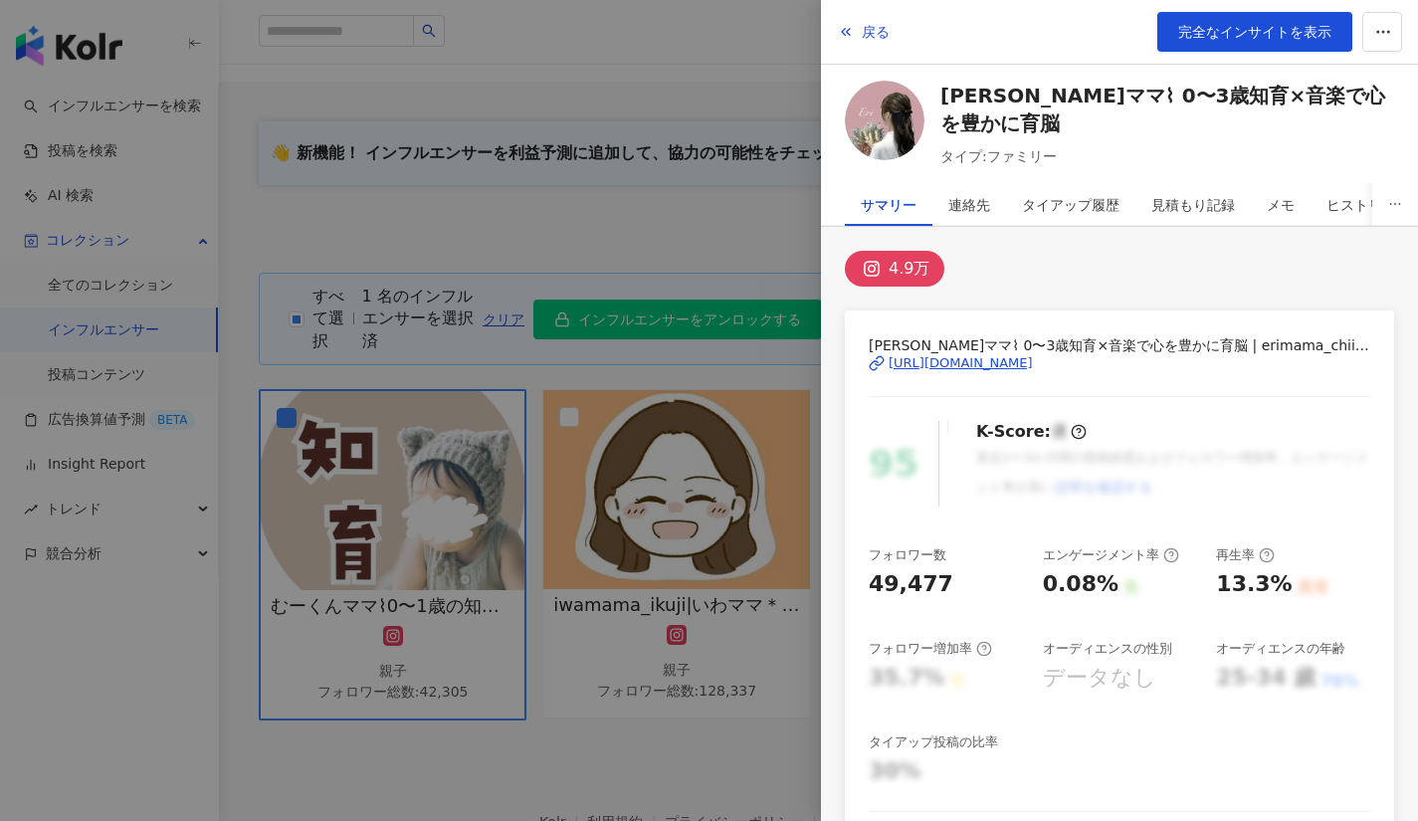
click at [644, 786] on div at bounding box center [709, 410] width 1418 height 821
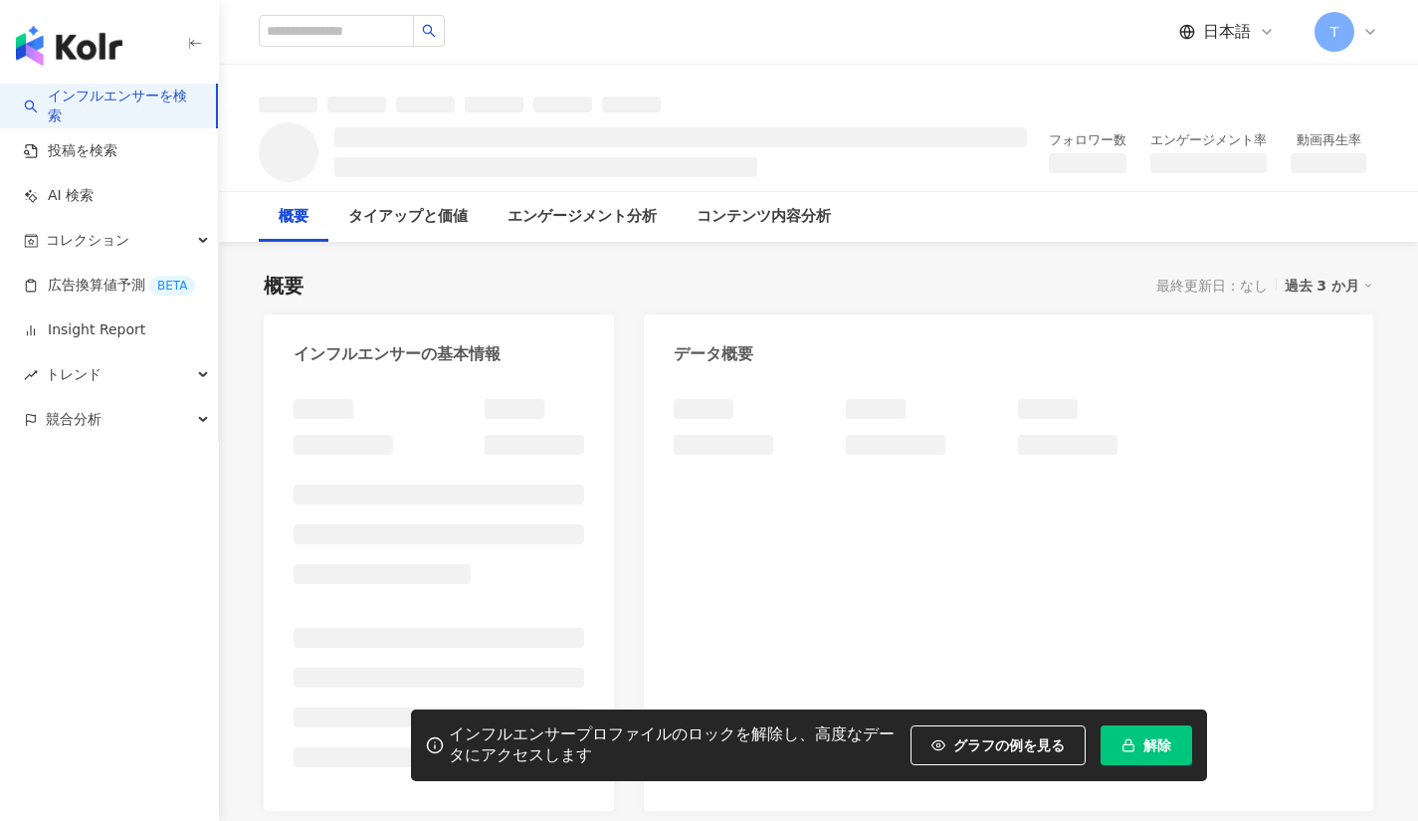
click at [1164, 740] on span "解除" at bounding box center [1157, 745] width 28 height 16
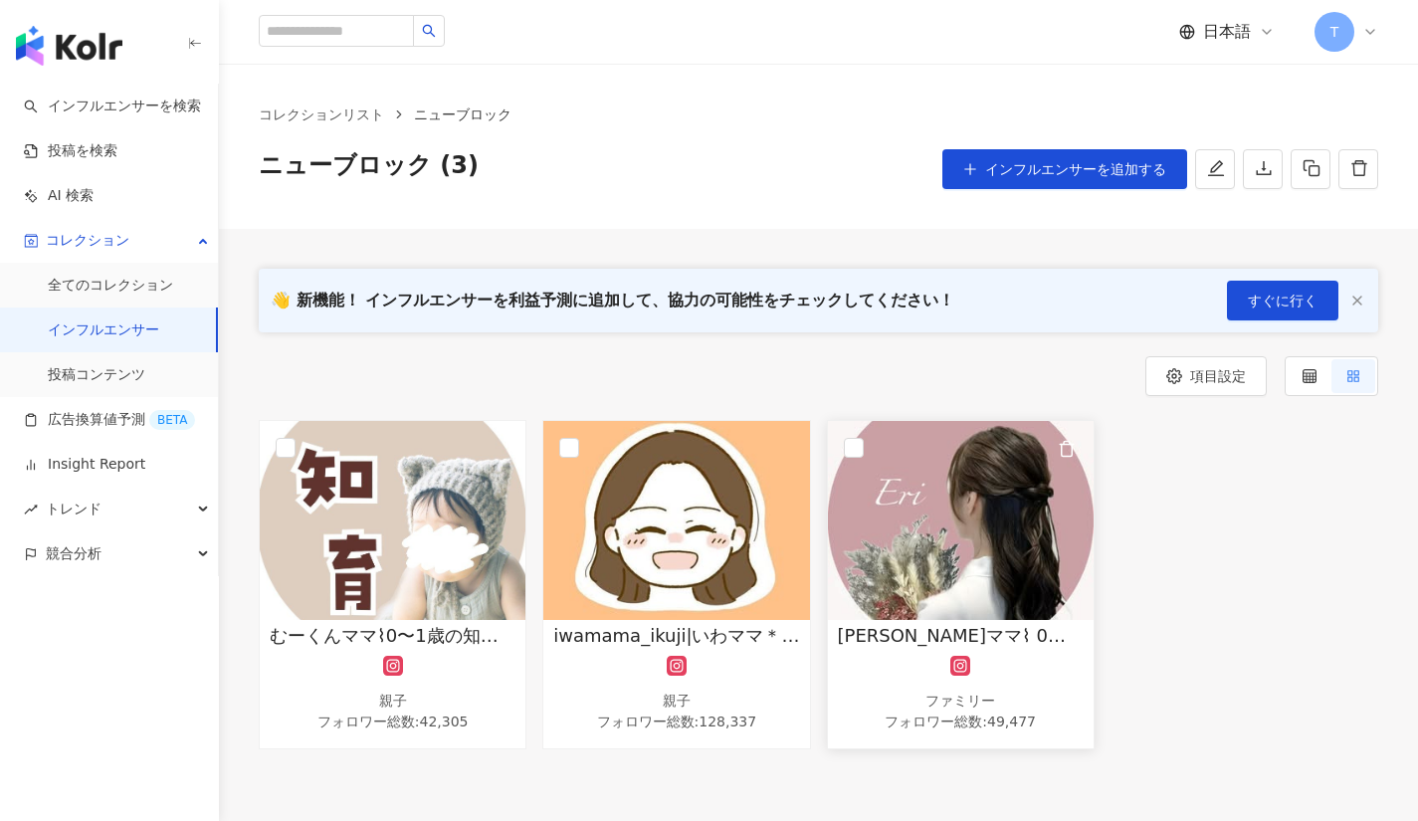
click at [931, 590] on img at bounding box center [961, 520] width 266 height 199
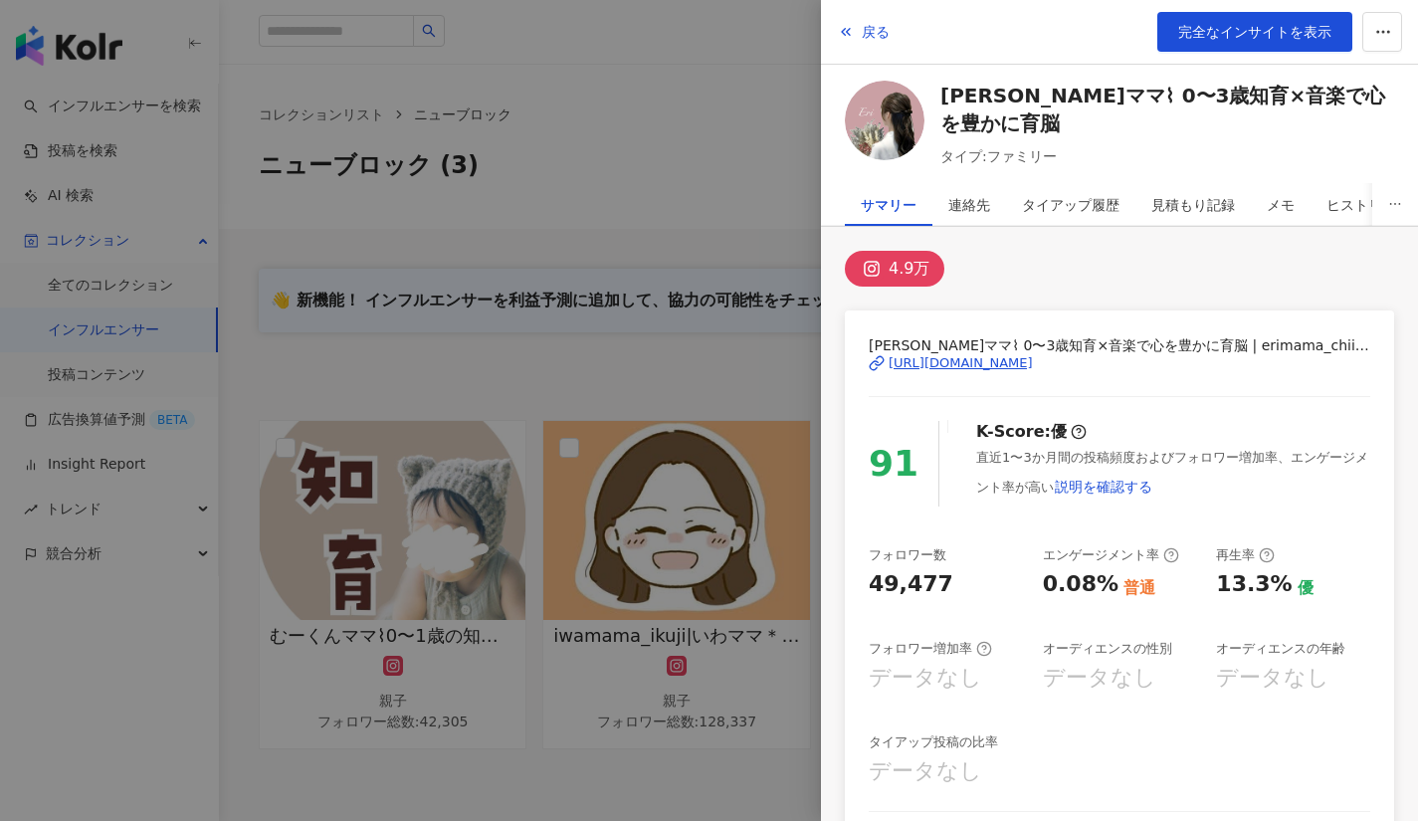
click at [697, 378] on div at bounding box center [709, 410] width 1418 height 821
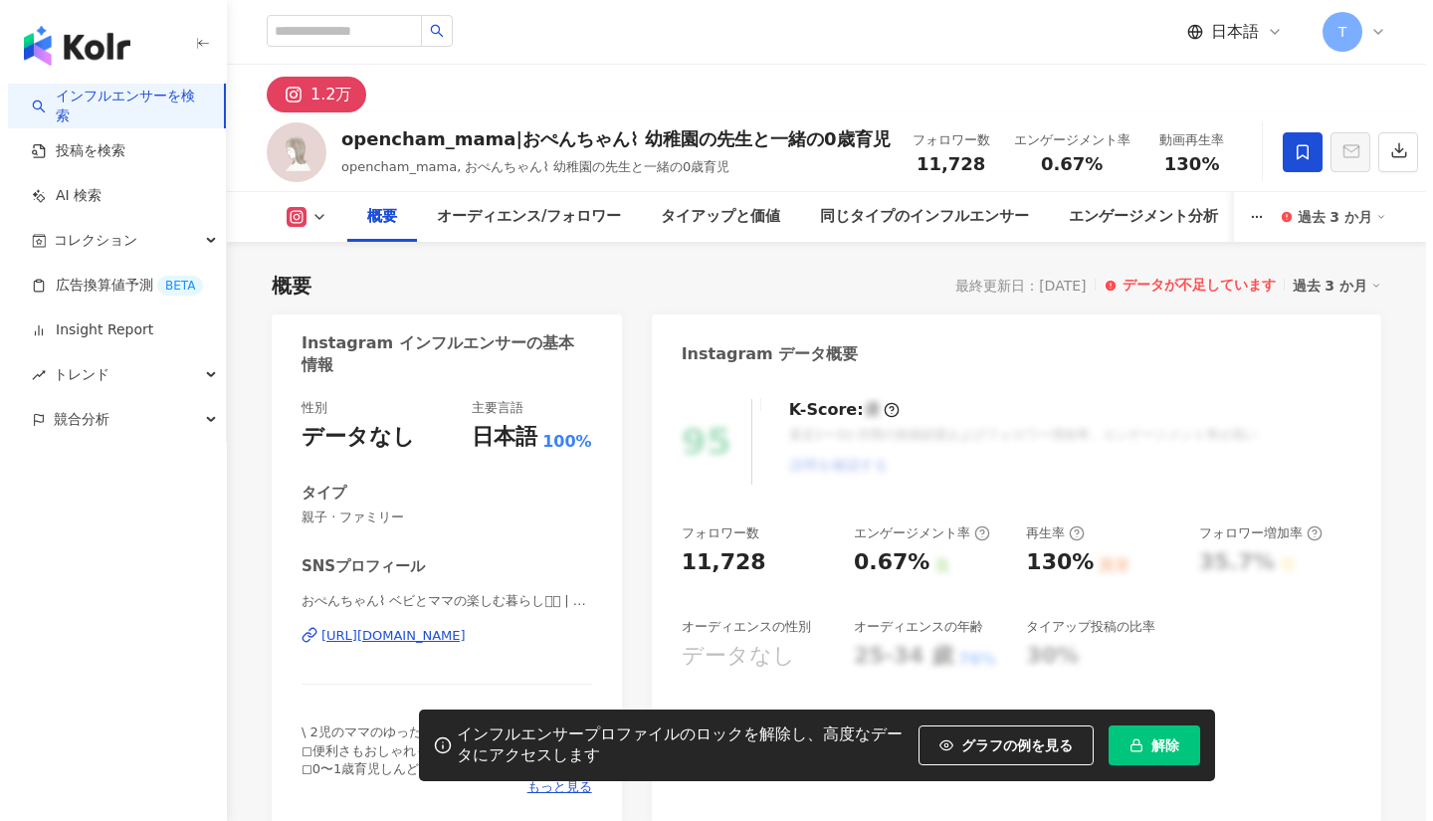
scroll to position [122, 0]
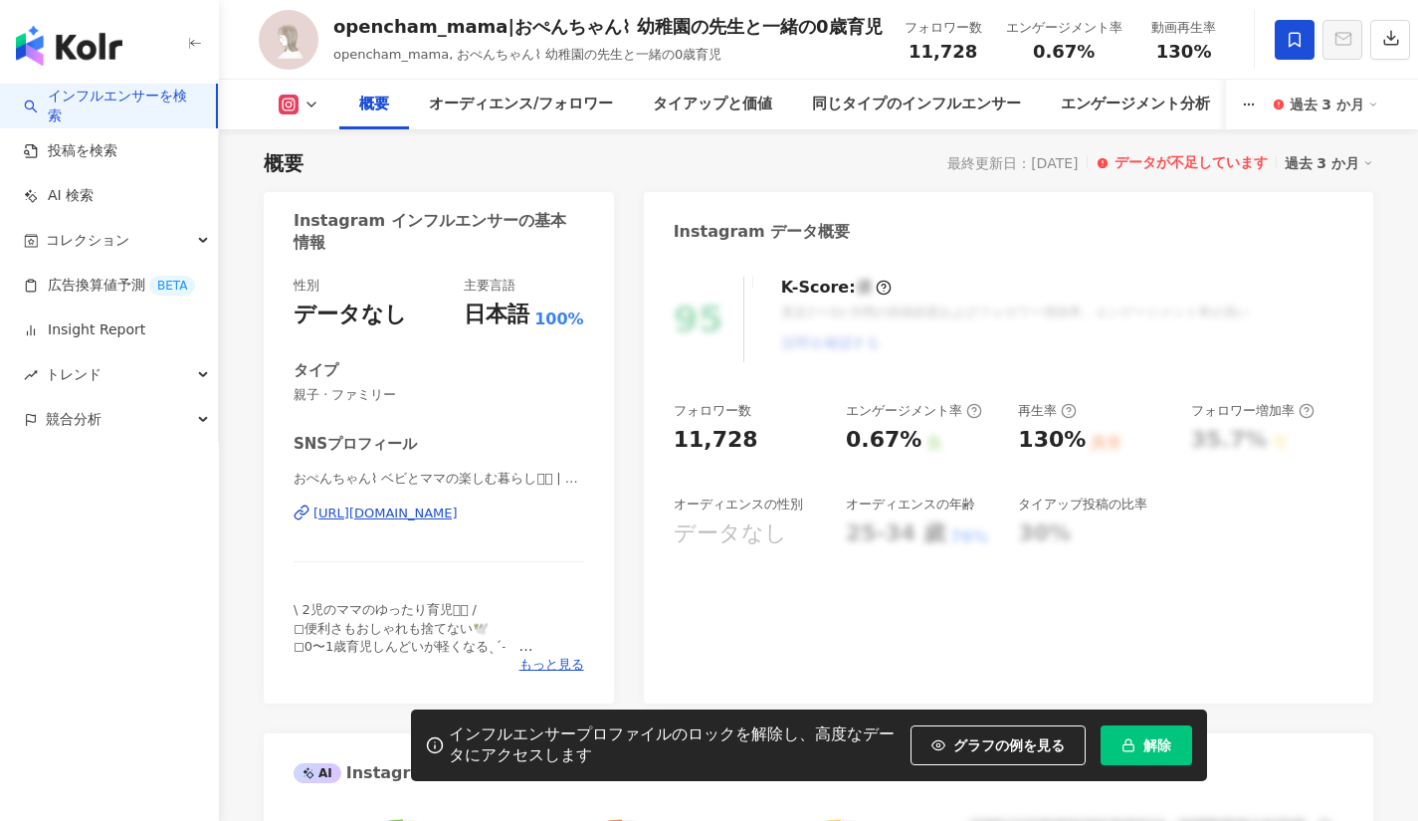
click at [1165, 745] on span "解除" at bounding box center [1157, 745] width 28 height 16
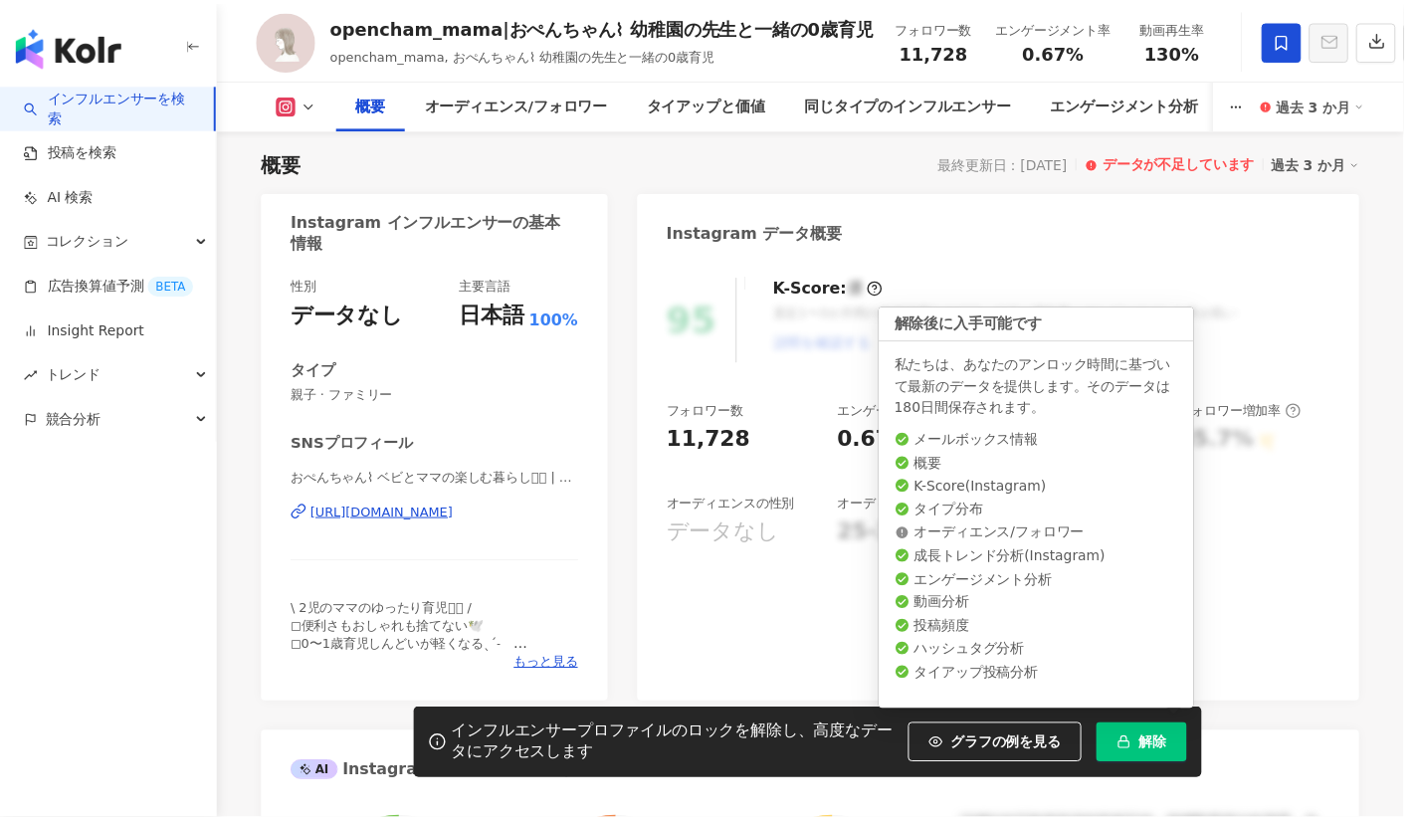
scroll to position [0, 0]
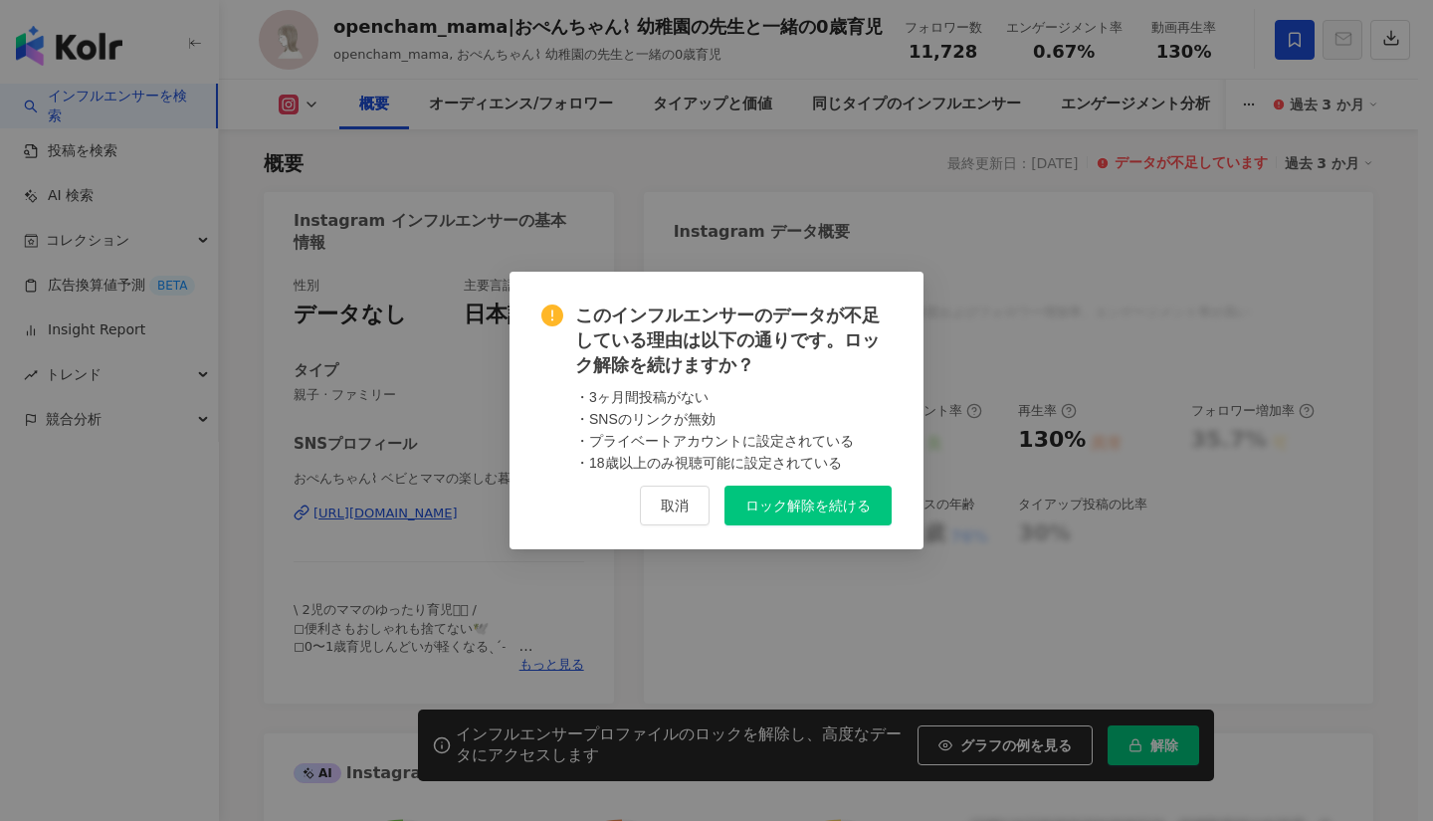
click at [794, 501] on span "ロック解除を続ける" at bounding box center [807, 506] width 125 height 16
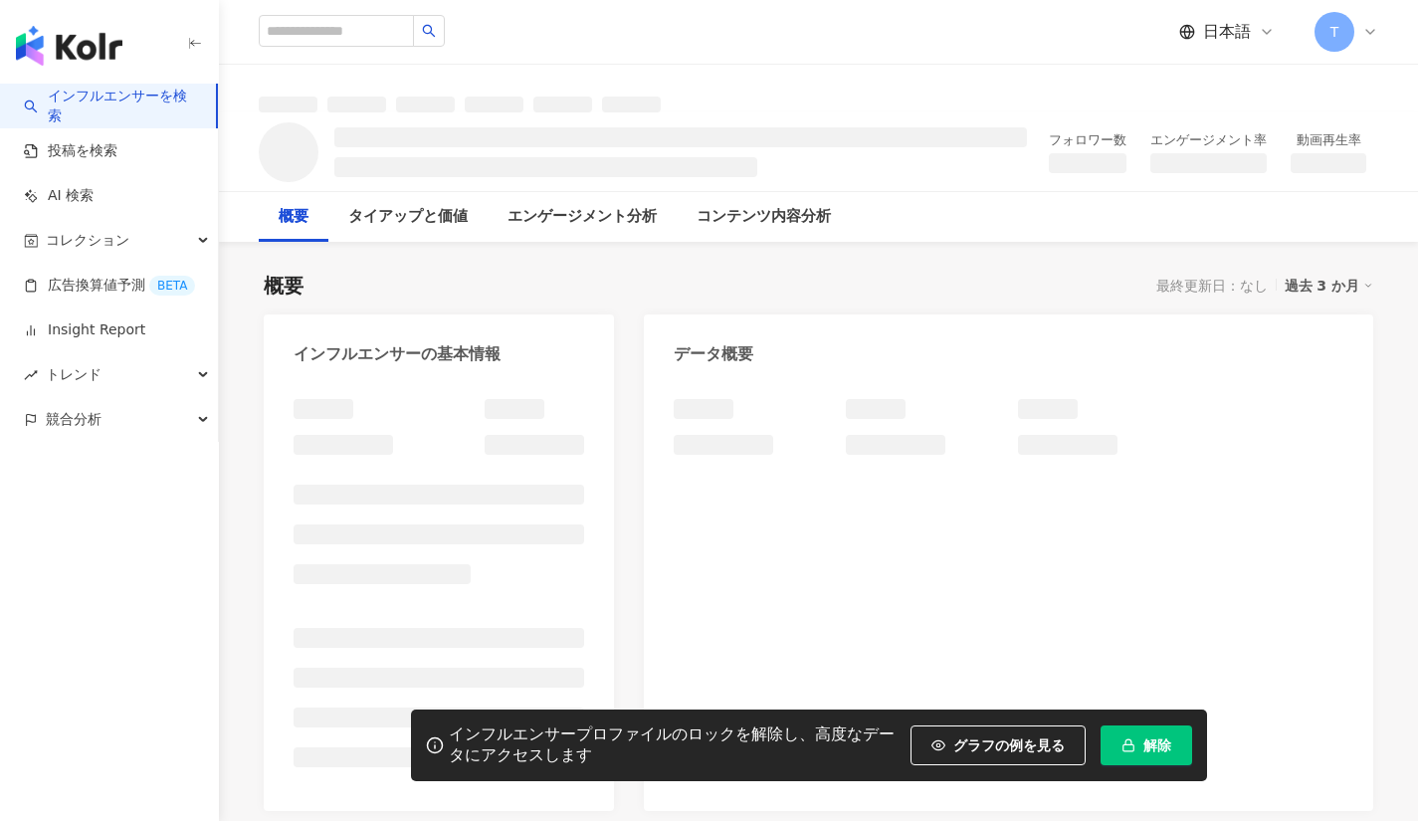
click at [1167, 746] on span "解除" at bounding box center [1157, 745] width 28 height 16
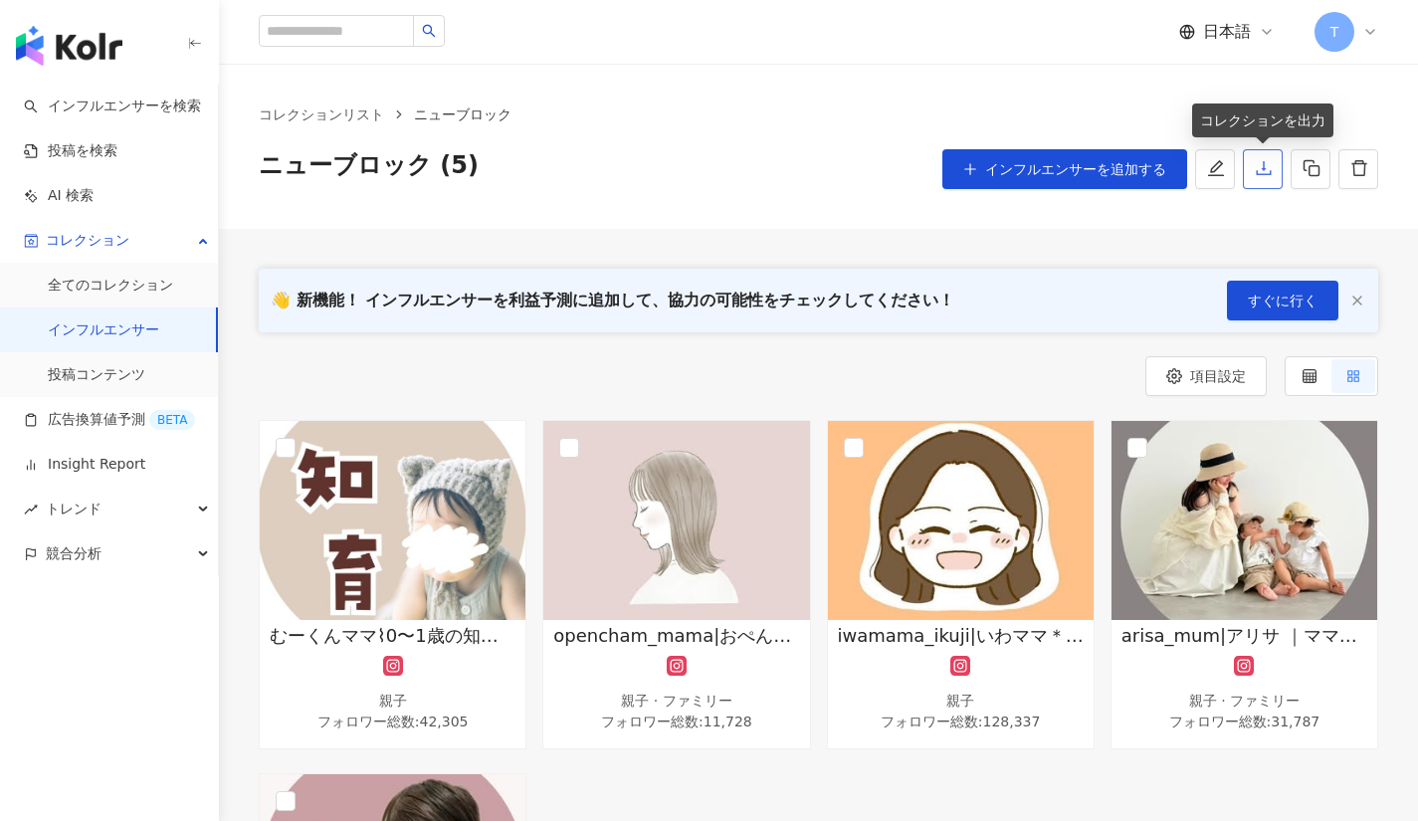
click at [1254, 172] on button "button" at bounding box center [1263, 169] width 40 height 40
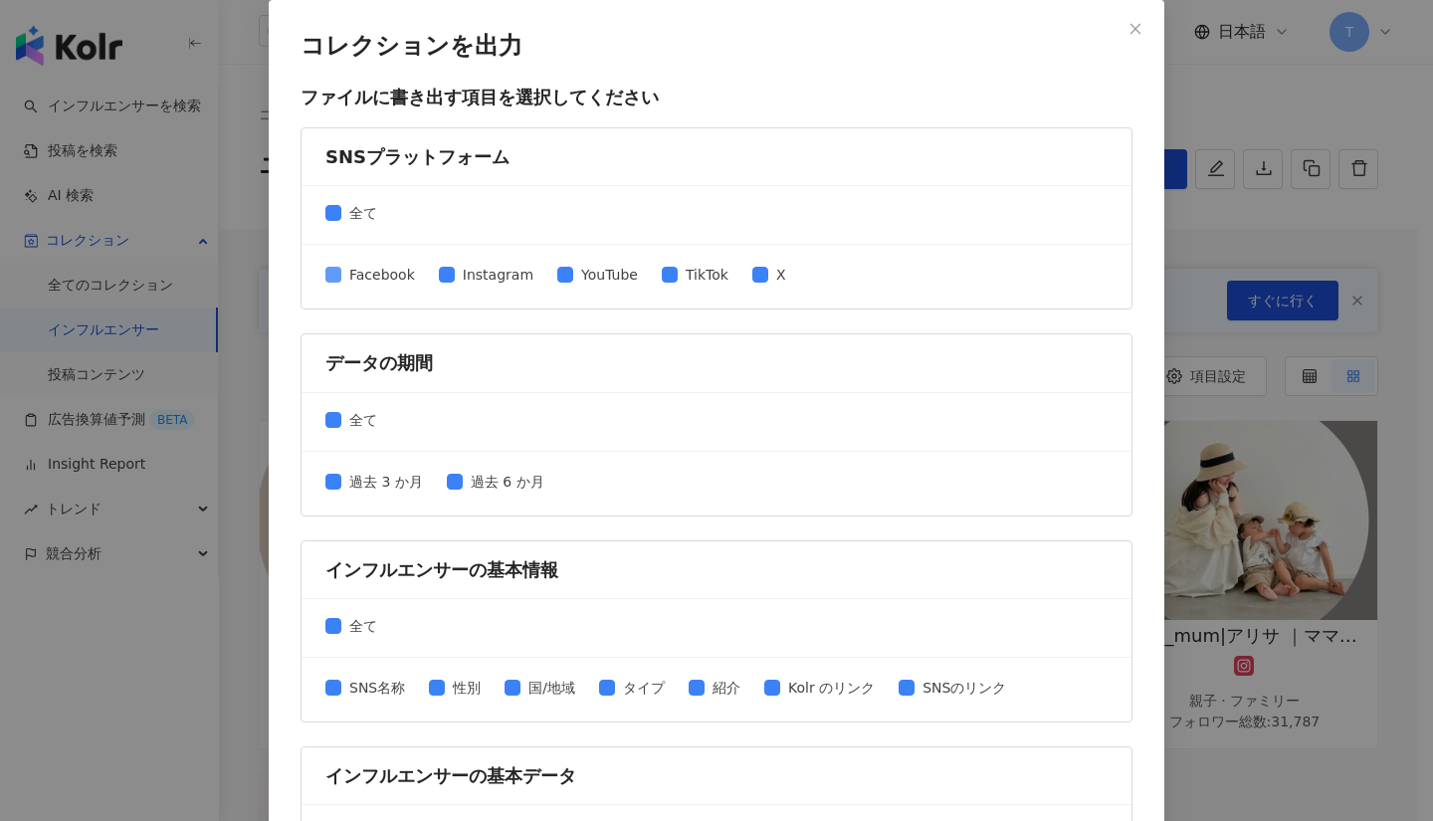
click at [341, 273] on span "Facebook" at bounding box center [382, 275] width 82 height 22
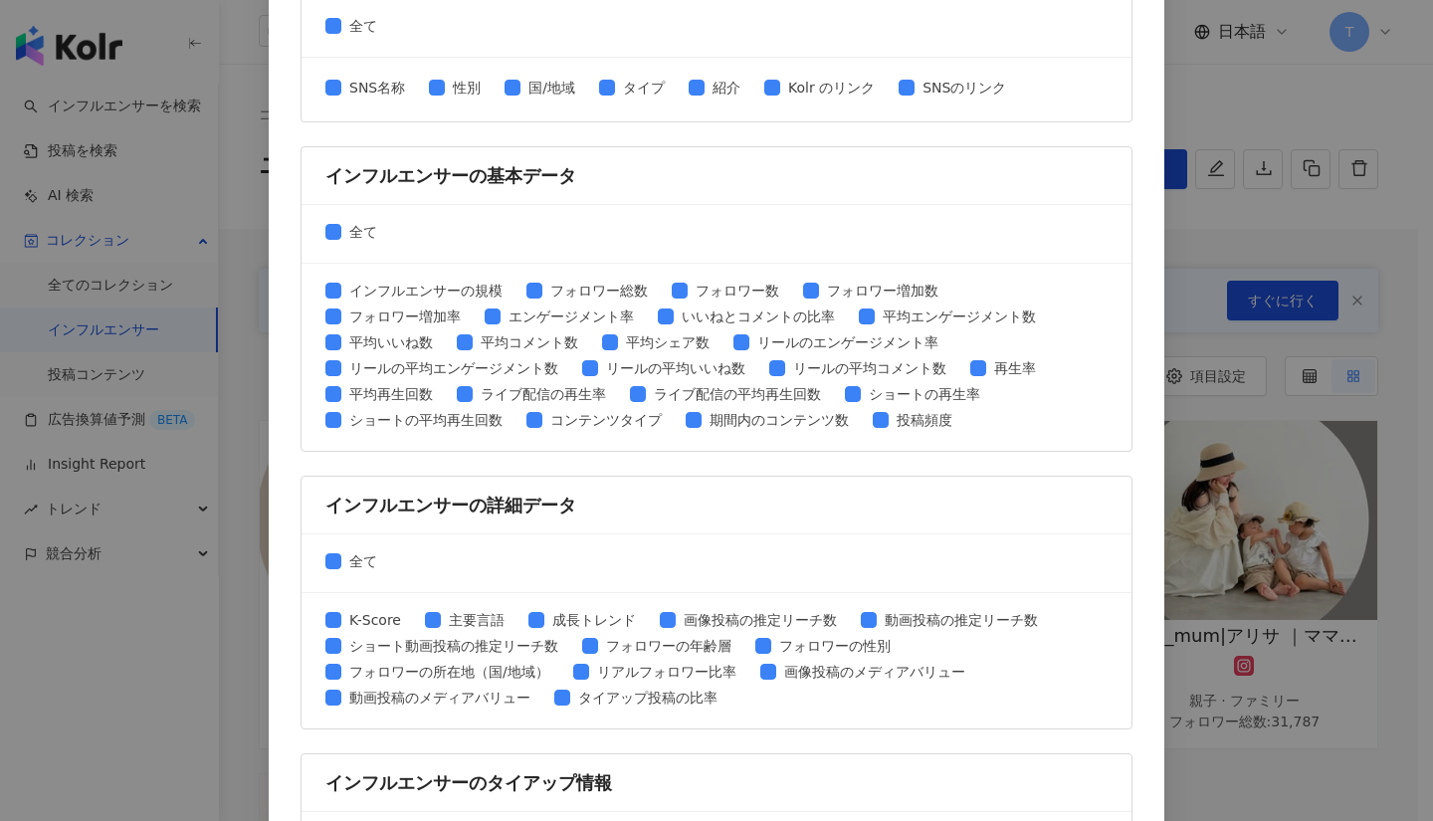
scroll to position [802, 0]
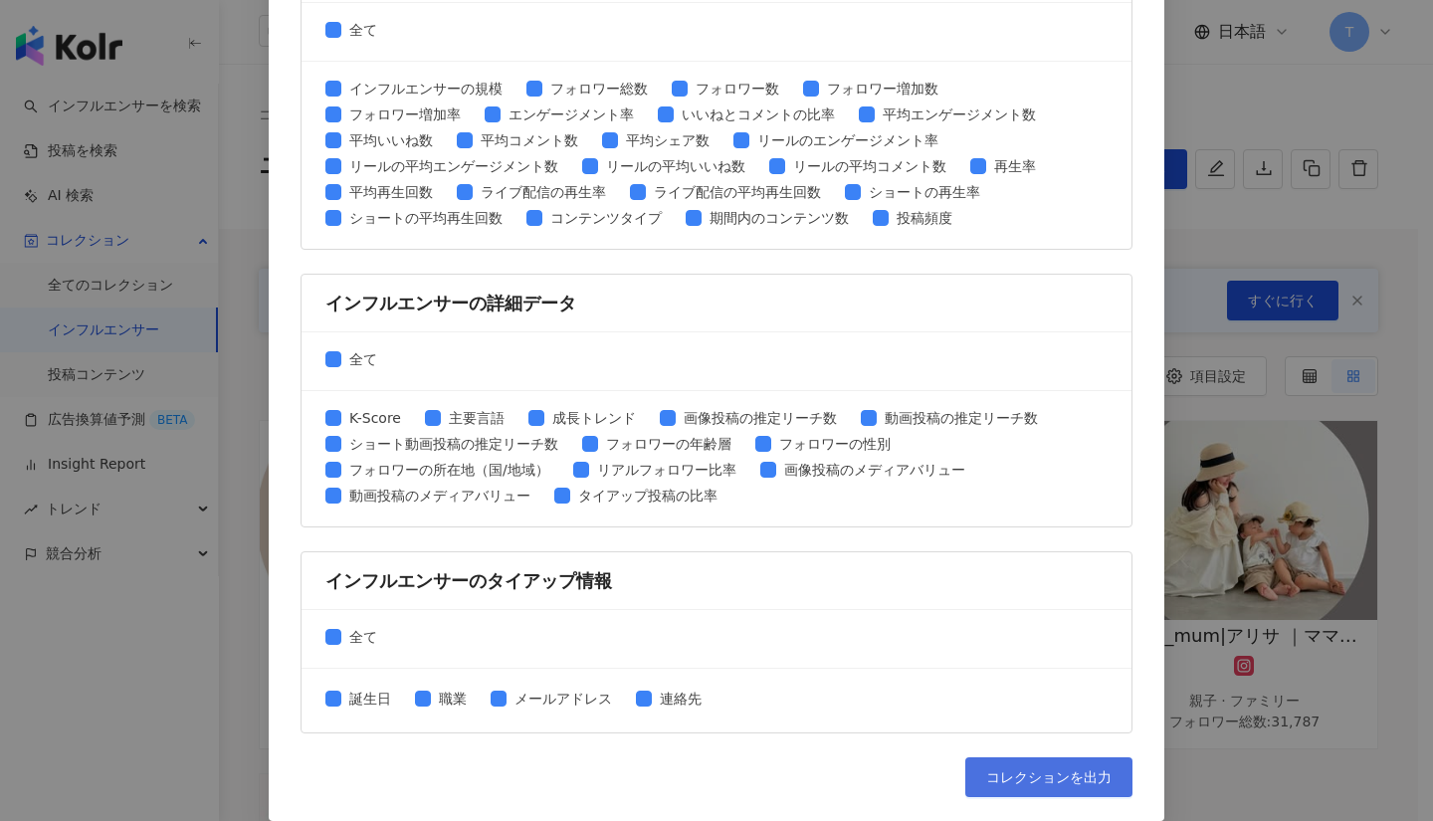
click at [1029, 774] on span "コレクションを出力" at bounding box center [1048, 777] width 125 height 16
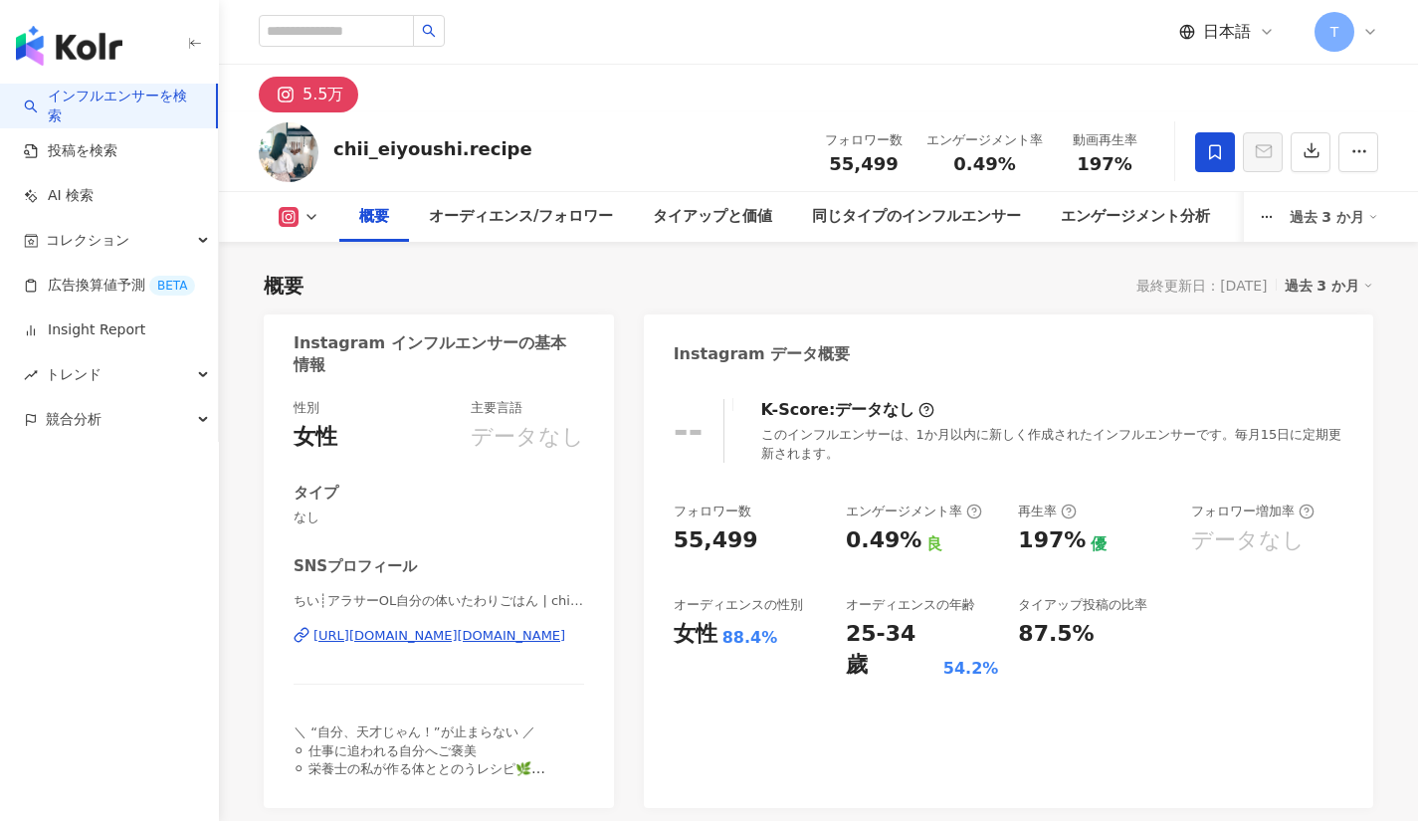
click at [86, 96] on link "インフルエンサーを検索" at bounding box center [112, 106] width 176 height 39
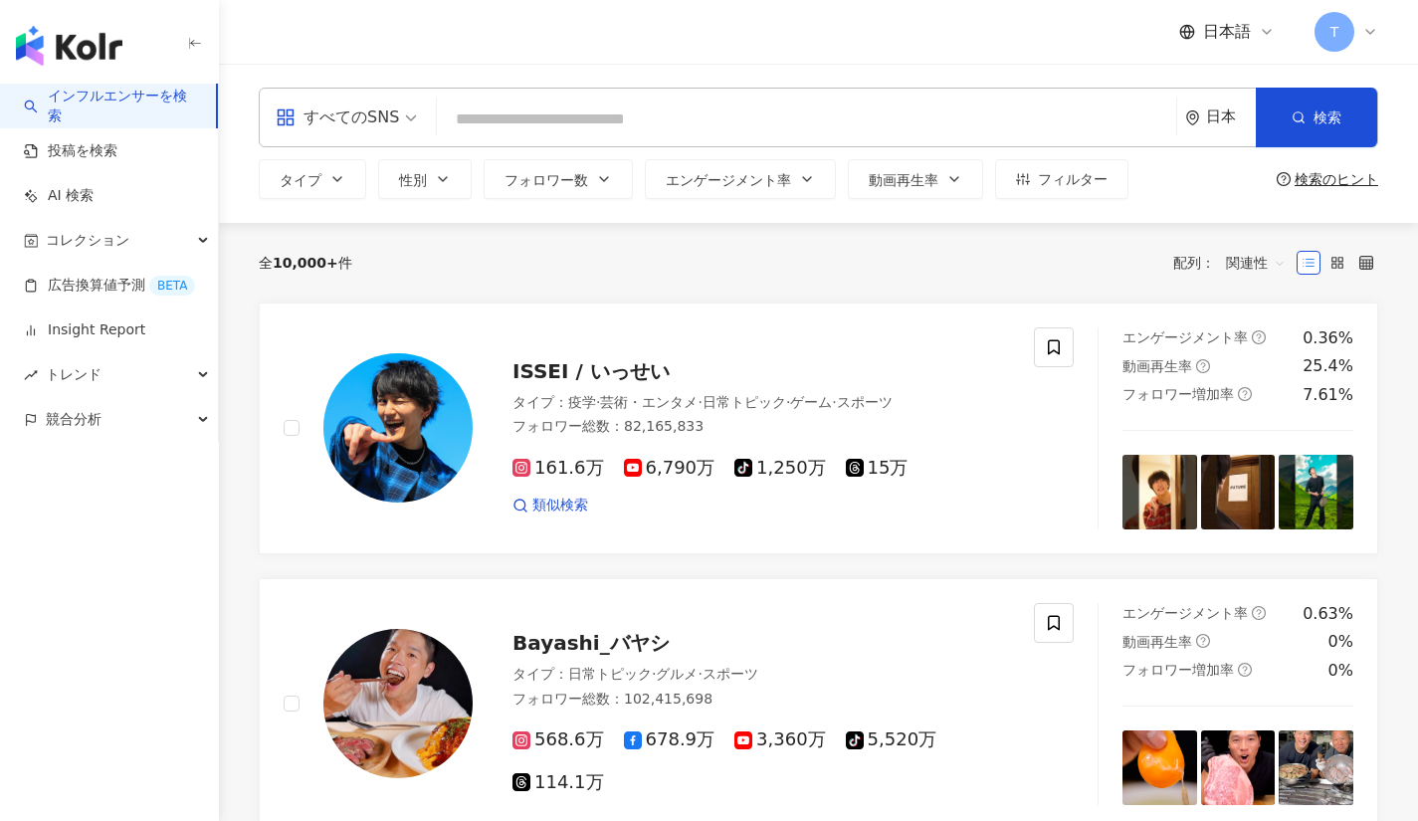
click at [366, 113] on div "すべてのSNS" at bounding box center [337, 117] width 123 height 32
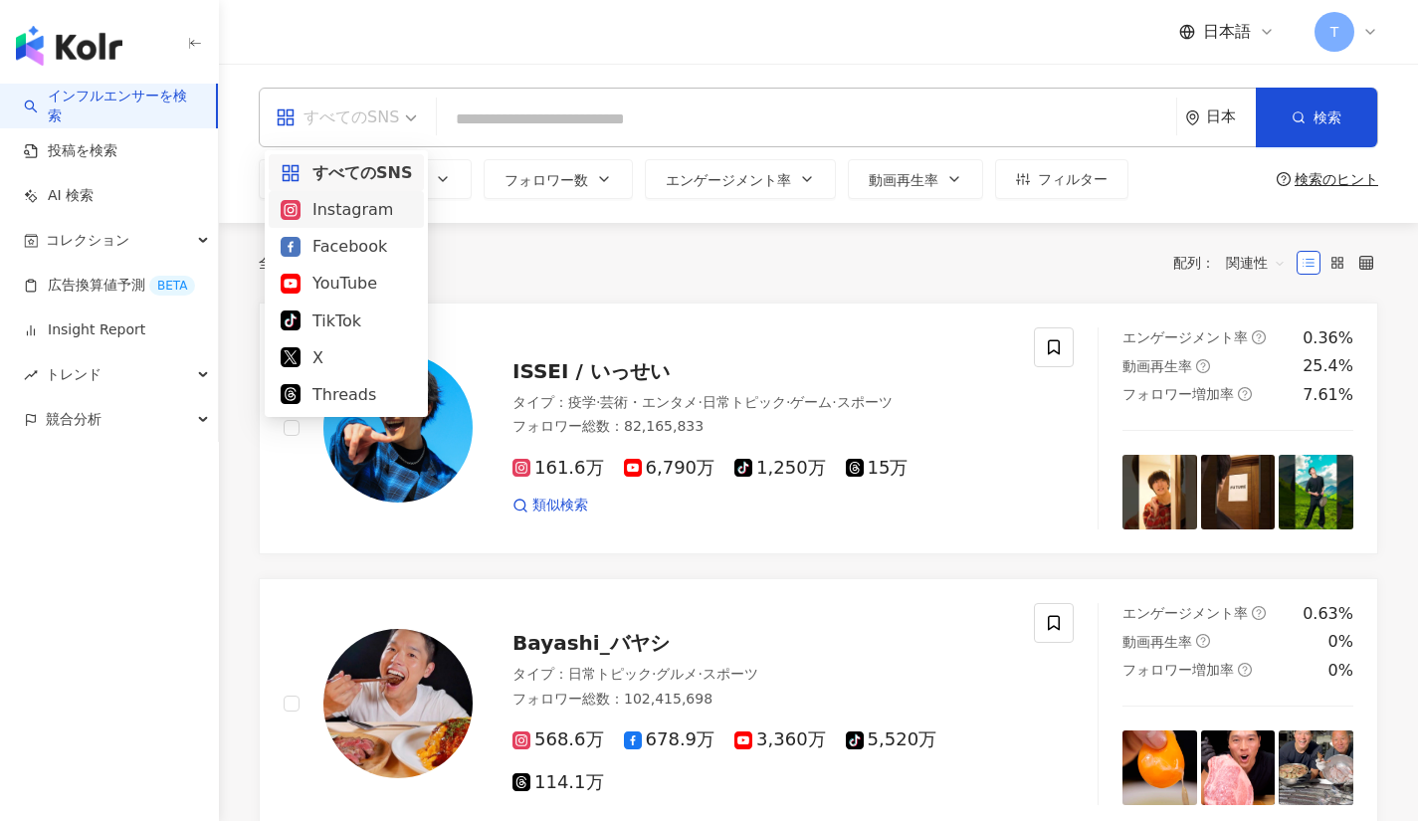
click at [344, 212] on div "Instagram" at bounding box center [346, 209] width 131 height 25
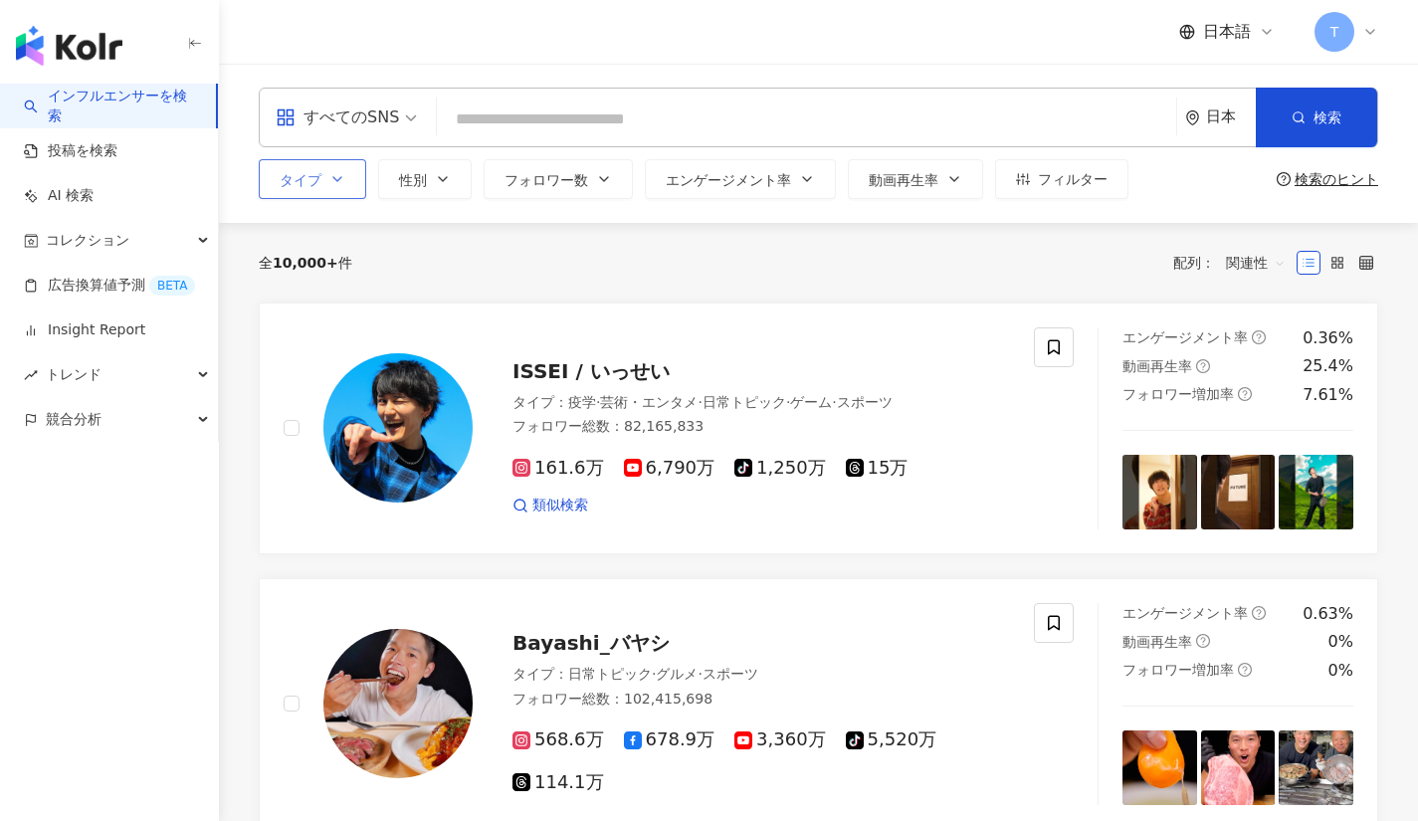
click at [347, 181] on button "タイプ" at bounding box center [312, 179] width 107 height 40
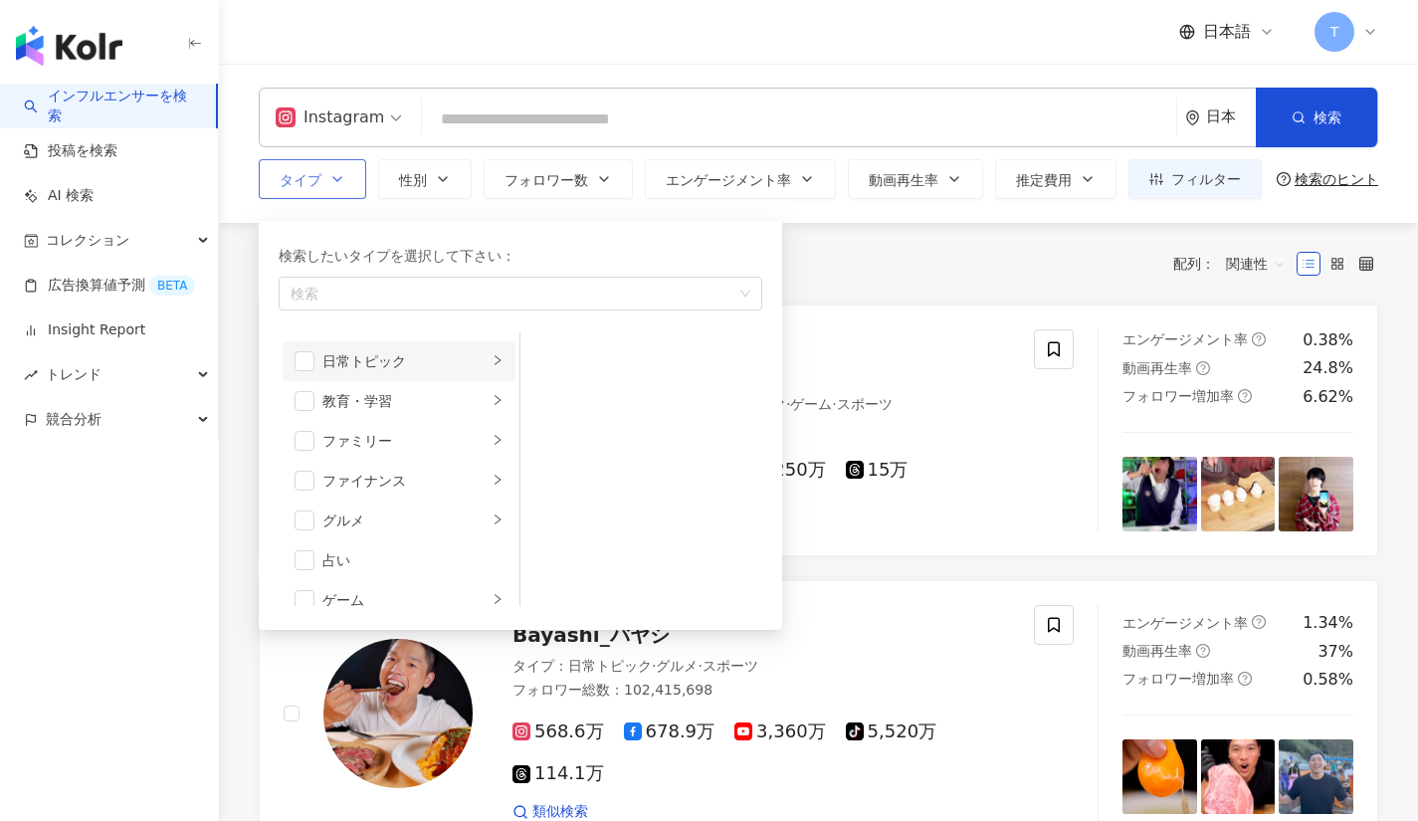
scroll to position [115, 0]
click at [490, 389] on li "教育・学習" at bounding box center [399, 400] width 233 height 40
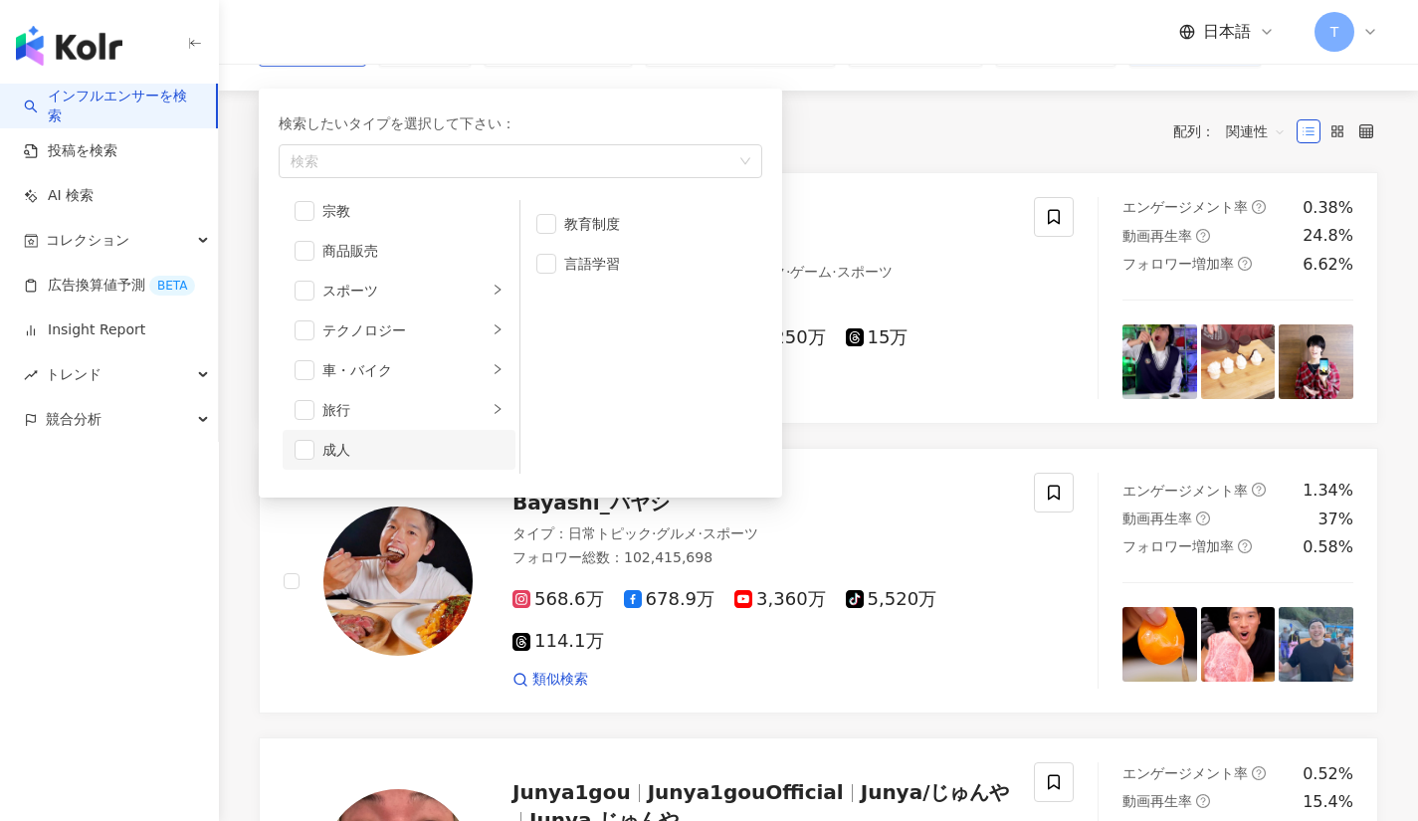
click at [484, 449] on div "成人" at bounding box center [412, 450] width 181 height 22
click at [460, 346] on li "法律・社会" at bounding box center [399, 363] width 233 height 40
click at [468, 407] on div "ライフスタイル" at bounding box center [404, 403] width 165 height 22
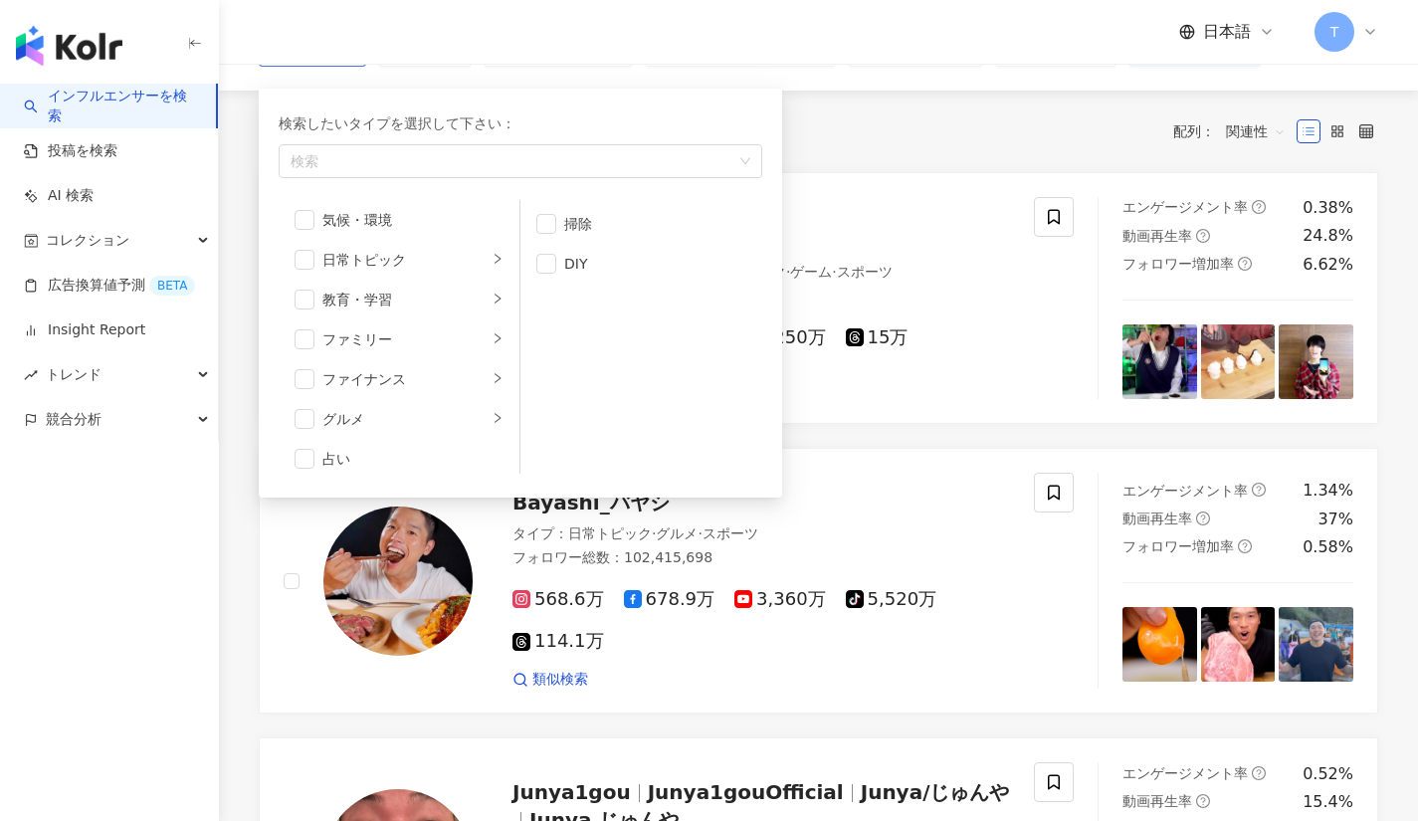
scroll to position [44, 0]
click at [465, 329] on div "教育・学習" at bounding box center [404, 339] width 165 height 22
click at [546, 253] on li "言語学習" at bounding box center [641, 264] width 234 height 40
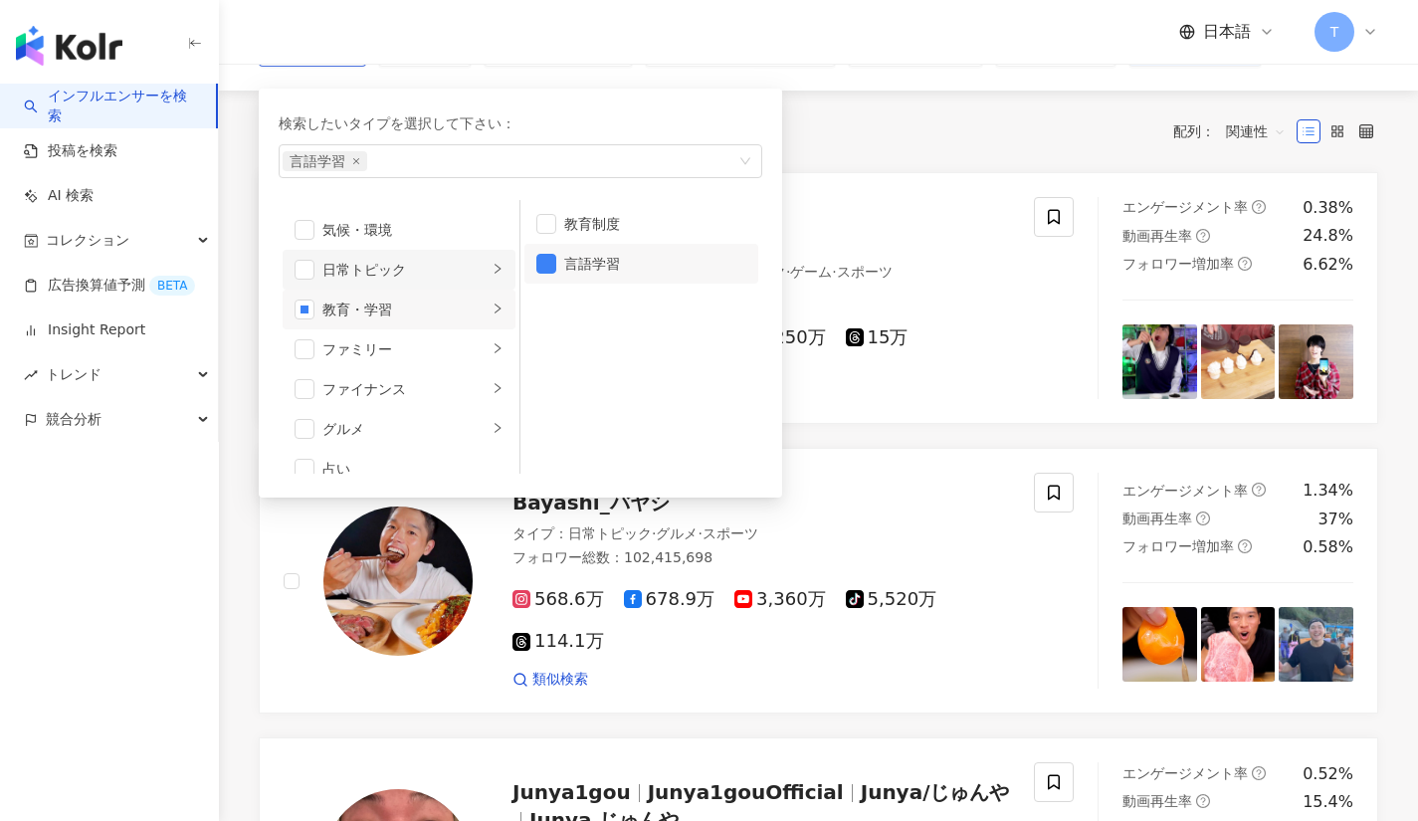
scroll to position [75, 0]
click at [492, 390] on icon "right" at bounding box center [498, 387] width 12 height 12
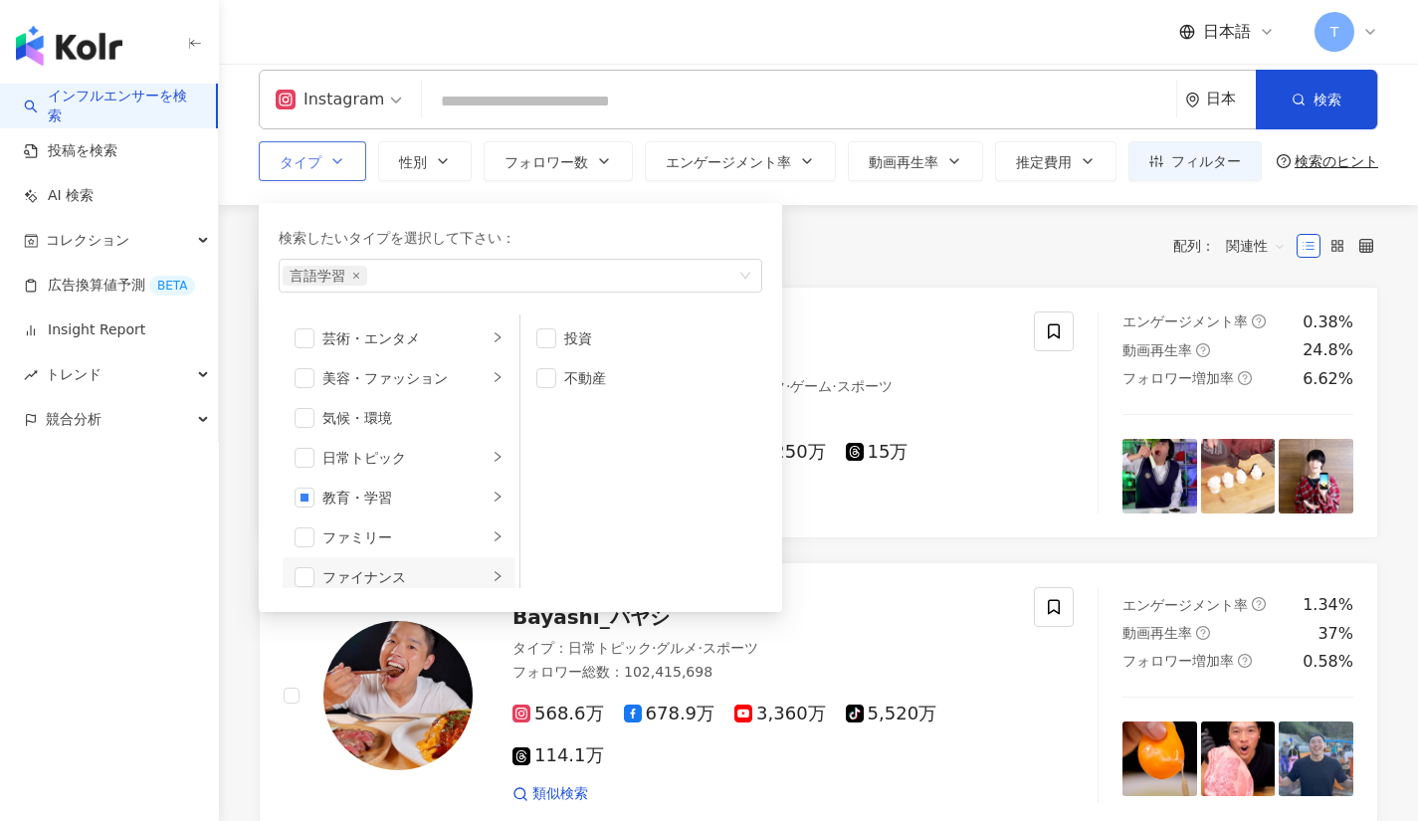
scroll to position [16, 0]
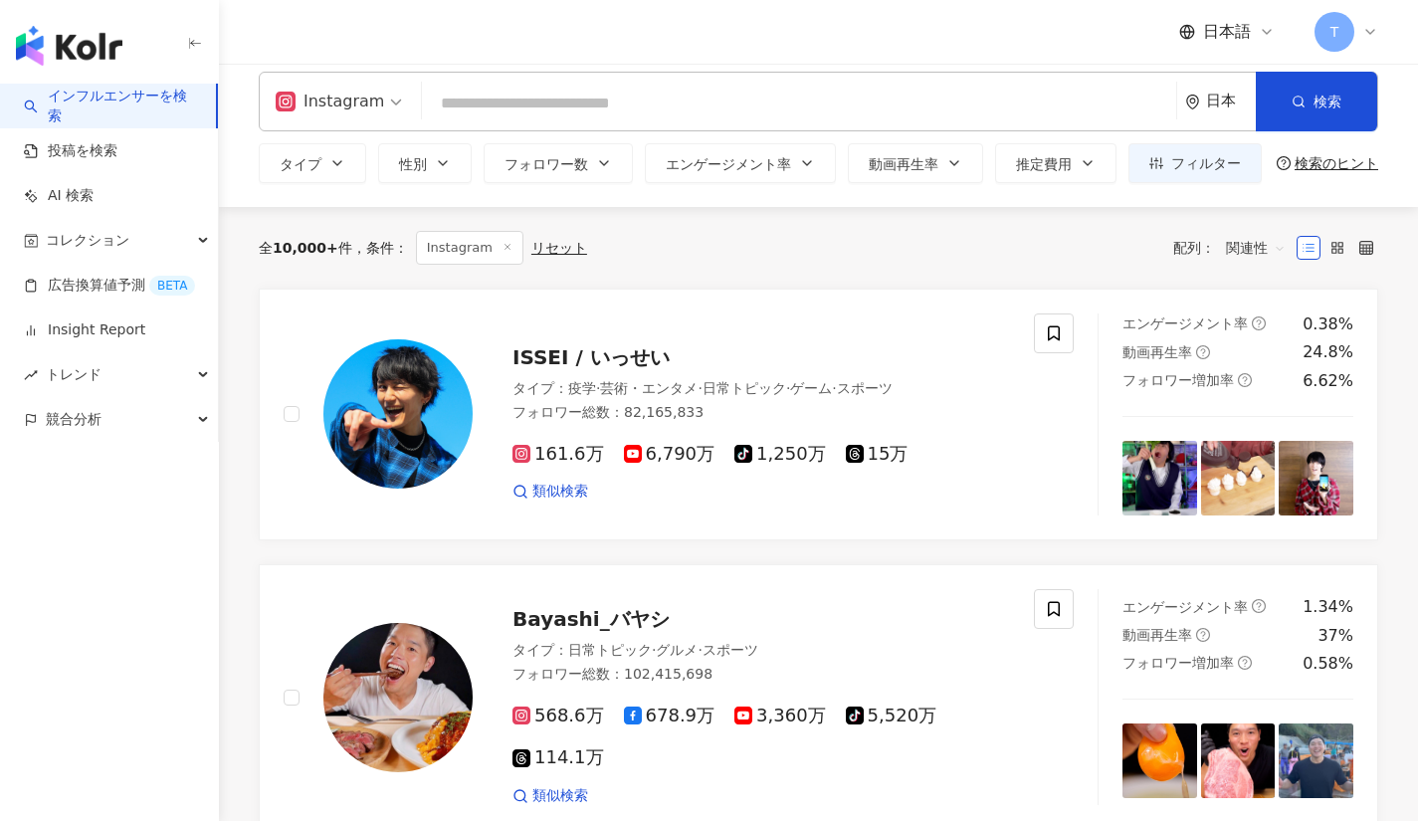
click at [857, 267] on div "全 10,000+ 件 条件 ： Instagram リセット 配列： 関連性" at bounding box center [818, 248] width 1119 height 82
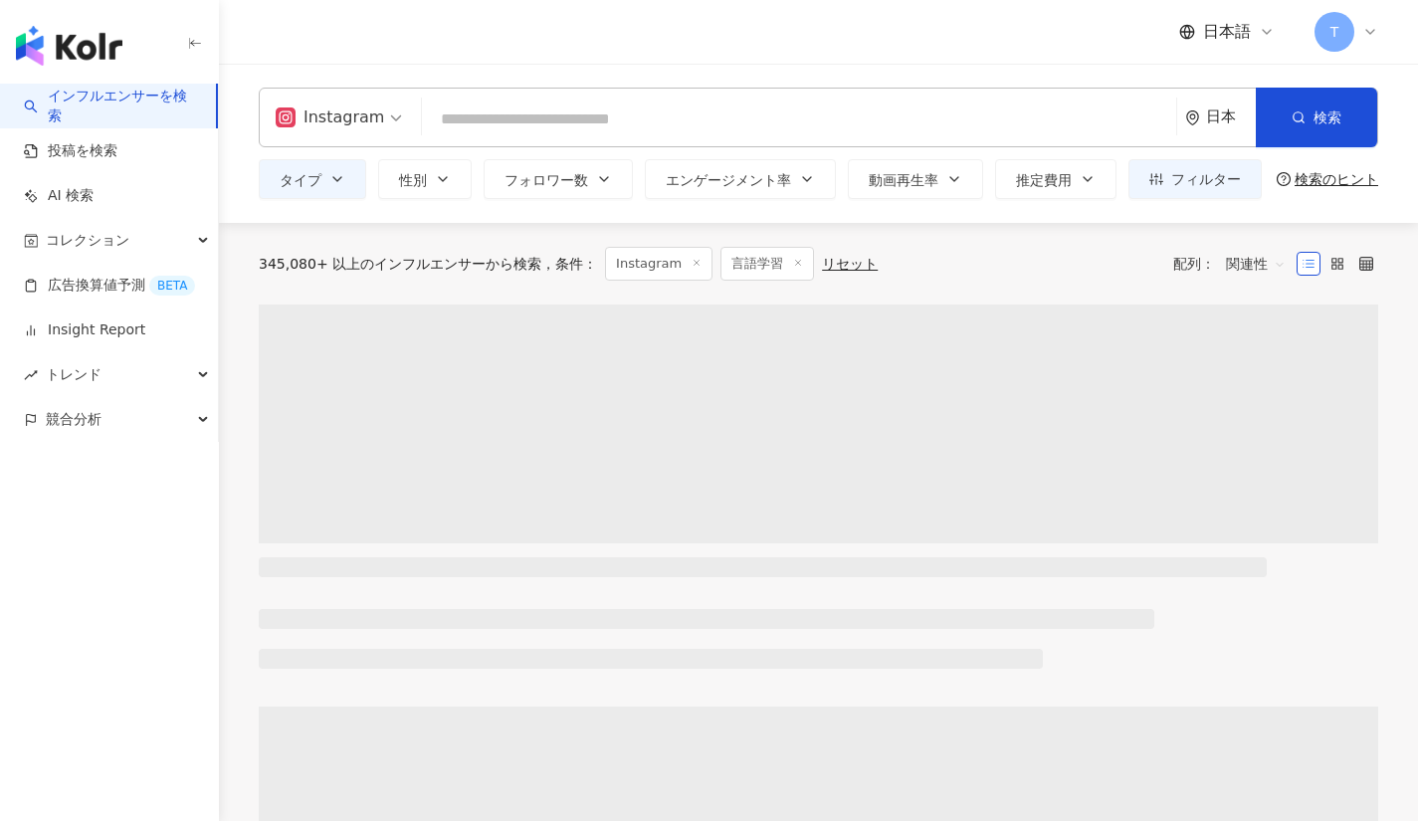
click at [785, 263] on div "345,080+ 以上のインフルエンサーから検索 条件 ： Instagram 言語学習 リセット 配列： 関連性" at bounding box center [818, 264] width 1119 height 34
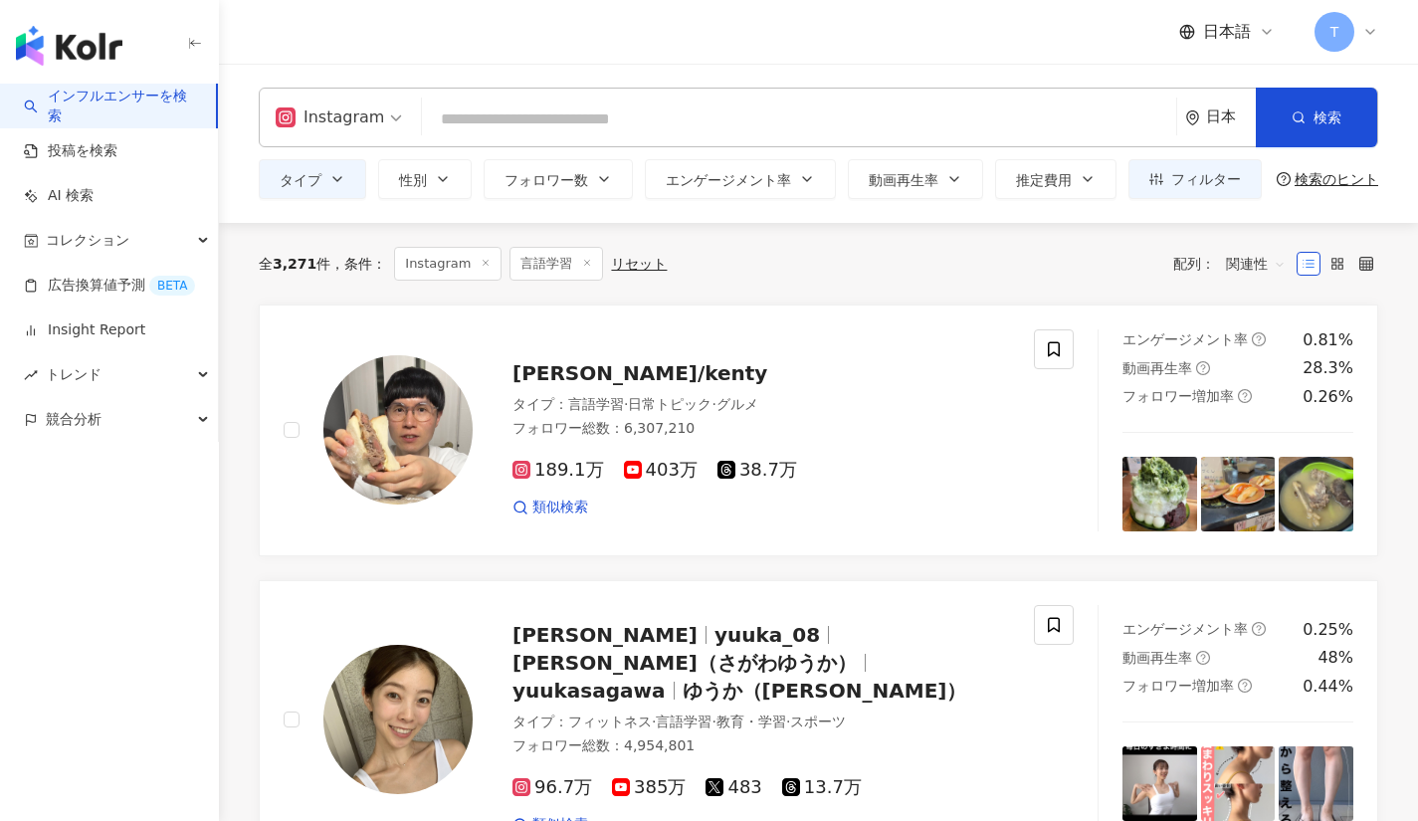
click at [599, 113] on input "search" at bounding box center [799, 120] width 738 height 38
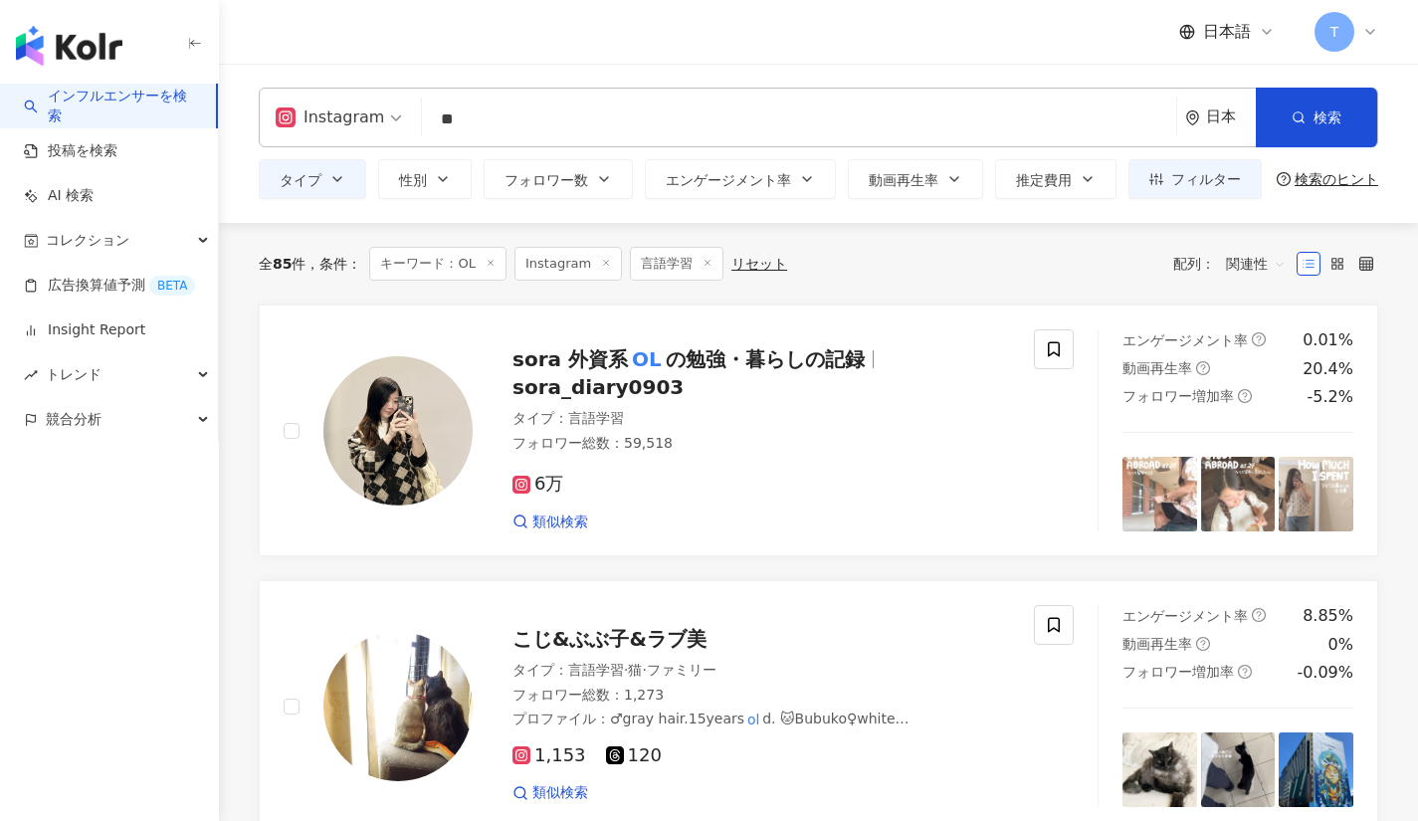
type input "**"
drag, startPoint x: 913, startPoint y: 203, endPoint x: 912, endPoint y: 191, distance: 12.0
click at [912, 191] on div "Instagram ** 日本 検索 loading 名称や投稿に “ OL ” のキーワードを含むインフルエンサー タイプ 性別 フォロワー数 エンゲージメ…" at bounding box center [818, 143] width 1199 height 159
click at [912, 191] on button "動画再生率" at bounding box center [915, 179] width 135 height 40
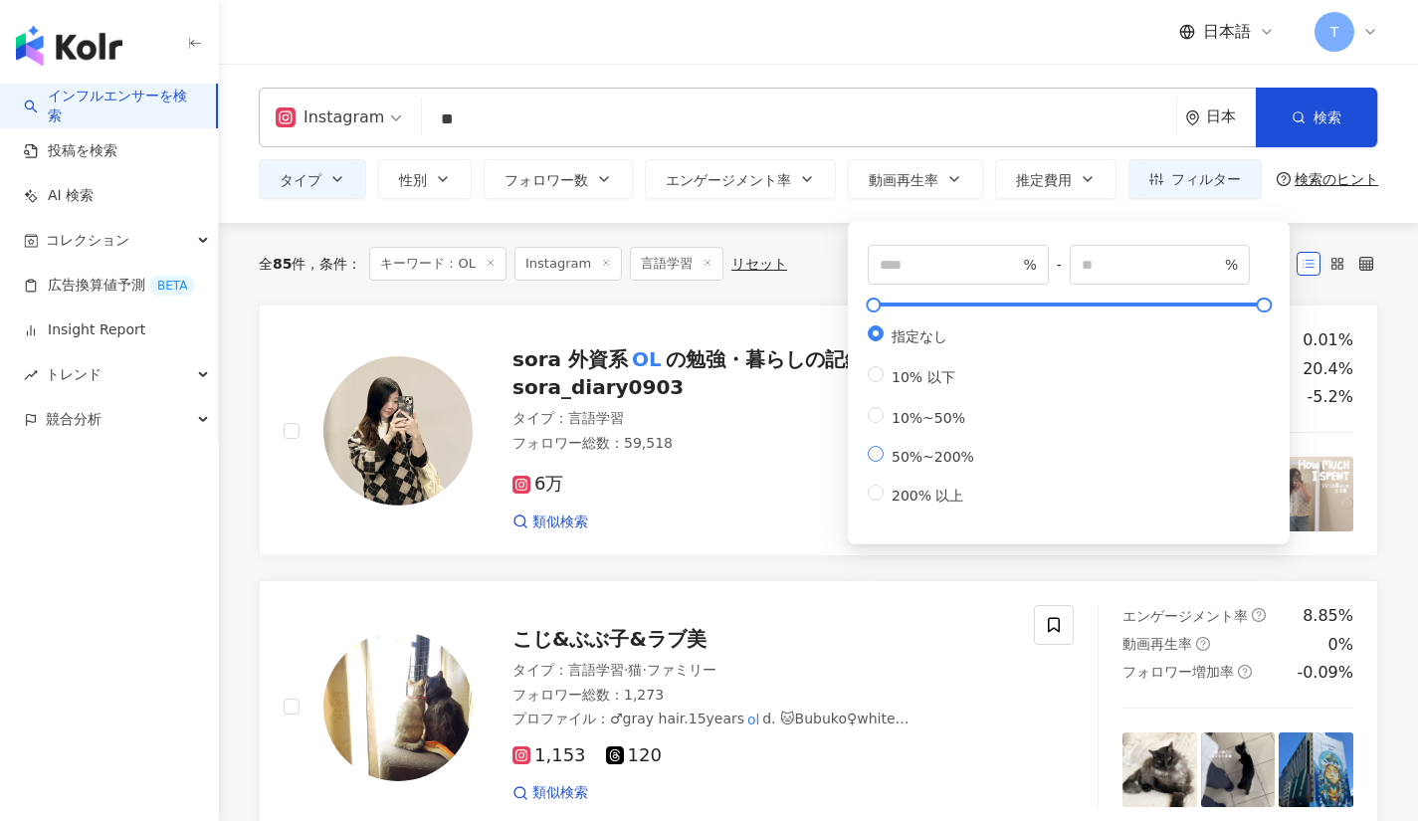
click at [886, 465] on span "50%~200%" at bounding box center [933, 457] width 99 height 16
type input "**"
type input "***"
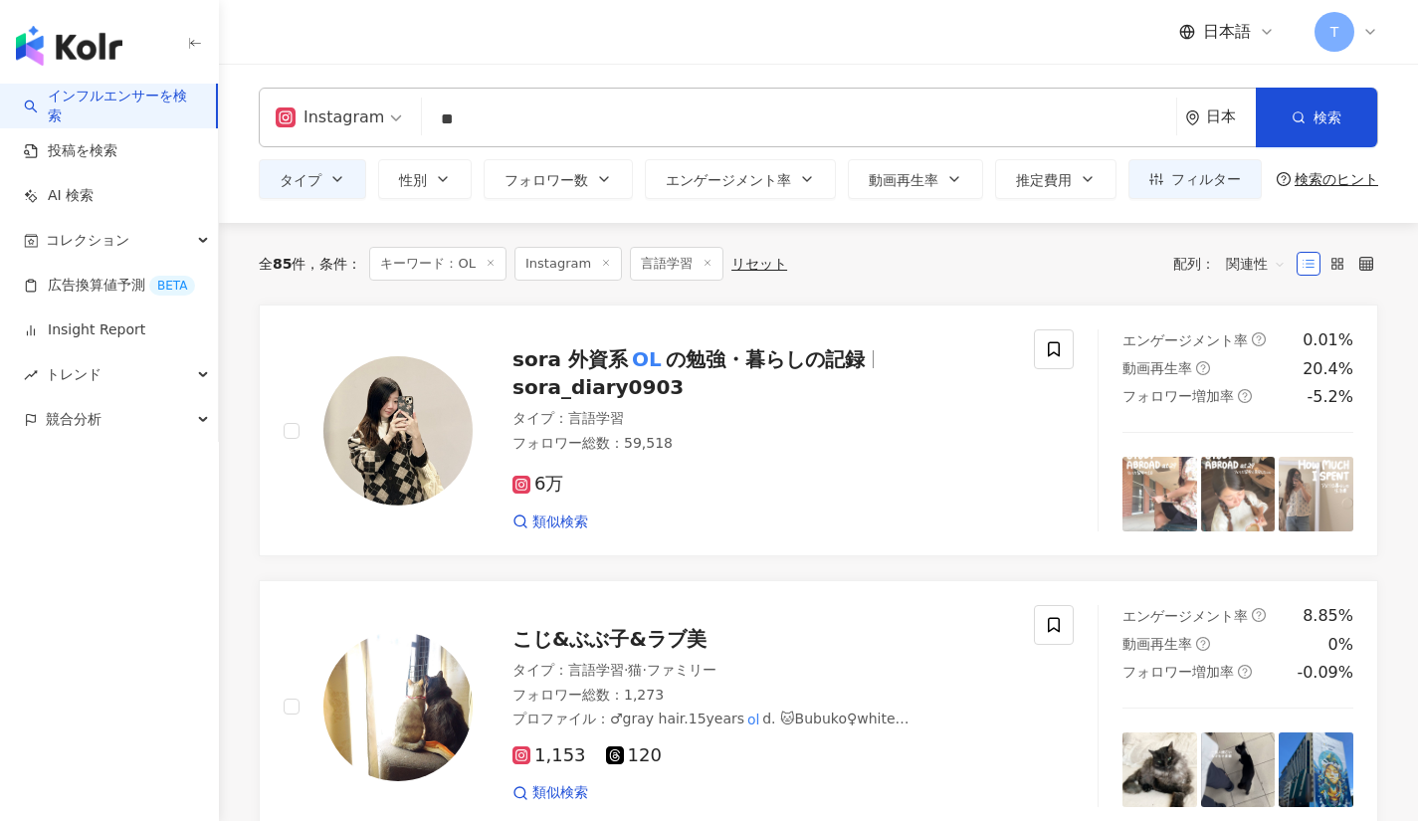
click at [827, 267] on div "全 85 件 条件 ： キーワード：OL Instagram 言語学習 リセット 配列： 関連性" at bounding box center [818, 264] width 1119 height 34
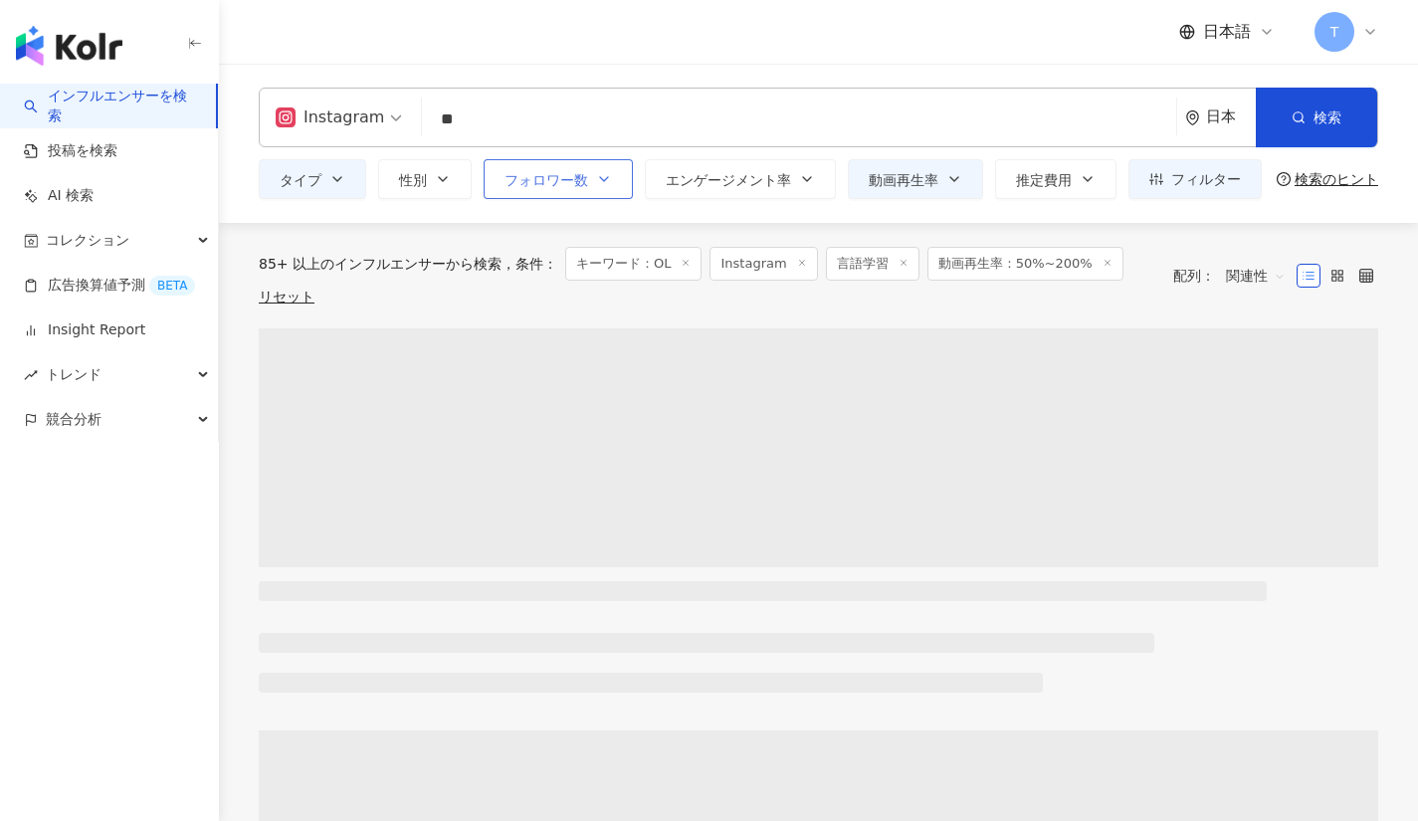
click at [502, 164] on button "フォロワー数" at bounding box center [558, 179] width 149 height 40
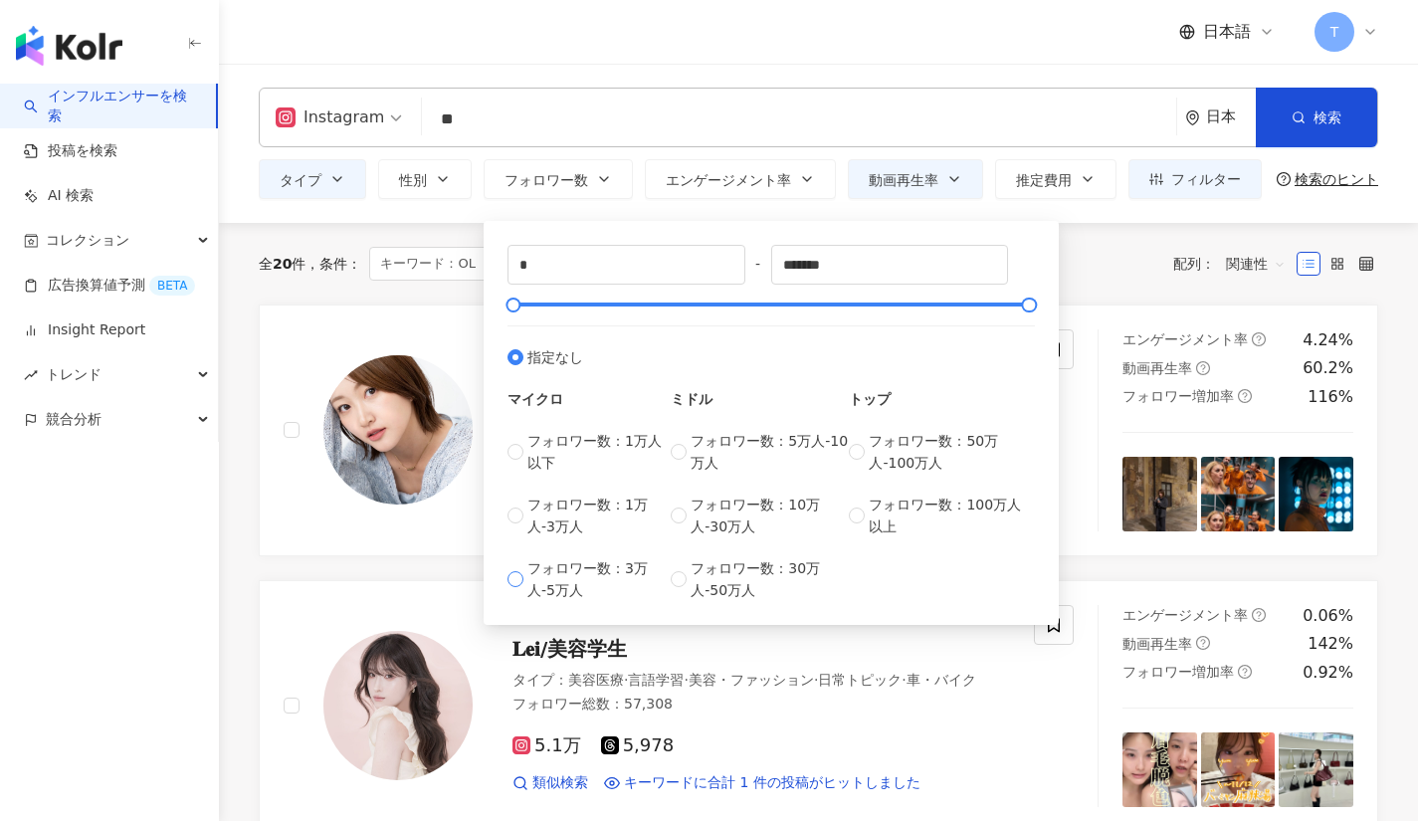
type input "*****"
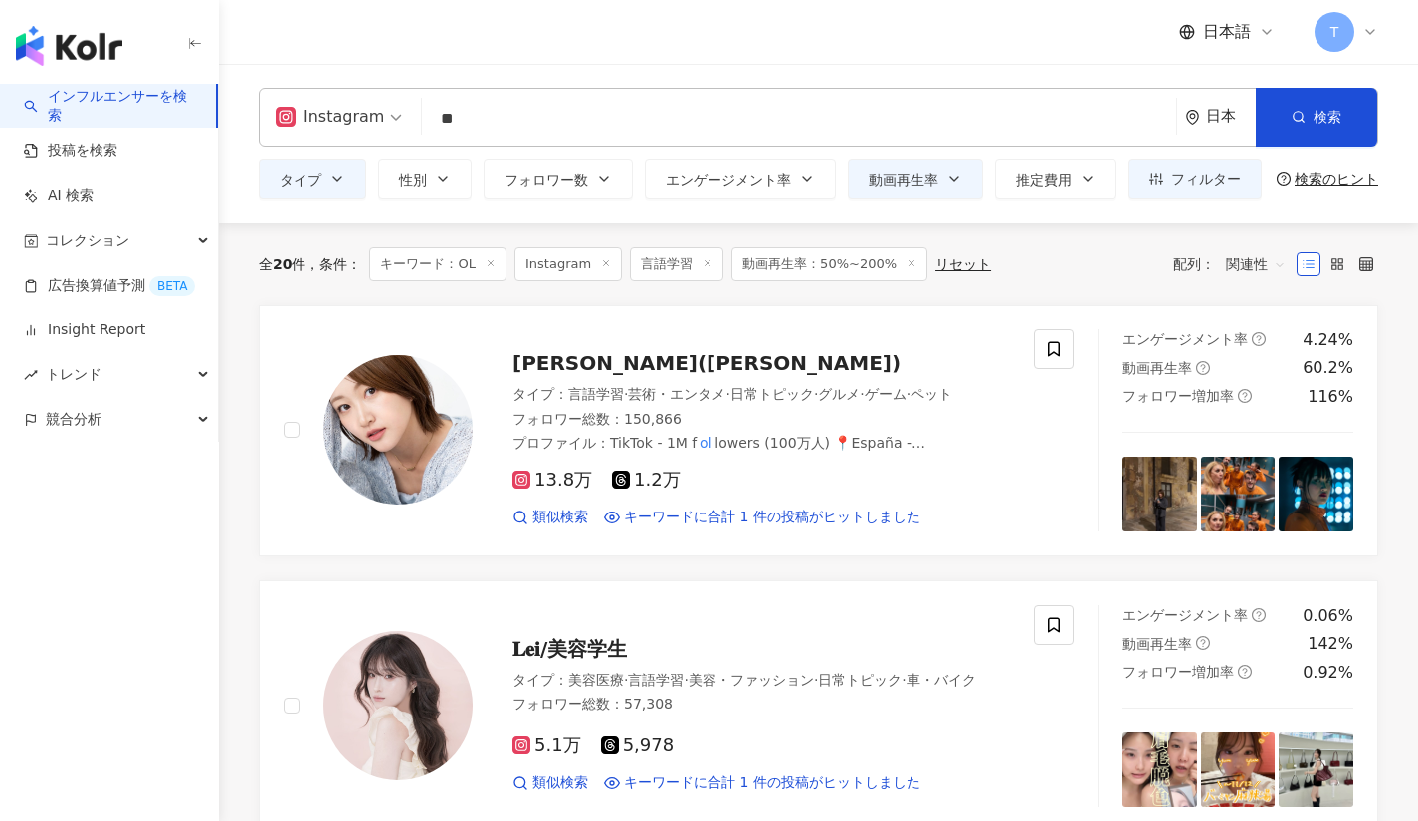
click at [1110, 257] on div "全 20 件 条件 ： キーワード：OL Instagram 言語学習 動画再生率：50%~200% リセット 配列： 関連性" at bounding box center [818, 264] width 1119 height 34
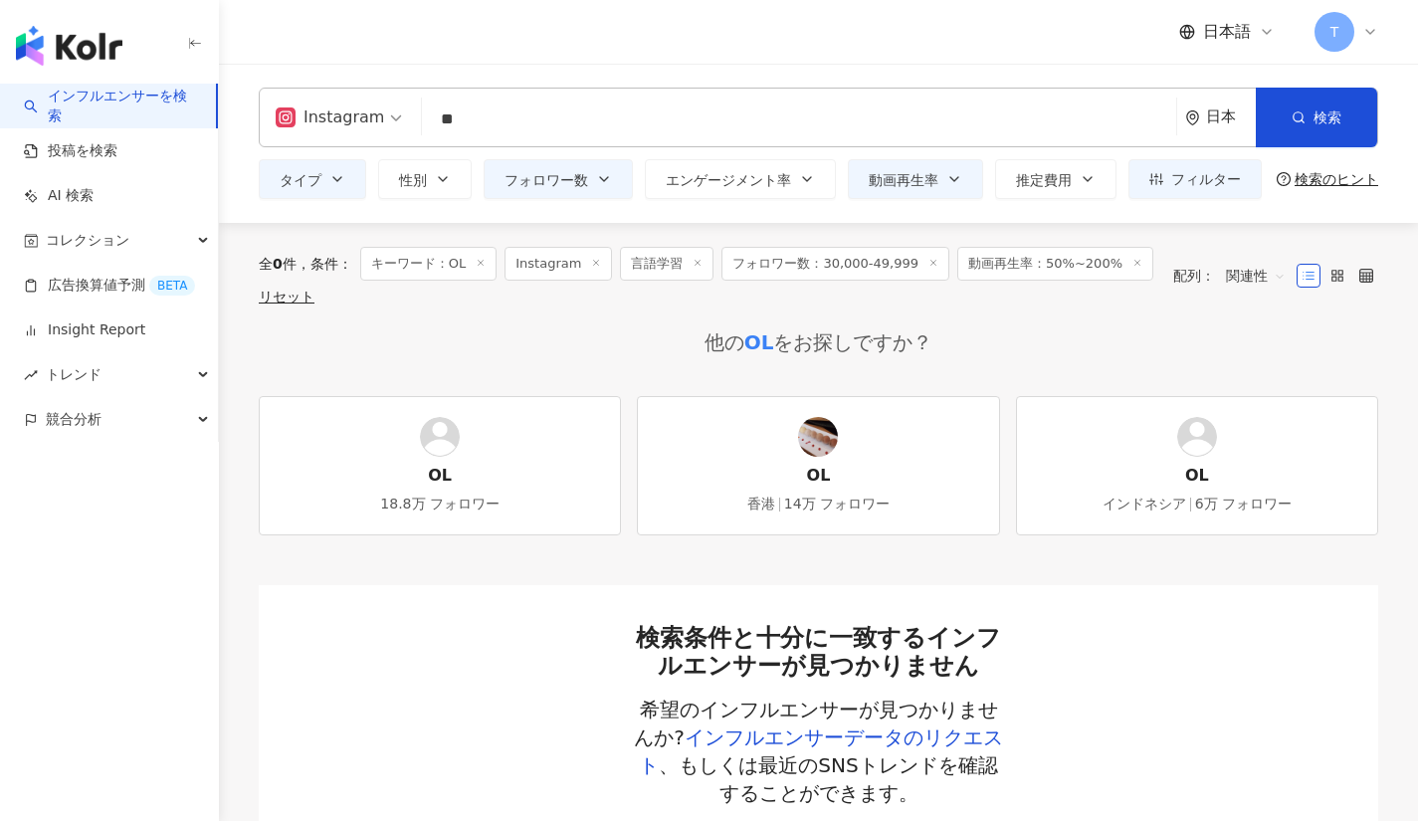
click at [703, 262] on span "言語学習" at bounding box center [667, 264] width 94 height 34
click at [693, 266] on icon at bounding box center [698, 263] width 10 height 10
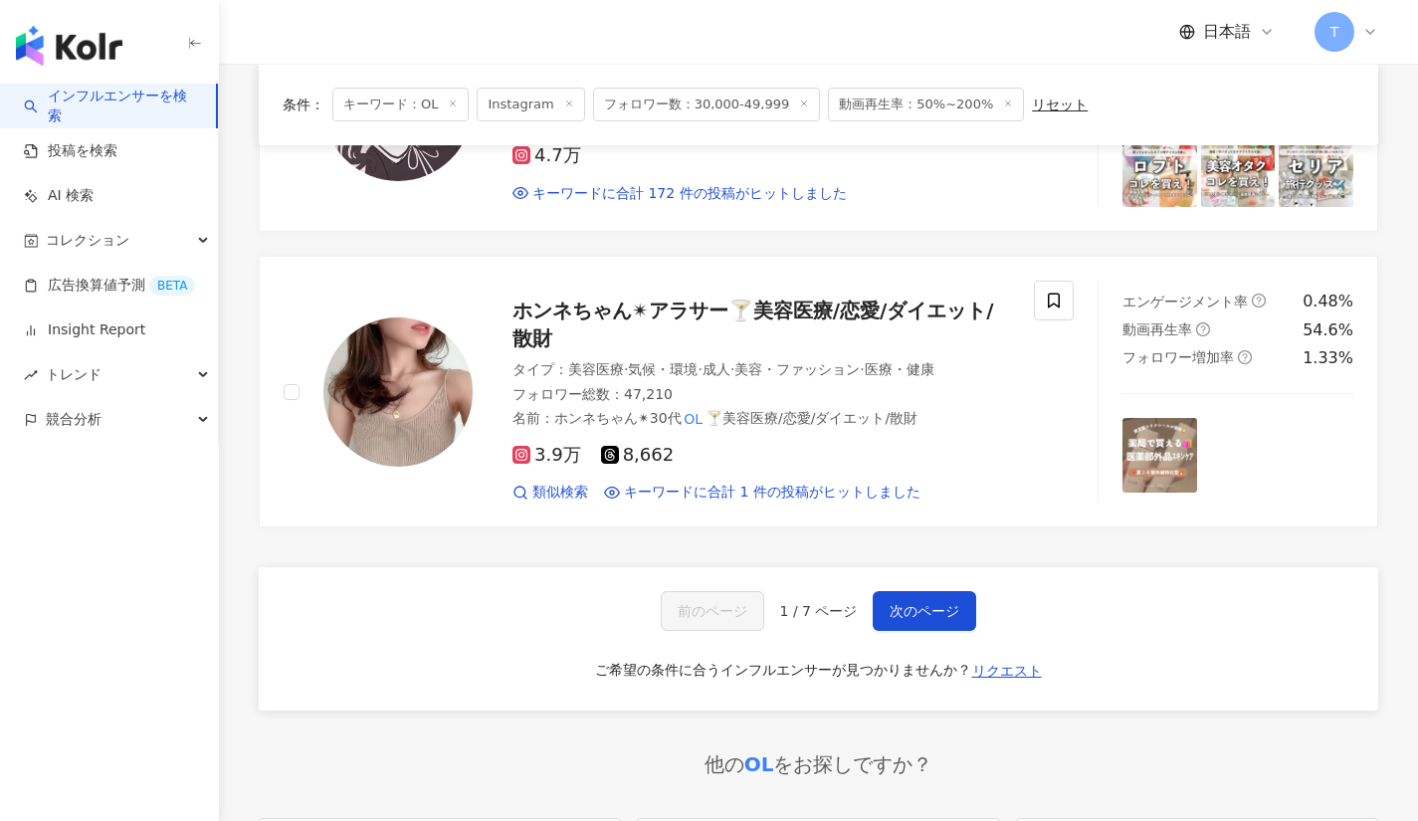
scroll to position [2960, 0]
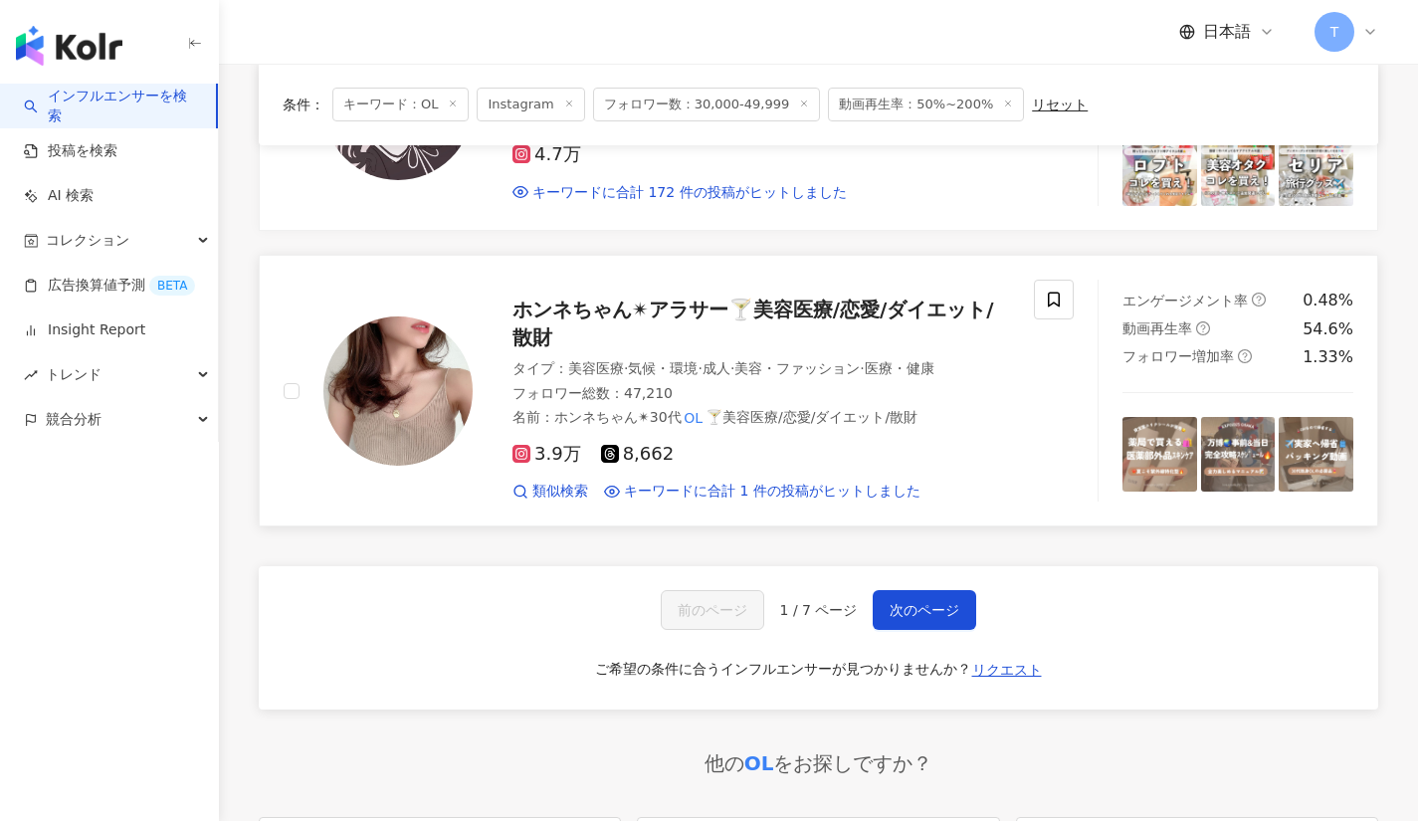
click at [705, 325] on div "ホンネちゃん✴︎アラサー🍸美容医療/恋愛/ダイエット/散財" at bounding box center [761, 324] width 498 height 56
click at [926, 610] on span "次のページ" at bounding box center [925, 610] width 70 height 16
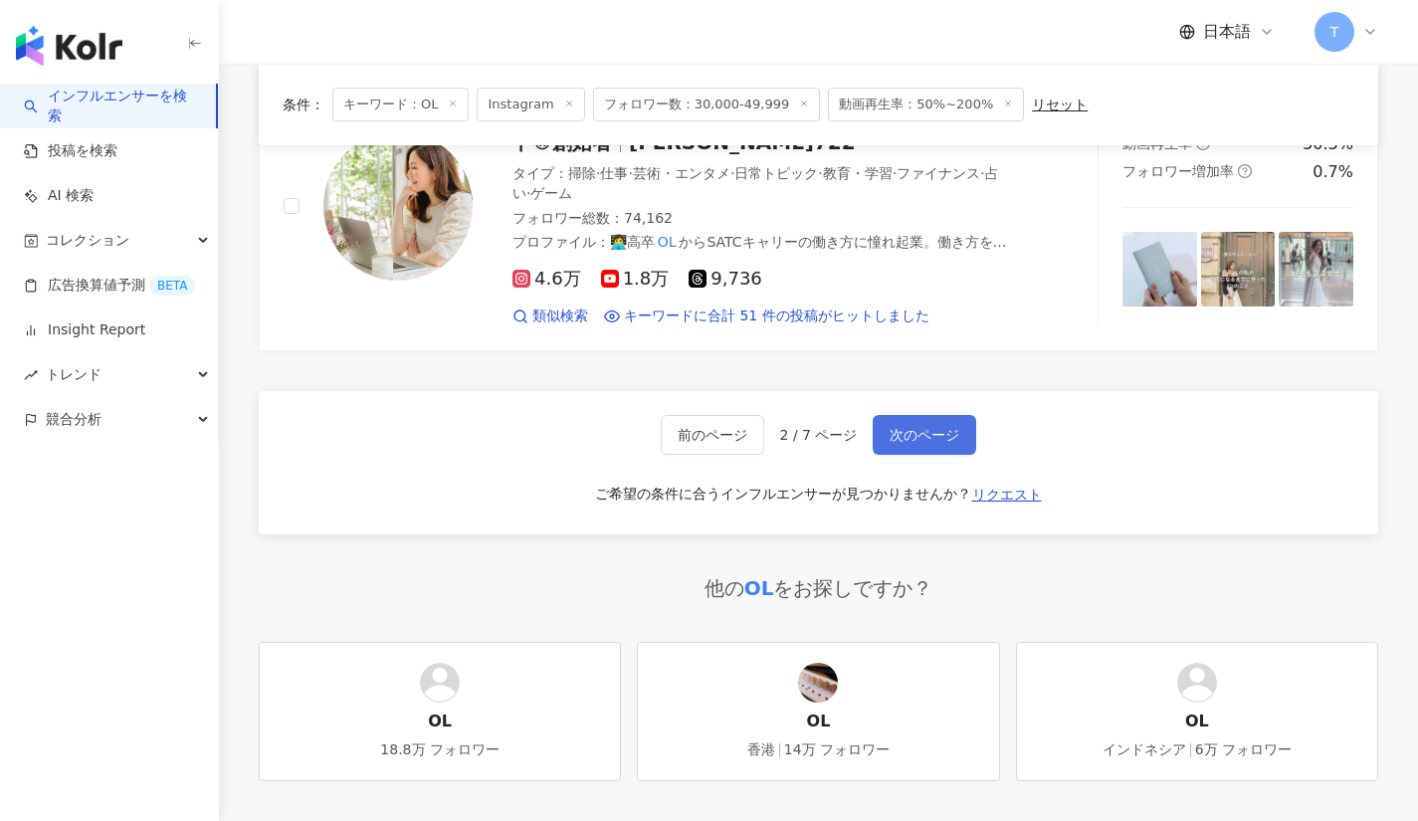
scroll to position [3029, 0]
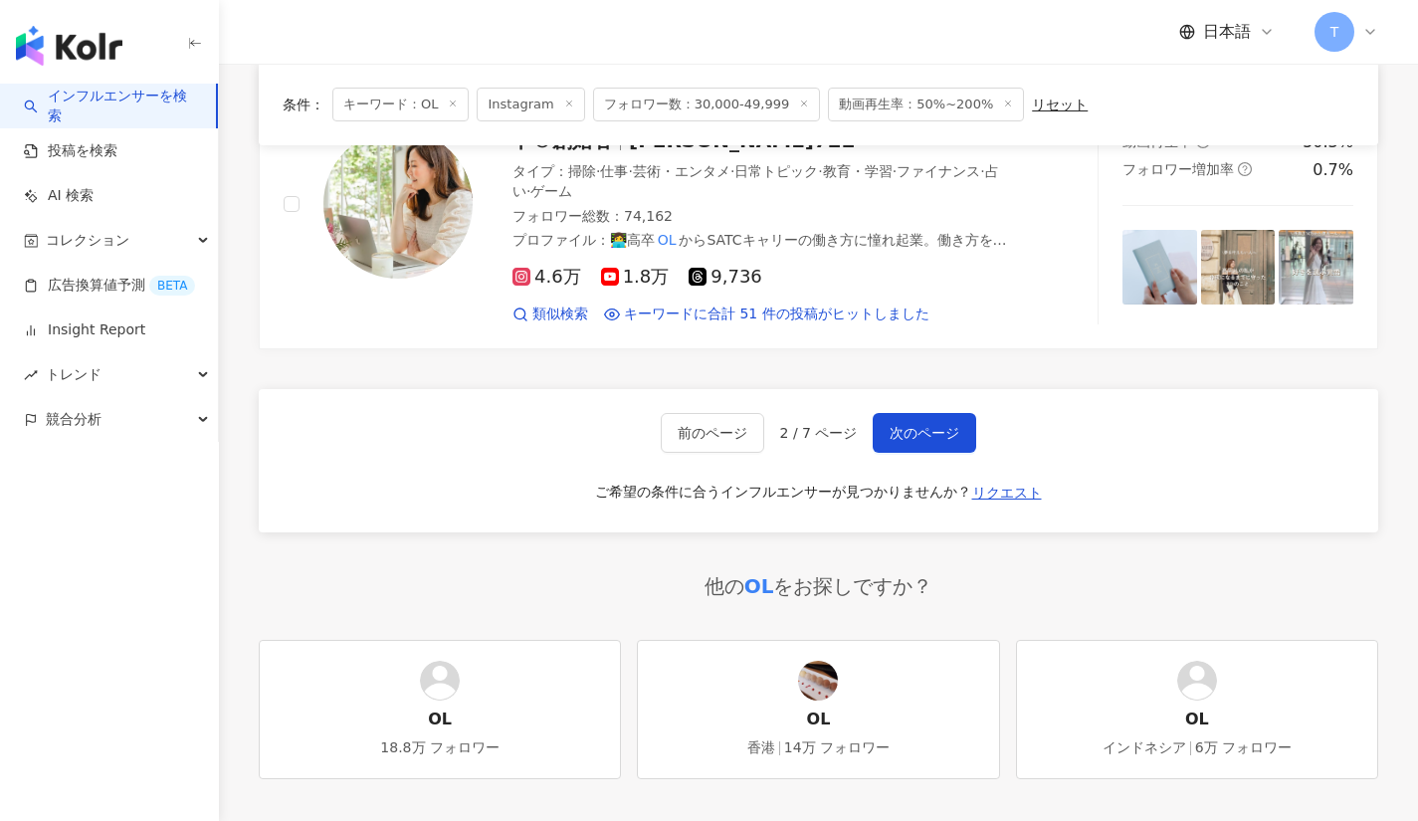
click at [925, 425] on div "前のページ 2 / 7 ページ 次のページ ご希望の条件に合うインフルエンサーが見つかりませんか？ リクエスト" at bounding box center [818, 460] width 1119 height 143
click at [919, 425] on span "次のページ" at bounding box center [925, 433] width 70 height 16
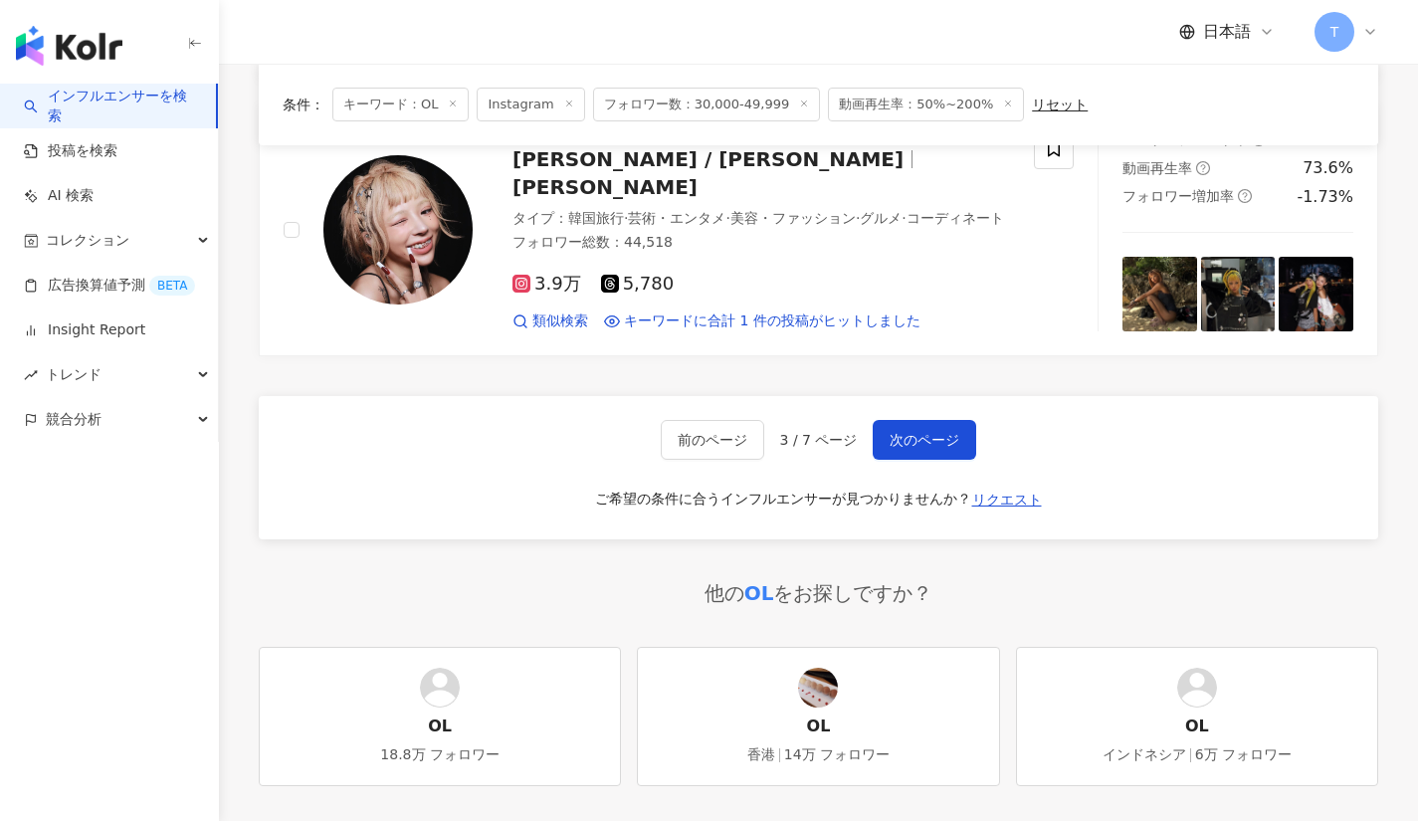
scroll to position [3231, 0]
click at [916, 432] on span "次のページ" at bounding box center [925, 439] width 70 height 16
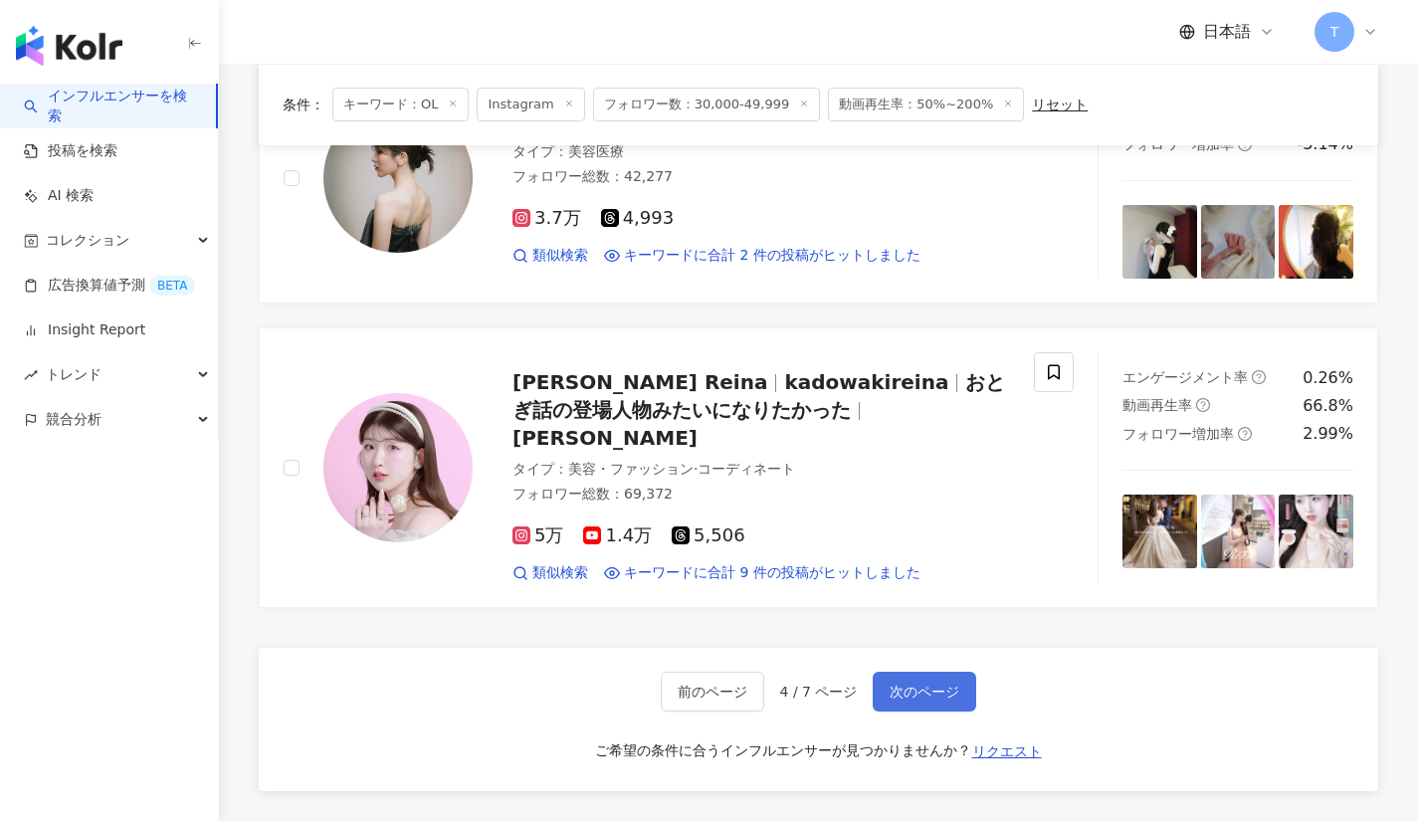
scroll to position [2732, 0]
click at [917, 673] on button "次のページ" at bounding box center [924, 691] width 103 height 40
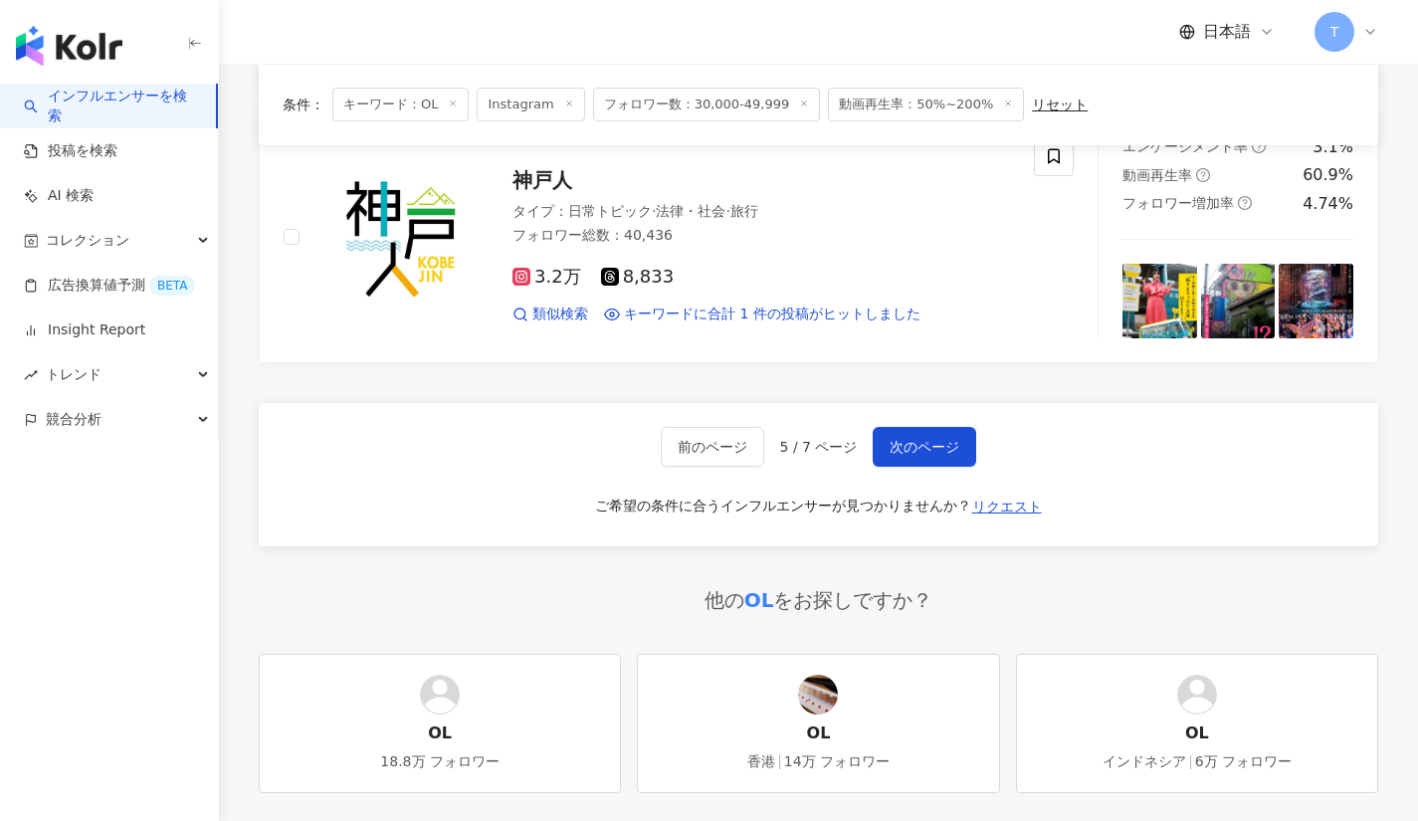
scroll to position [2952, 0]
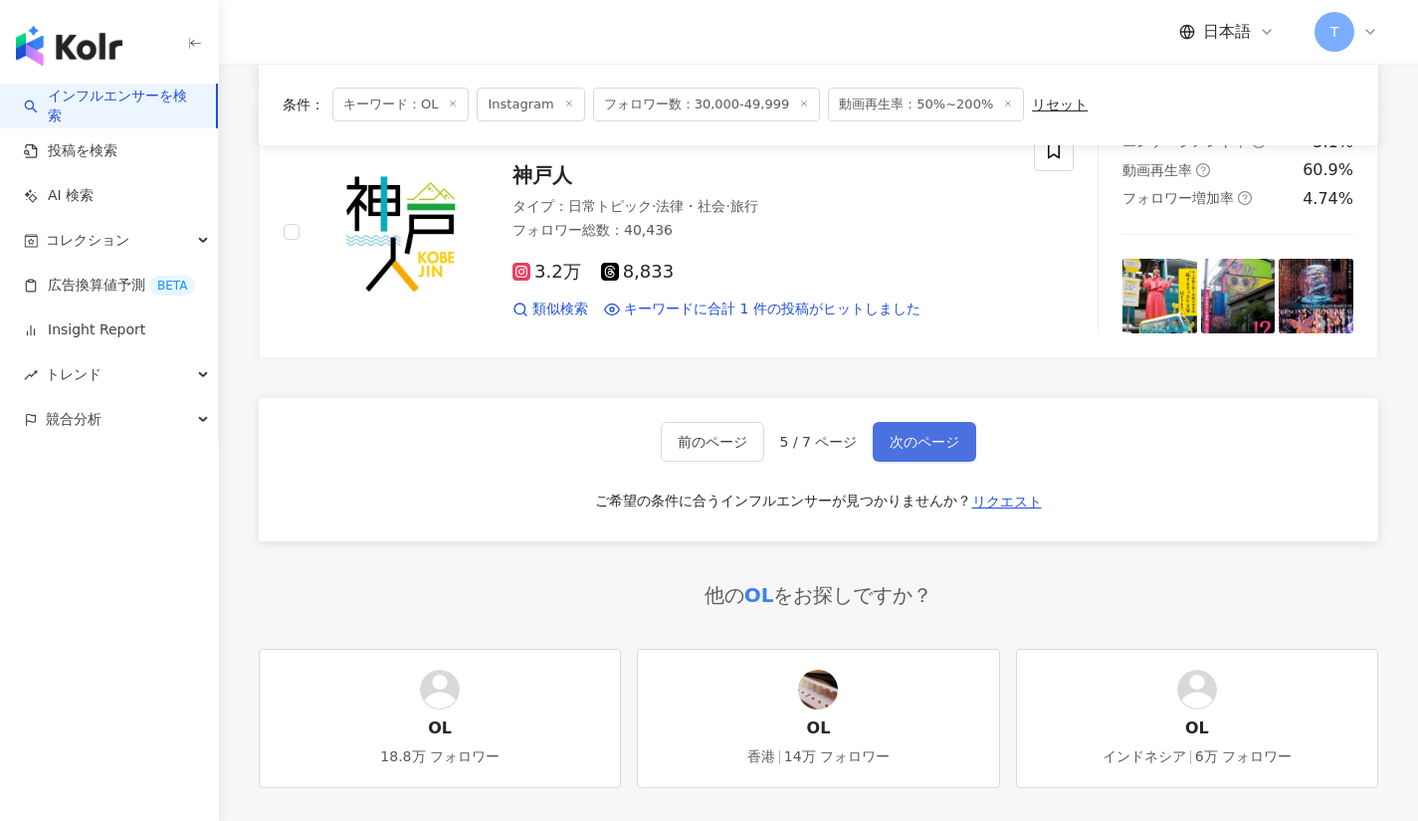
click at [934, 434] on span "次のページ" at bounding box center [925, 442] width 70 height 16
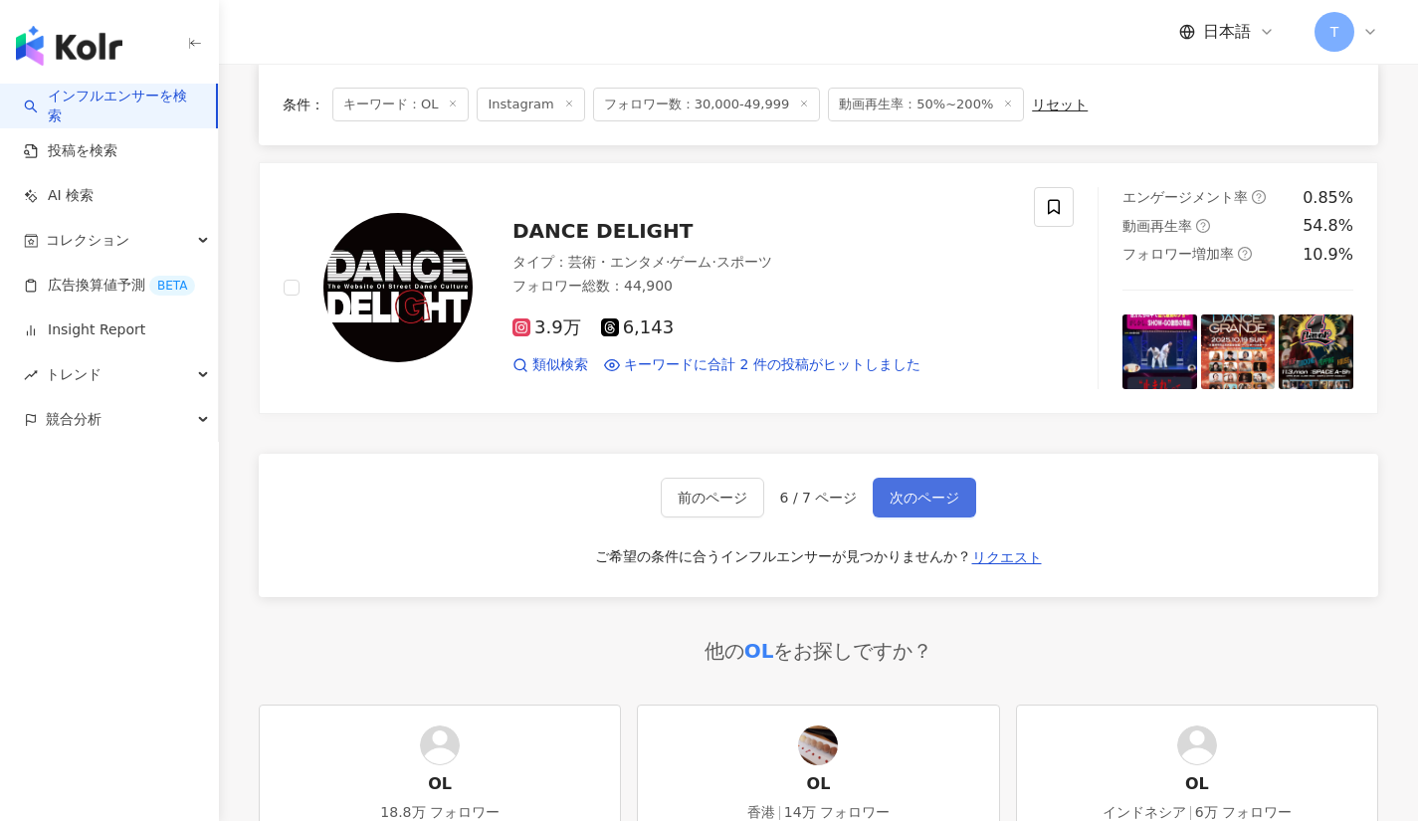
scroll to position [2449, 0]
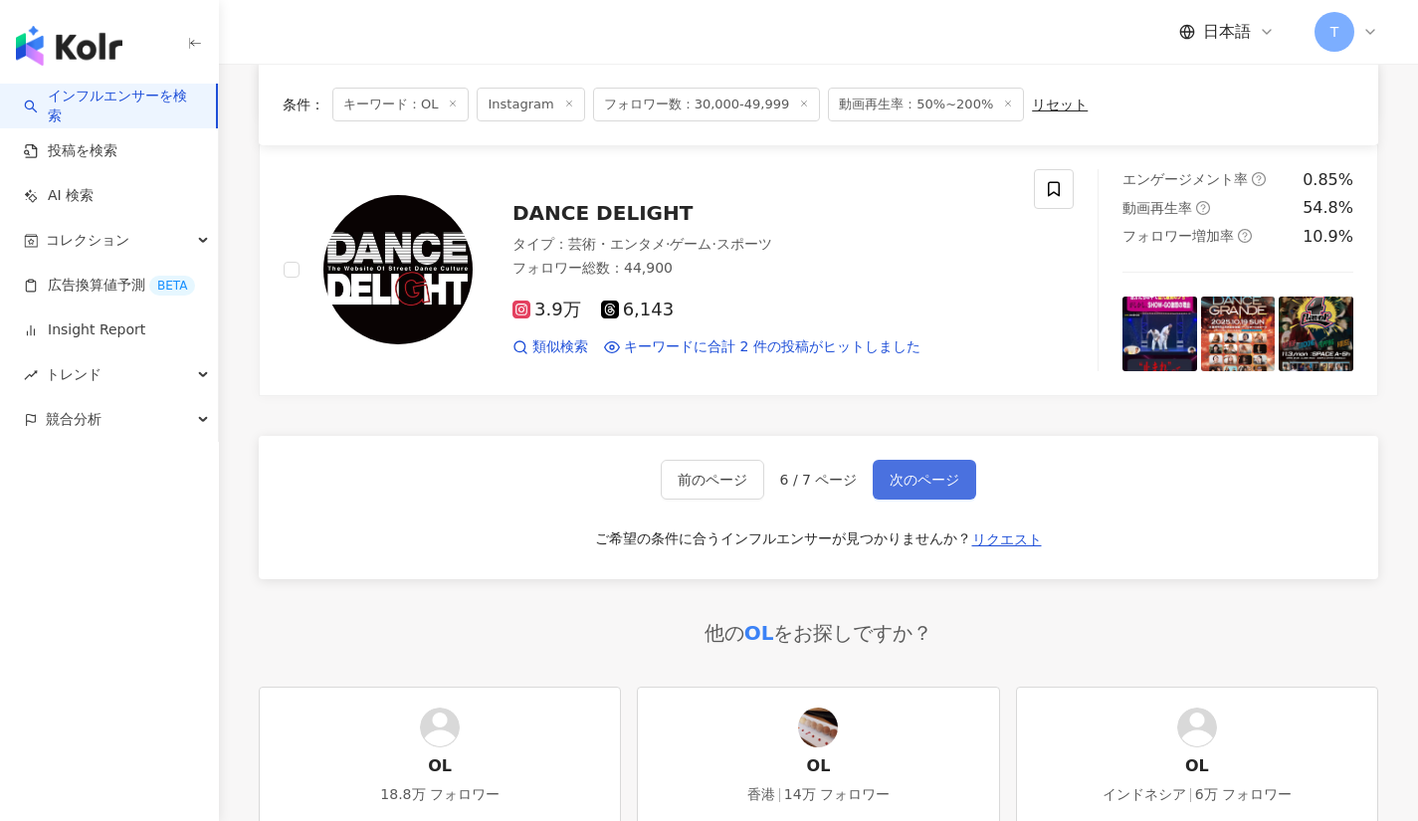
click at [927, 472] on span "次のページ" at bounding box center [925, 480] width 70 height 16
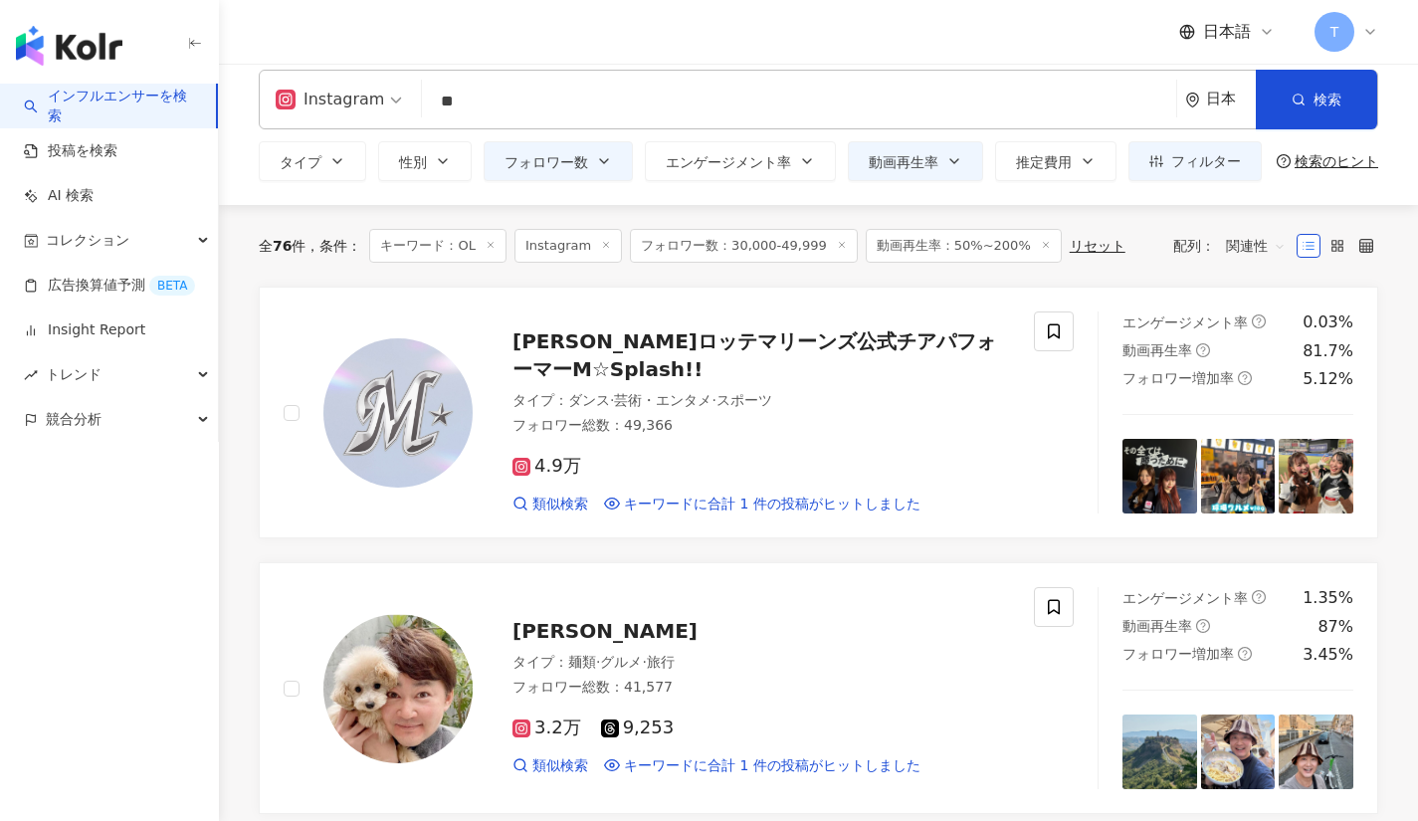
scroll to position [0, 0]
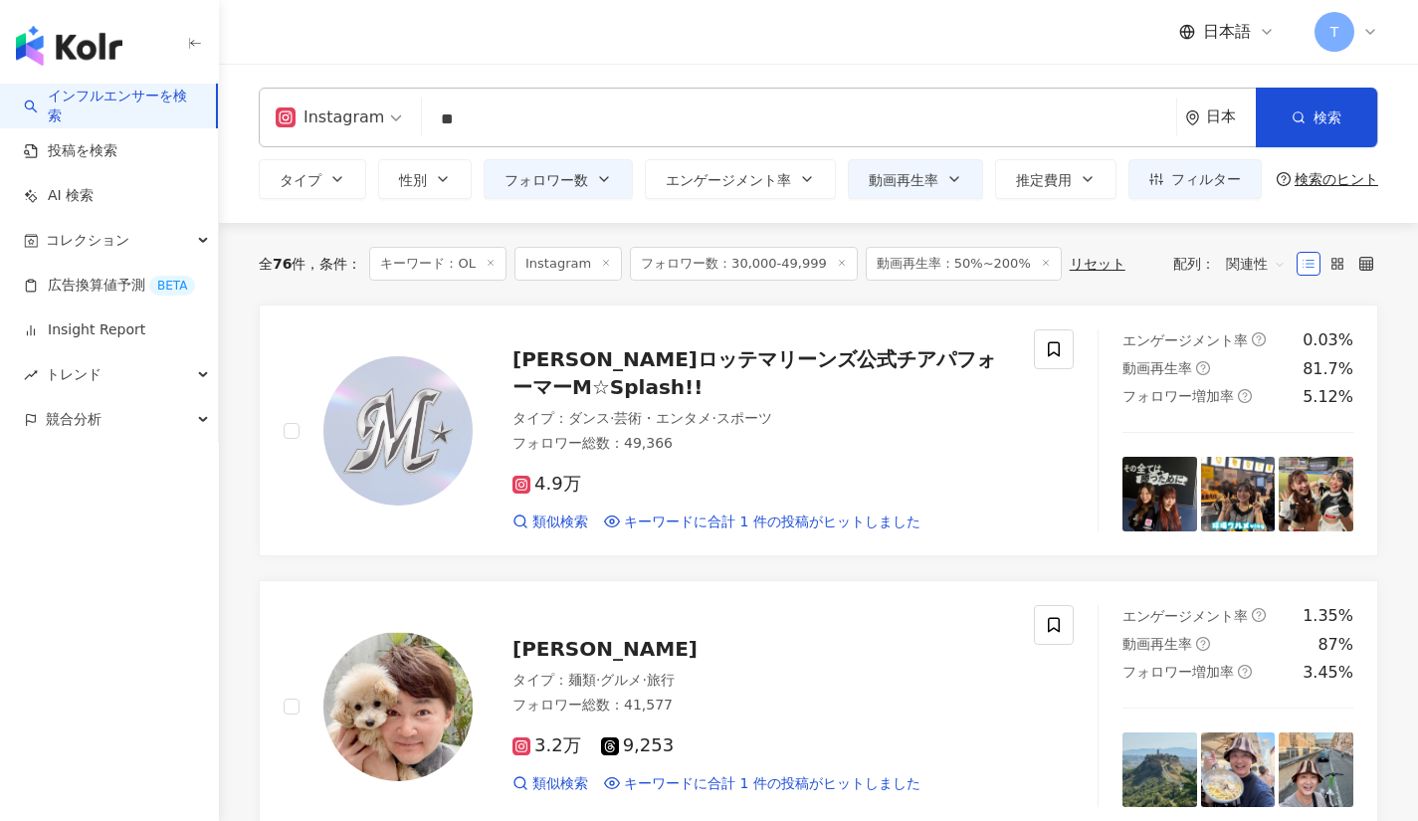
click at [543, 109] on input "**" at bounding box center [799, 120] width 738 height 38
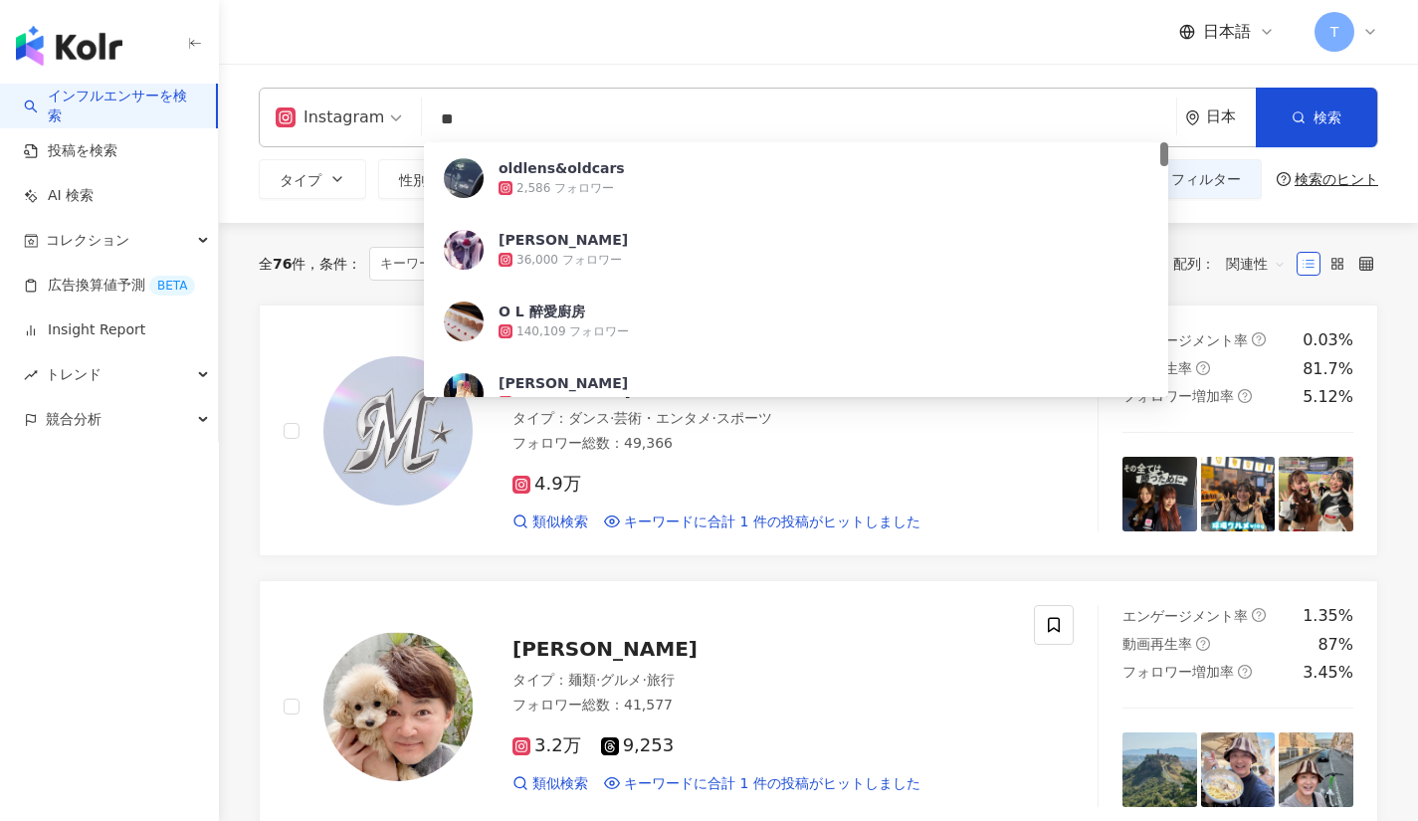
type input "*"
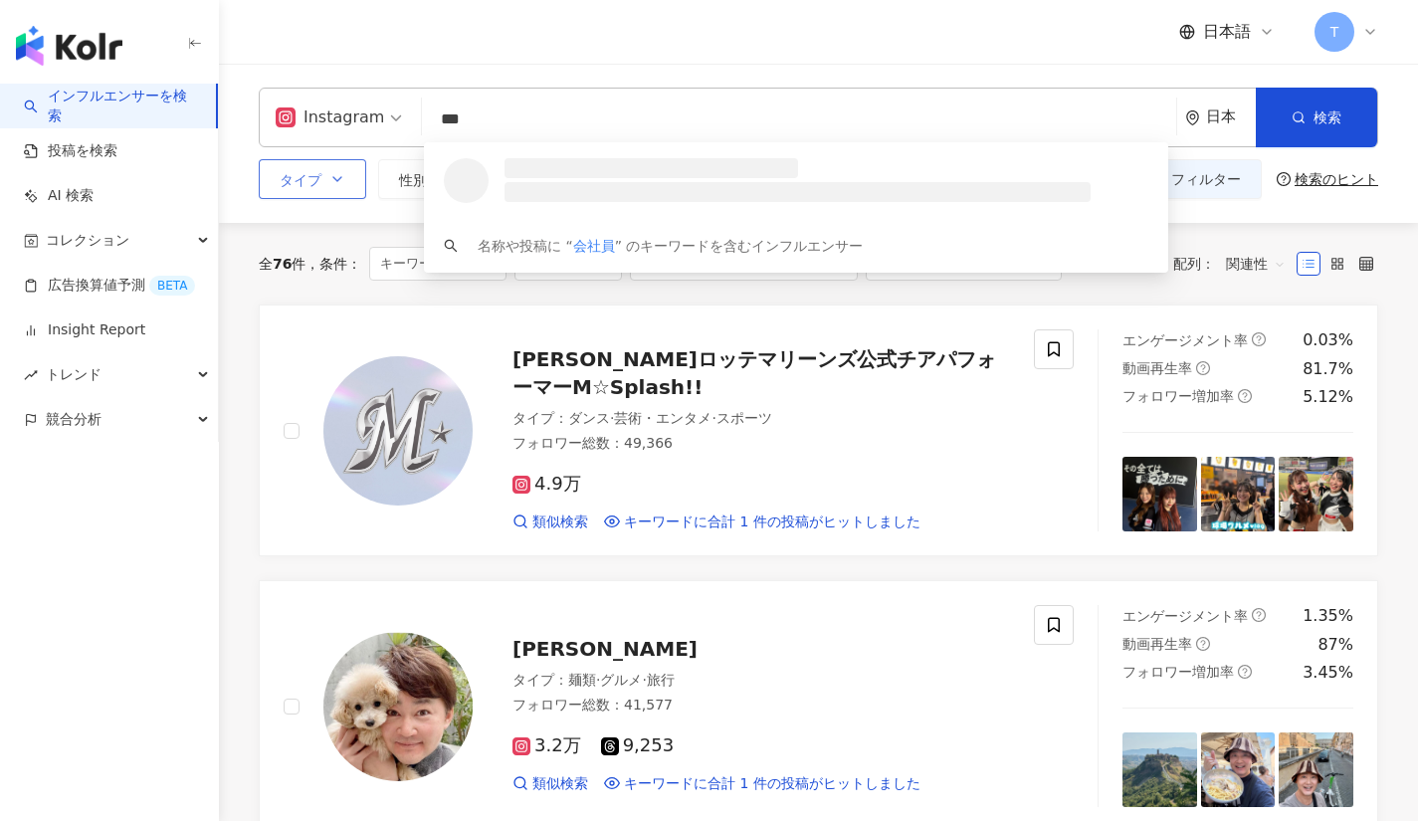
type input "***"
click at [341, 169] on button "タイプ" at bounding box center [312, 179] width 107 height 40
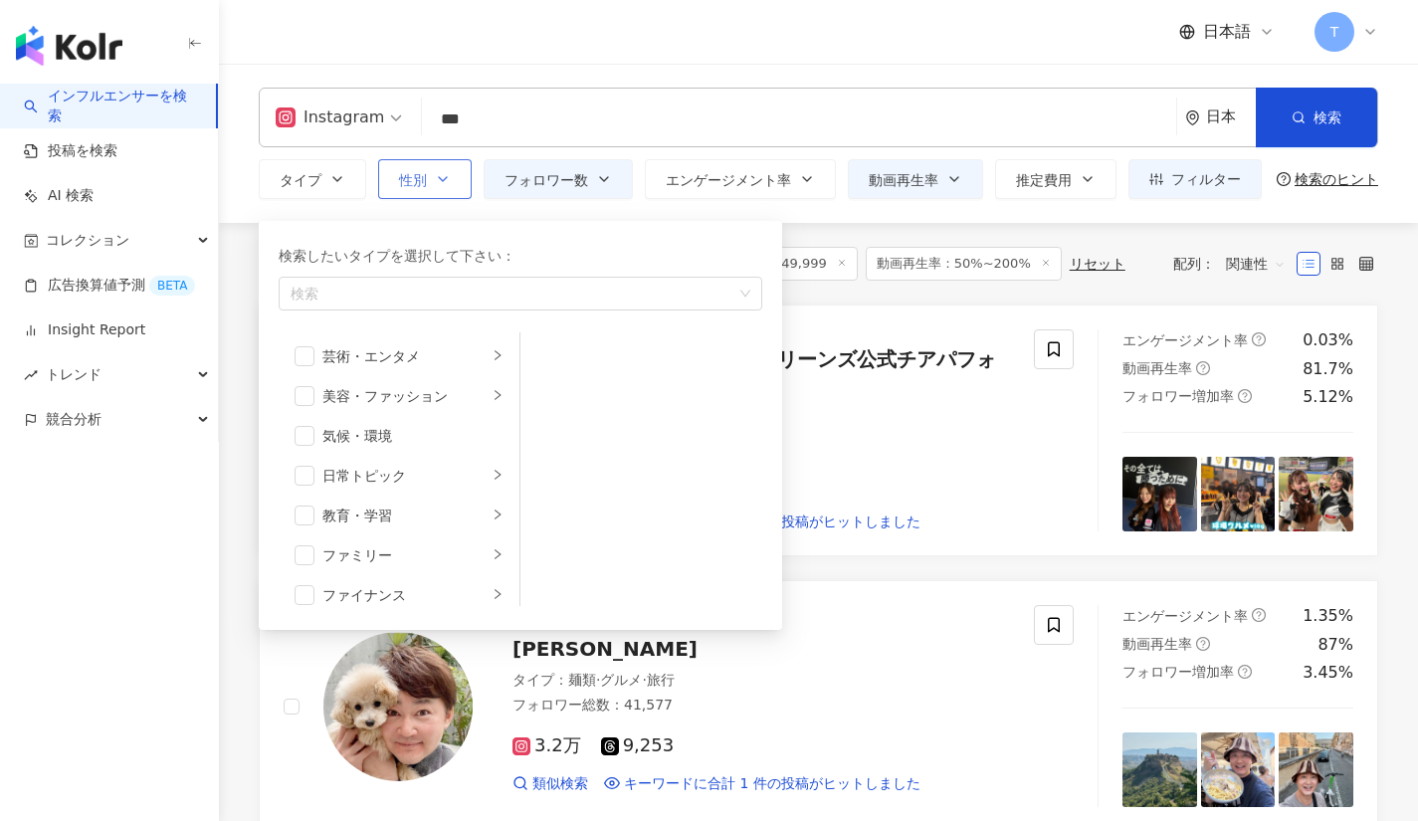
click at [415, 182] on span "性別" at bounding box center [413, 180] width 28 height 16
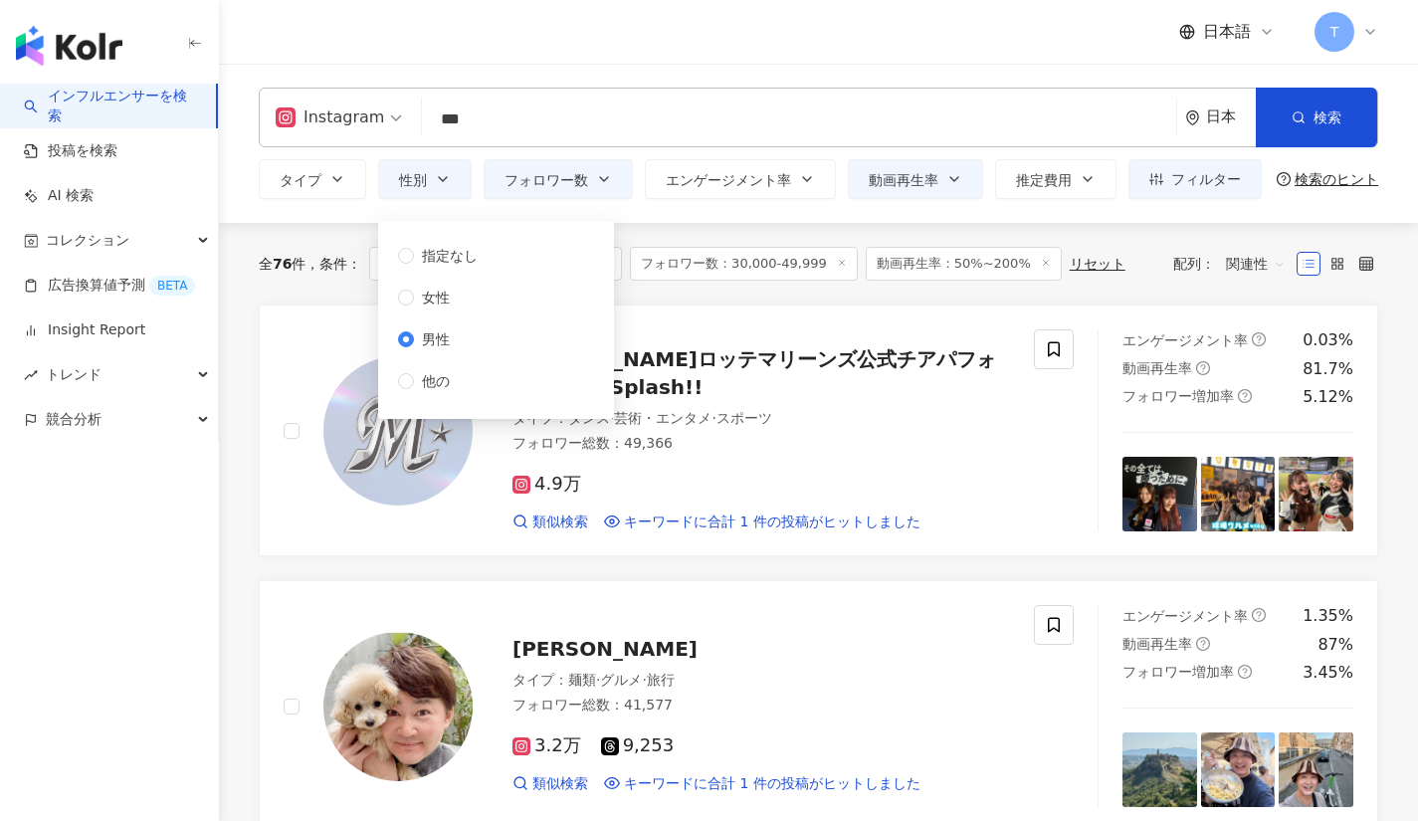
click at [642, 298] on div "全 76 件 条件 ： キーワード：OL Instagram フォロワー数：30,000-49,999 動画再生率：50%~200% リセット 配列： 関連性" at bounding box center [818, 264] width 1119 height 82
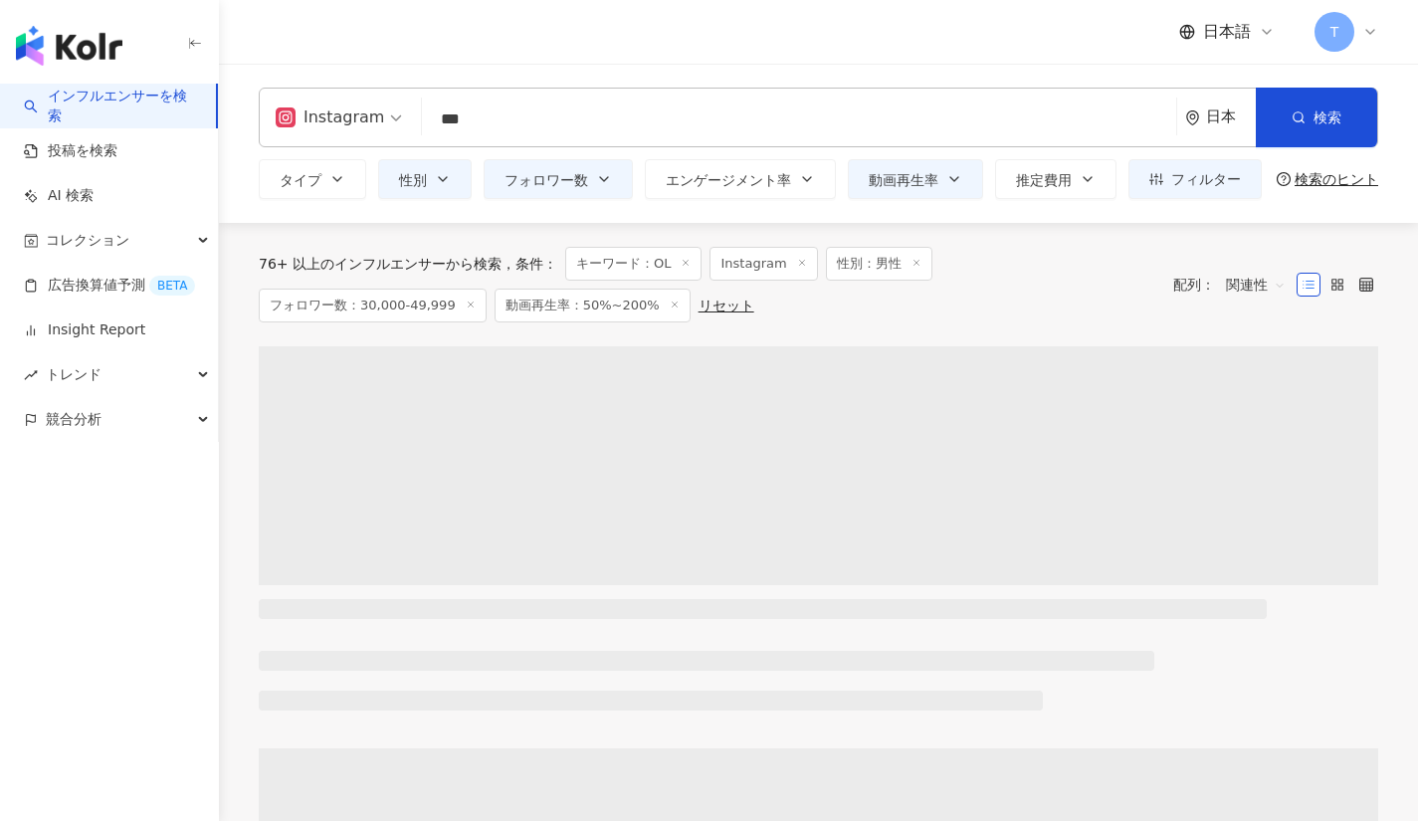
click at [671, 263] on span "キーワード：OL" at bounding box center [633, 264] width 136 height 34
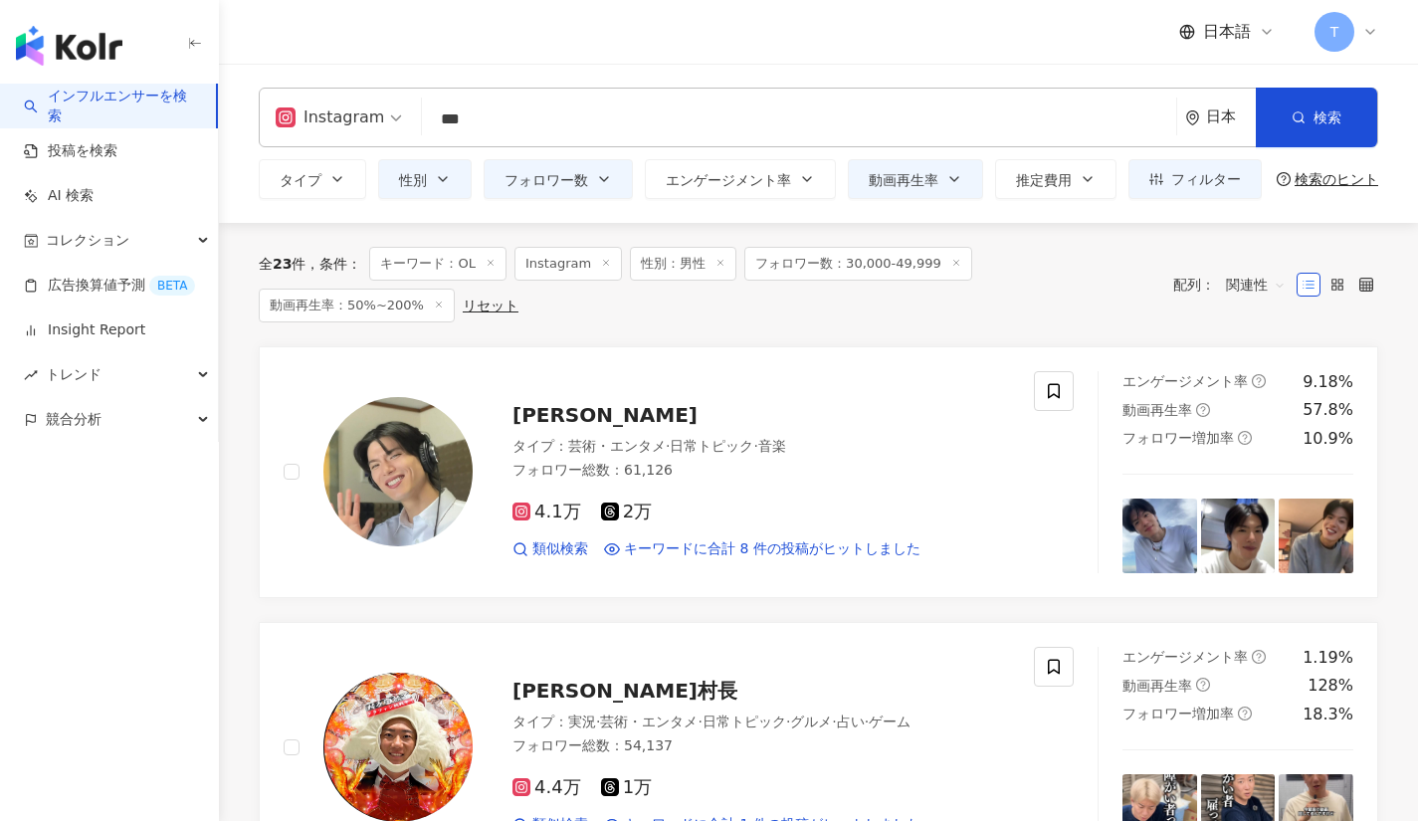
click at [489, 264] on icon at bounding box center [491, 263] width 10 height 10
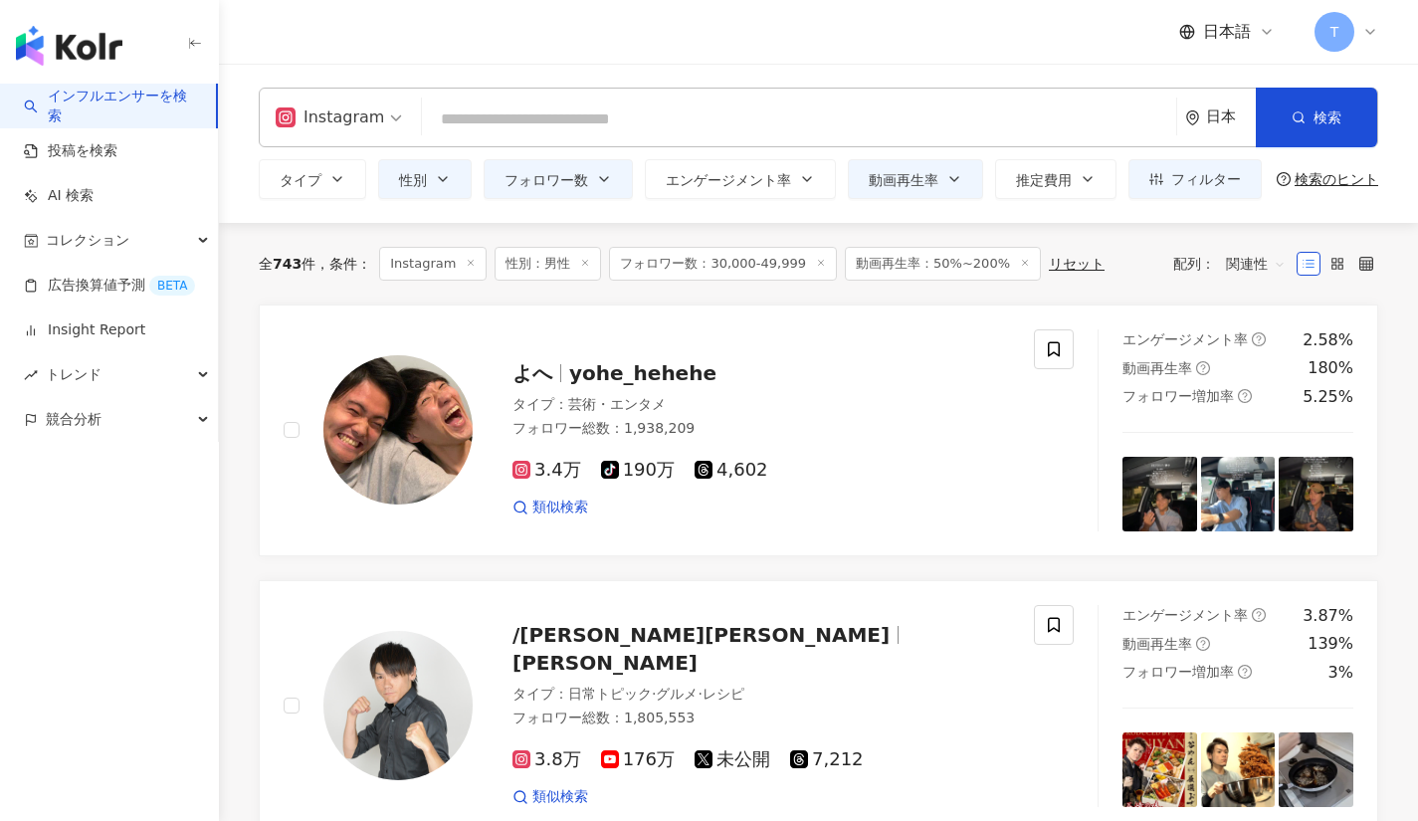
click at [519, 111] on input "search" at bounding box center [799, 120] width 738 height 38
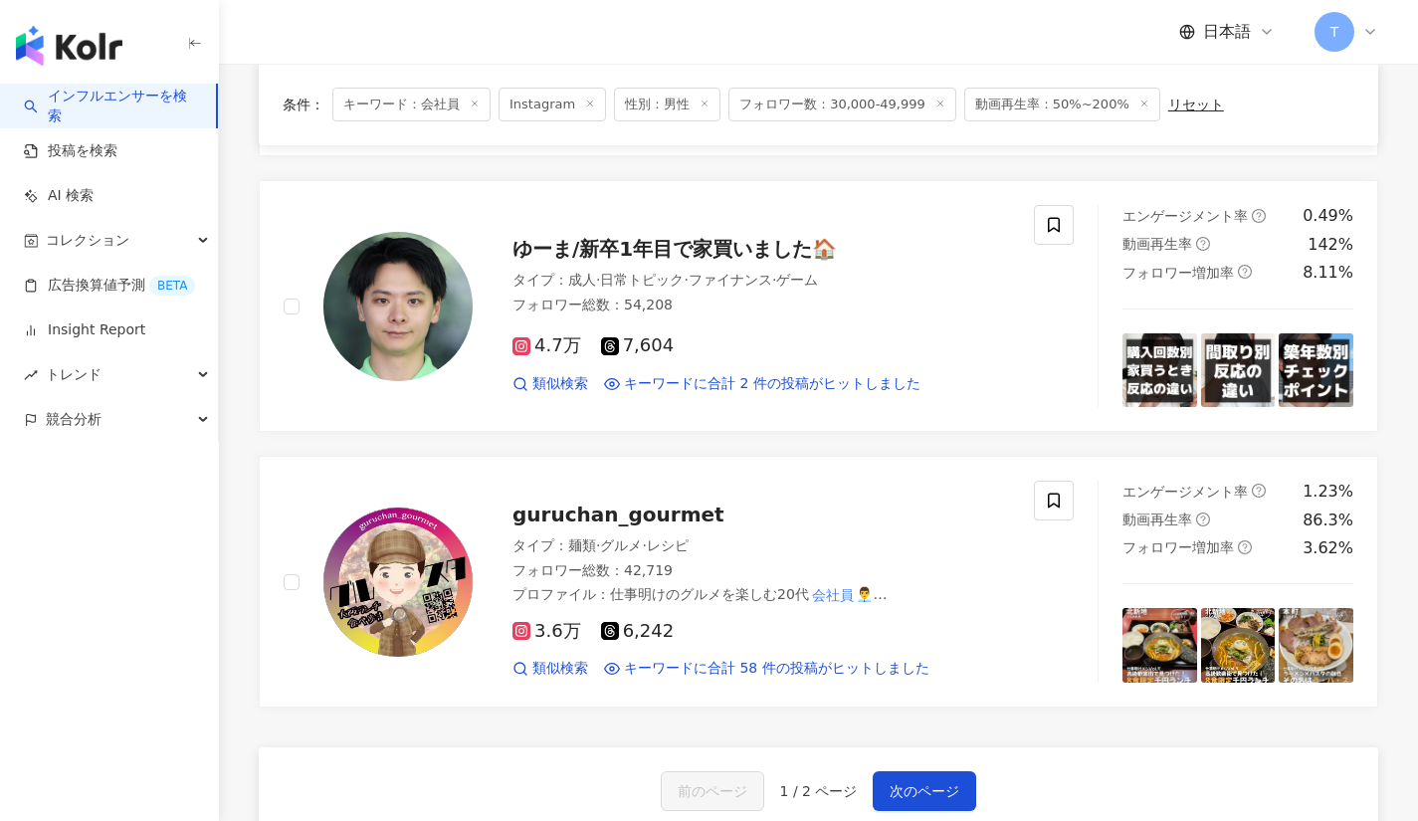
scroll to position [2945, 0]
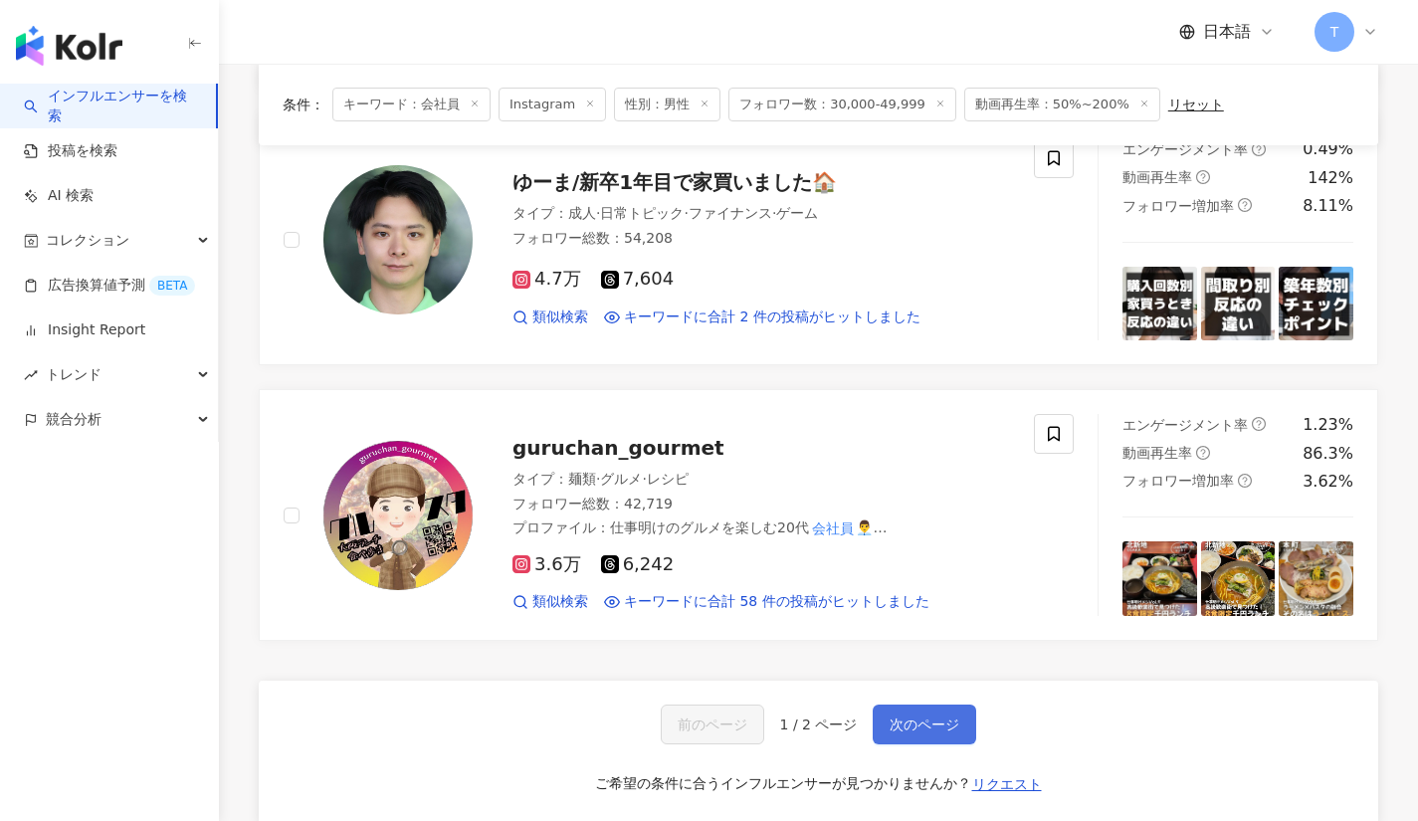
type input "***"
click at [942, 716] on span "次のページ" at bounding box center [925, 724] width 70 height 16
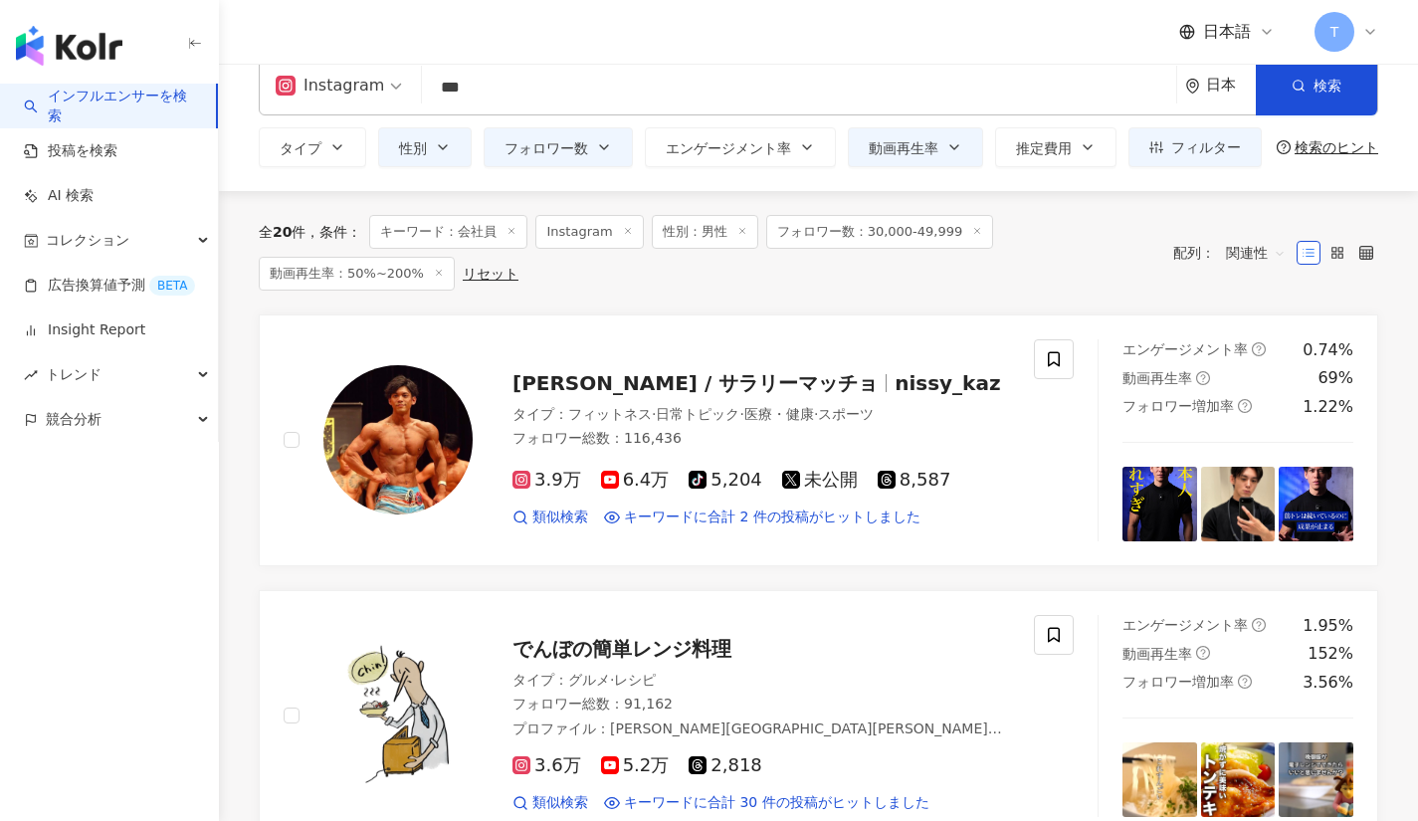
scroll to position [0, 0]
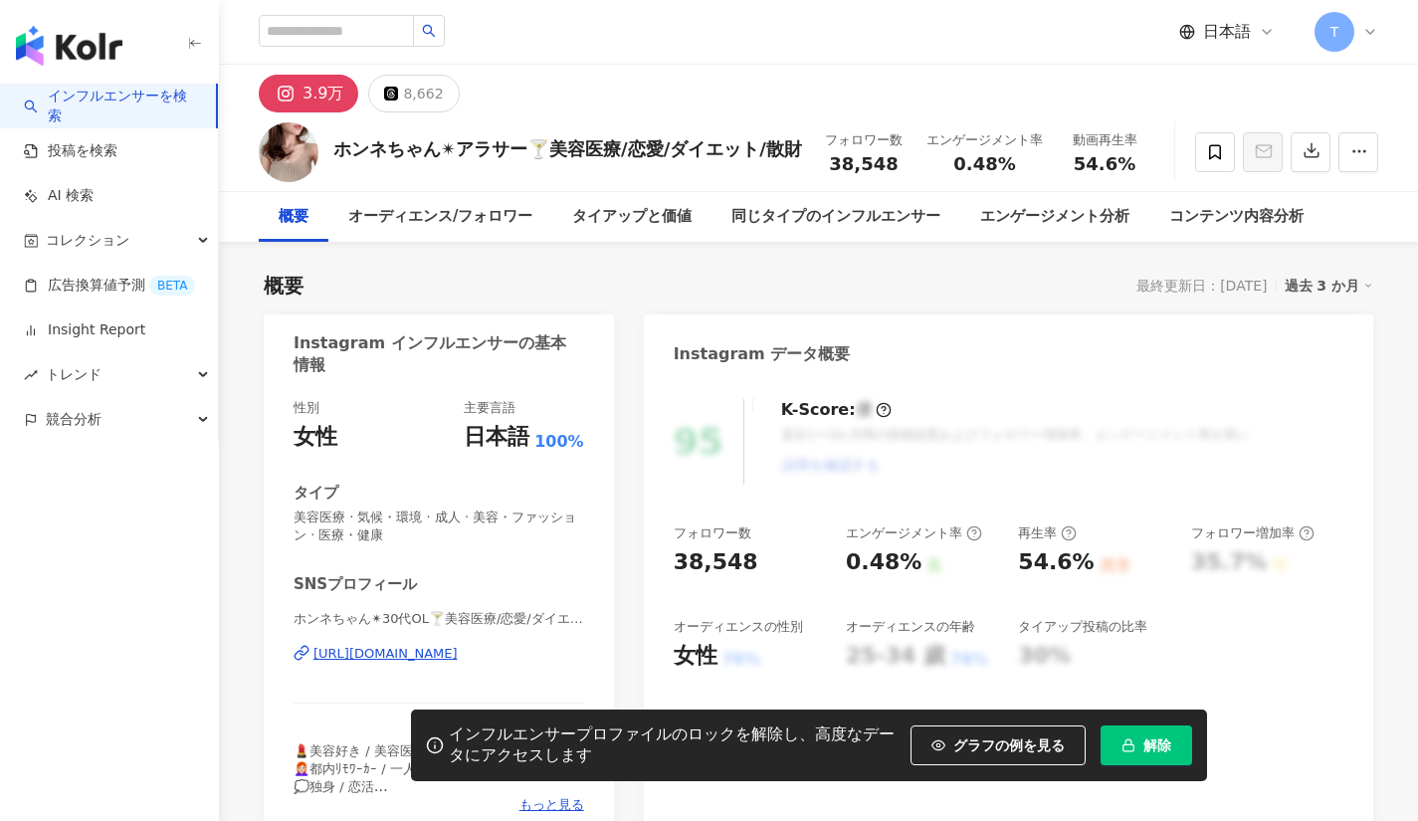
click at [449, 648] on div "[URL][DOMAIN_NAME]" at bounding box center [385, 654] width 144 height 18
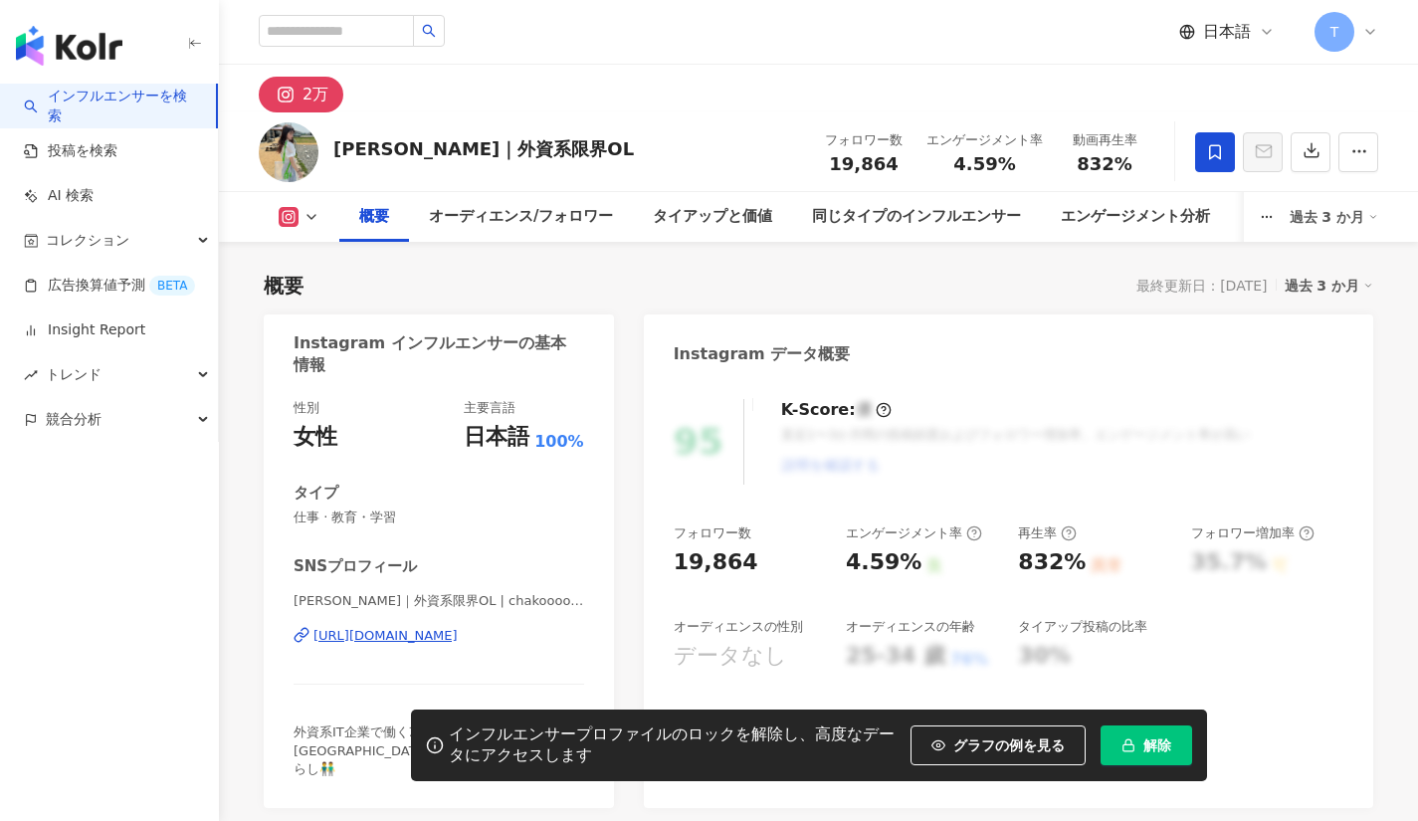
scroll to position [122, 0]
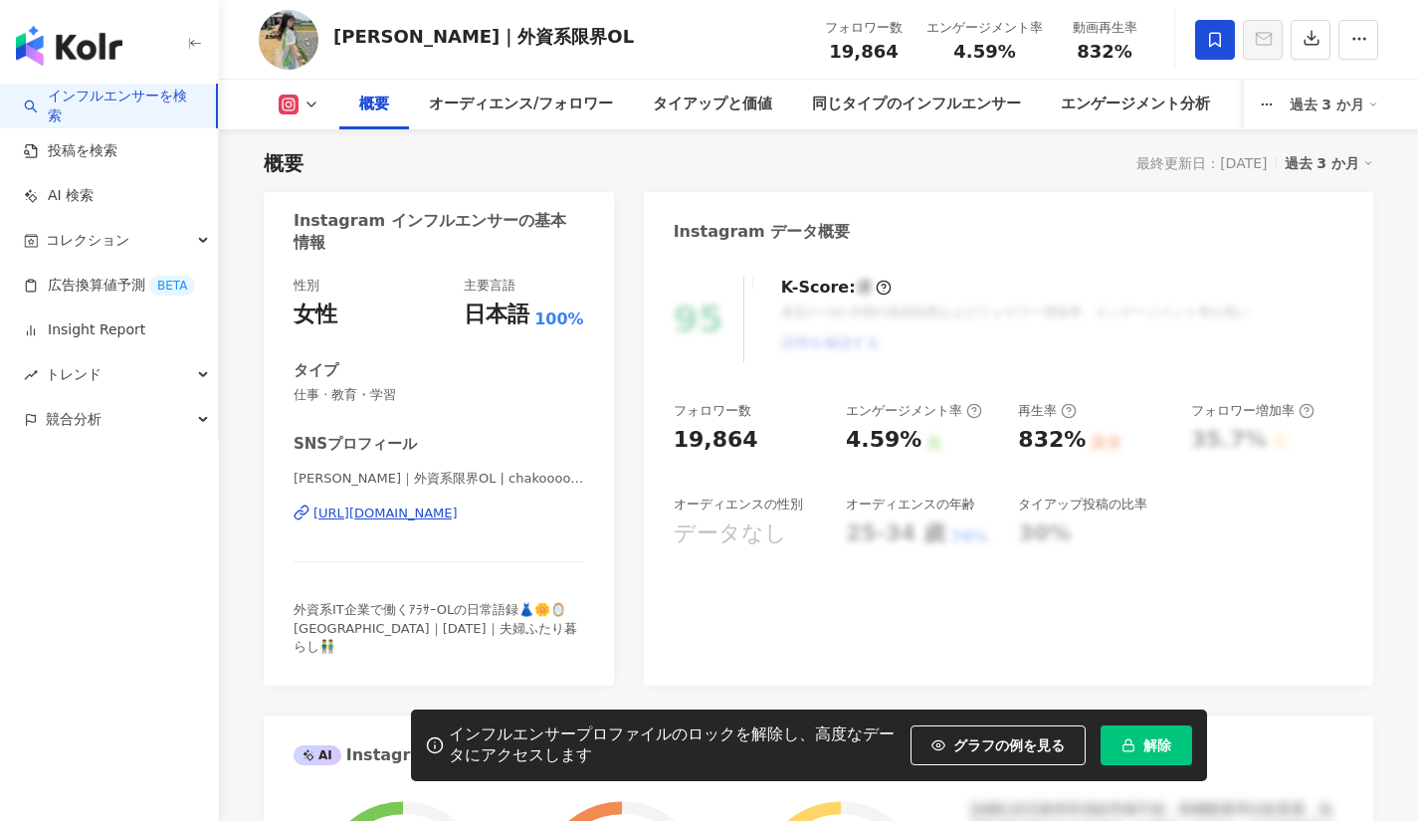
click at [1207, 36] on icon at bounding box center [1215, 40] width 18 height 18
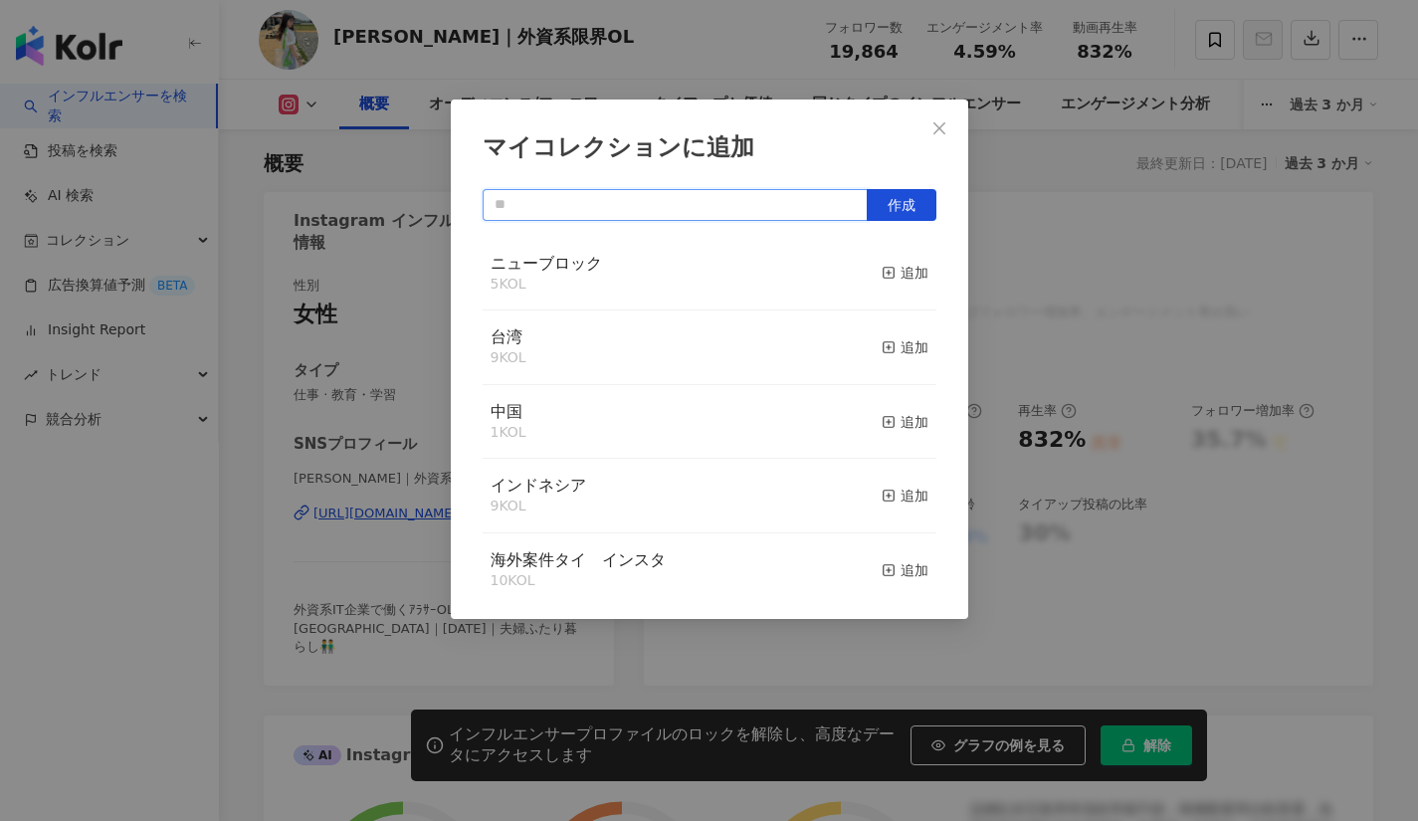
click at [653, 203] on input "text" at bounding box center [675, 205] width 385 height 32
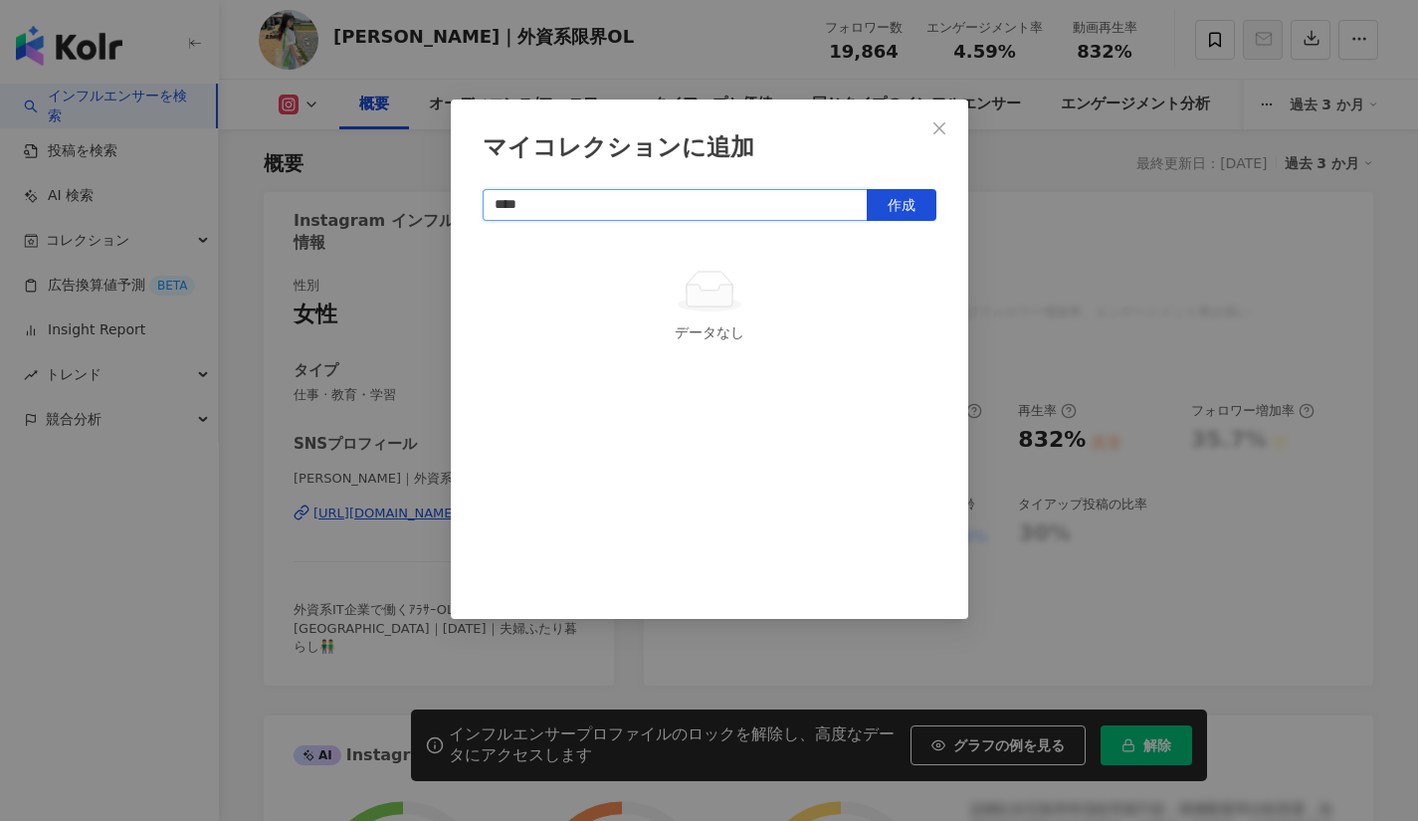
type input "****"
click at [890, 216] on button "作成" at bounding box center [902, 205] width 70 height 32
click at [943, 114] on button "Close" at bounding box center [939, 128] width 40 height 40
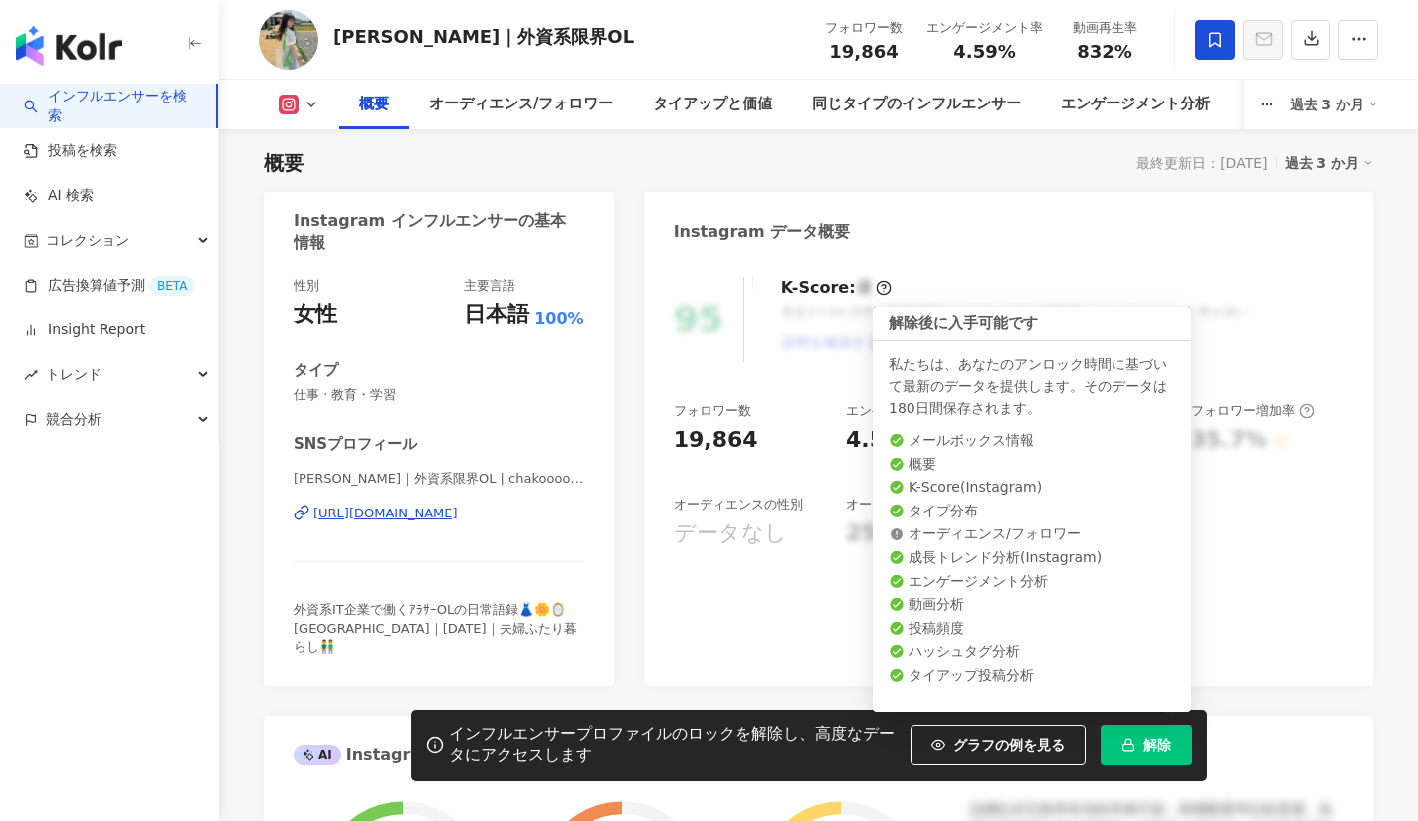
click at [1156, 744] on span "解除" at bounding box center [1157, 745] width 28 height 16
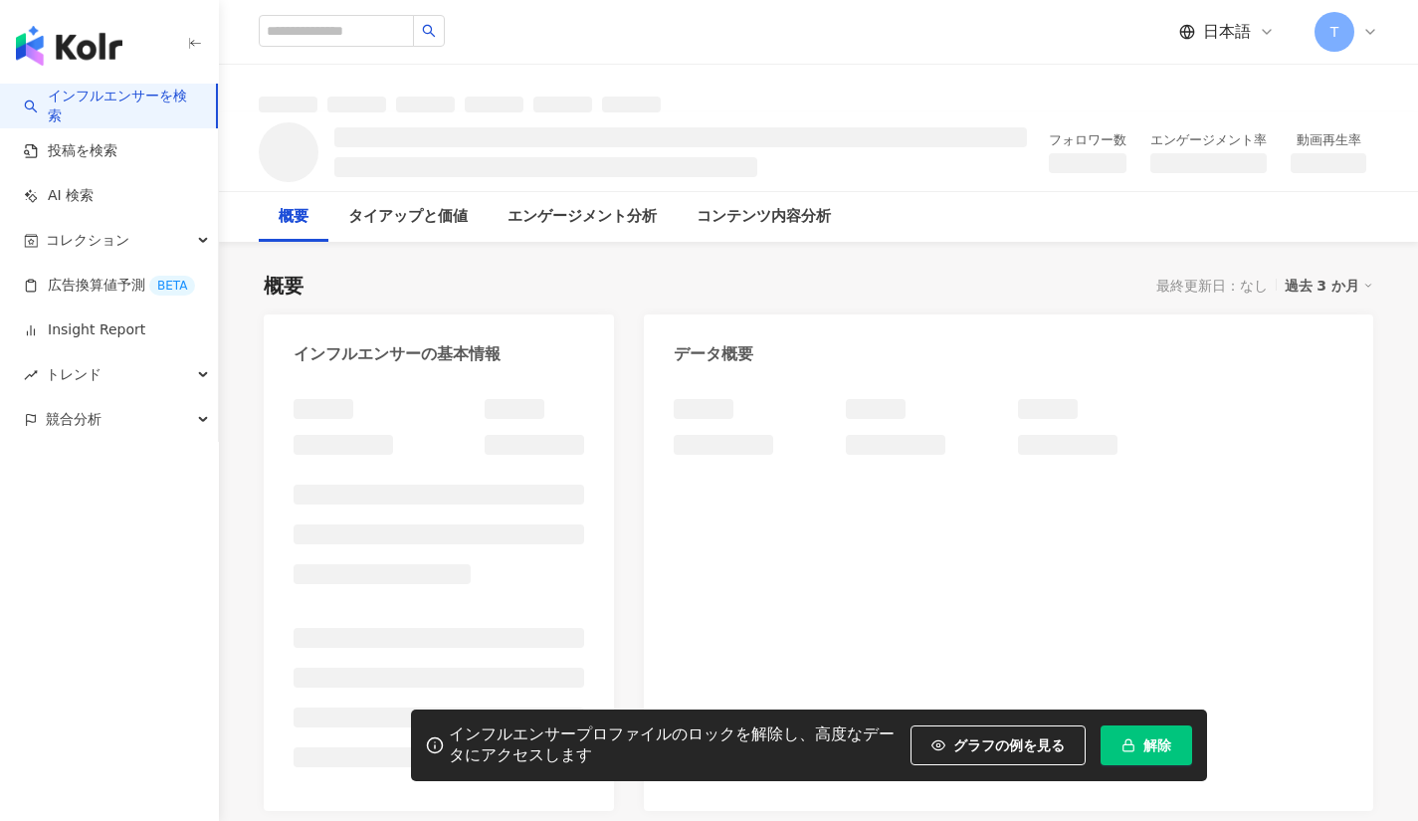
click at [1161, 750] on span "解除" at bounding box center [1157, 745] width 28 height 16
click at [1138, 737] on button "解除" at bounding box center [1147, 745] width 92 height 40
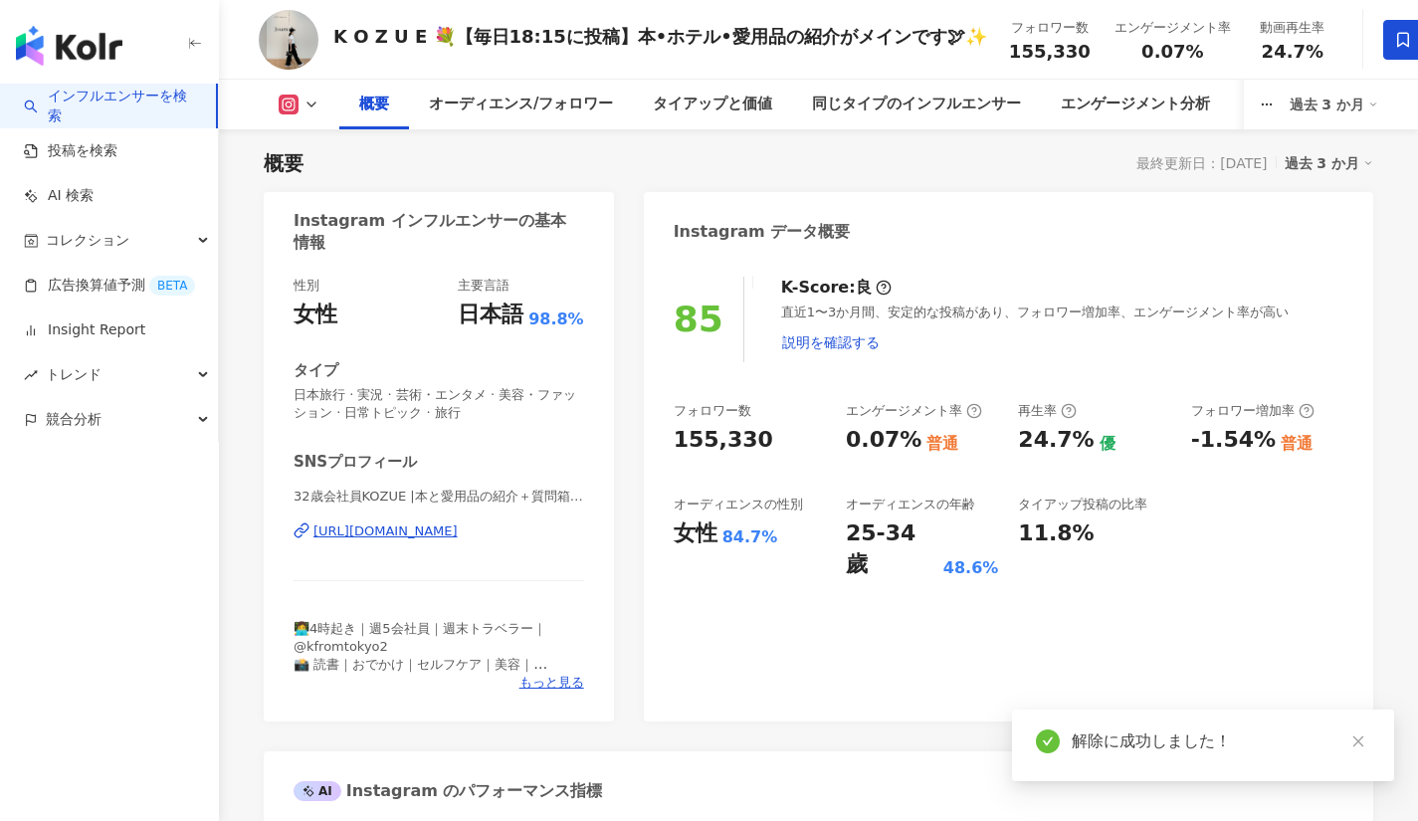
click at [1394, 38] on icon at bounding box center [1403, 40] width 18 height 18
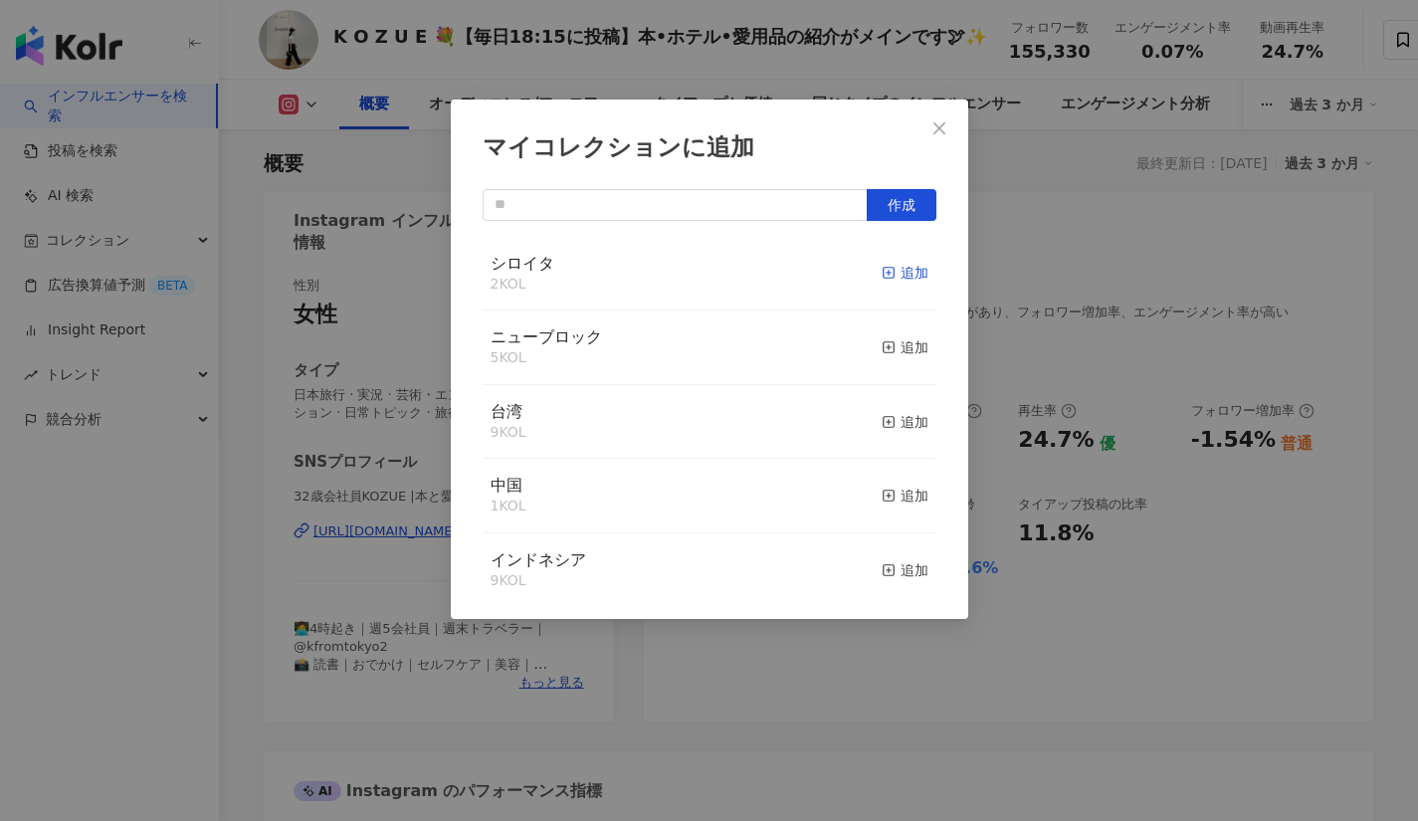
click at [882, 278] on icon "button" at bounding box center [889, 273] width 14 height 14
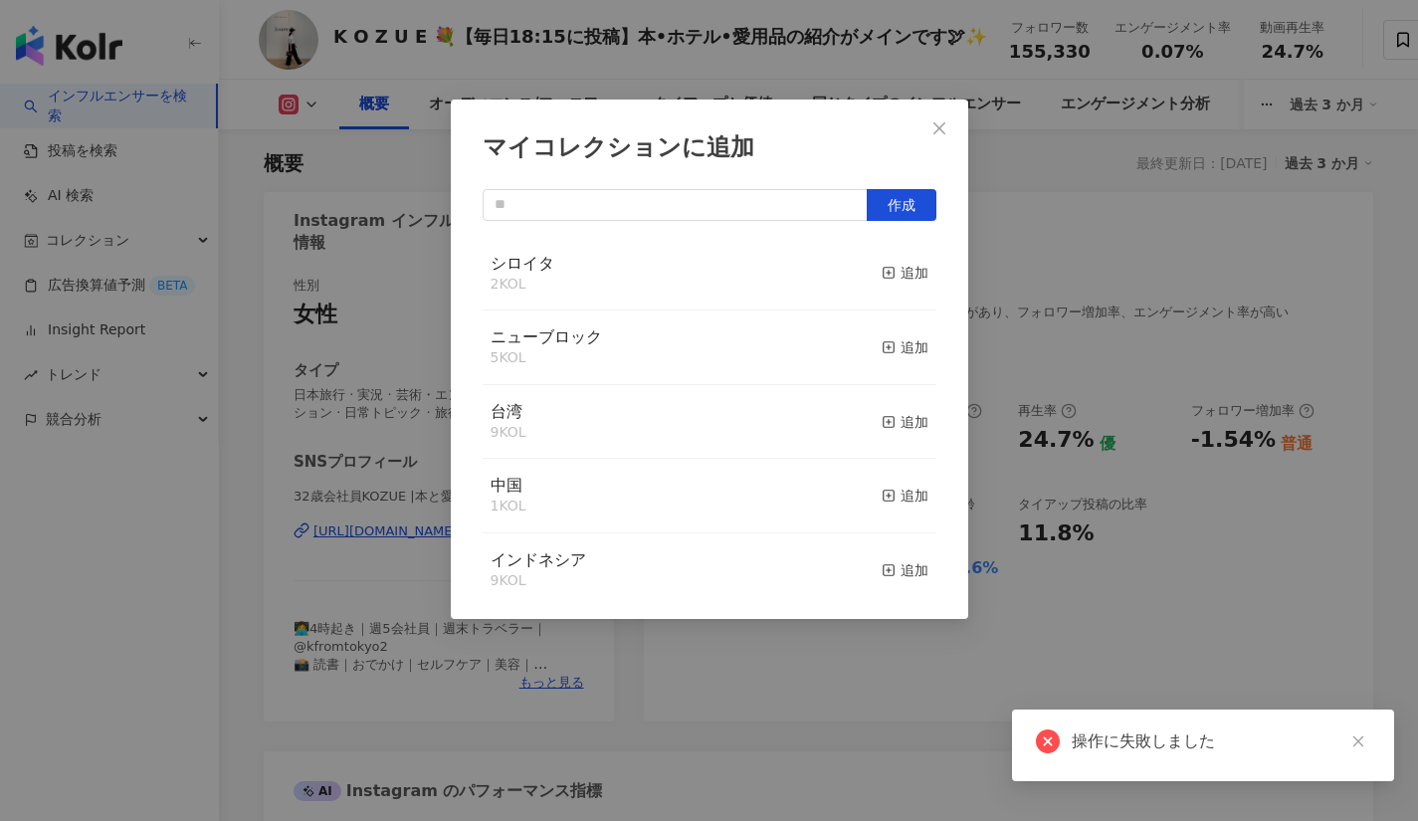
click at [861, 278] on div "シロイタ 2 KOL 追加" at bounding box center [710, 274] width 454 height 75
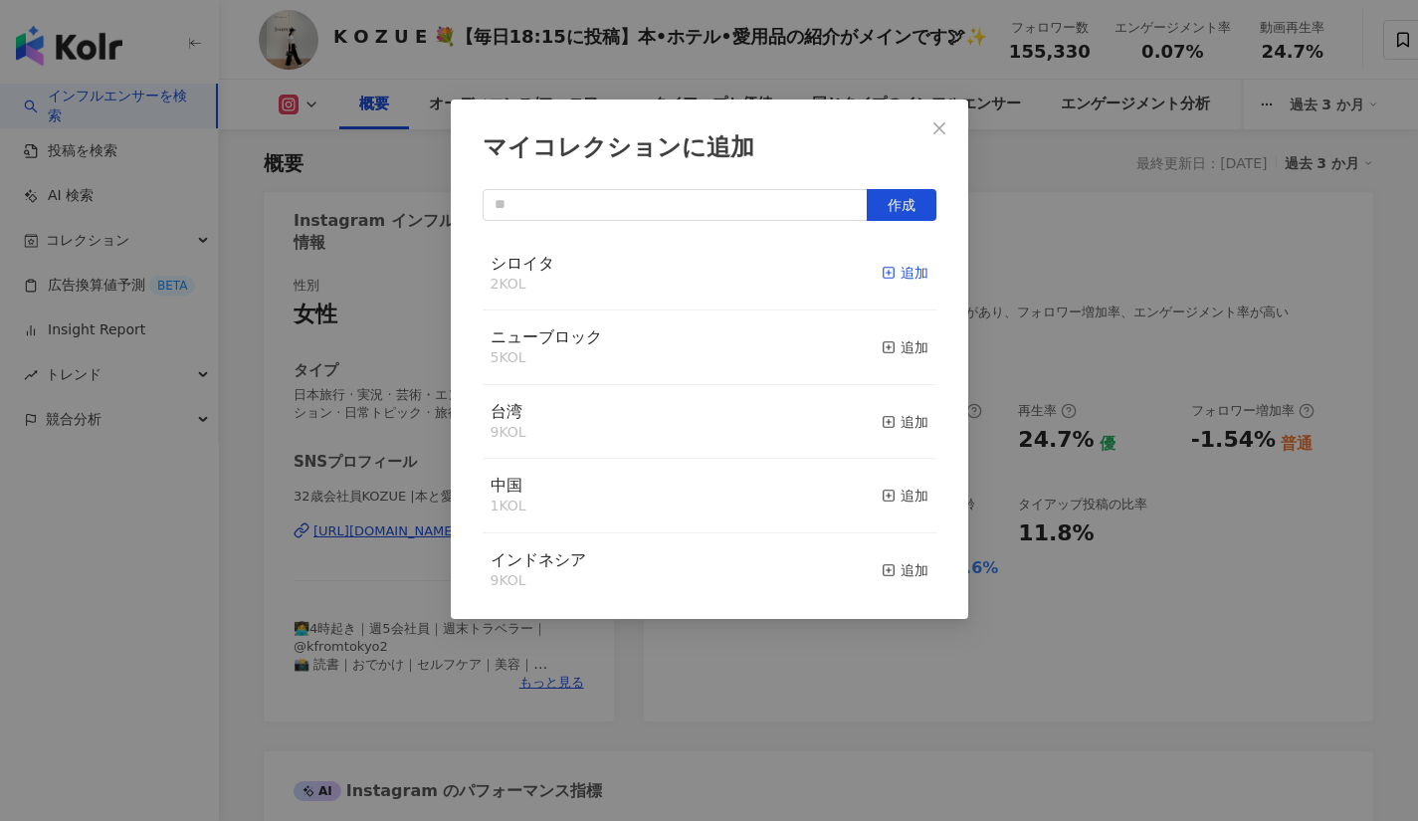
click at [882, 276] on div "追加" at bounding box center [905, 273] width 47 height 22
click at [931, 105] on div "マイコレクションに追加 作成 シロイタ 3 KOL お気に入りを解除する ニューブロック 5 KOL 追加 台湾 9 KOL 追加 中国 1 KOL 追加 イ…" at bounding box center [709, 359] width 517 height 519
click at [936, 122] on icon "close" at bounding box center [939, 128] width 16 height 16
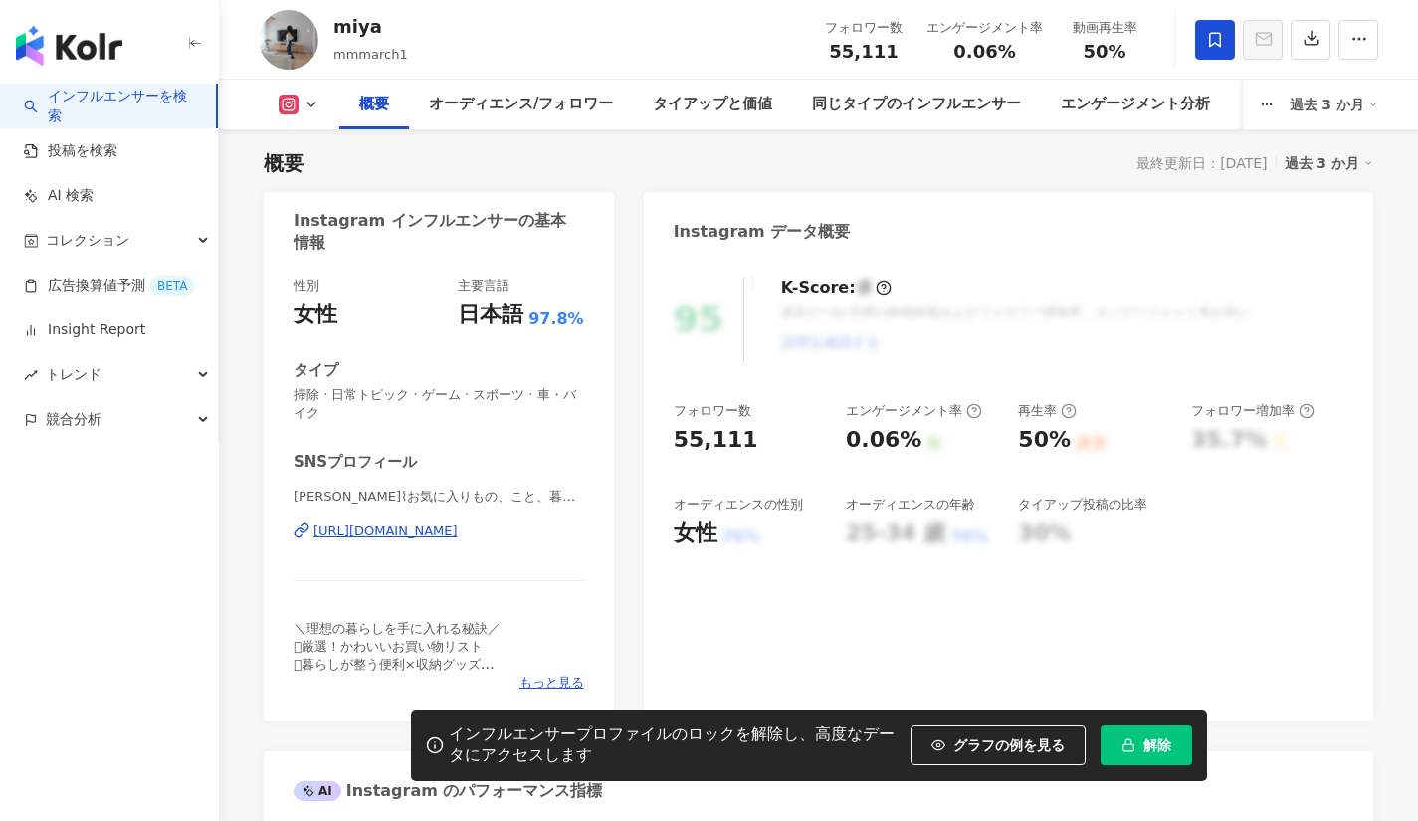
click at [1139, 742] on button "解除" at bounding box center [1147, 745] width 92 height 40
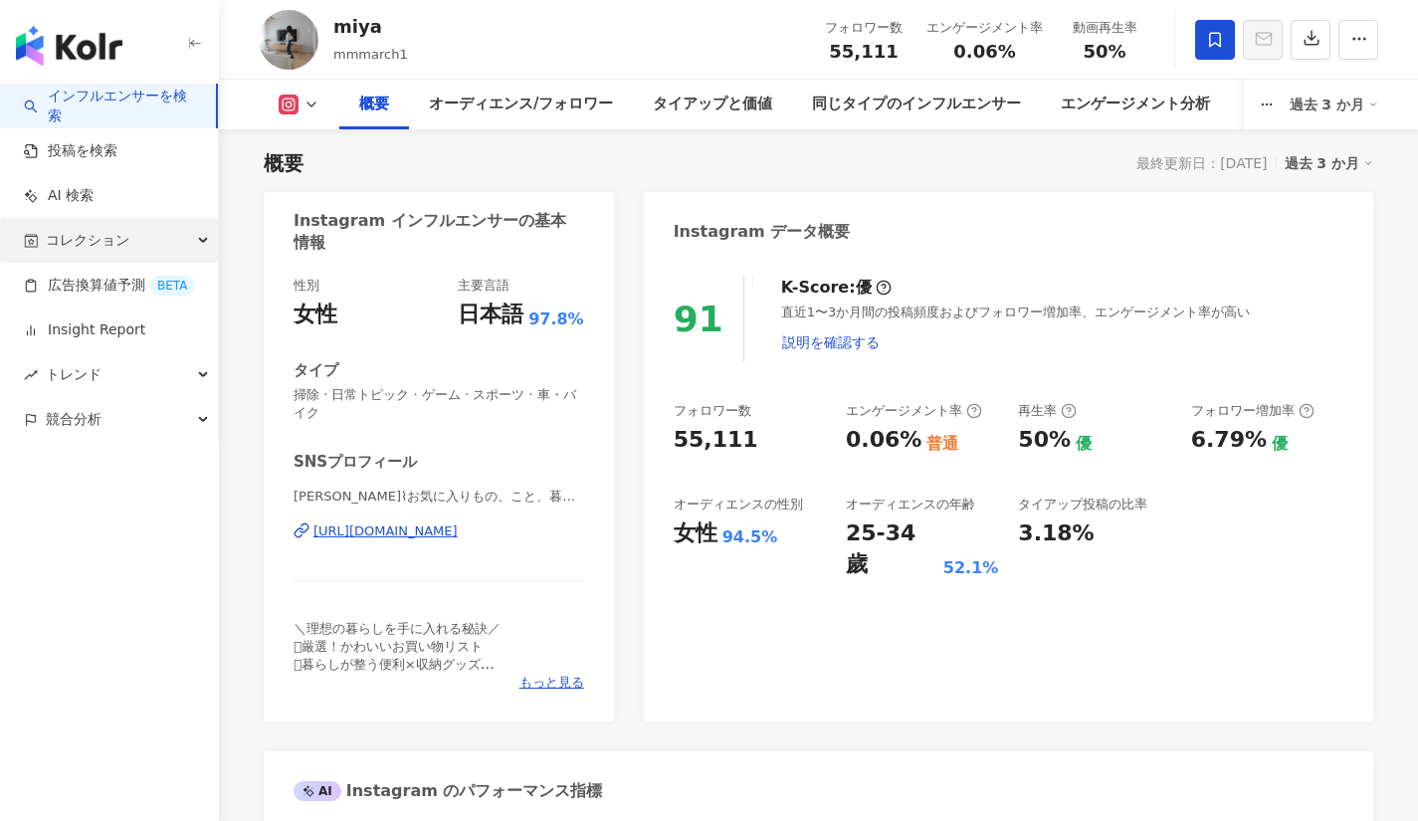
click at [86, 244] on span "コレクション" at bounding box center [88, 240] width 84 height 45
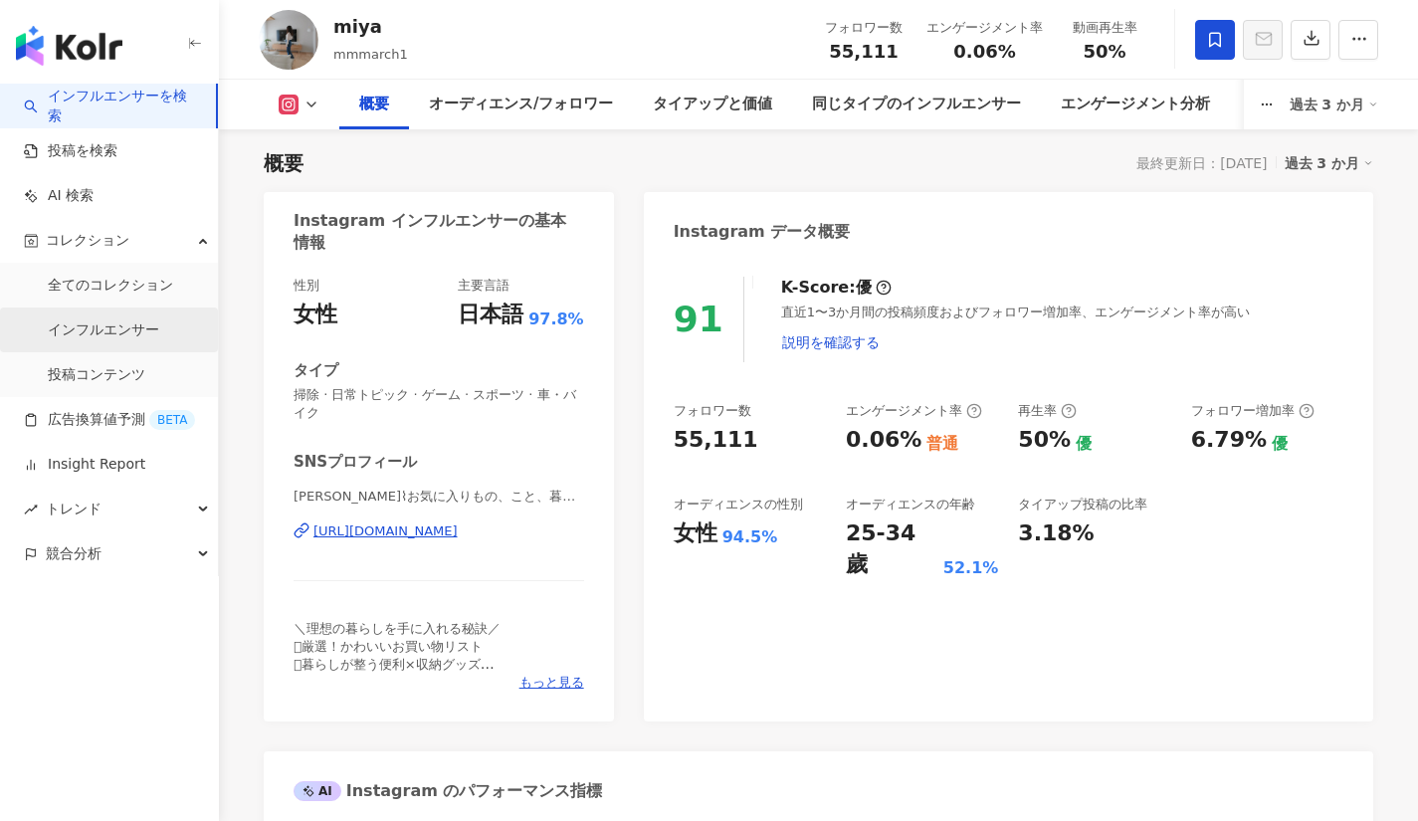
click at [101, 325] on link "インフルエンサー" at bounding box center [103, 330] width 111 height 20
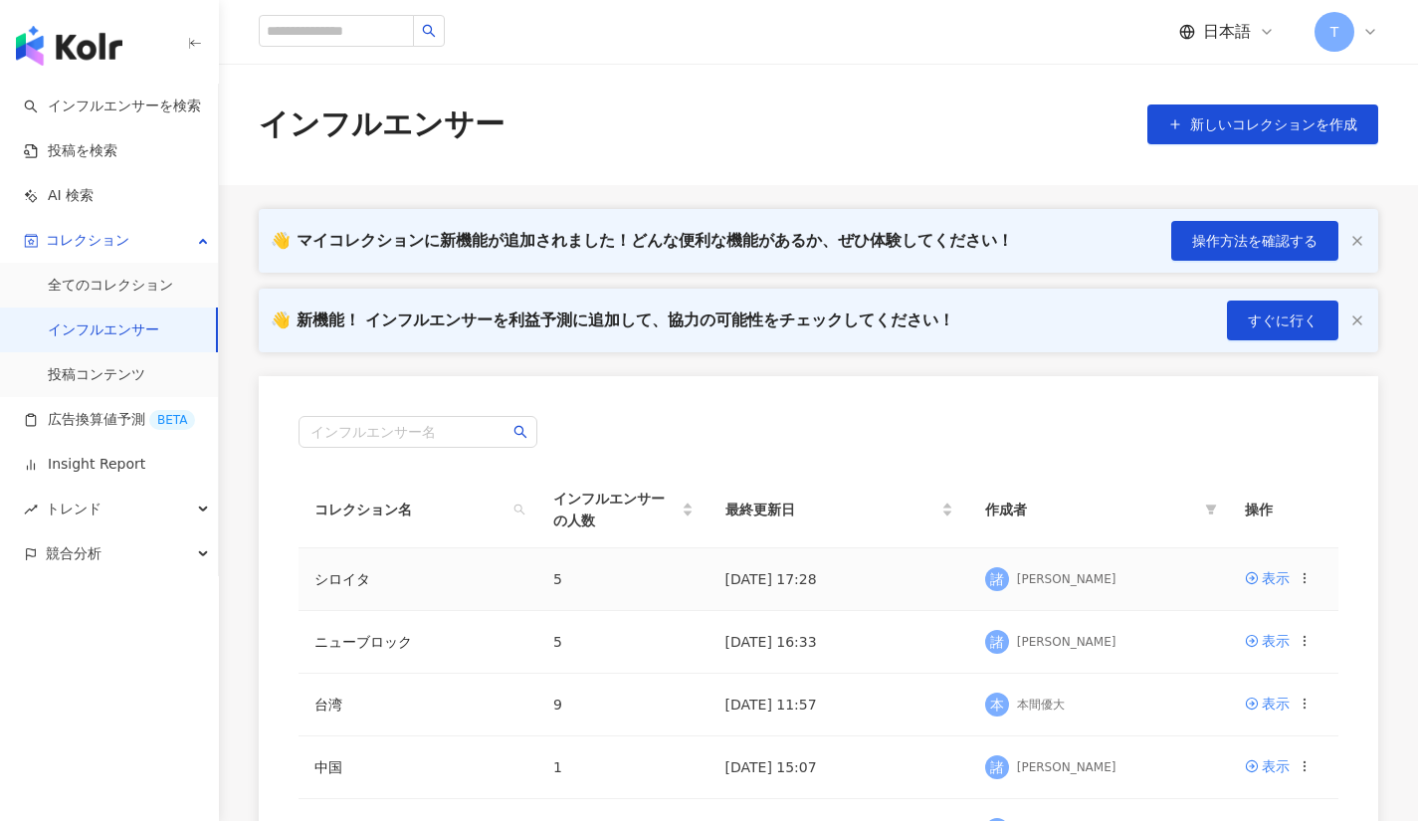
click at [451, 581] on td "シロイタ" at bounding box center [418, 579] width 239 height 63
click at [1253, 578] on icon at bounding box center [1252, 578] width 12 height 12
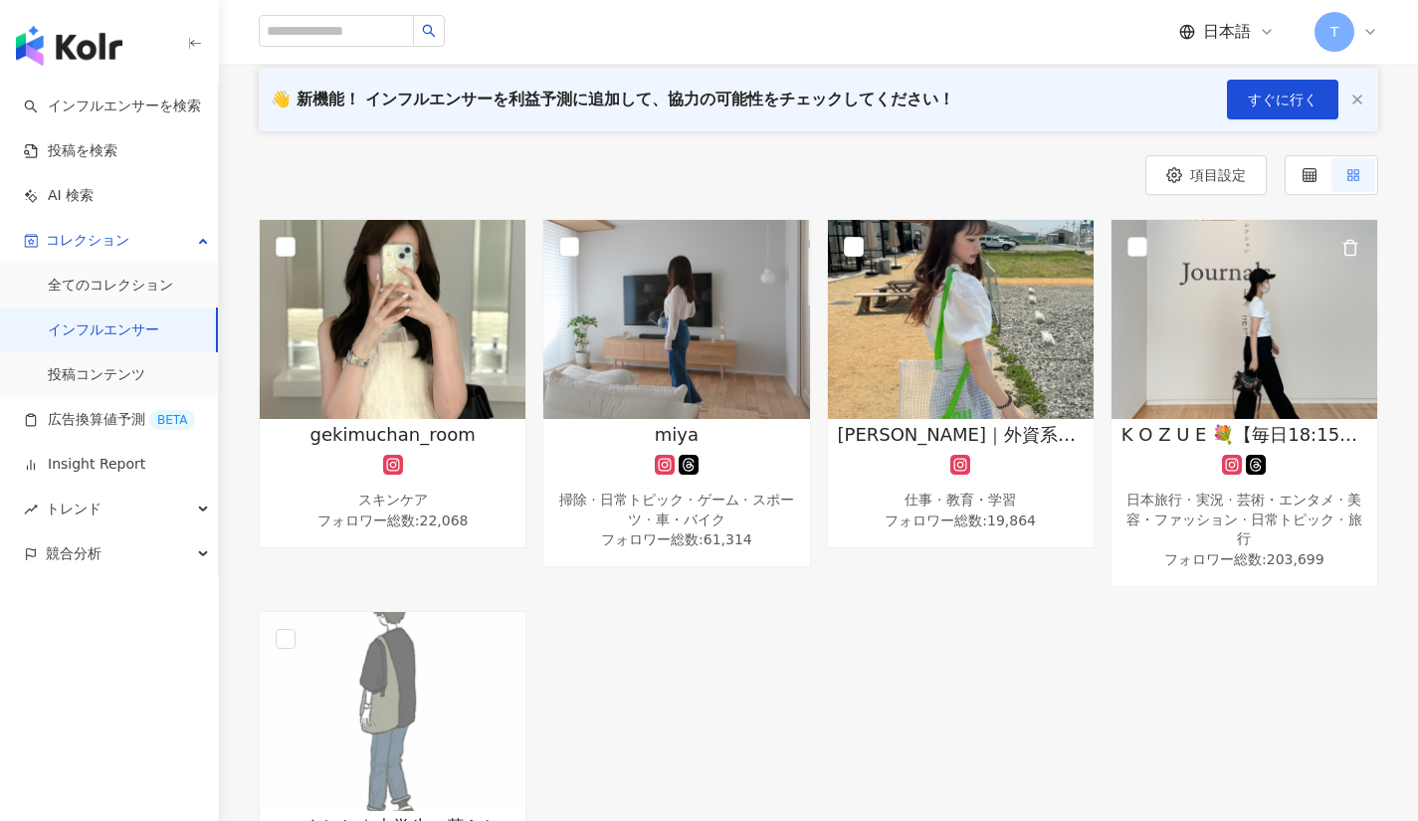
scroll to position [135, 0]
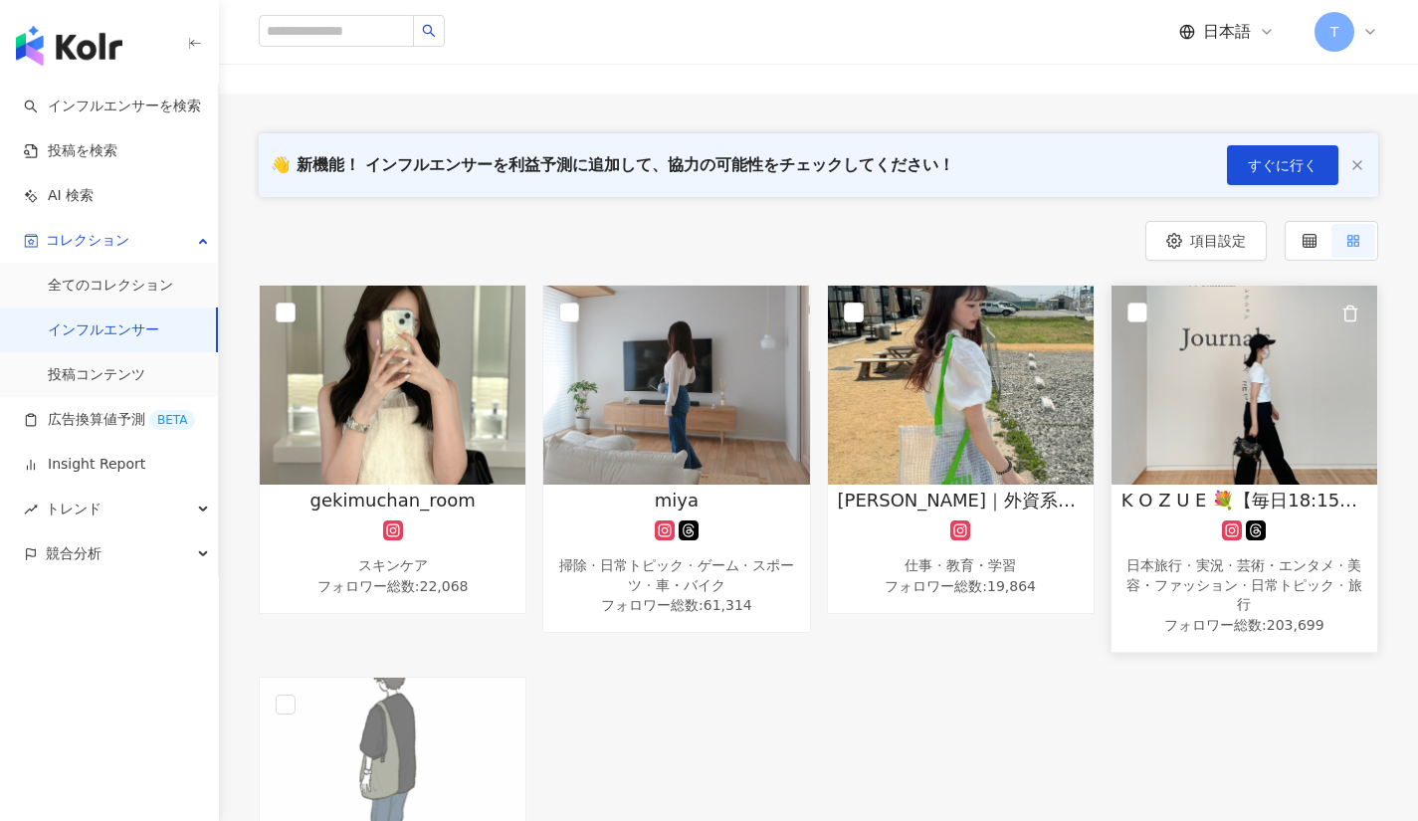
click at [1128, 289] on img at bounding box center [1244, 385] width 266 height 199
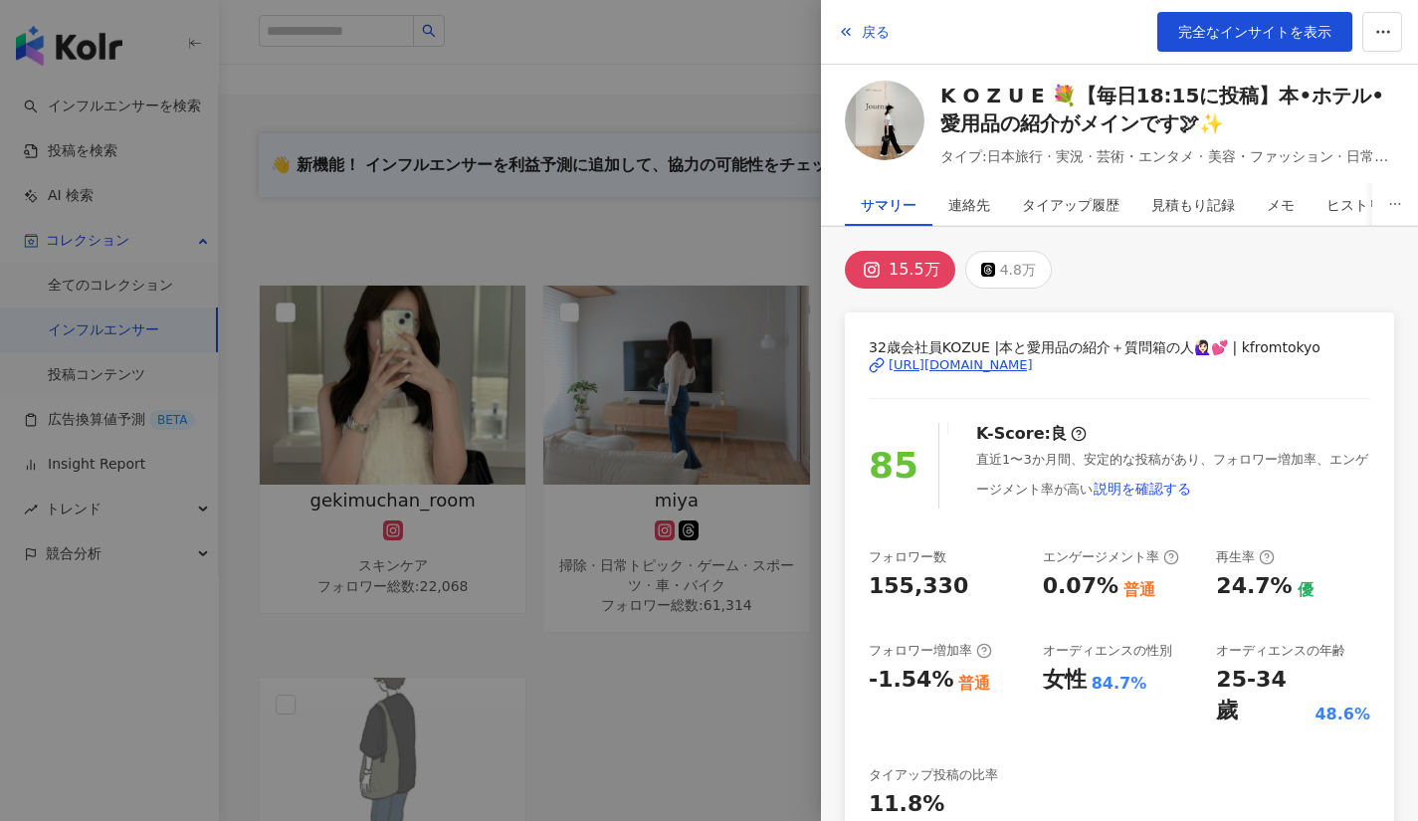
click at [769, 385] on div at bounding box center [709, 410] width 1418 height 821
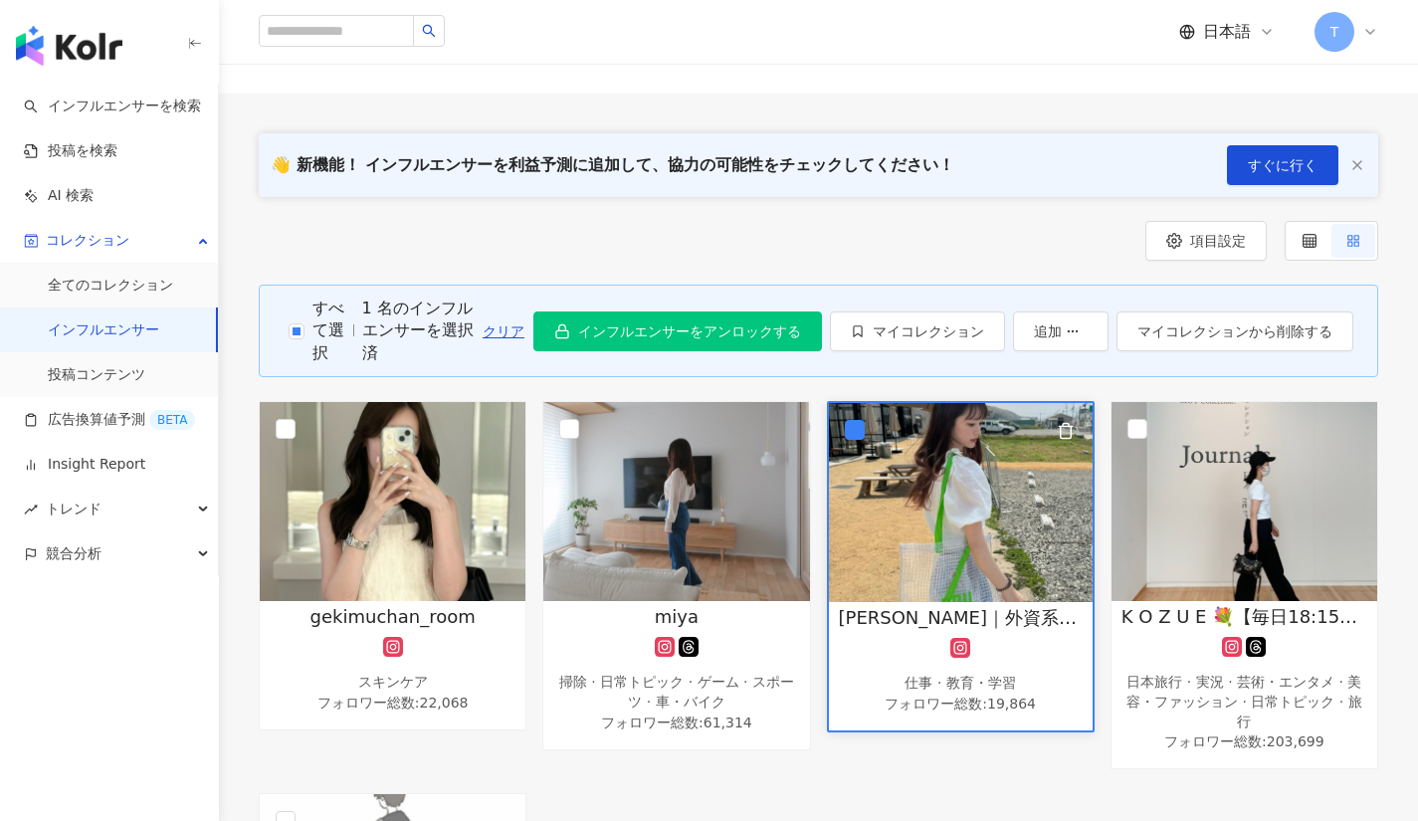
click at [887, 495] on img at bounding box center [961, 502] width 264 height 199
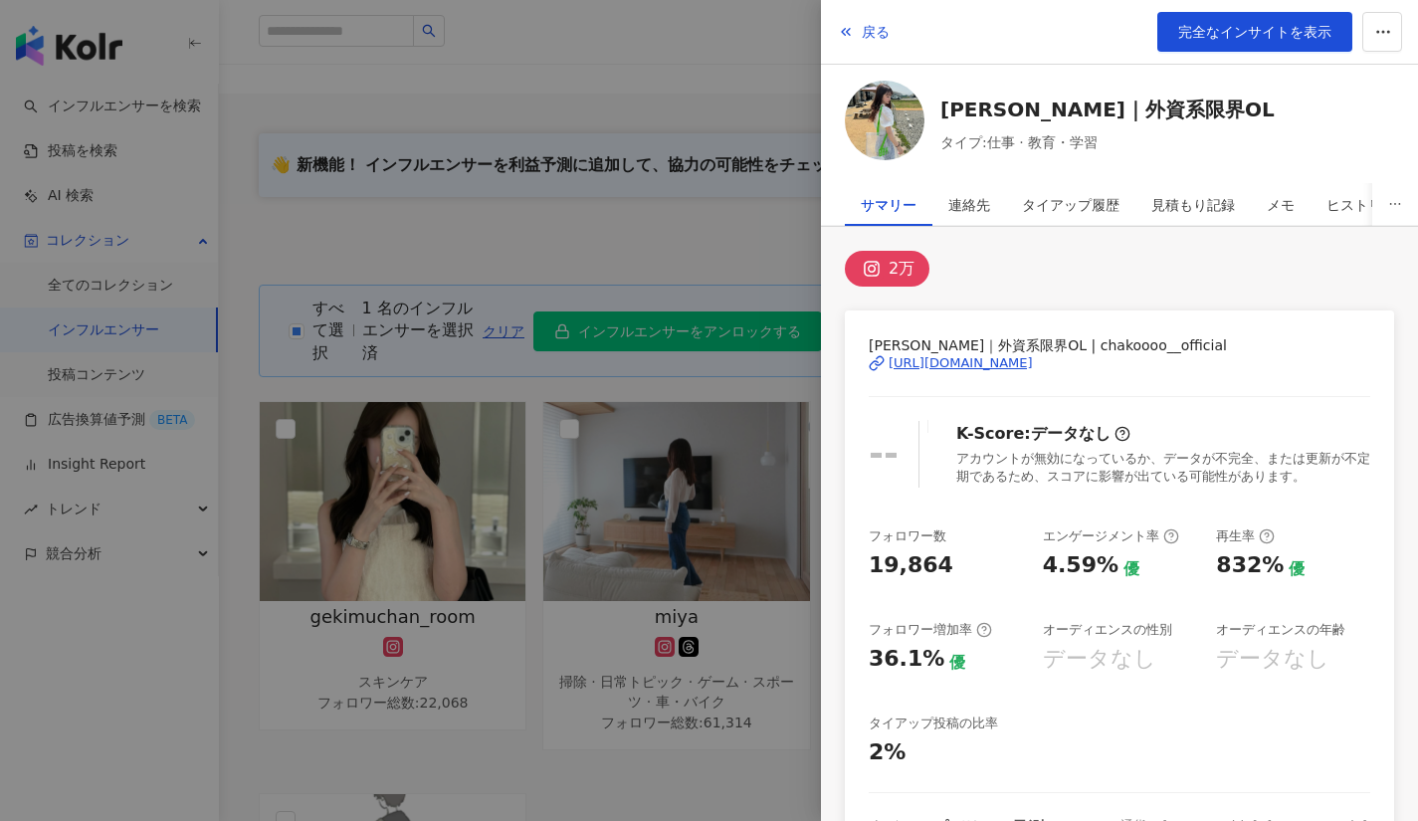
click at [655, 539] on div at bounding box center [709, 410] width 1418 height 821
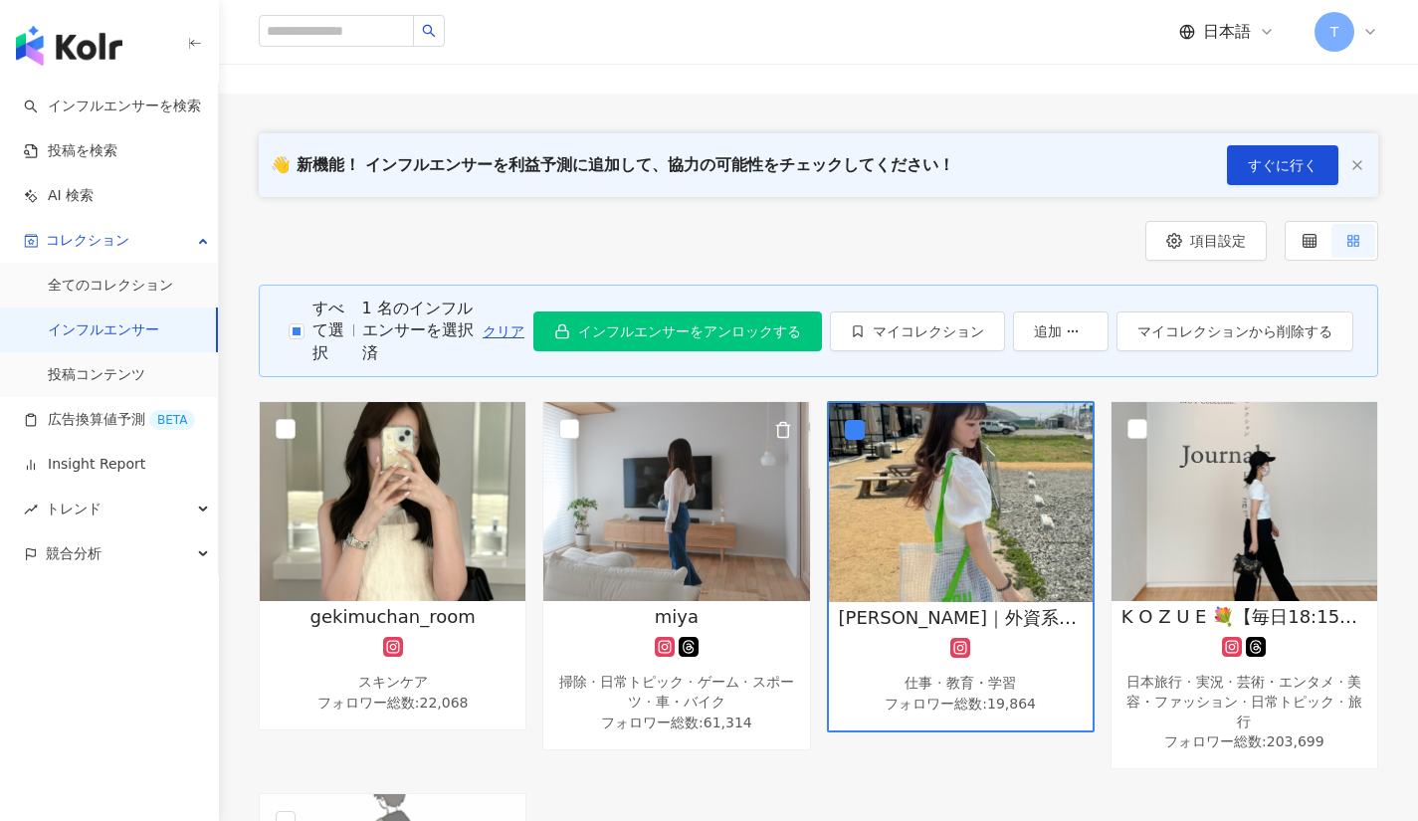
click at [655, 539] on img at bounding box center [676, 501] width 266 height 199
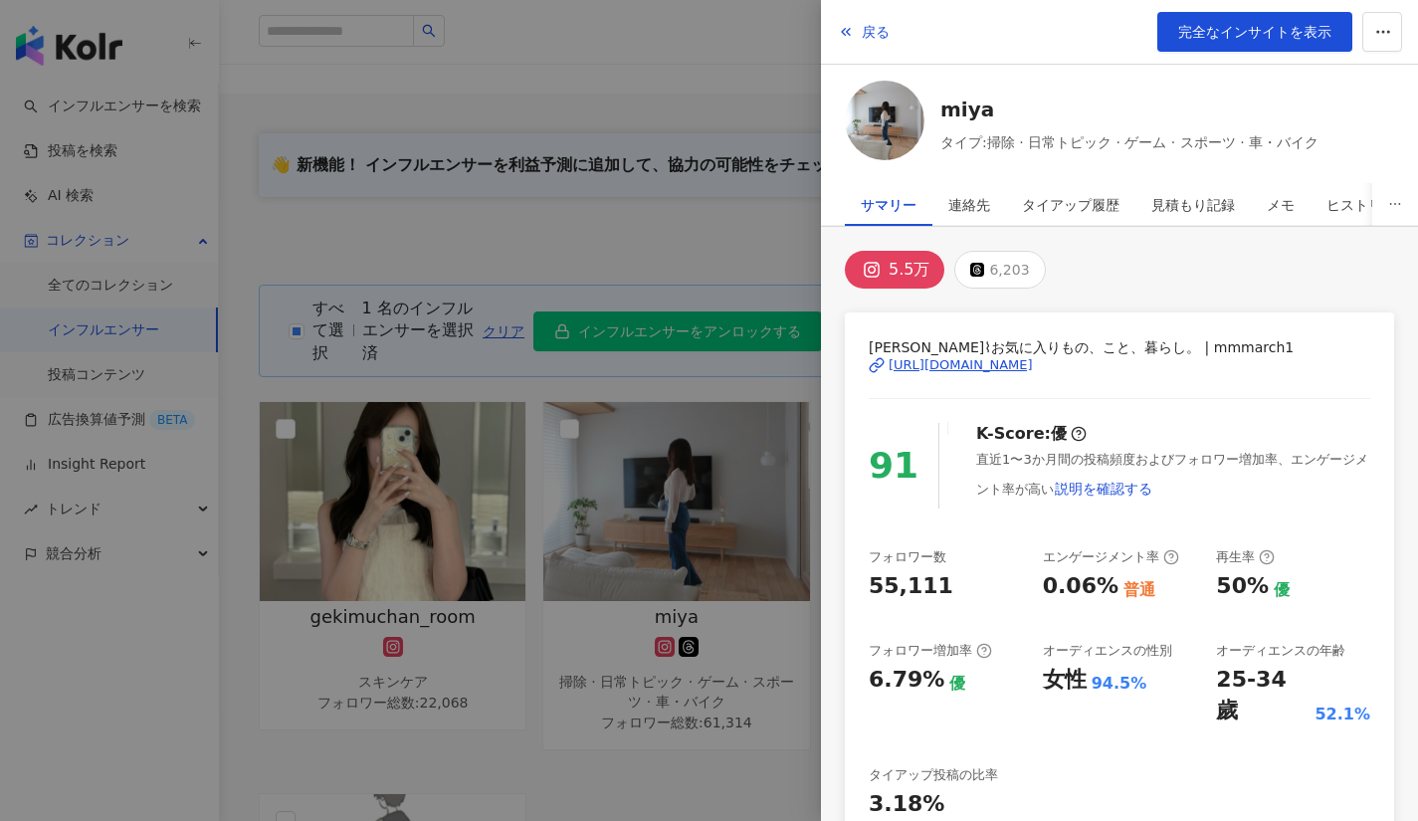
click at [655, 539] on div at bounding box center [709, 410] width 1418 height 821
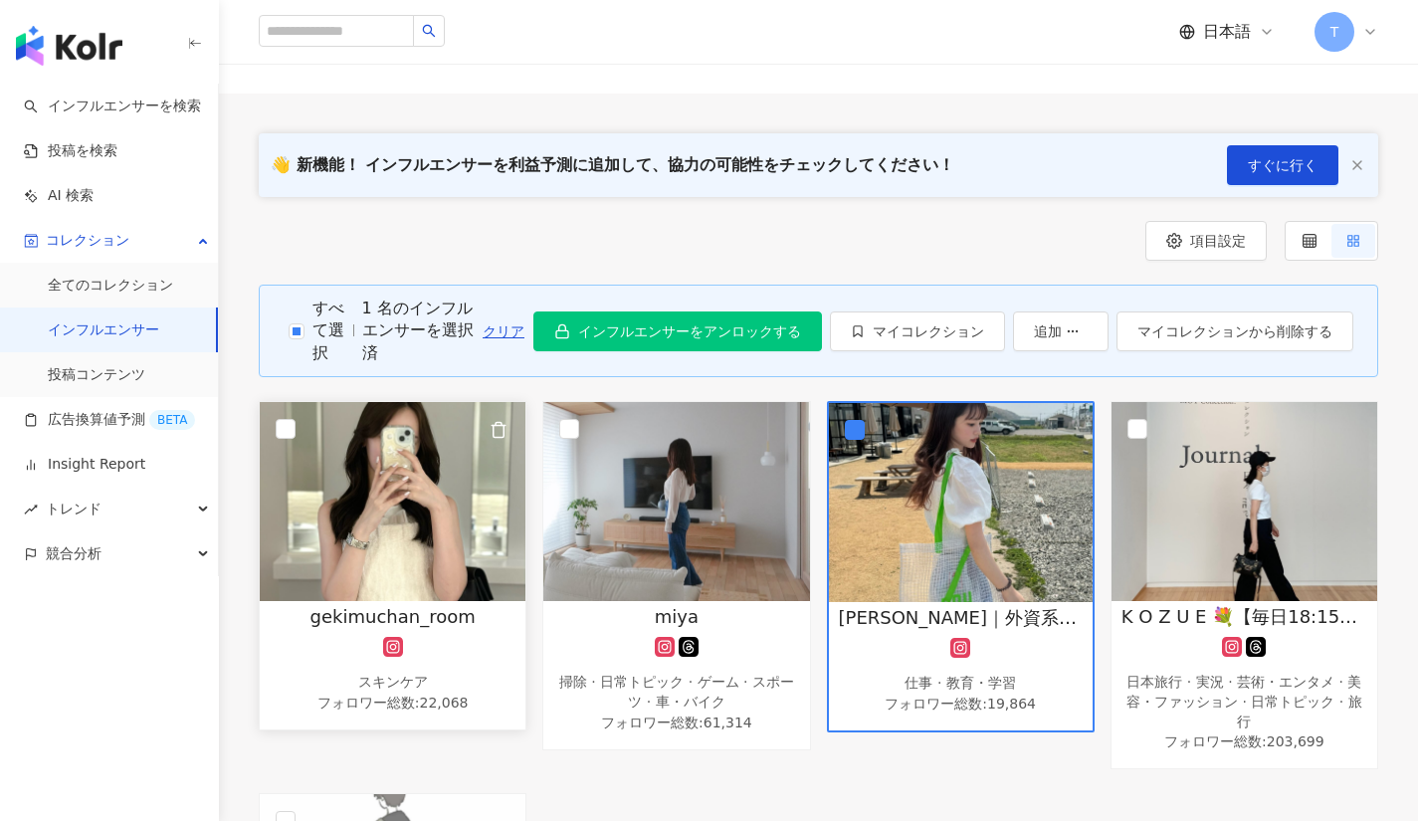
click at [361, 494] on img at bounding box center [393, 501] width 266 height 199
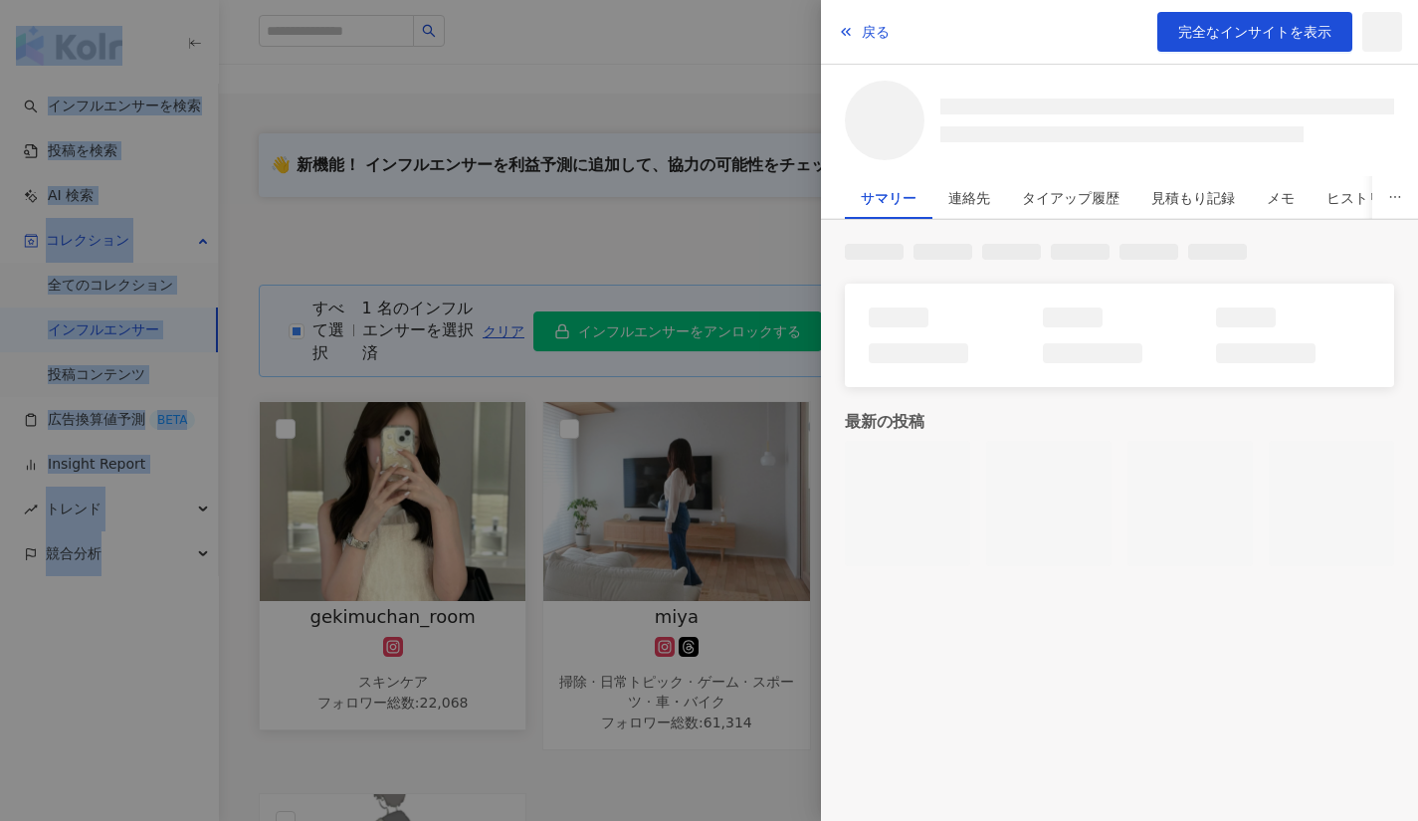
click at [361, 494] on div at bounding box center [709, 410] width 1418 height 821
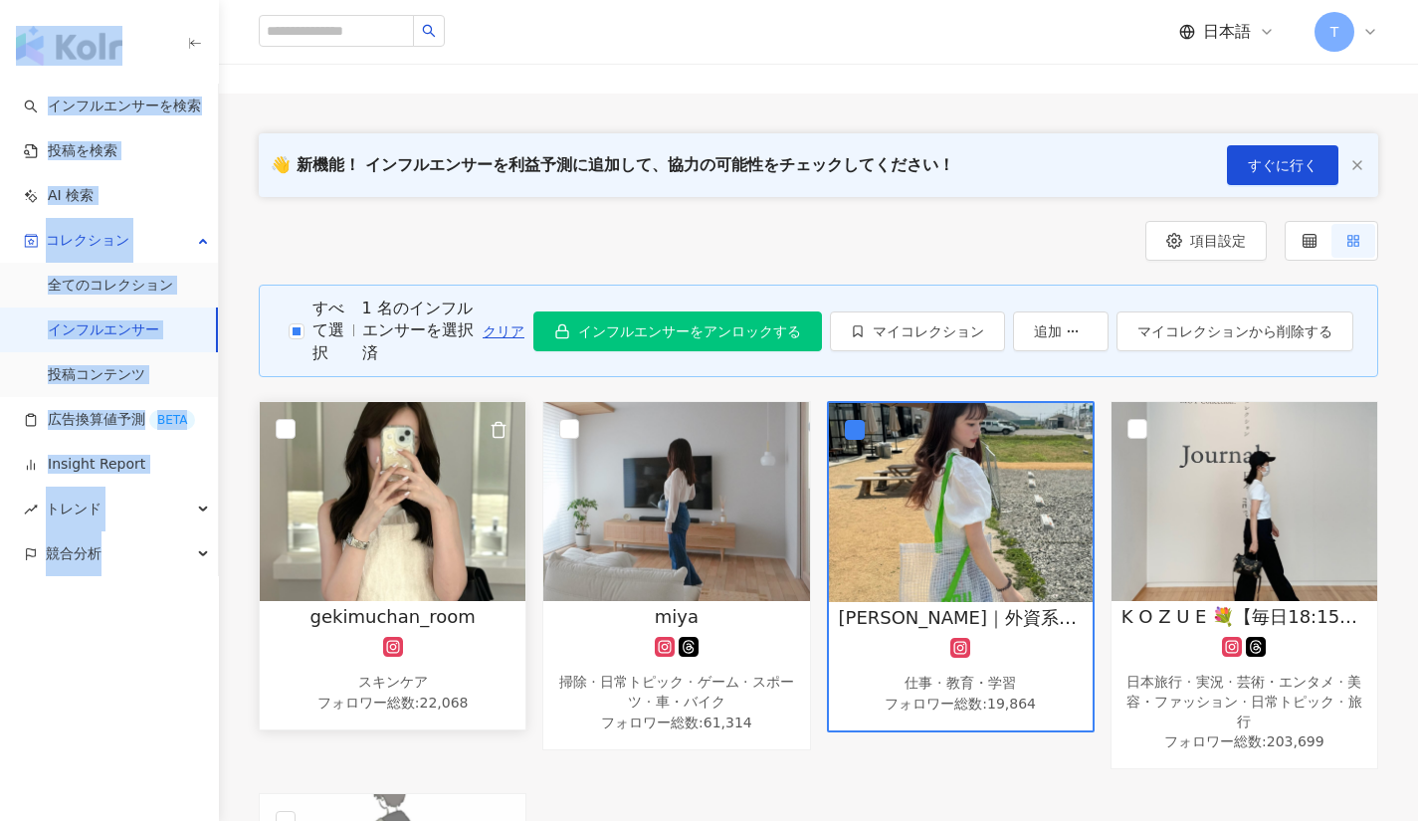
click at [361, 494] on img at bounding box center [393, 501] width 266 height 199
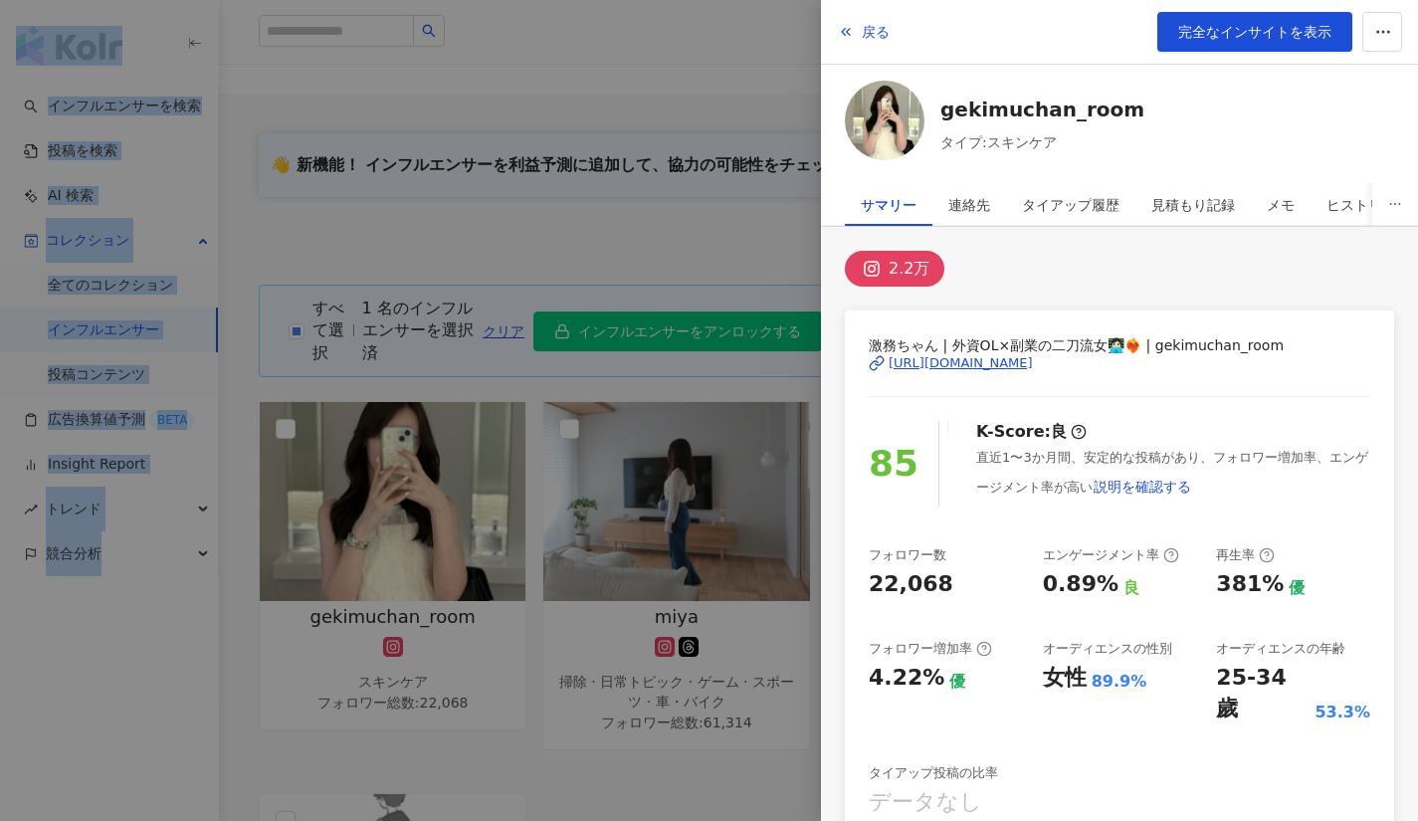
click at [536, 770] on div at bounding box center [709, 410] width 1418 height 821
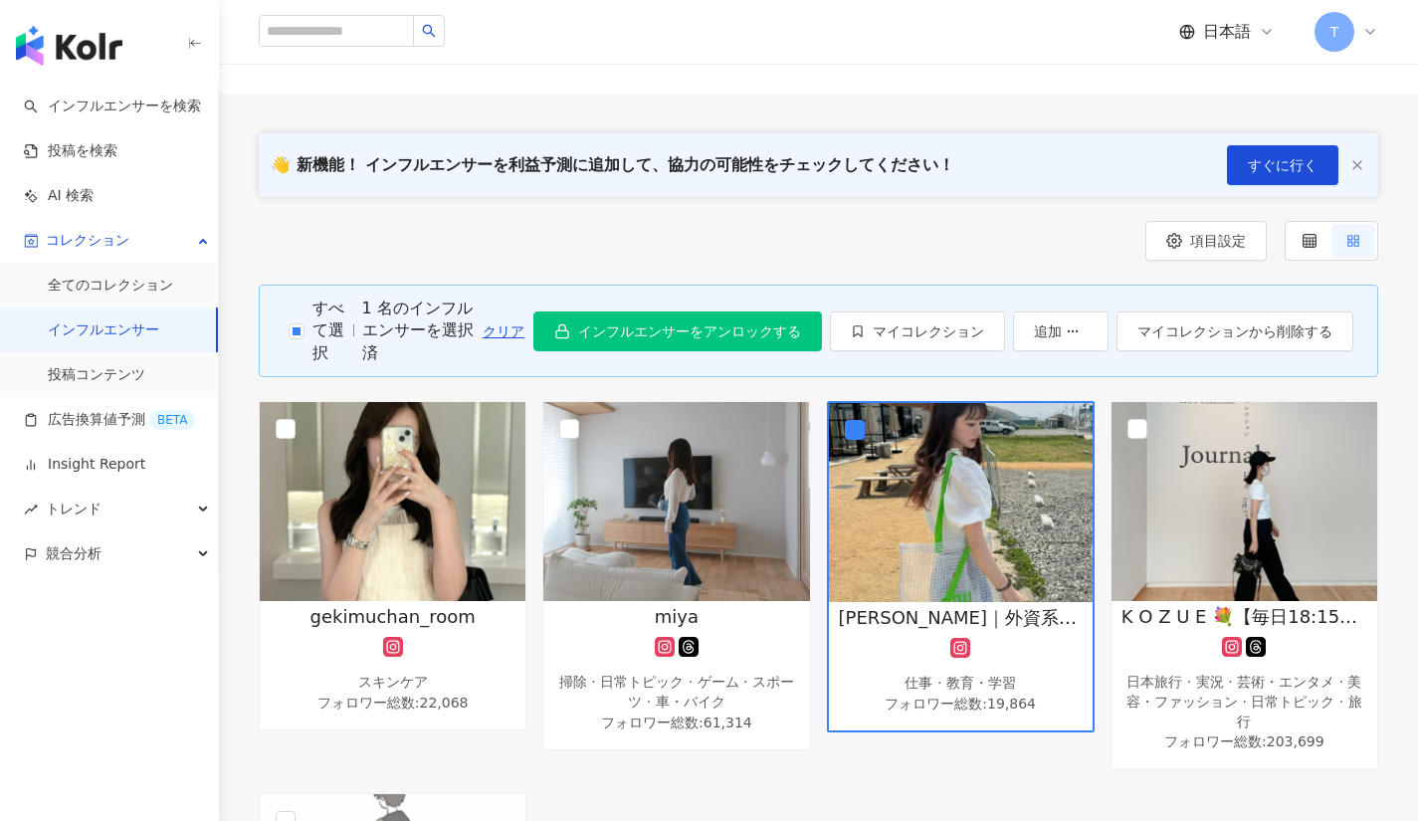
click at [961, 252] on div "項目設定" at bounding box center [818, 241] width 1119 height 40
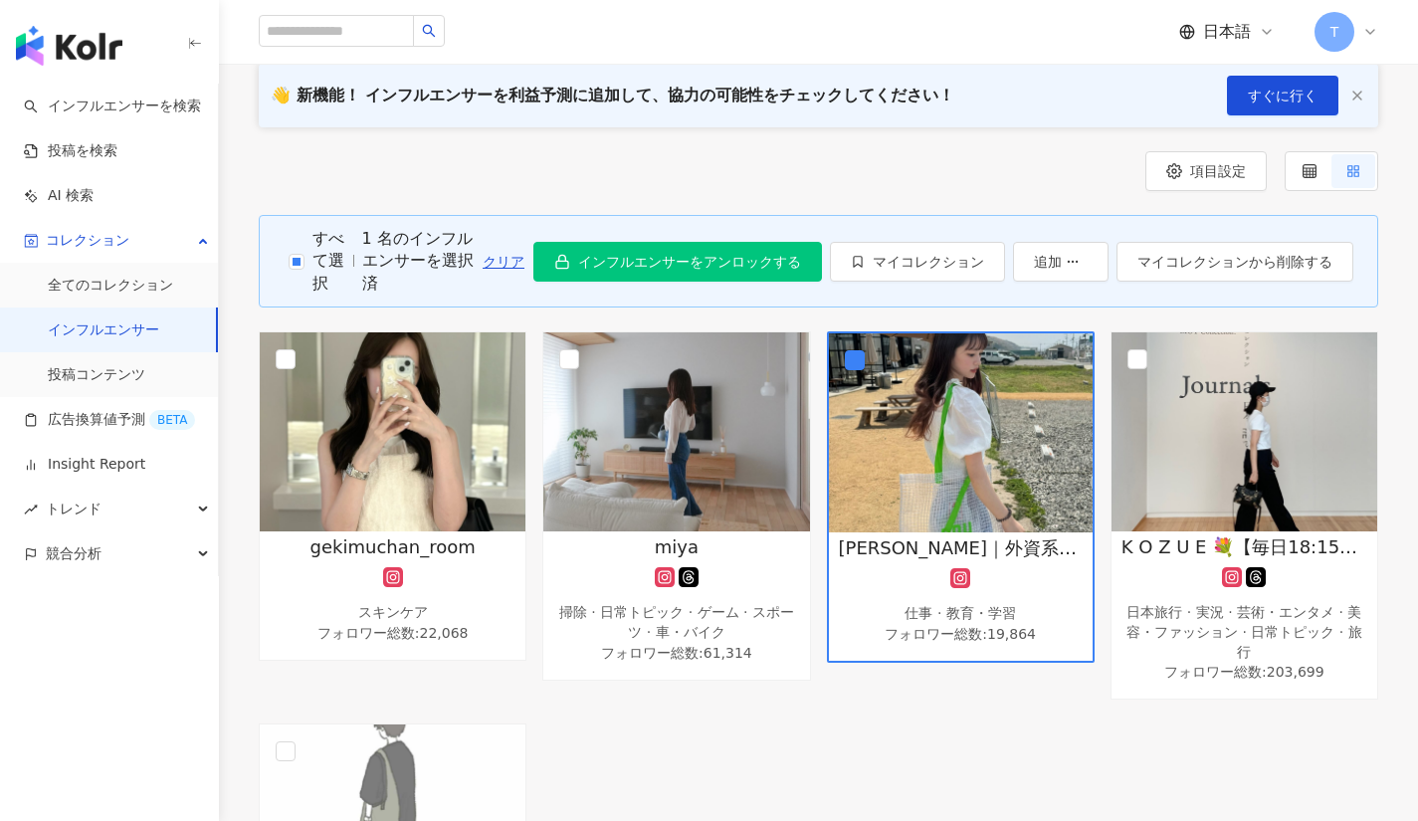
scroll to position [299, 0]
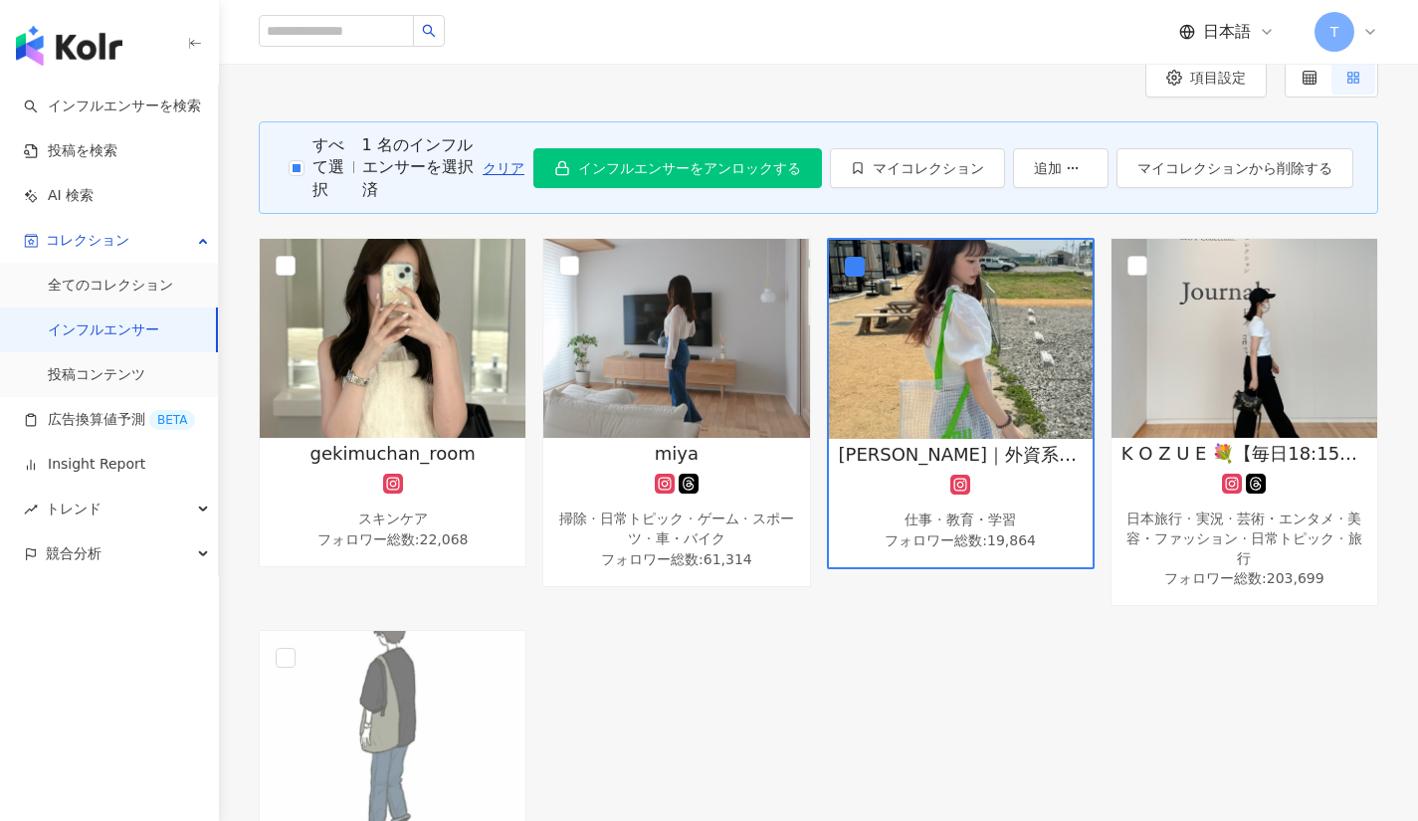
click at [853, 700] on div "gekimuchan_room スキンケア フォロワー総数 : 22,068 miya 掃除 · 日常トピック · ゲーム · スポーツ · 車・バイク フォ…" at bounding box center [818, 598] width 1135 height 721
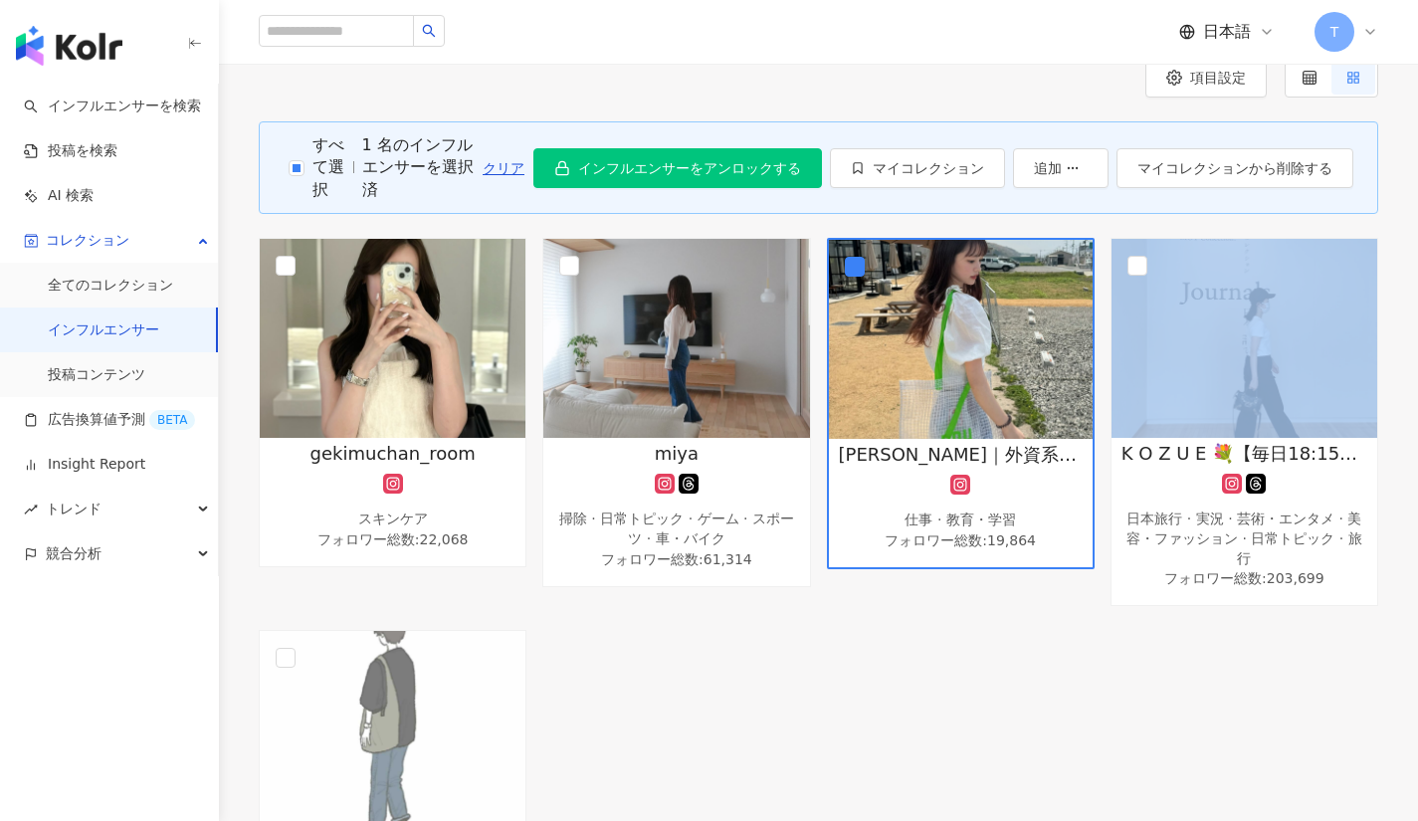
click at [853, 700] on div "gekimuchan_room スキンケア フォロワー総数 : 22,068 miya 掃除 · 日常トピック · ゲーム · スポーツ · 車・バイク フォ…" at bounding box center [818, 598] width 1135 height 721
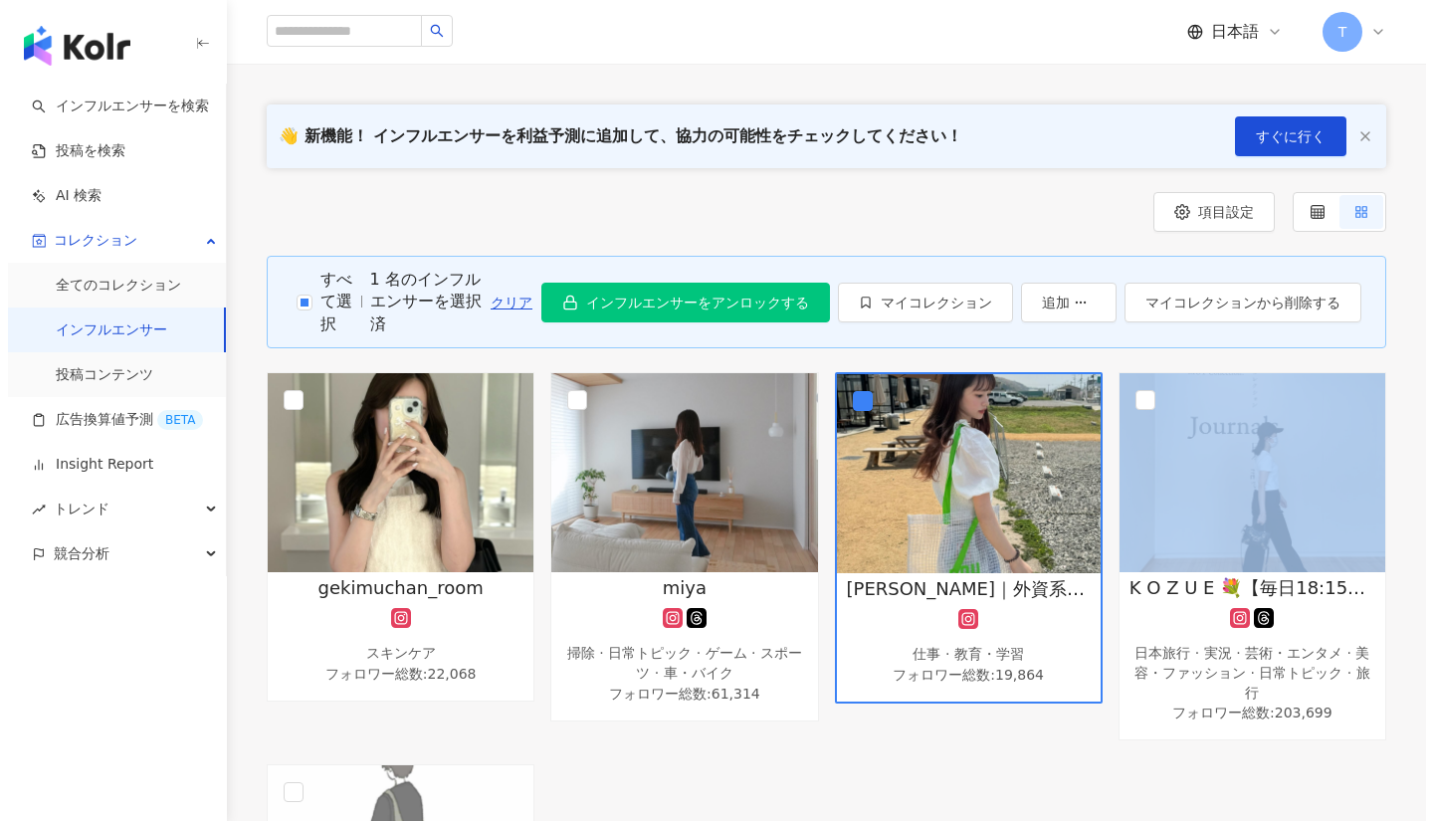
scroll to position [0, 0]
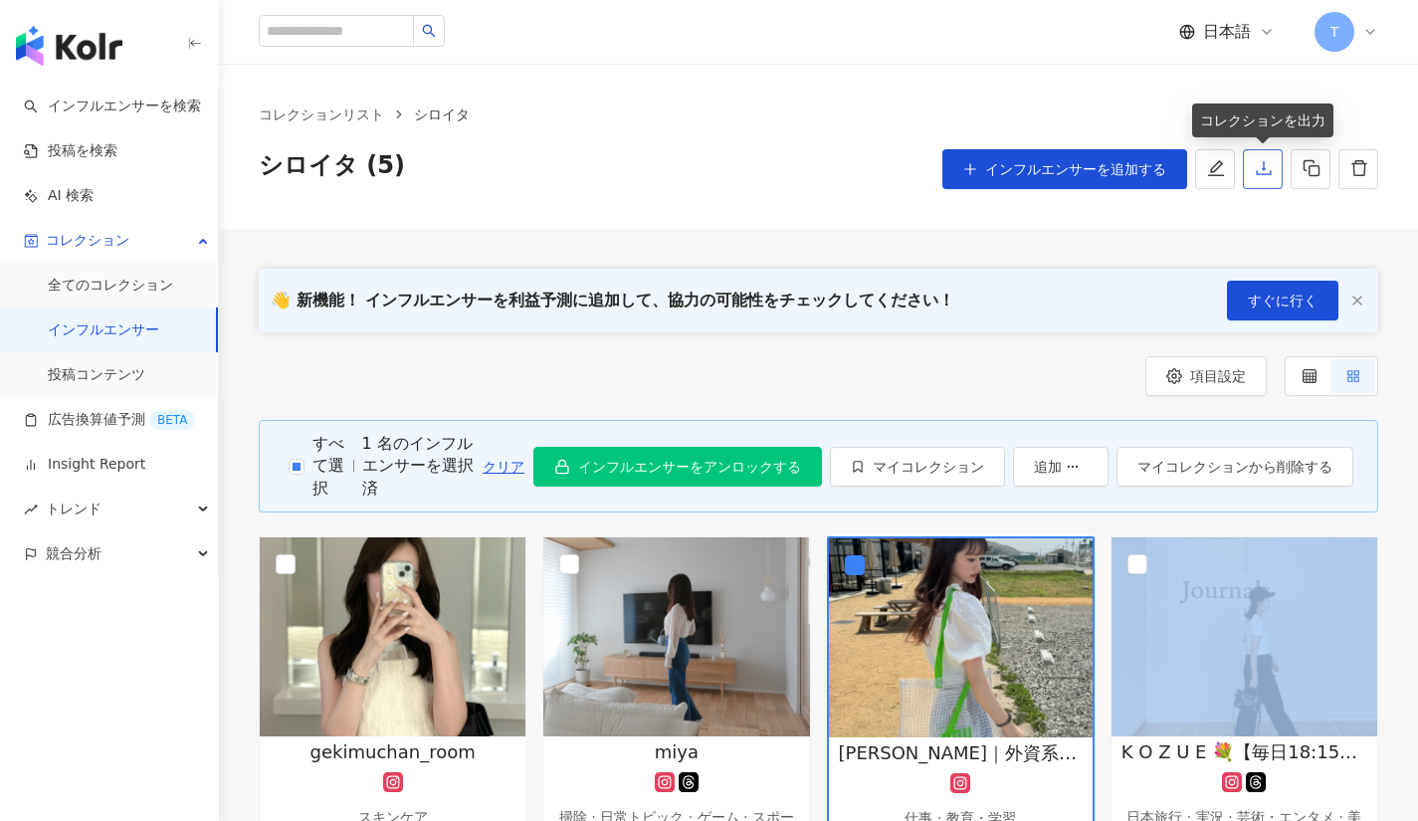
click at [1273, 173] on button "button" at bounding box center [1263, 169] width 40 height 40
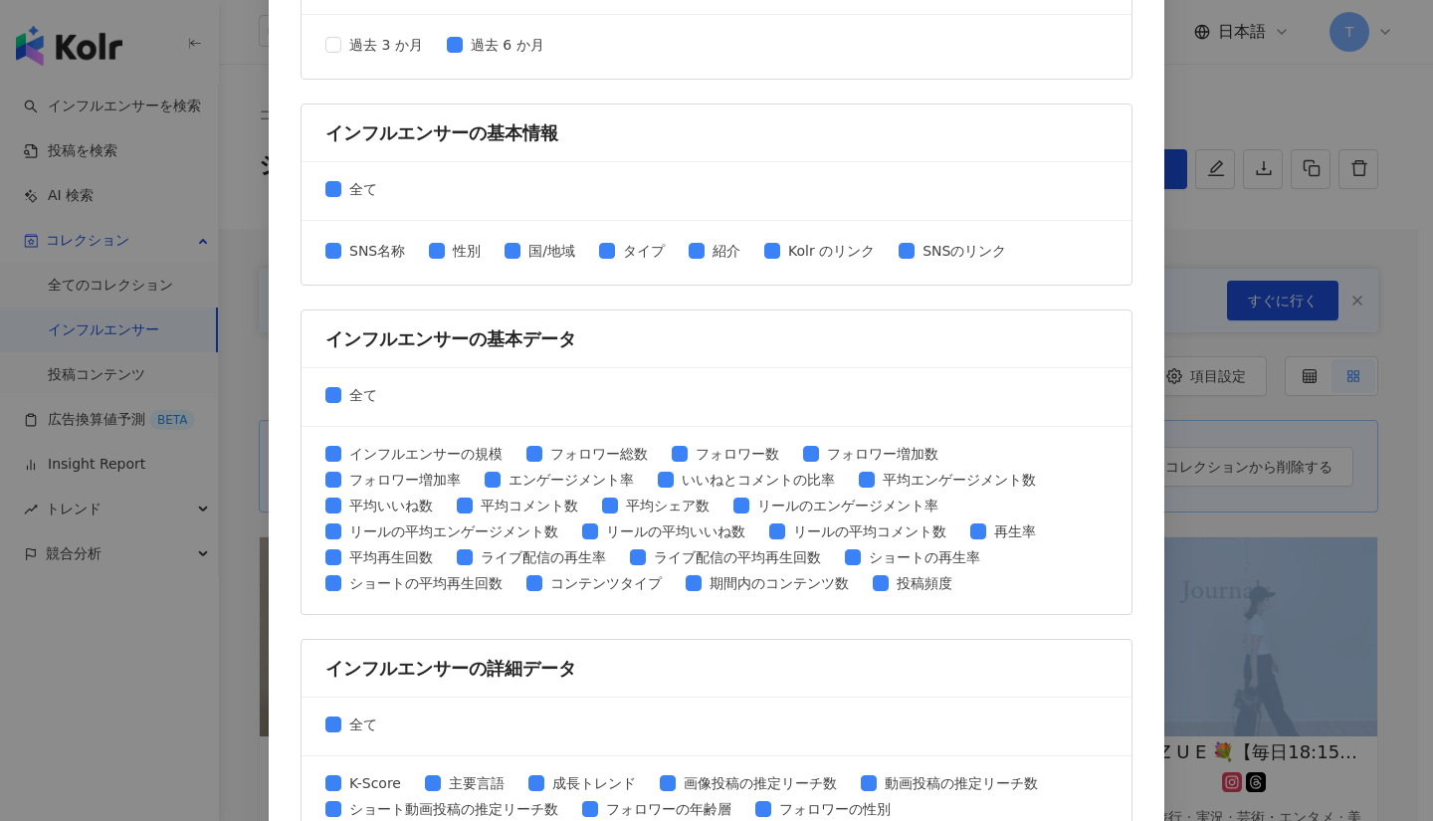
scroll to position [802, 0]
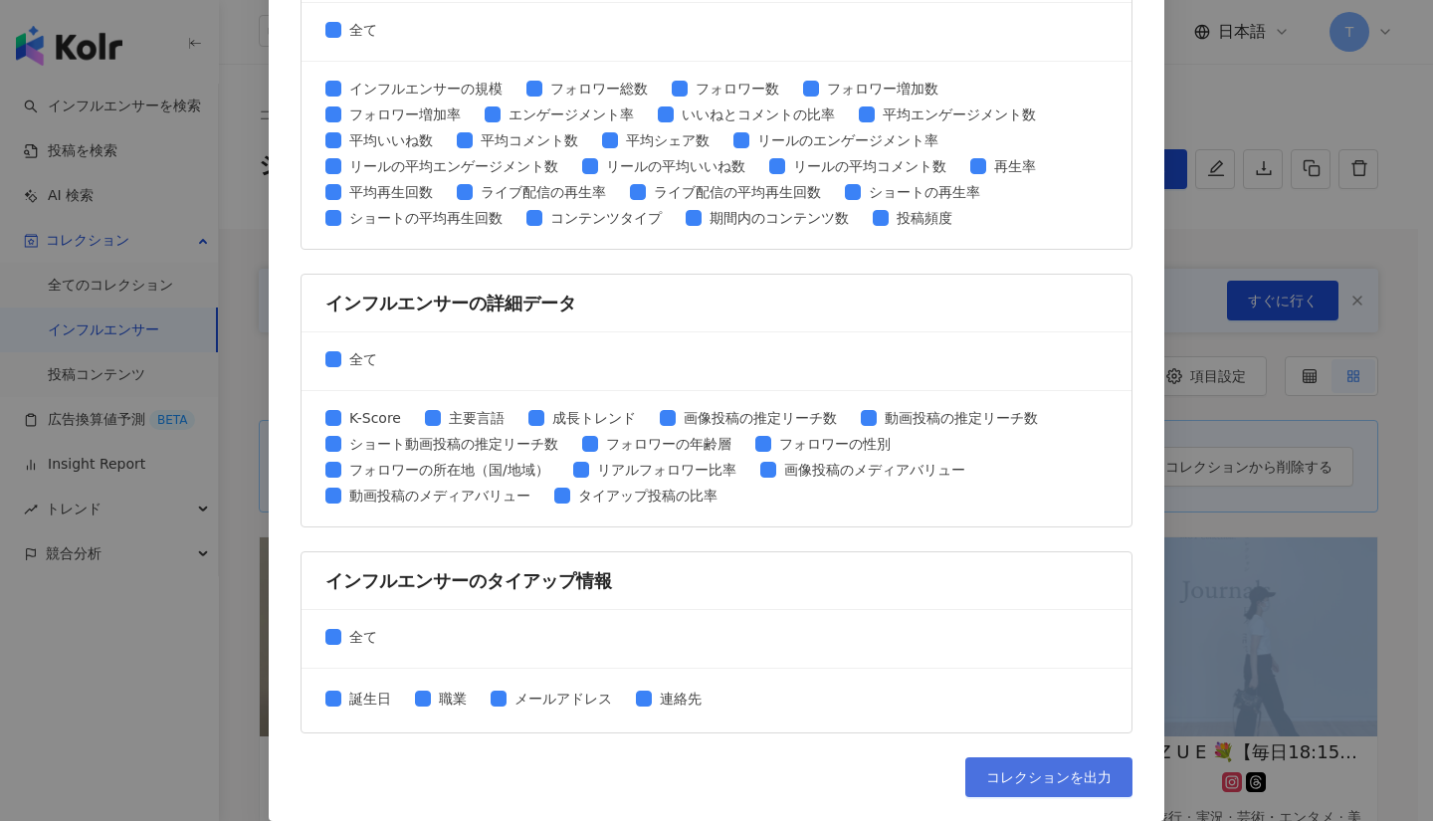
click at [1011, 775] on span "コレクションを出力" at bounding box center [1048, 777] width 125 height 16
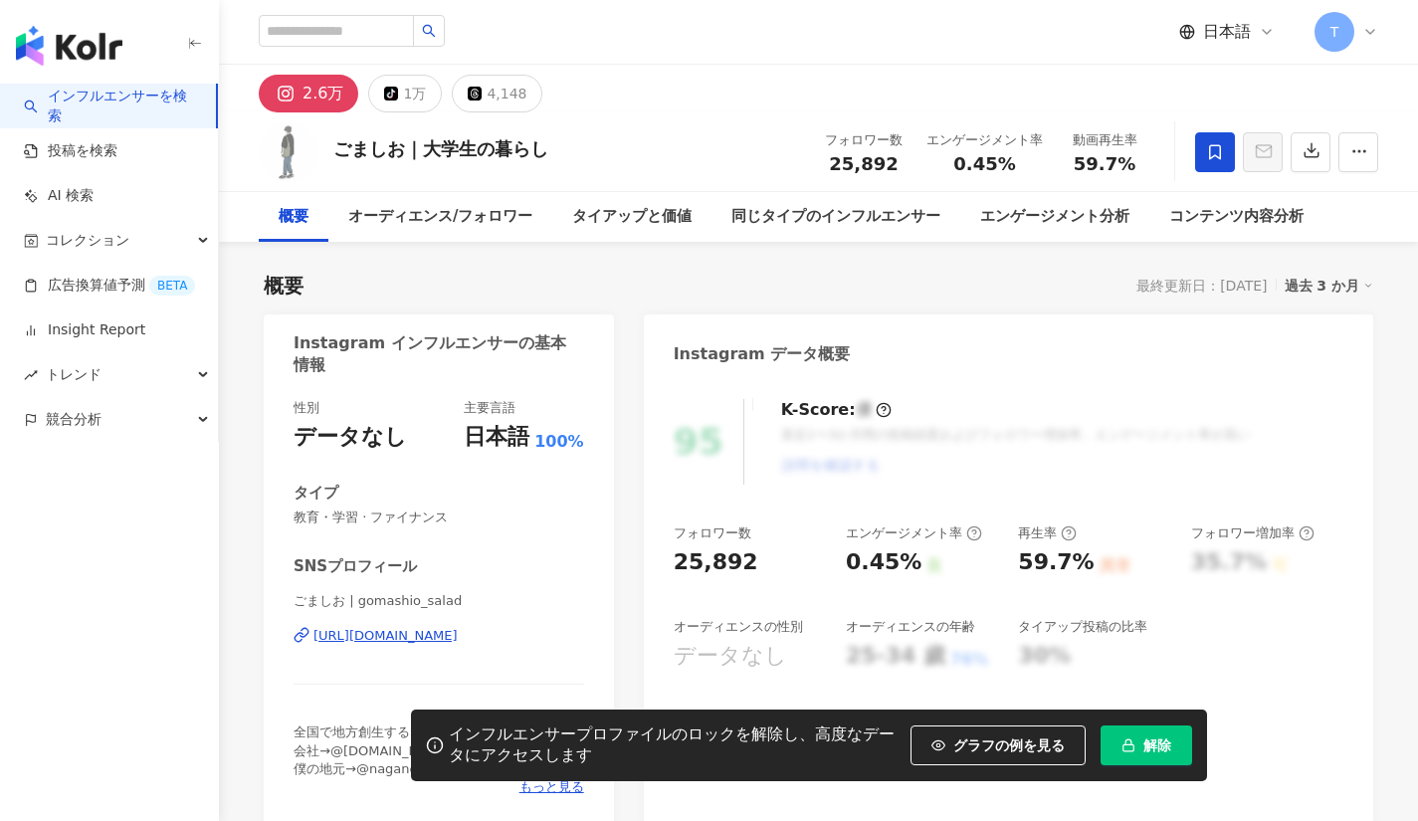
click at [1163, 738] on span "解除" at bounding box center [1157, 745] width 28 height 16
